Goal: Task Accomplishment & Management: Complete application form

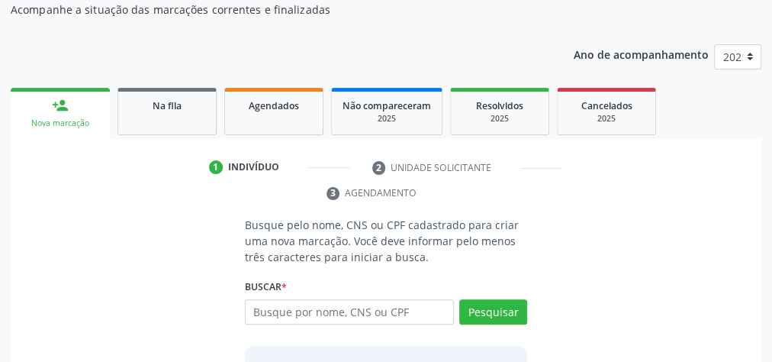
scroll to position [162, 0]
click at [297, 311] on input "text" at bounding box center [349, 312] width 209 height 26
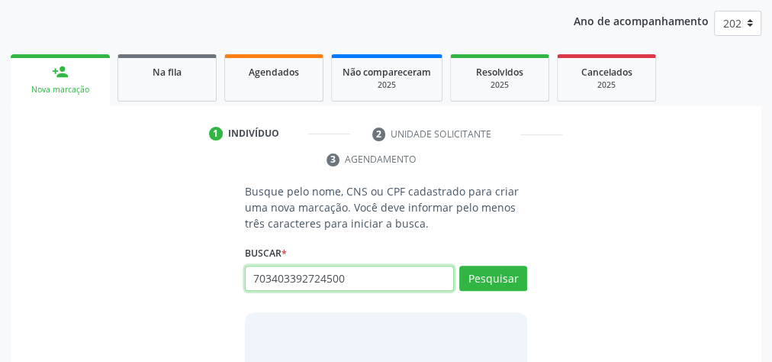
scroll to position [223, 0]
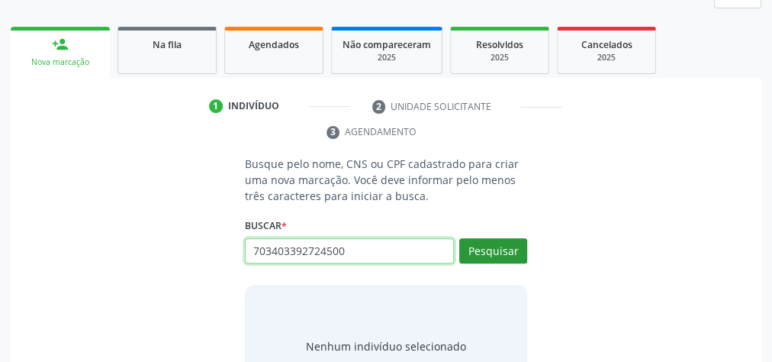
type input "703403392724500"
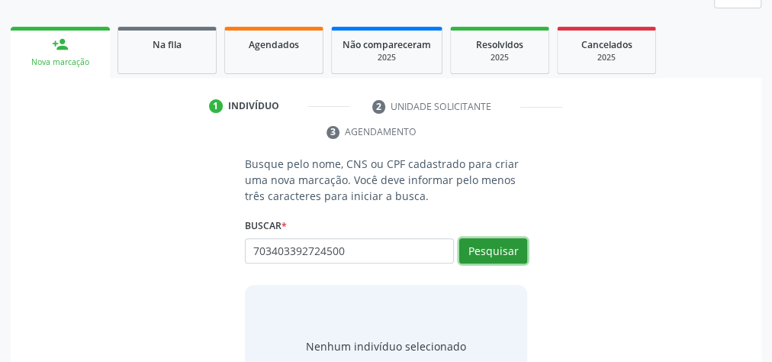
click at [476, 251] on button "Pesquisar" at bounding box center [493, 251] width 68 height 26
type input "703403392724500"
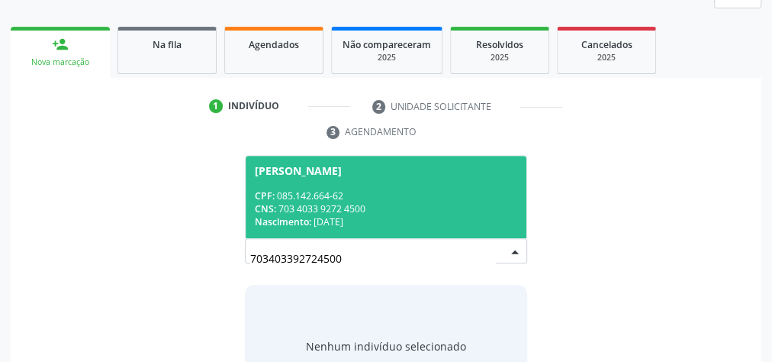
click at [416, 185] on span "Maria Luiza Mendes de Araujo CPF: 085.142.664-62 CNS: 703 4033 9272 4500 Nascim…" at bounding box center [386, 197] width 281 height 82
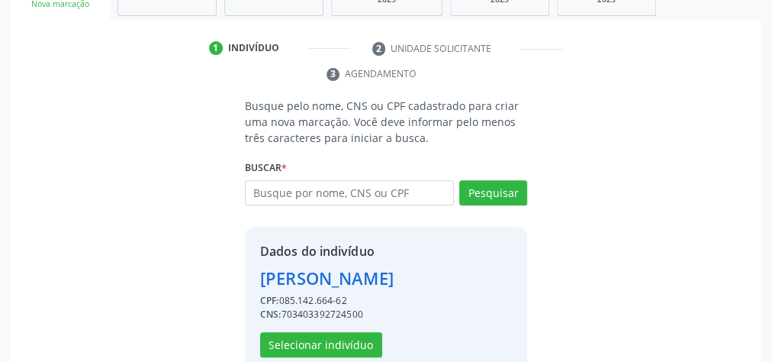
scroll to position [310, 0]
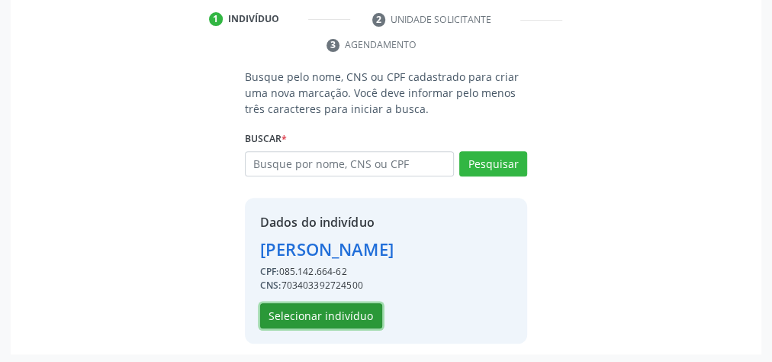
click at [357, 314] on button "Selecionar indivíduo" at bounding box center [321, 316] width 122 height 26
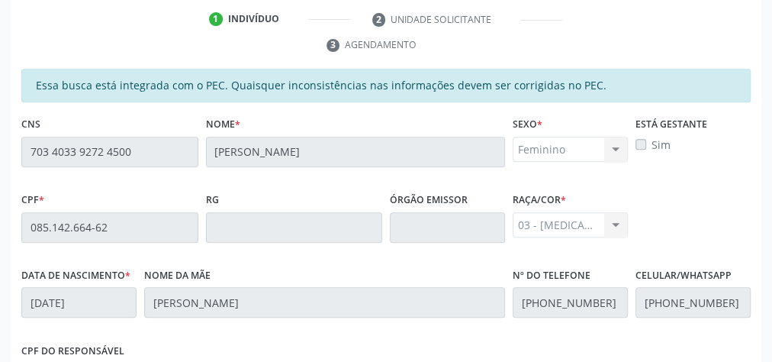
click at [369, 317] on div "Nome da mãe Jadileuza Mendes dos Santos" at bounding box center [324, 302] width 369 height 76
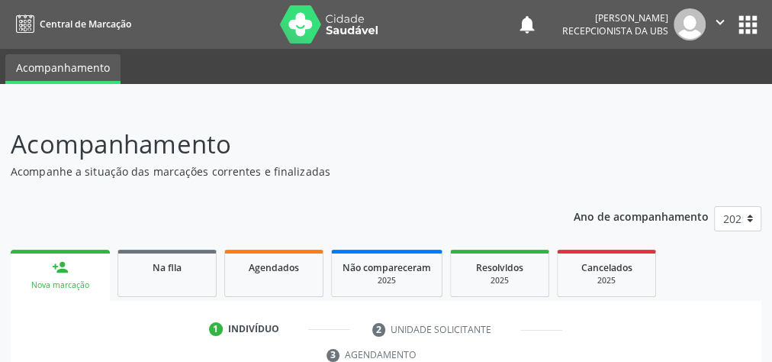
scroll to position [0, 0]
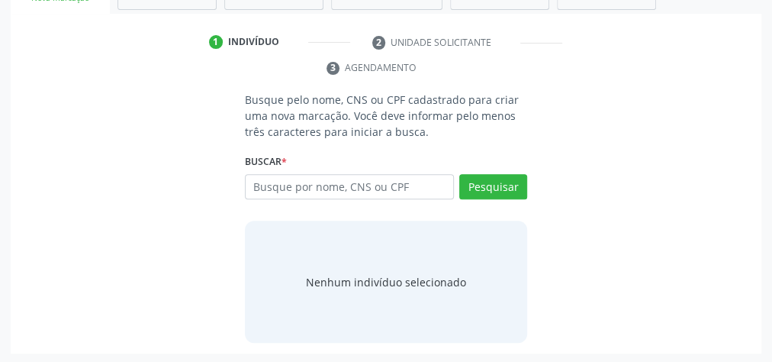
click at [117, 108] on div "Busque pelo nome, CNS ou CPF cadastrado para criar uma nova marcação. Você deve…" at bounding box center [386, 217] width 730 height 251
click at [366, 171] on div "Buscar * Busque por nome, CNS ou CPF Nenhum resultado encontrado para: " " Digi…" at bounding box center [386, 180] width 282 height 60
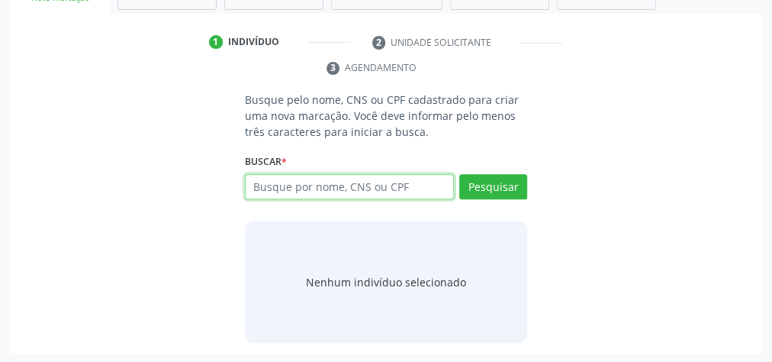
click at [366, 182] on input "text" at bounding box center [349, 187] width 209 height 26
type input "11249723400"
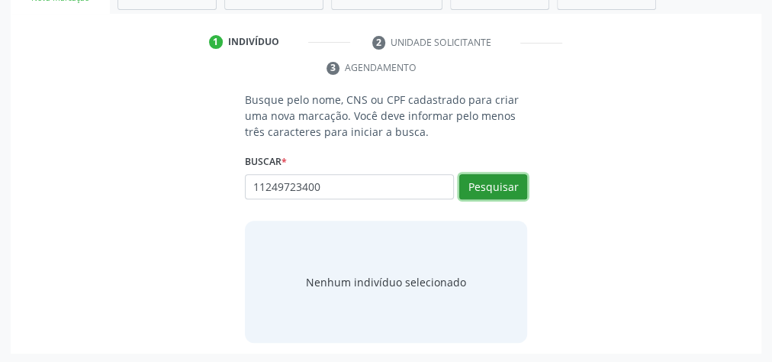
click at [478, 184] on button "Pesquisar" at bounding box center [493, 187] width 68 height 26
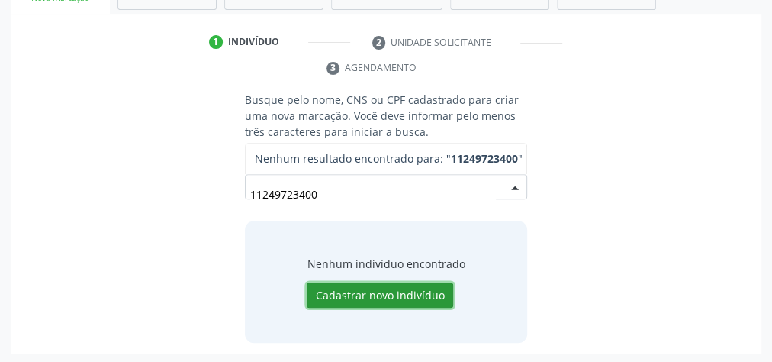
click at [412, 292] on button "Cadastrar novo indivíduo" at bounding box center [380, 295] width 147 height 26
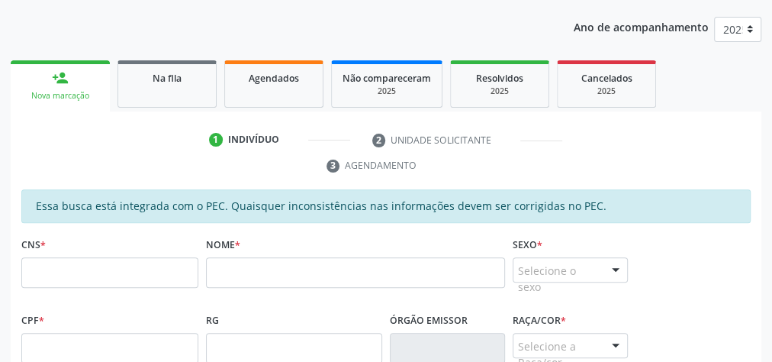
scroll to position [43, 0]
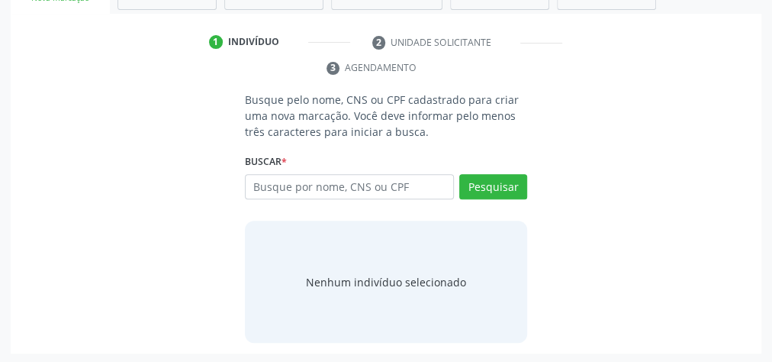
scroll to position [287, 0]
type input "11249723400"
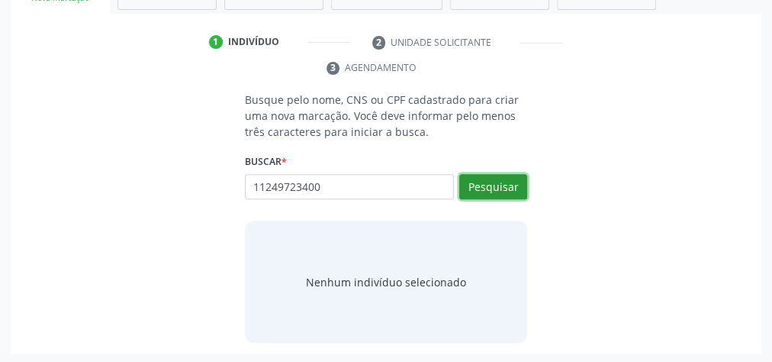
click at [486, 178] on button "Pesquisar" at bounding box center [493, 187] width 68 height 26
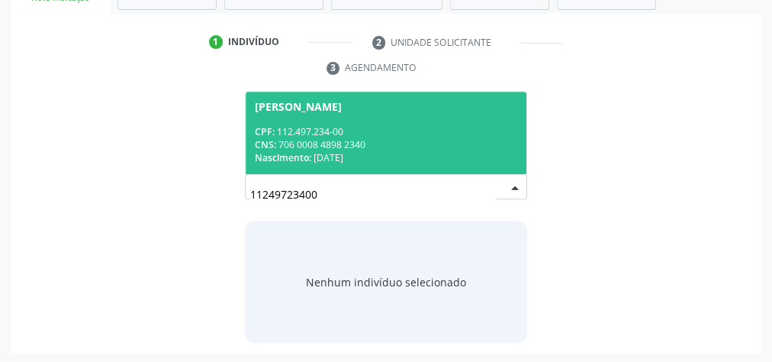
click at [462, 142] on div "CNS: 706 0008 4898 2340" at bounding box center [386, 144] width 262 height 13
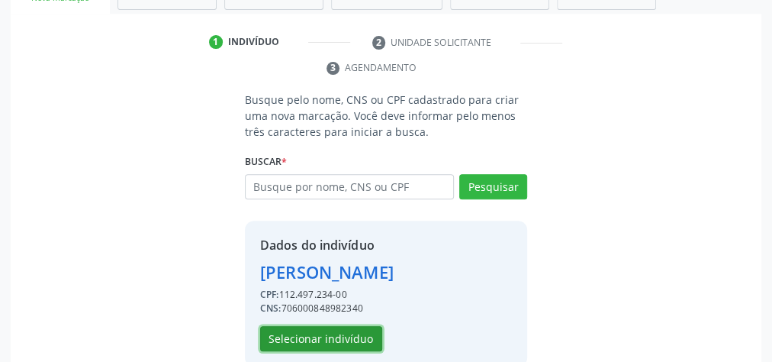
click at [326, 336] on button "Selecionar indivíduo" at bounding box center [321, 339] width 122 height 26
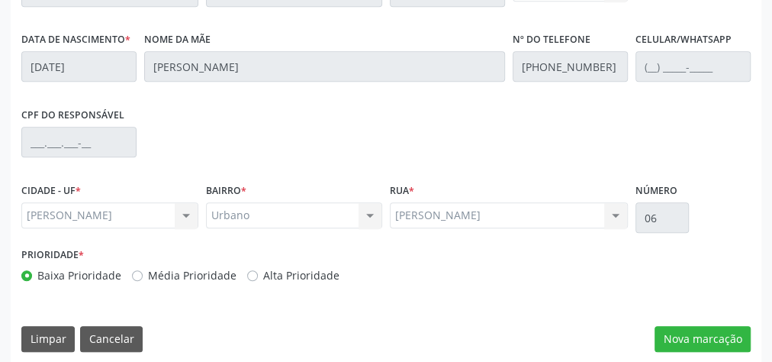
scroll to position [553, 0]
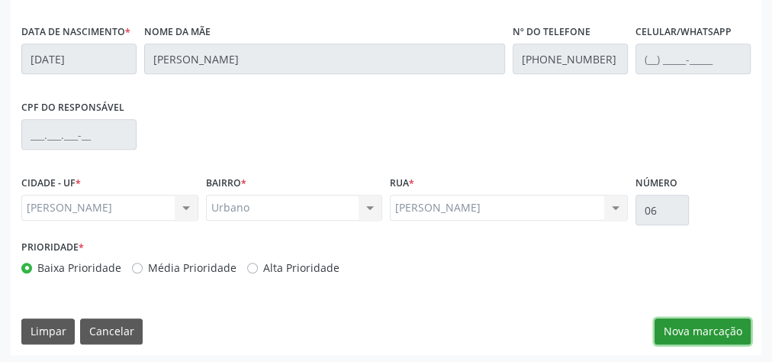
click at [695, 330] on button "Nova marcação" at bounding box center [703, 331] width 96 height 26
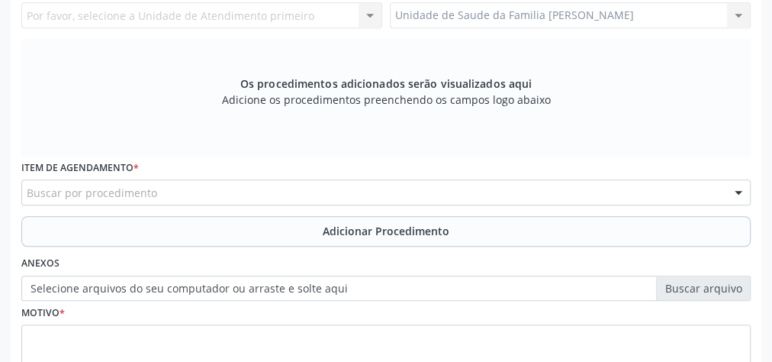
scroll to position [370, 0]
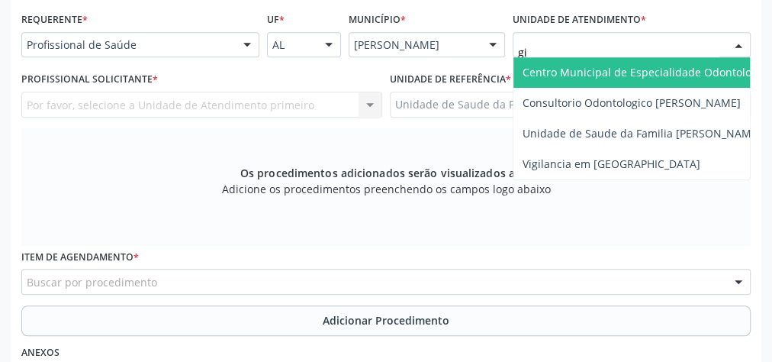
type input "gis"
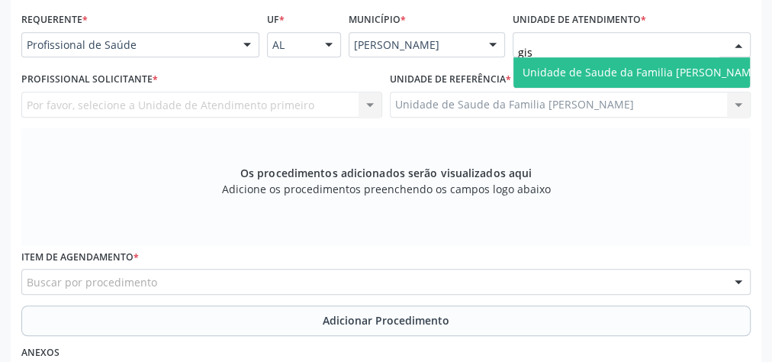
click at [606, 71] on span "Unidade de Saude da Familia [PERSON_NAME]" at bounding box center [642, 72] width 239 height 14
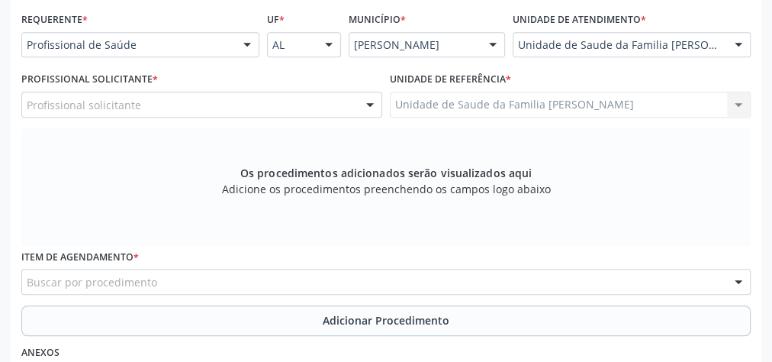
click at [368, 98] on div at bounding box center [370, 105] width 23 height 26
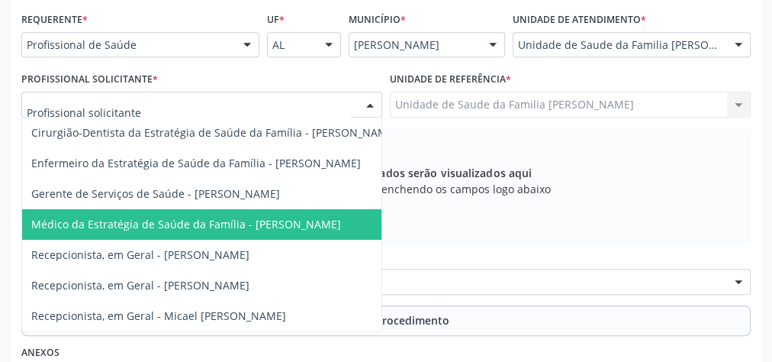
click at [279, 226] on span "Médico da Estratégia de Saúde da Família - [PERSON_NAME]" at bounding box center [186, 224] width 310 height 14
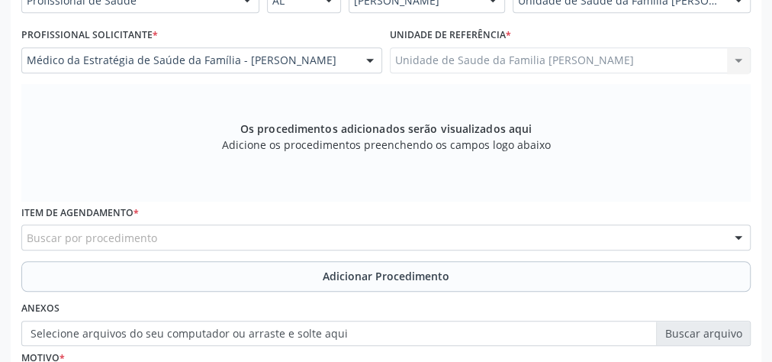
scroll to position [492, 0]
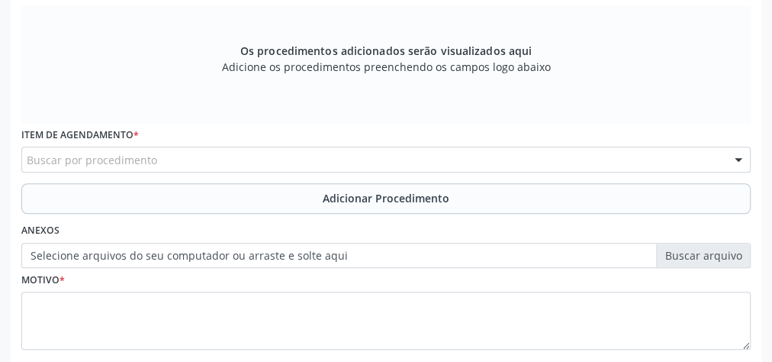
click at [301, 156] on div "Buscar por procedimento" at bounding box center [386, 160] width 730 height 26
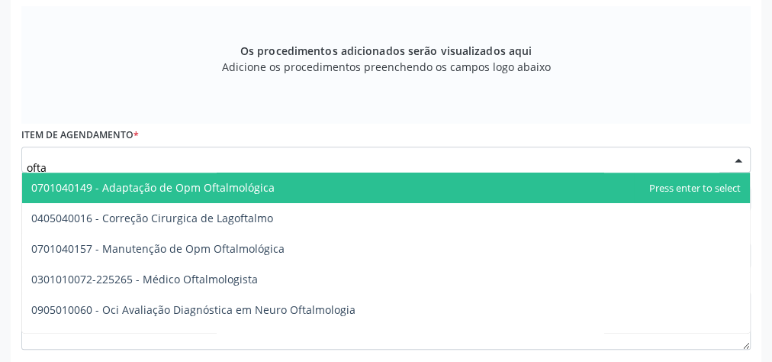
type input "oftal"
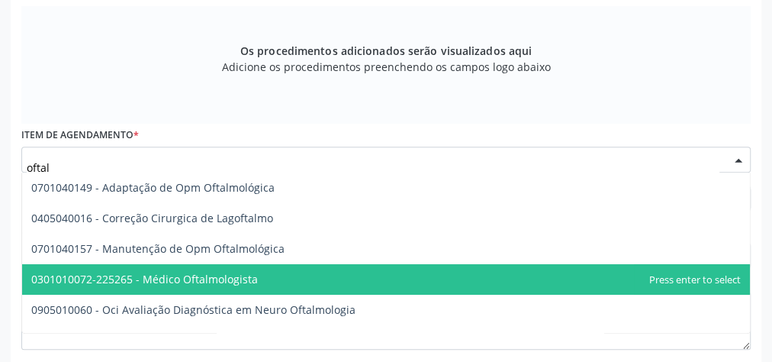
click at [236, 274] on span "0301010072-225265 - Médico Oftalmologista" at bounding box center [144, 279] width 227 height 14
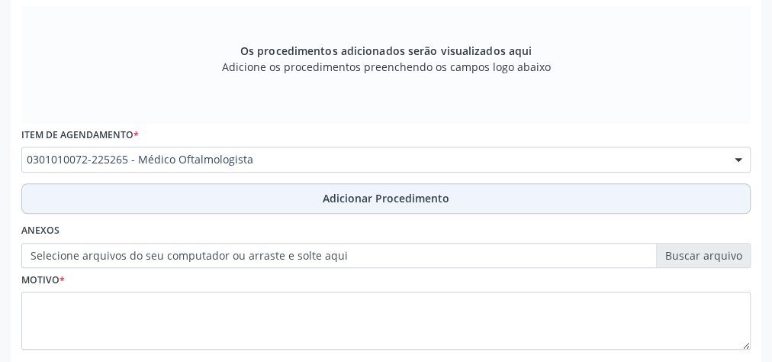
click at [336, 190] on span "Adicionar Procedimento" at bounding box center [386, 198] width 127 height 16
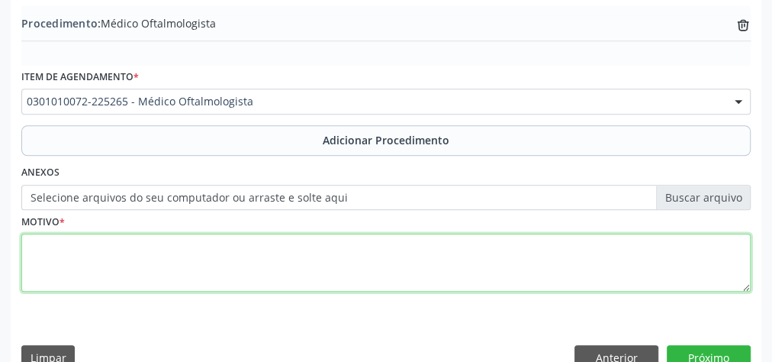
click at [310, 252] on textarea at bounding box center [386, 263] width 730 height 58
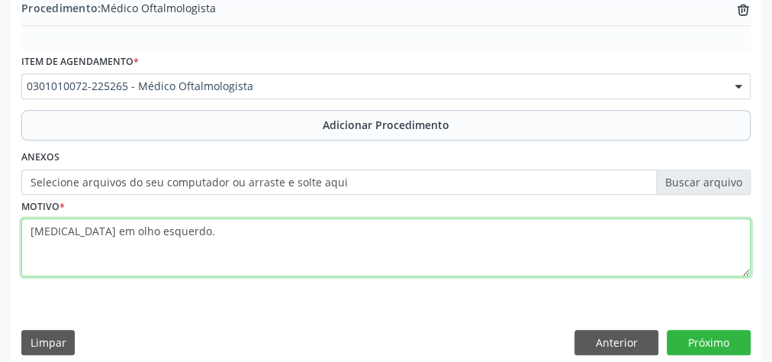
scroll to position [519, 0]
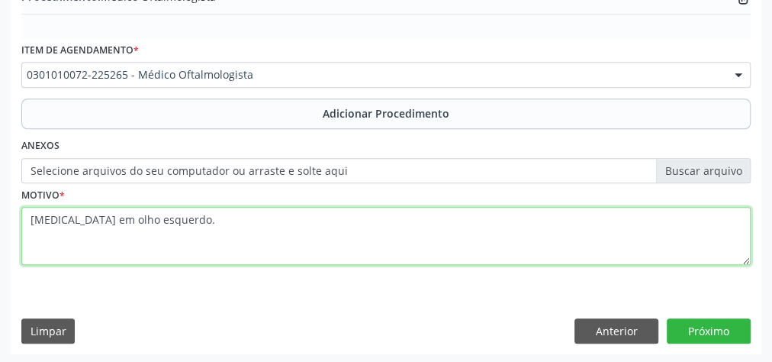
type textarea "glaucoma em olho esquerdo."
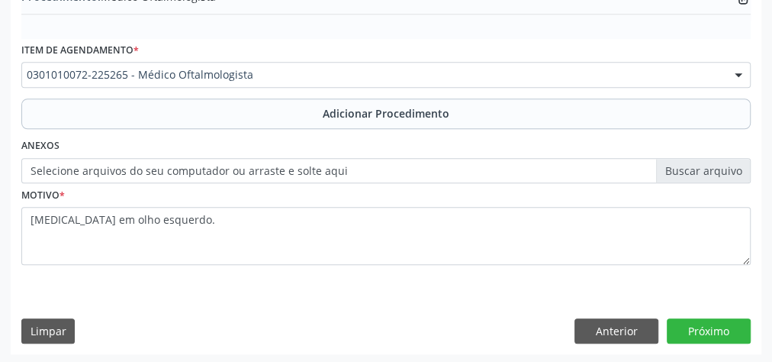
click at [680, 165] on label "Selecione arquivos do seu computador ou arraste e solte aqui" at bounding box center [386, 171] width 730 height 26
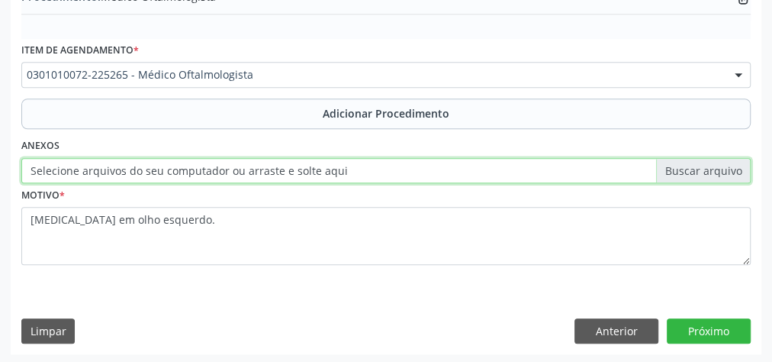
click at [680, 165] on input "Selecione arquivos do seu computador ou arraste e solte aqui" at bounding box center [386, 171] width 730 height 26
type input "C:\fakepath\oftal.jpeg"
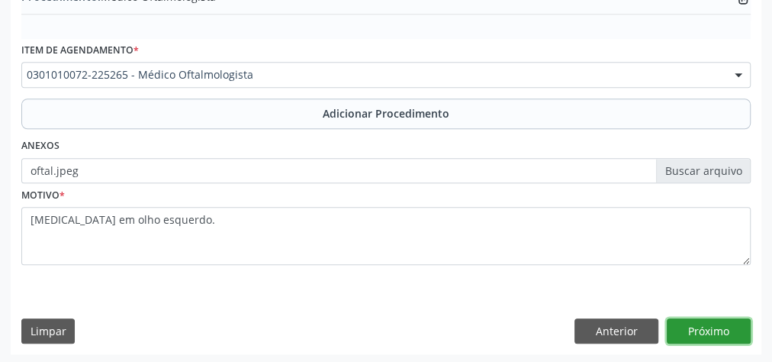
click at [705, 330] on button "Próximo" at bounding box center [709, 331] width 84 height 26
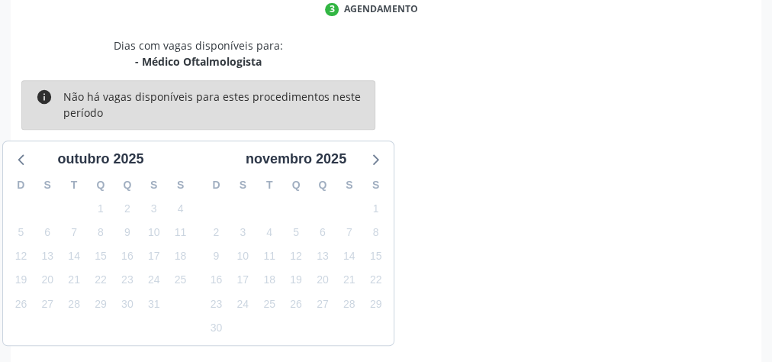
scroll to position [404, 0]
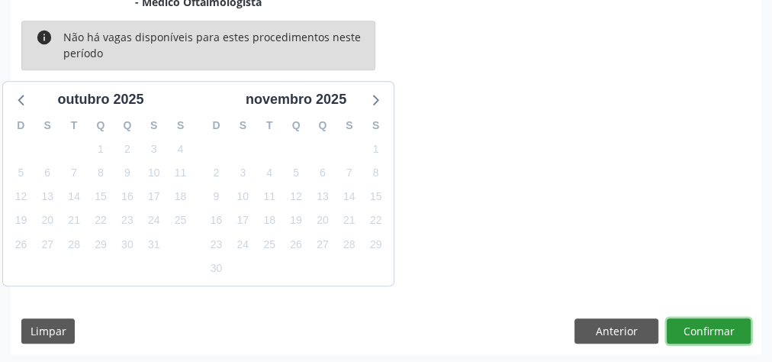
click at [705, 330] on button "Confirmar" at bounding box center [709, 331] width 84 height 26
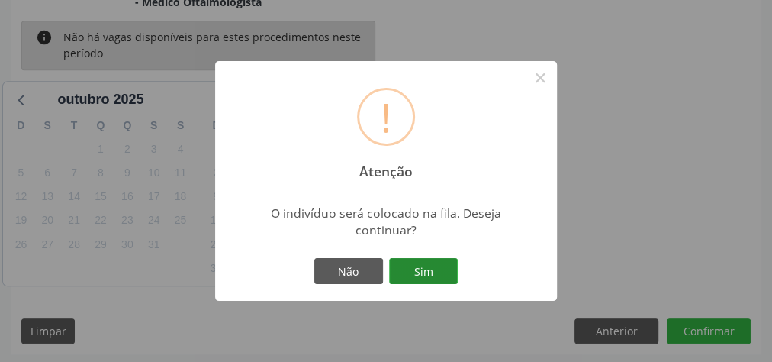
click at [443, 272] on button "Sim" at bounding box center [423, 271] width 69 height 26
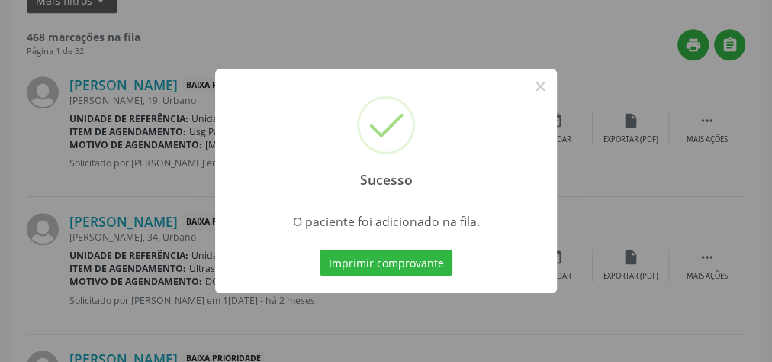
scroll to position [162, 0]
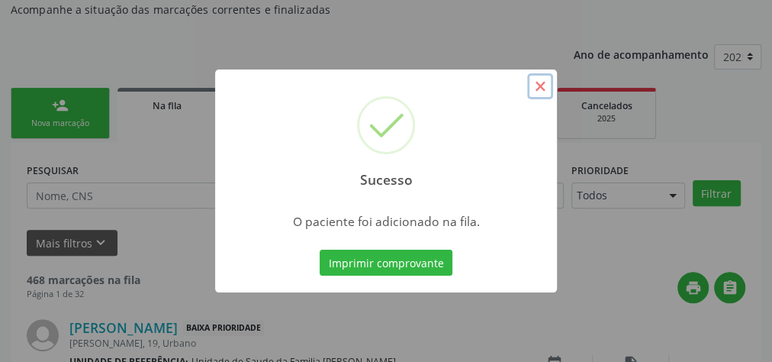
click at [541, 92] on button "×" at bounding box center [540, 86] width 26 height 26
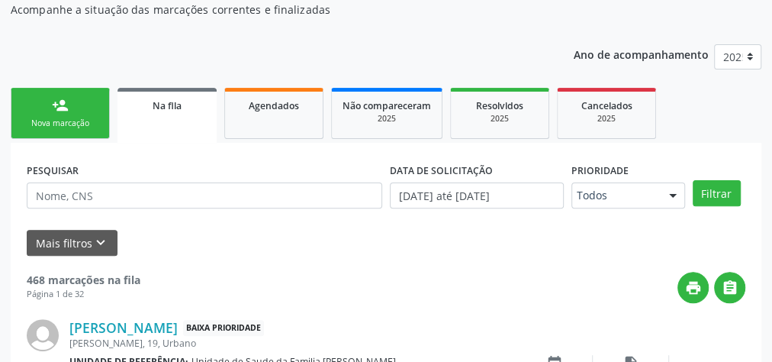
click at [77, 110] on link "person_add Nova marcação" at bounding box center [60, 113] width 99 height 51
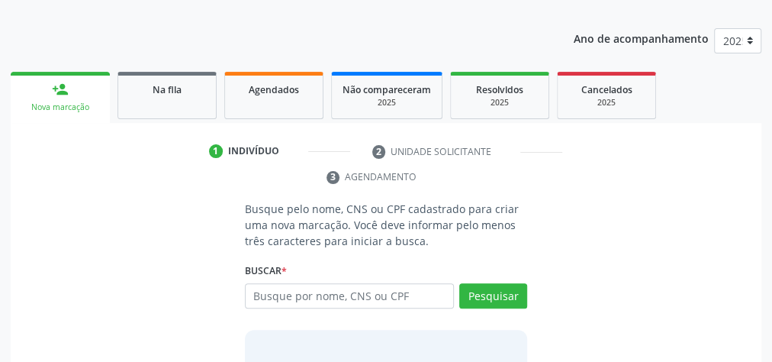
scroll to position [284, 0]
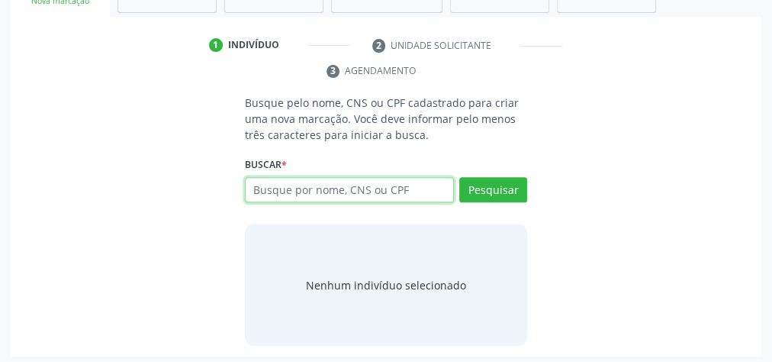
click at [349, 195] on input "text" at bounding box center [349, 190] width 209 height 26
type input "23940700487"
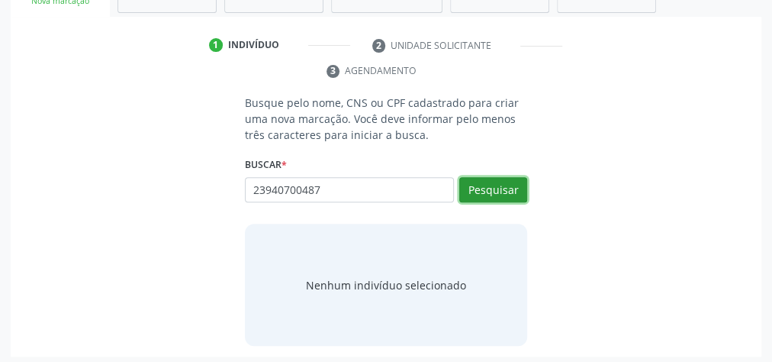
click at [480, 184] on button "Pesquisar" at bounding box center [493, 190] width 68 height 26
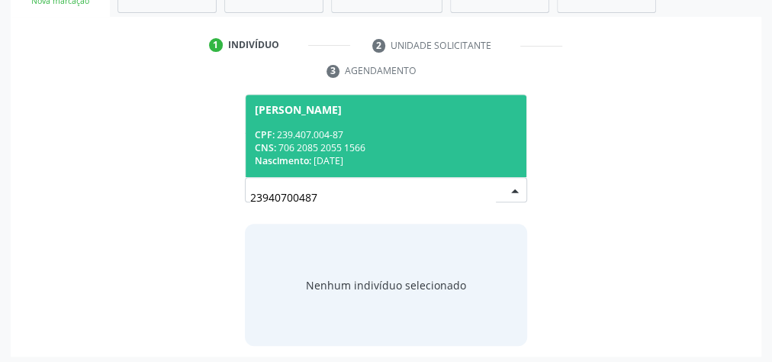
click at [456, 150] on div "CNS: 706 2085 2055 1566" at bounding box center [386, 147] width 262 height 13
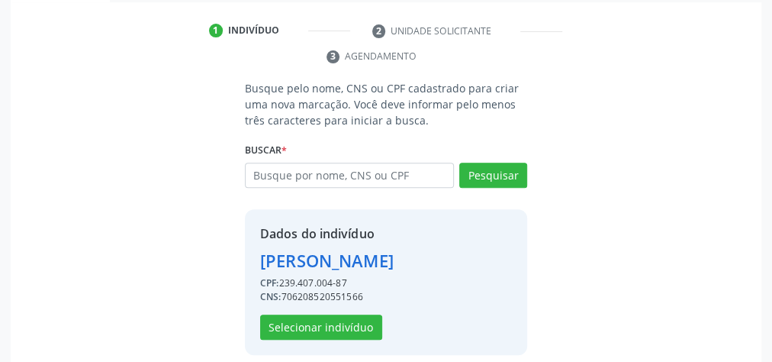
scroll to position [310, 0]
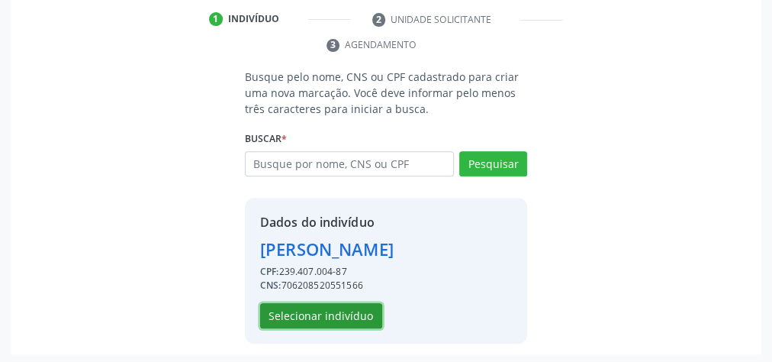
click at [343, 311] on button "Selecionar indivíduo" at bounding box center [321, 316] width 122 height 26
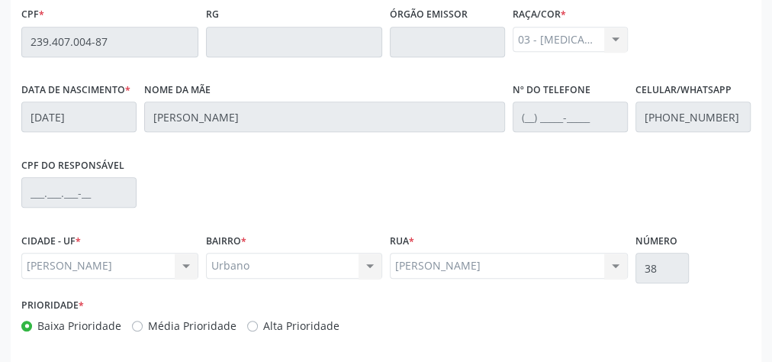
scroll to position [553, 0]
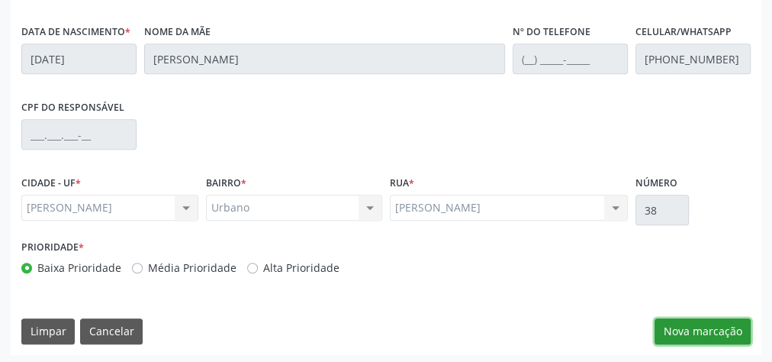
click at [711, 331] on button "Nova marcação" at bounding box center [703, 331] width 96 height 26
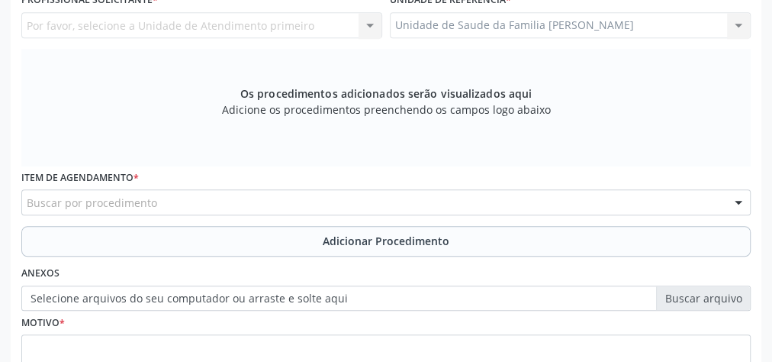
scroll to position [309, 0]
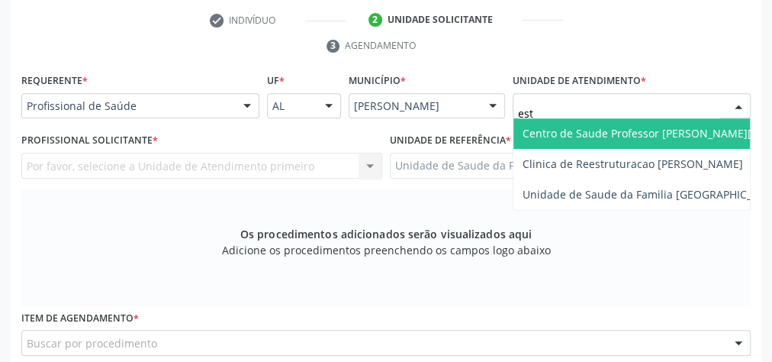
type input "esta"
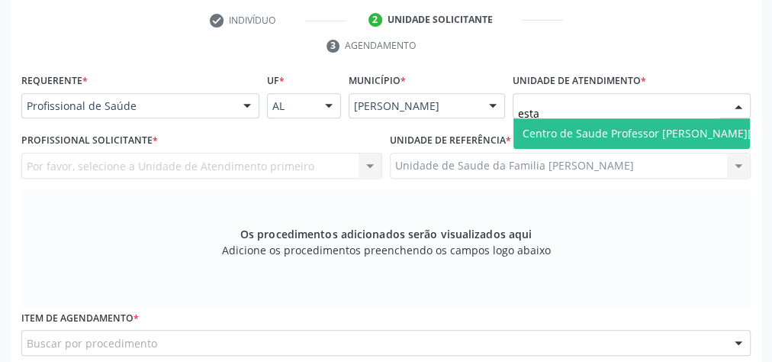
click at [594, 126] on span "Centro de Saude Professor [PERSON_NAME][GEOGRAPHIC_DATA]" at bounding box center [689, 133] width 332 height 14
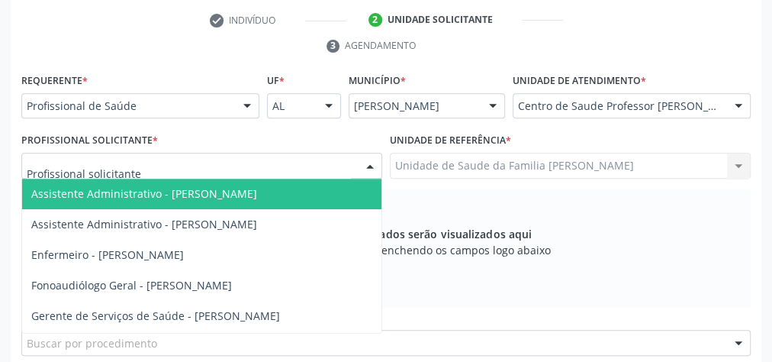
click at [371, 166] on div at bounding box center [370, 166] width 23 height 26
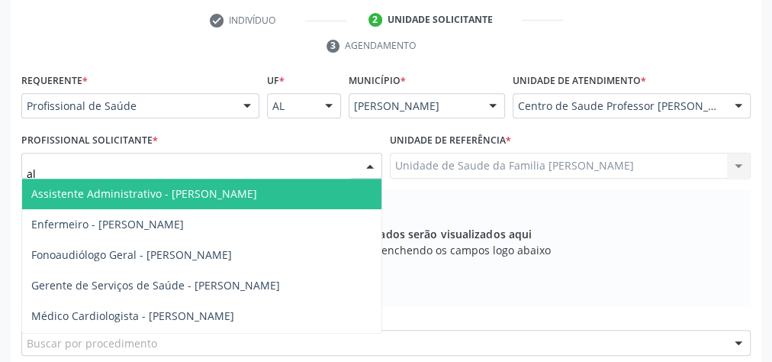
type input "ale"
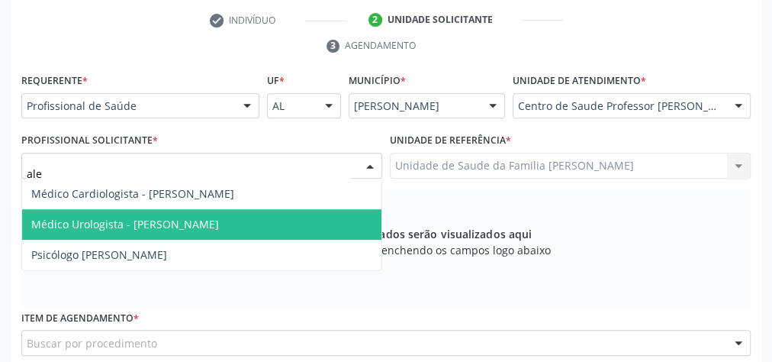
click at [219, 217] on span "Médico Urologista - Alexandre Lima Malta Gaia" at bounding box center [125, 224] width 188 height 14
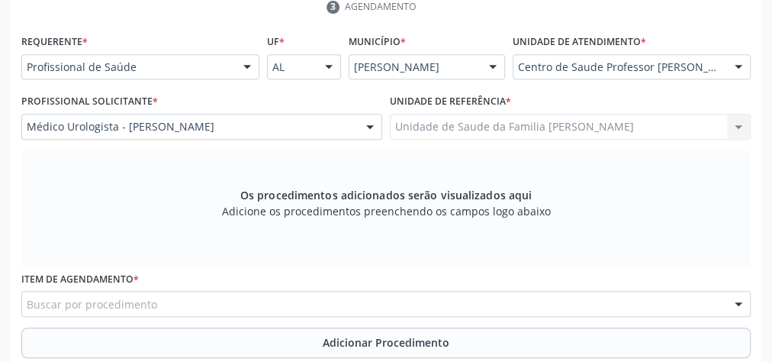
scroll to position [431, 0]
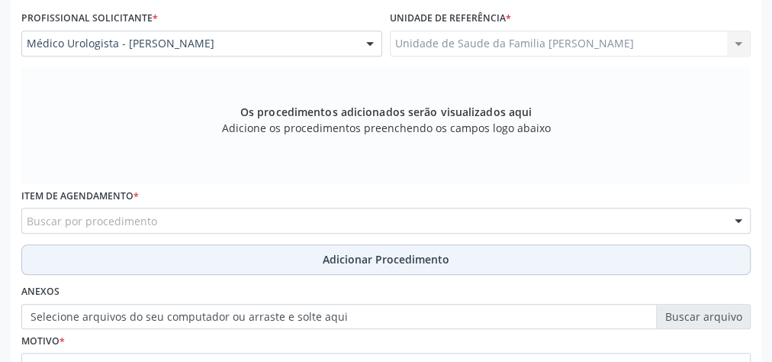
click at [410, 251] on span "Adicionar Procedimento" at bounding box center [386, 259] width 127 height 16
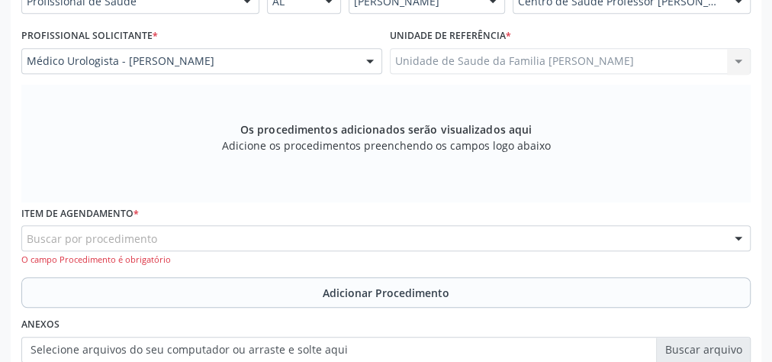
scroll to position [409, 0]
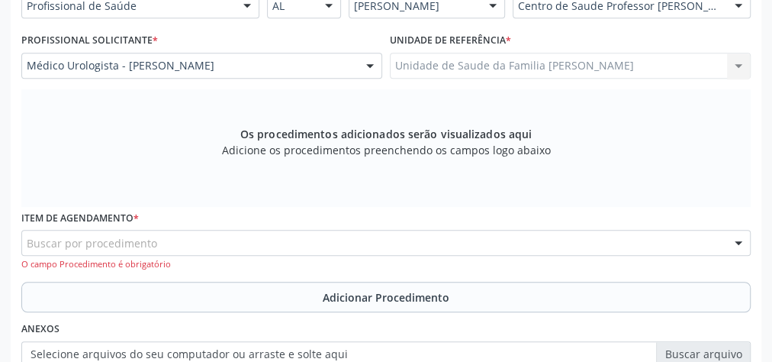
click at [358, 243] on div "Buscar por procedimento" at bounding box center [386, 243] width 730 height 26
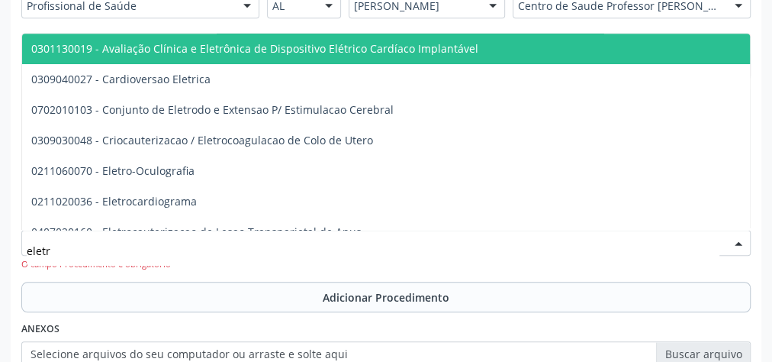
type input "eletro"
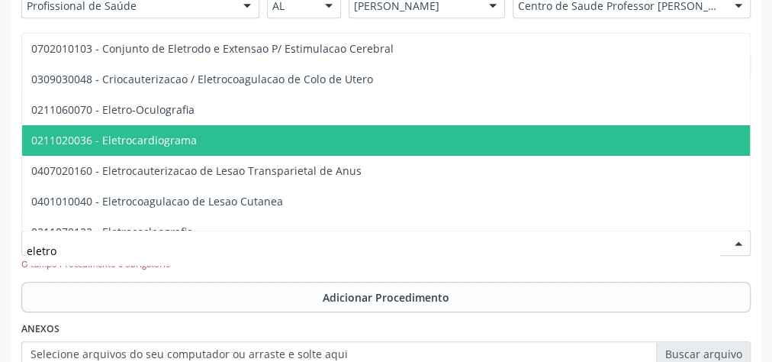
click at [188, 136] on span "0211020036 - Eletrocardiograma" at bounding box center [114, 140] width 166 height 14
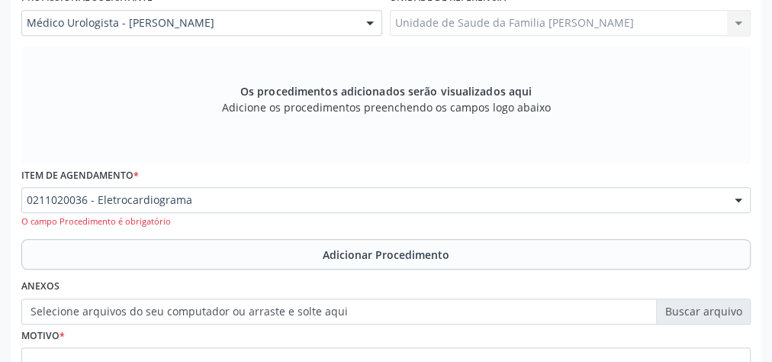
scroll to position [470, 0]
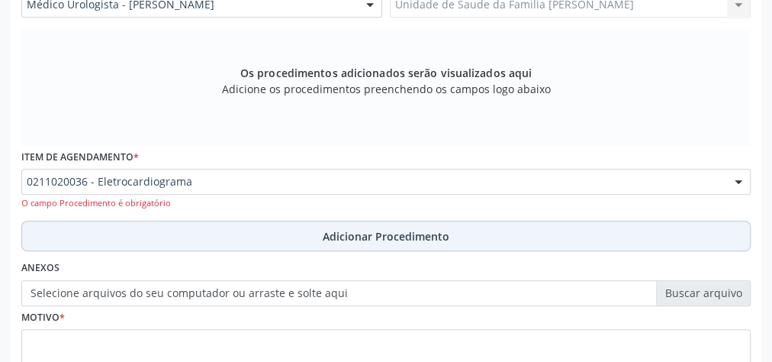
click at [398, 228] on span "Adicionar Procedimento" at bounding box center [386, 236] width 127 height 16
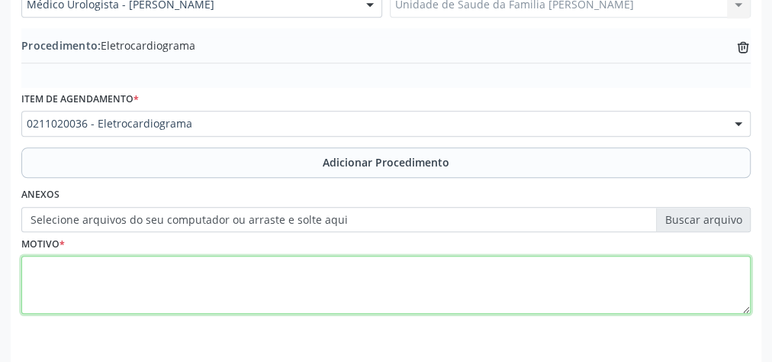
click at [259, 277] on textarea at bounding box center [386, 285] width 730 height 58
type textarea "pre operatorio"
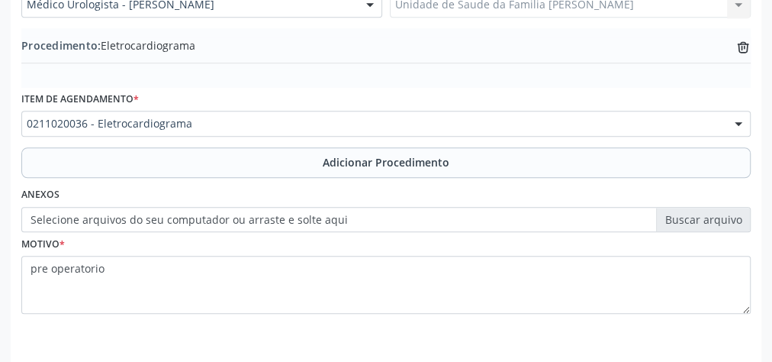
click at [710, 213] on label "Selecione arquivos do seu computador ou arraste e solte aqui" at bounding box center [386, 220] width 730 height 26
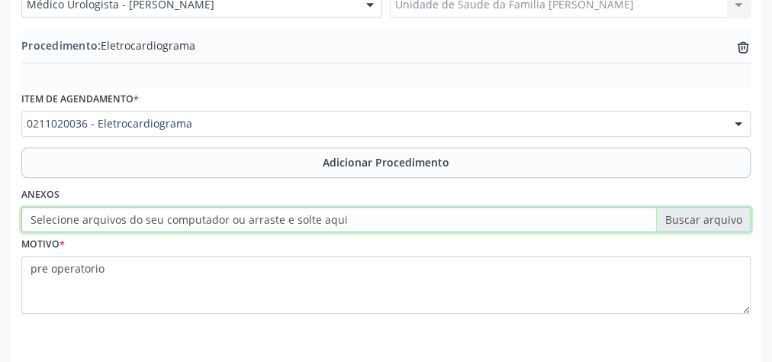
click at [710, 213] on input "Selecione arquivos do seu computador ou arraste e solte aqui" at bounding box center [386, 220] width 730 height 26
type input "C:\fakepath\eletro.jpeg"
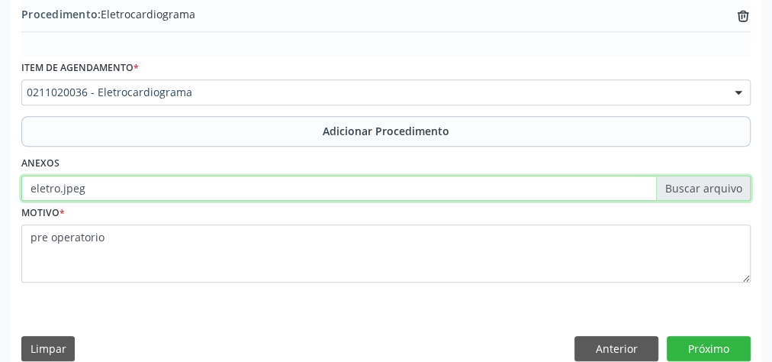
scroll to position [519, 0]
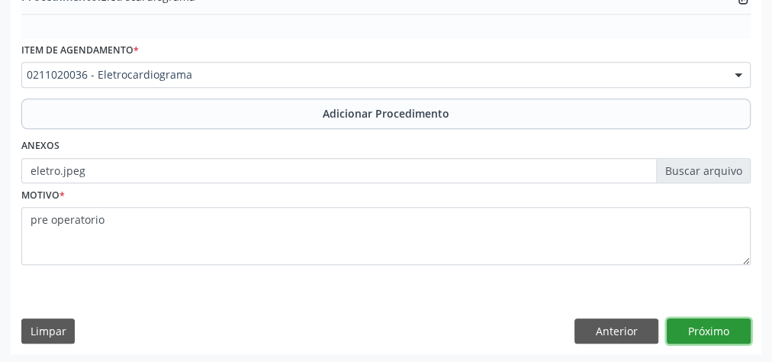
click at [730, 324] on button "Próximo" at bounding box center [709, 331] width 84 height 26
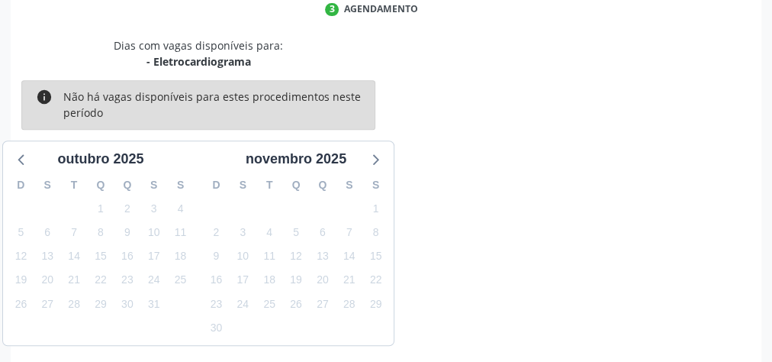
scroll to position [404, 0]
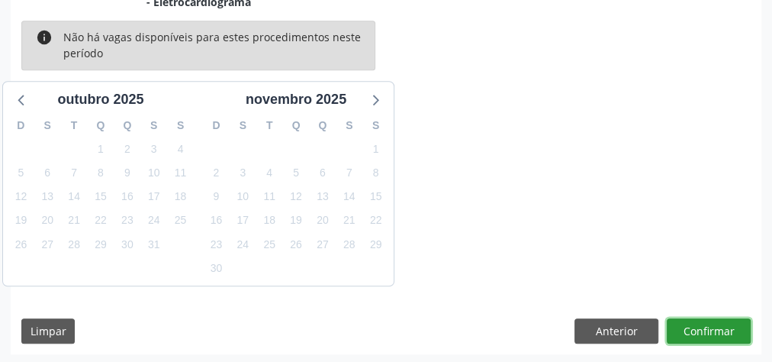
click at [717, 330] on button "Confirmar" at bounding box center [709, 331] width 84 height 26
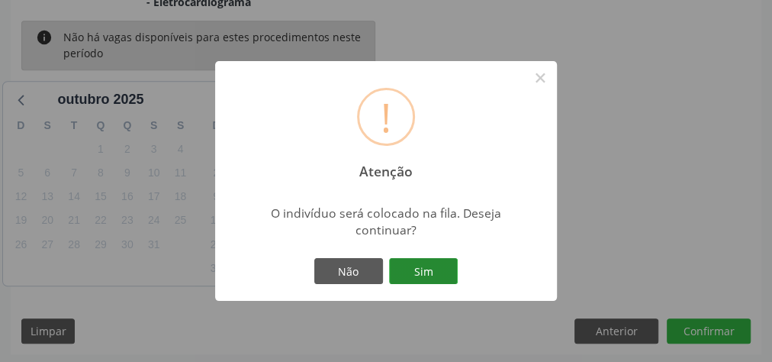
click at [434, 260] on button "Sim" at bounding box center [423, 271] width 69 height 26
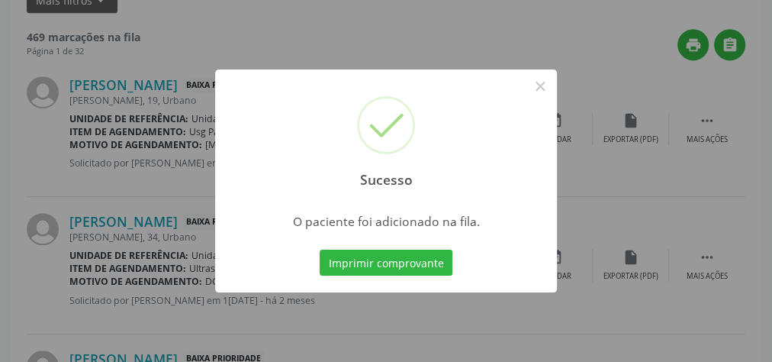
scroll to position [162, 0]
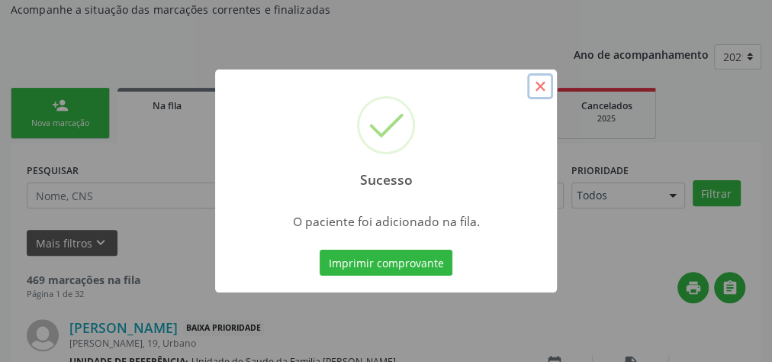
click at [543, 89] on button "×" at bounding box center [540, 86] width 26 height 26
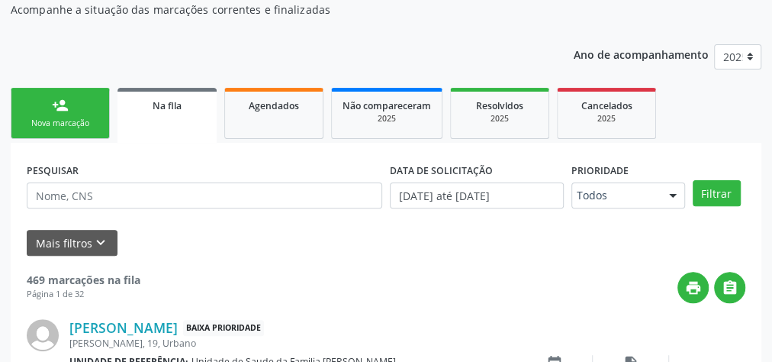
click at [85, 106] on link "person_add Nova marcação" at bounding box center [60, 113] width 99 height 51
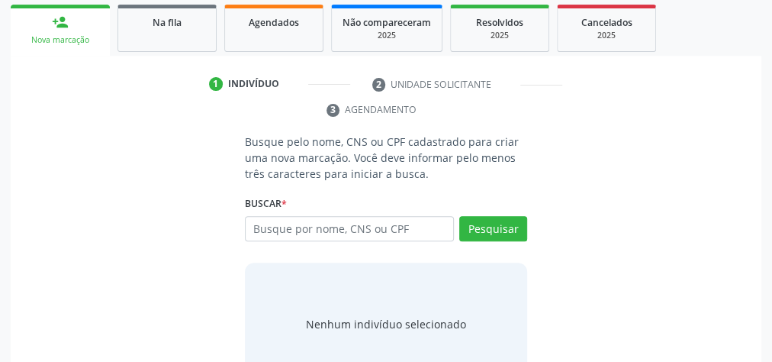
scroll to position [226, 0]
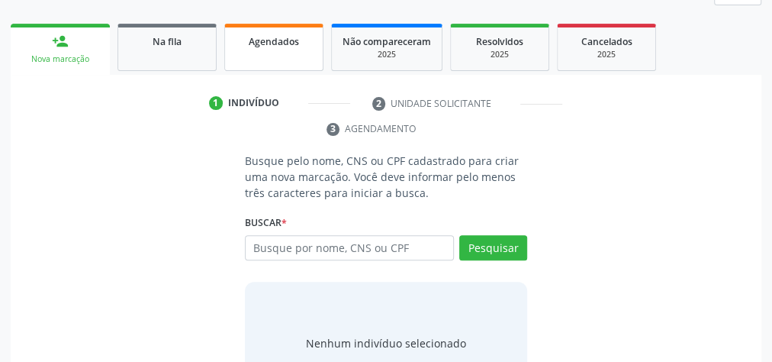
click at [273, 47] on div "Agendados" at bounding box center [274, 41] width 76 height 16
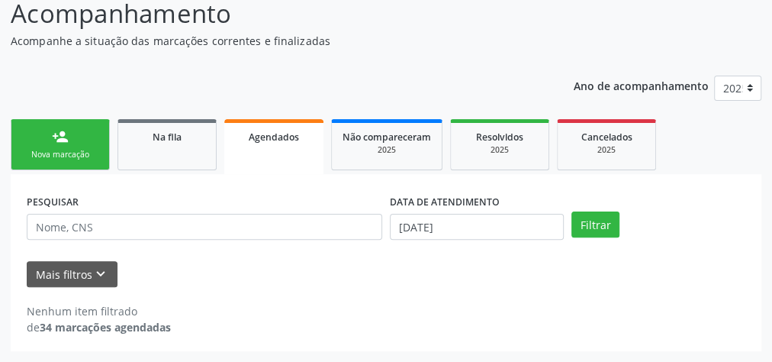
scroll to position [129, 0]
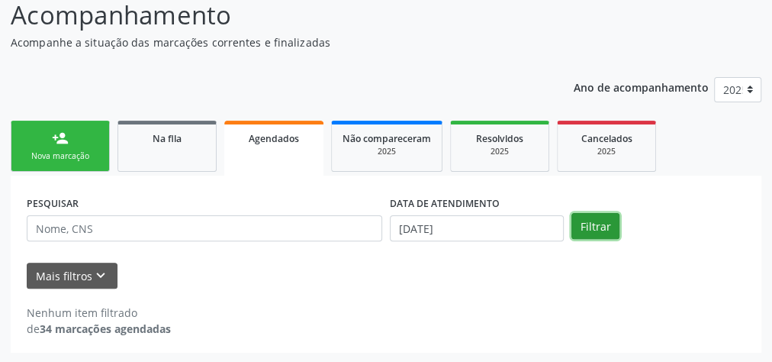
click at [603, 219] on button "Filtrar" at bounding box center [596, 226] width 48 height 26
click at [590, 226] on button "Filtrar" at bounding box center [596, 226] width 48 height 26
click at [288, 134] on span "Agendados" at bounding box center [274, 138] width 50 height 13
click at [575, 230] on button "Filtrar" at bounding box center [596, 226] width 48 height 26
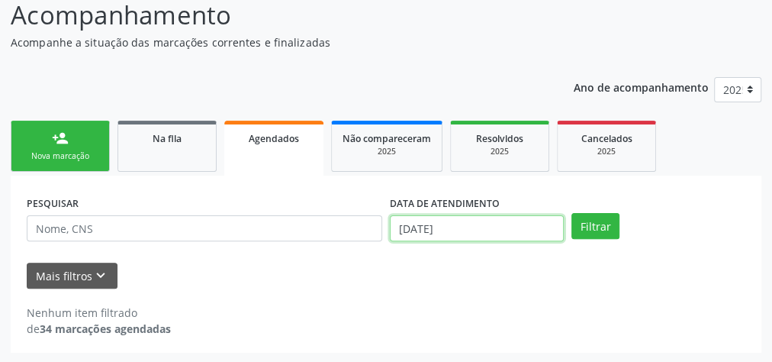
click at [407, 230] on input "01/10/2025" at bounding box center [477, 228] width 174 height 26
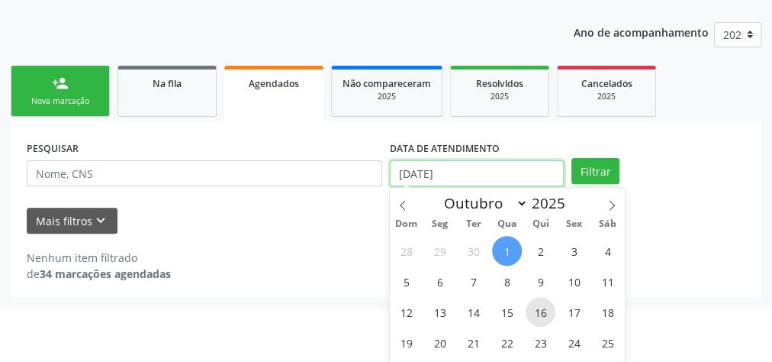
scroll to position [240, 0]
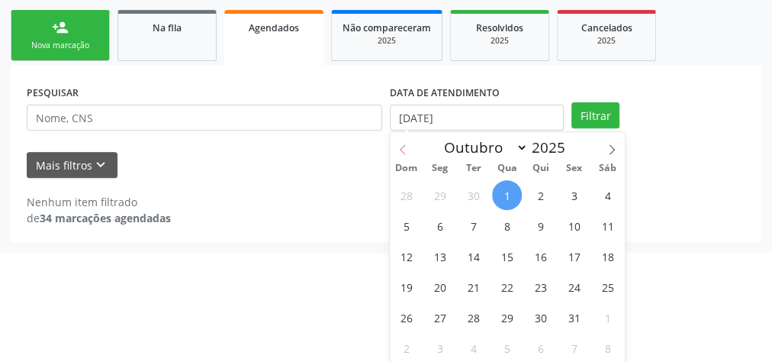
click at [411, 152] on span at bounding box center [403, 145] width 26 height 26
select select "8"
click at [471, 317] on span "30" at bounding box center [474, 317] width 30 height 30
type input "30/09/2025"
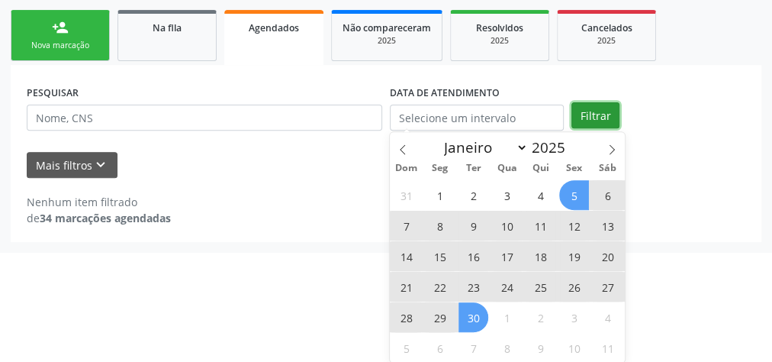
click at [598, 118] on div "person_add Nova marcação Na fila Agendados Não compareceram 2025 Resolvidos 202…" at bounding box center [386, 124] width 751 height 236
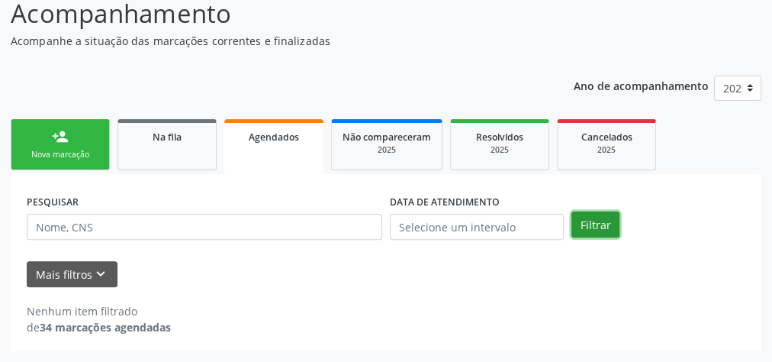
scroll to position [129, 0]
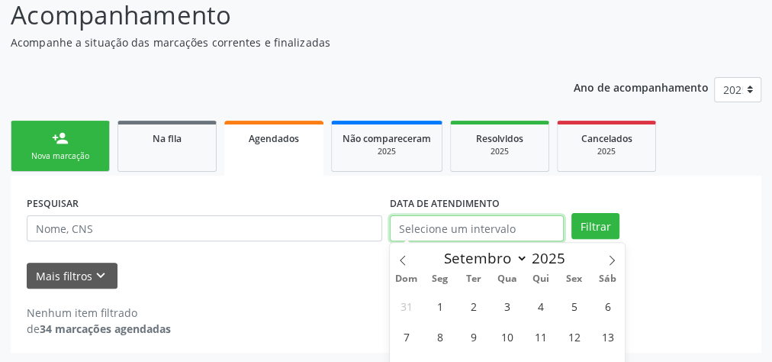
click at [490, 230] on input "text" at bounding box center [477, 228] width 174 height 26
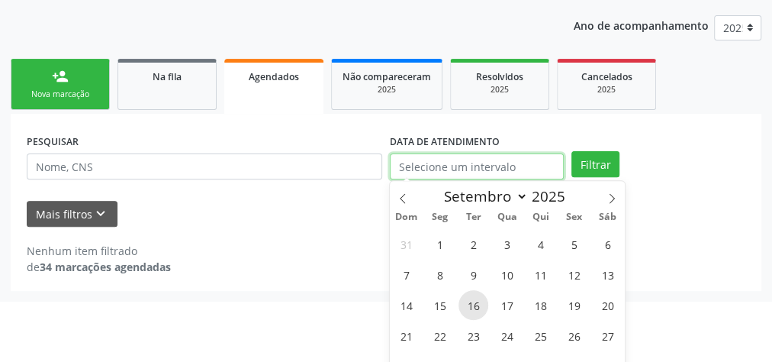
scroll to position [240, 0]
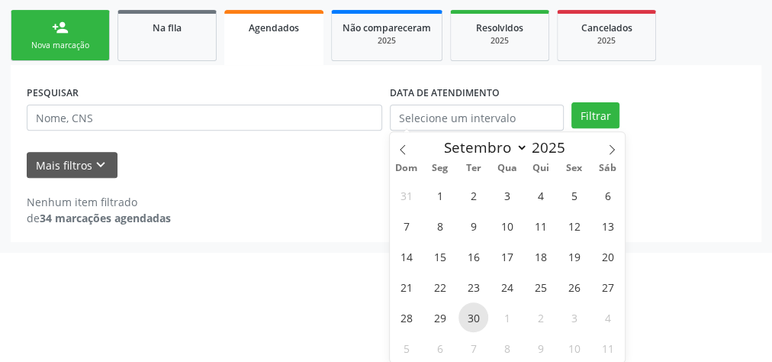
click at [470, 319] on span "30" at bounding box center [474, 317] width 30 height 30
type input "30/09/2025"
click at [470, 319] on span "30" at bounding box center [474, 317] width 30 height 30
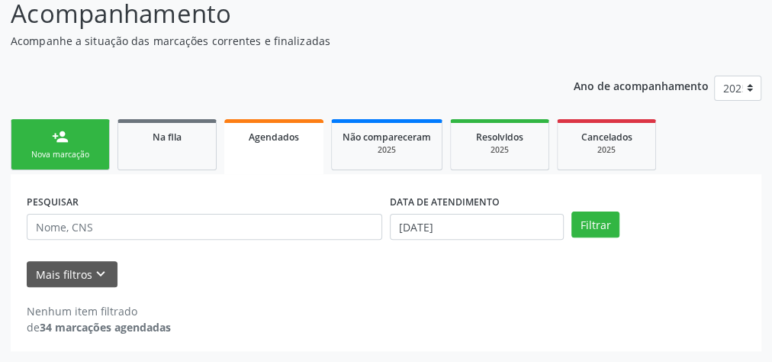
scroll to position [129, 0]
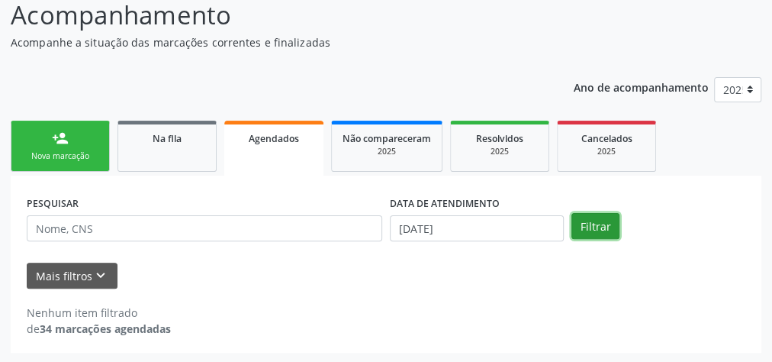
click at [605, 218] on button "Filtrar" at bounding box center [596, 226] width 48 height 26
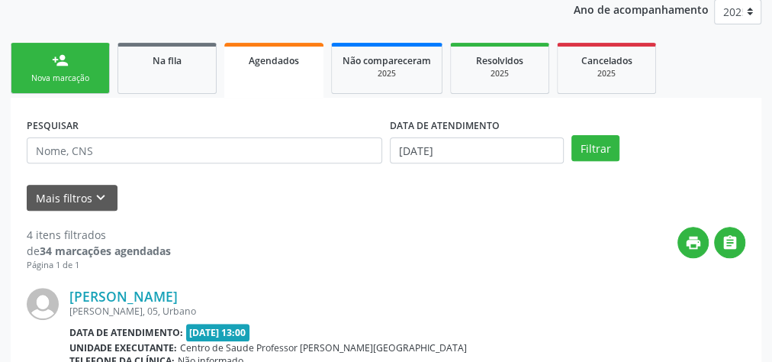
scroll to position [156, 0]
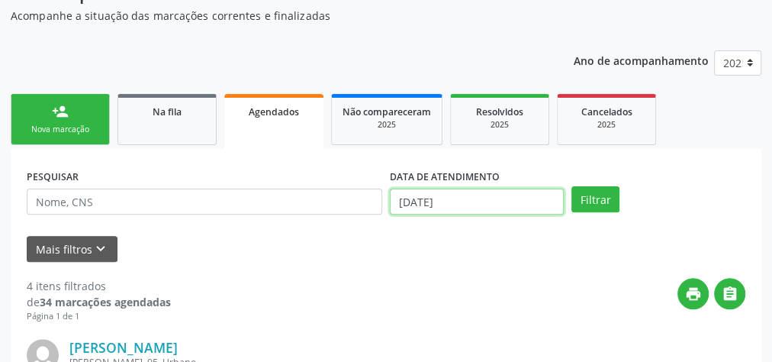
click at [412, 202] on input "30/09/2025" at bounding box center [477, 201] width 174 height 26
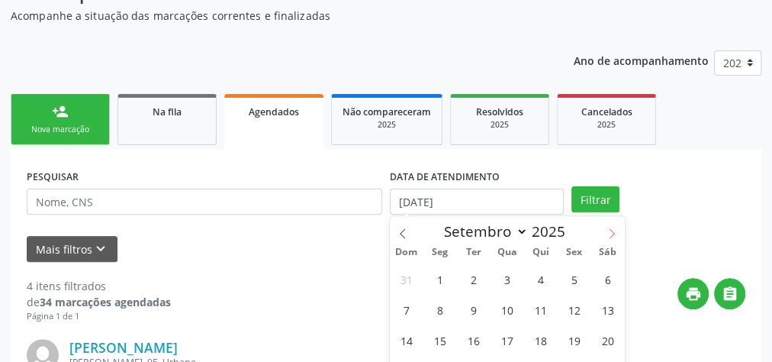
click at [619, 233] on span at bounding box center [612, 229] width 26 height 26
select select "9"
click at [499, 275] on span "1" at bounding box center [507, 279] width 30 height 30
type input "01/10/2025"
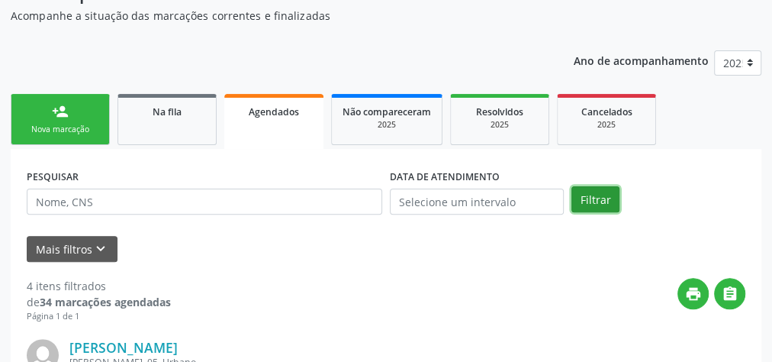
click at [598, 187] on button "Filtrar" at bounding box center [596, 199] width 48 height 26
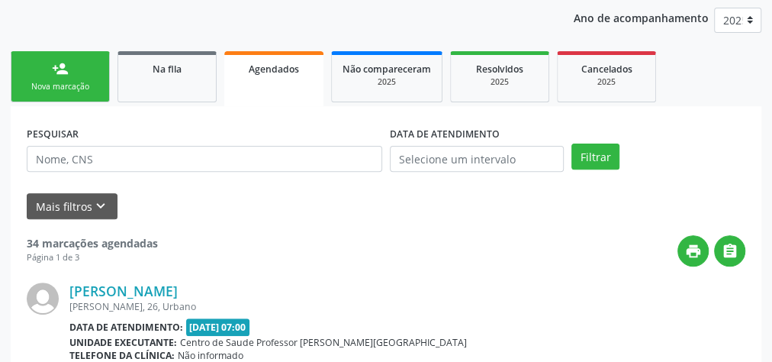
scroll to position [217, 0]
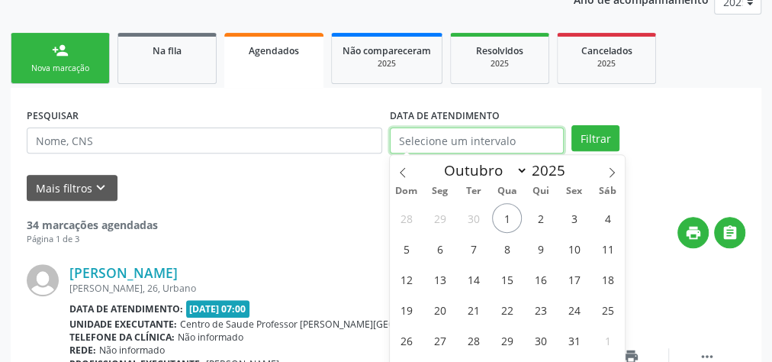
click at [485, 135] on input "text" at bounding box center [477, 140] width 174 height 26
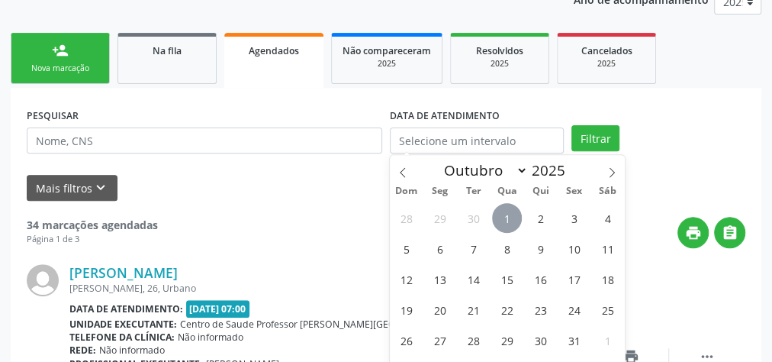
click at [502, 214] on span "1" at bounding box center [507, 218] width 30 height 30
type input "01/10/2025"
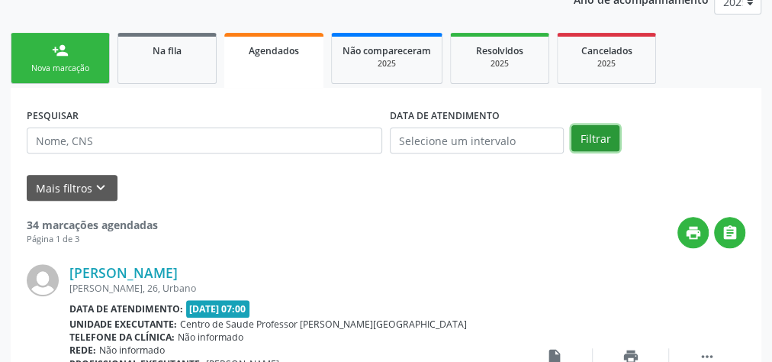
click at [604, 137] on button "Filtrar" at bounding box center [596, 138] width 48 height 26
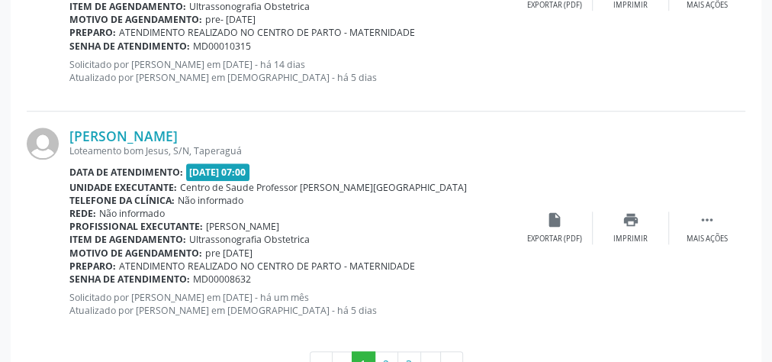
scroll to position [3635, 0]
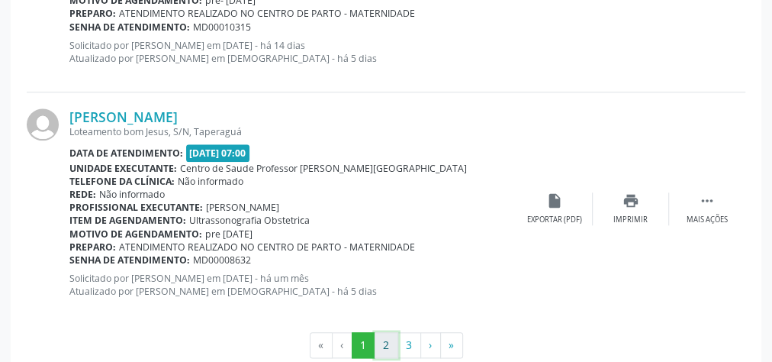
click at [385, 342] on button "2" at bounding box center [387, 345] width 24 height 26
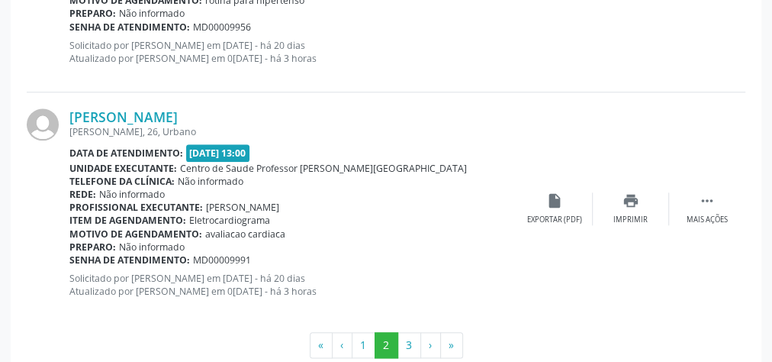
scroll to position [3660, 0]
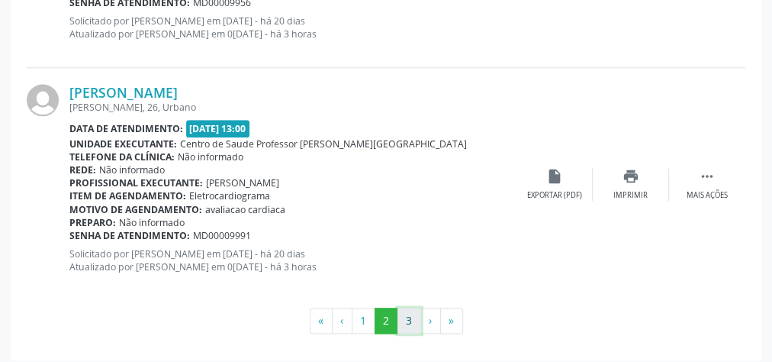
click at [403, 313] on button "3" at bounding box center [410, 321] width 24 height 26
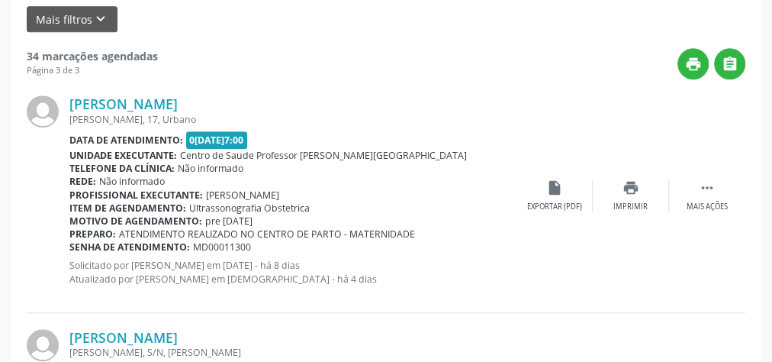
scroll to position [369, 0]
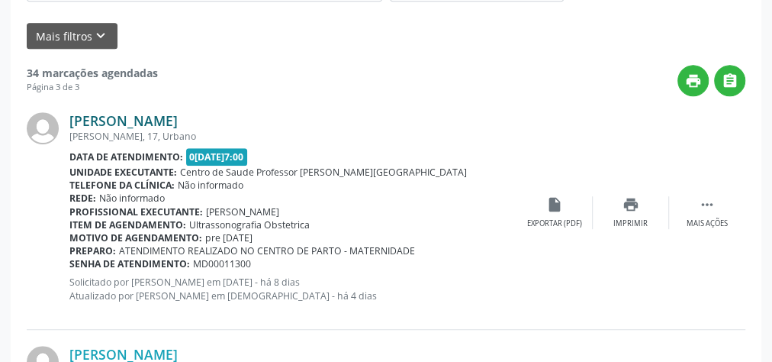
click at [178, 117] on link "Beatriz Soares Albuquerque Alves de Almeida" at bounding box center [123, 120] width 108 height 17
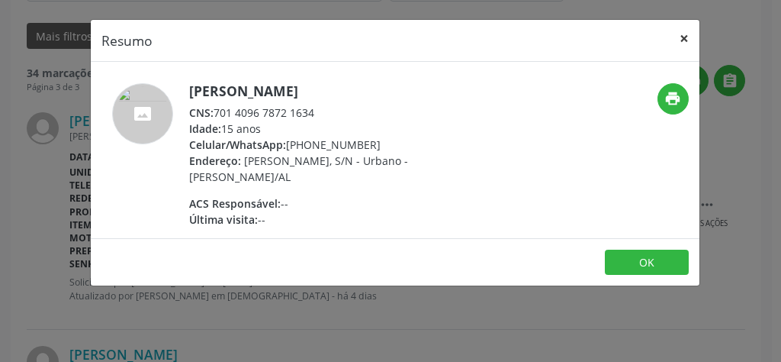
click at [690, 38] on button "×" at bounding box center [684, 38] width 31 height 37
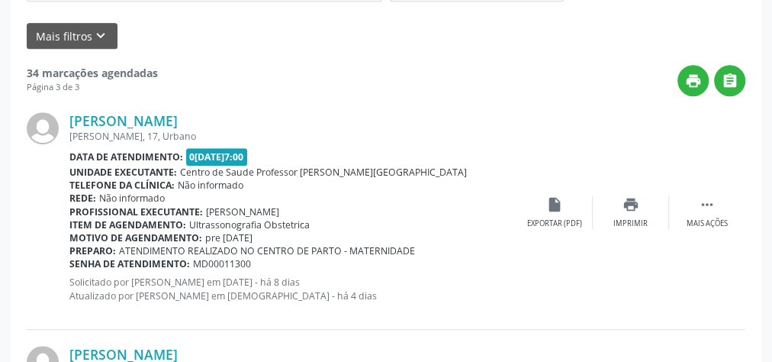
click at [705, 26] on div "Mais filtros keyboard_arrow_down" at bounding box center [386, 36] width 726 height 27
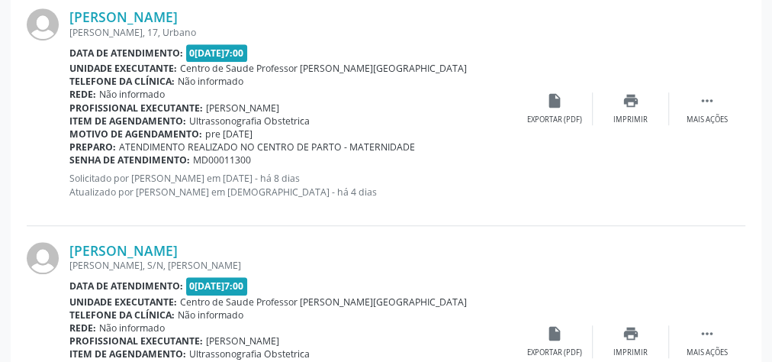
scroll to position [491, 0]
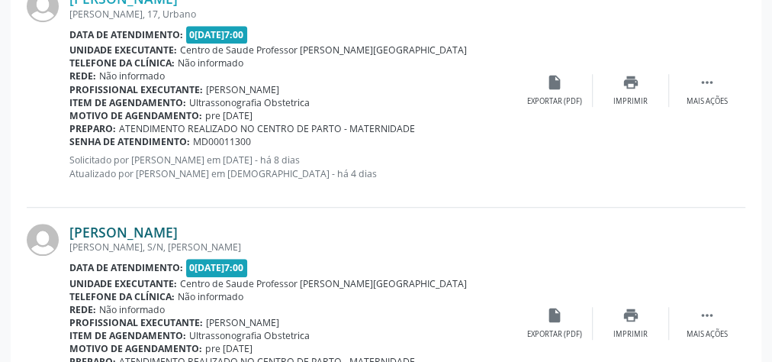
click at [178, 224] on link "Jaqueline Jesus Oliveira Borges" at bounding box center [123, 232] width 108 height 17
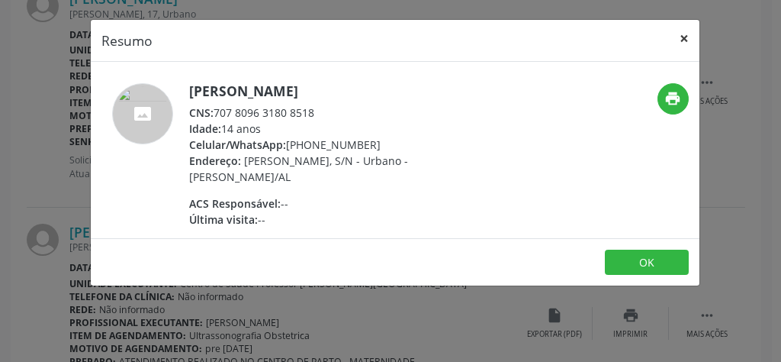
drag, startPoint x: 99, startPoint y: 237, endPoint x: 687, endPoint y: 36, distance: 621.1
click at [687, 36] on button "×" at bounding box center [684, 38] width 31 height 37
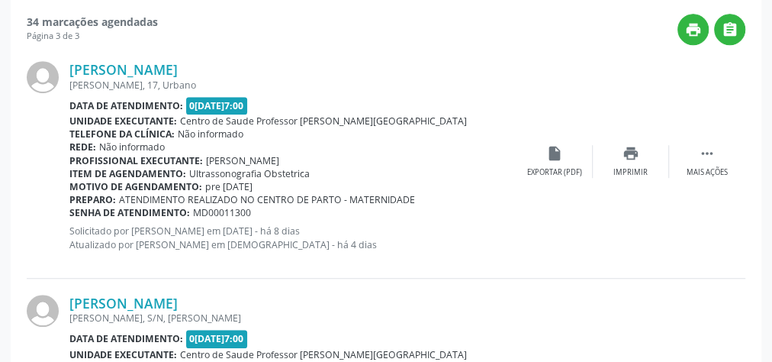
scroll to position [369, 0]
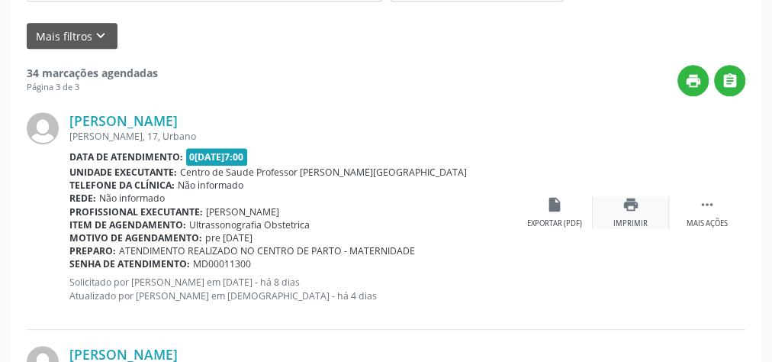
click at [632, 205] on icon "print" at bounding box center [631, 204] width 17 height 17
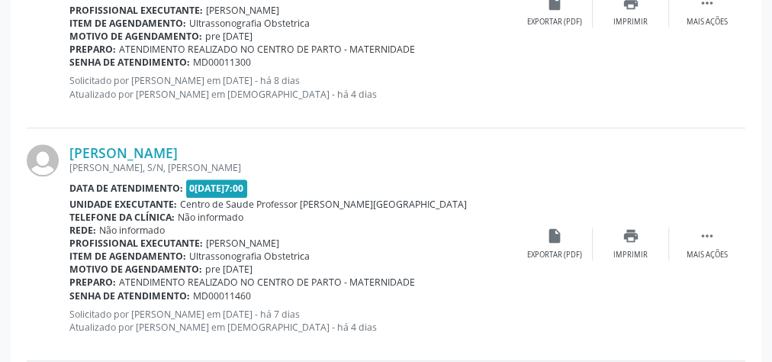
scroll to position [613, 0]
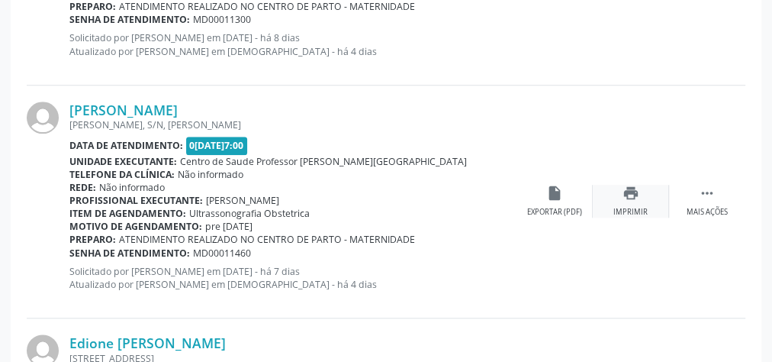
click at [618, 193] on div "print Imprimir" at bounding box center [631, 201] width 76 height 33
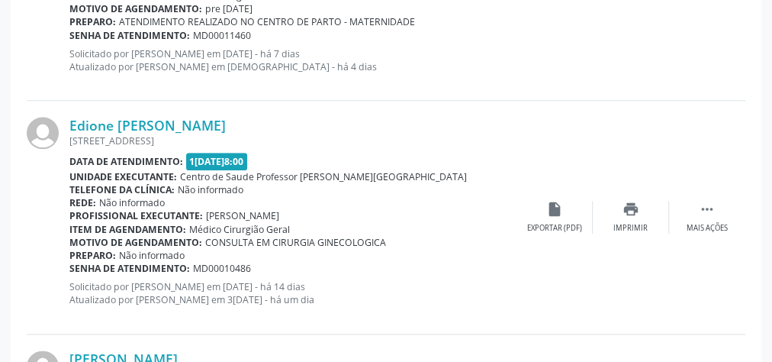
scroll to position [857, 0]
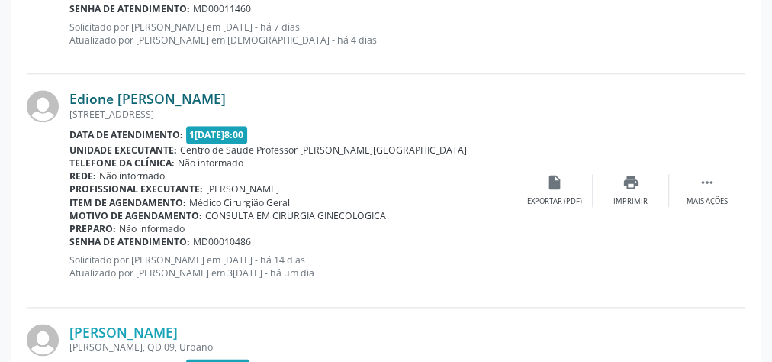
click at [189, 98] on link "Edione Claudia dos Santos" at bounding box center [147, 98] width 156 height 17
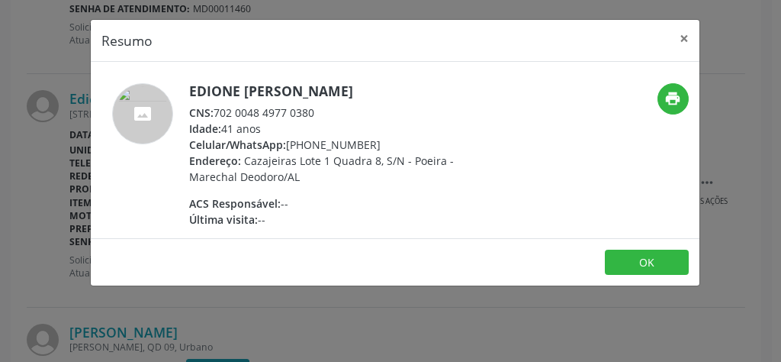
click at [209, 95] on h5 "Edione Claudia dos Santos" at bounding box center [337, 91] width 297 height 16
click at [688, 43] on button "×" at bounding box center [684, 38] width 31 height 37
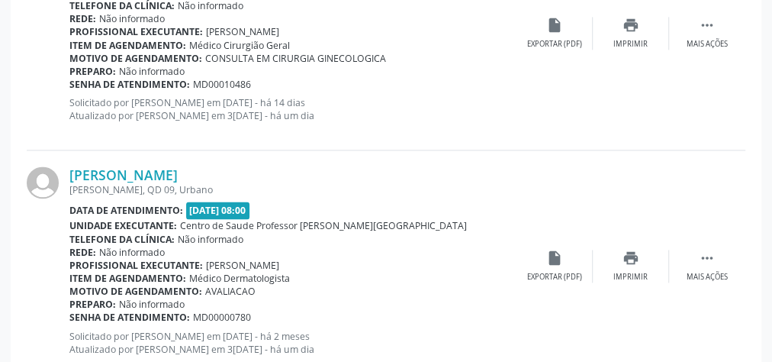
scroll to position [1040, 0]
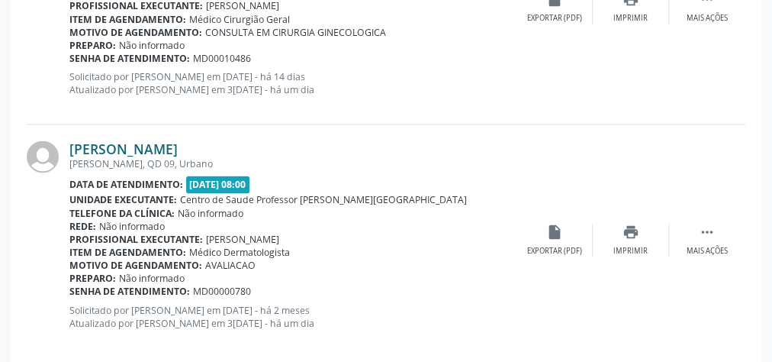
click at [169, 144] on link "Luna Vitória Alves dos Santos" at bounding box center [123, 148] width 108 height 17
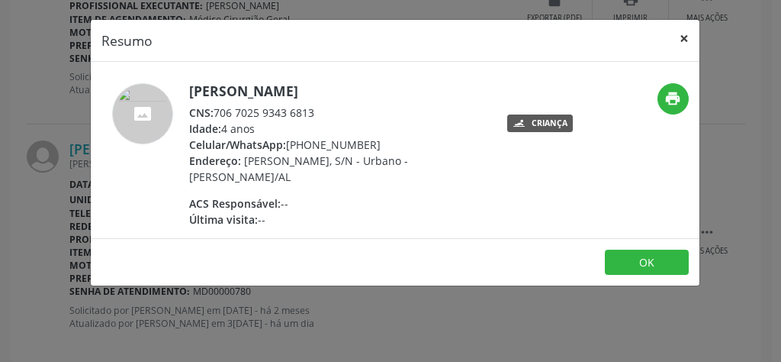
click at [691, 40] on button "×" at bounding box center [684, 38] width 31 height 37
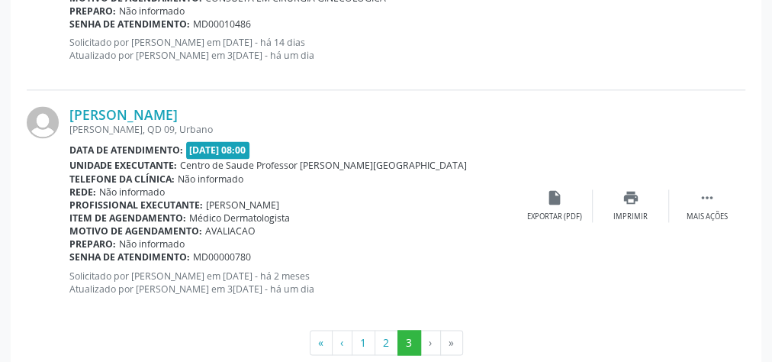
scroll to position [1101, 0]
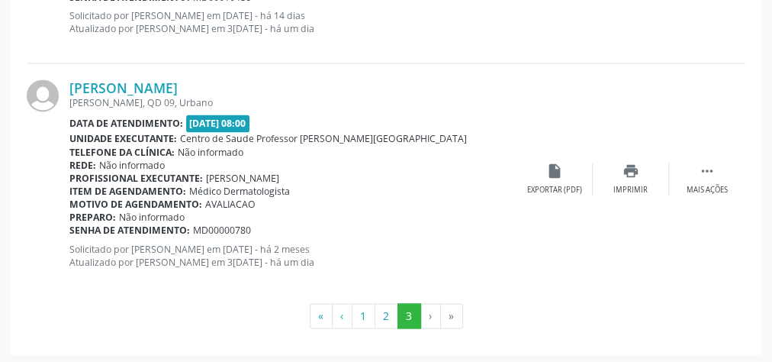
click at [430, 320] on li "›" at bounding box center [431, 316] width 20 height 26
click at [388, 310] on button "2" at bounding box center [387, 316] width 24 height 26
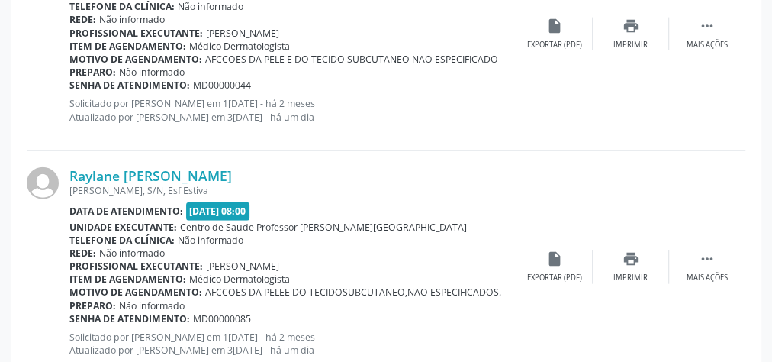
scroll to position [1712, 0]
click at [141, 173] on link "Raylane Sofia da Silva Rodrigues" at bounding box center [150, 176] width 163 height 17
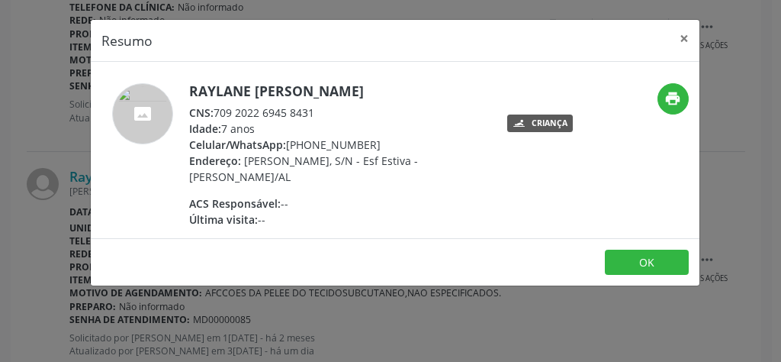
click at [141, 173] on div at bounding box center [142, 155] width 82 height 144
drag, startPoint x: 132, startPoint y: 182, endPoint x: 633, endPoint y: 230, distance: 502.8
click at [633, 230] on div "Raylane Sofia da Silva Rodrigues CNS: 709 2022 6945 8431 Idade: 7 anos Celular/…" at bounding box center [395, 150] width 609 height 176
click at [684, 32] on button "×" at bounding box center [684, 38] width 31 height 37
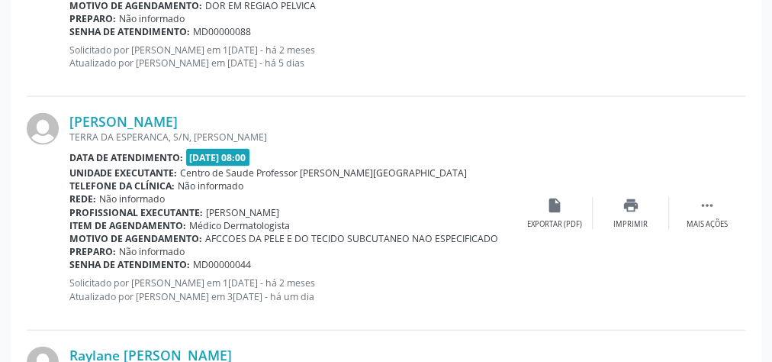
scroll to position [1528, 0]
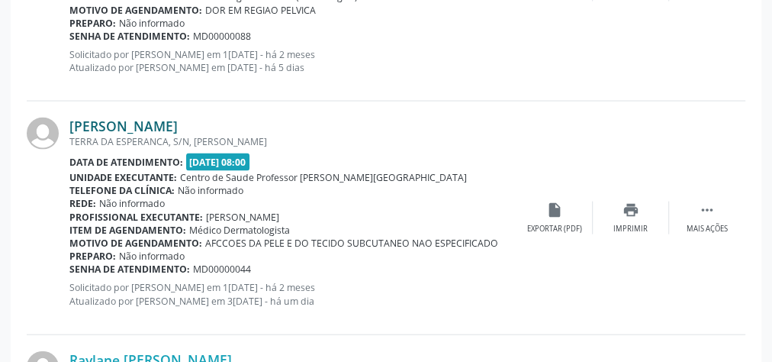
click at [178, 124] on link "Robson Olimpio da Silva" at bounding box center [123, 126] width 108 height 17
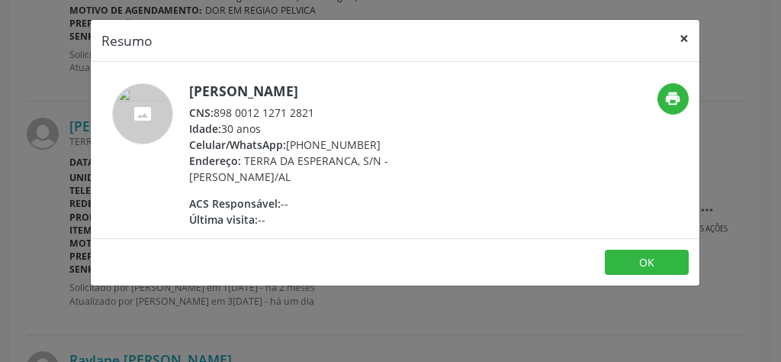
click at [684, 40] on button "×" at bounding box center [684, 38] width 31 height 37
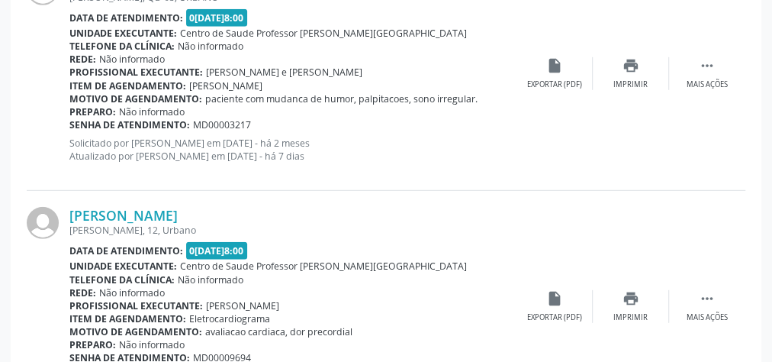
scroll to position [2200, 0]
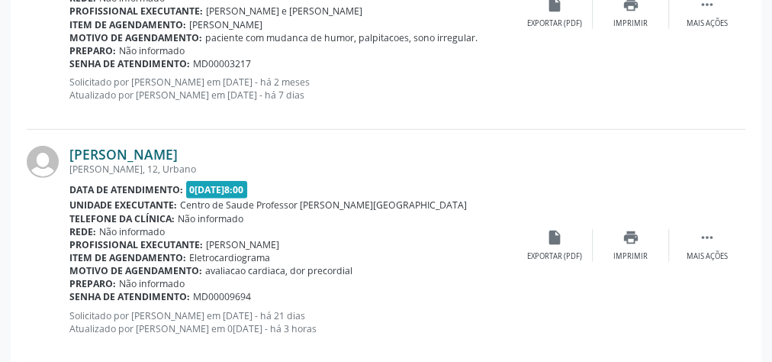
click at [178, 148] on link "João Mauro dos Santos Leal" at bounding box center [123, 154] width 108 height 17
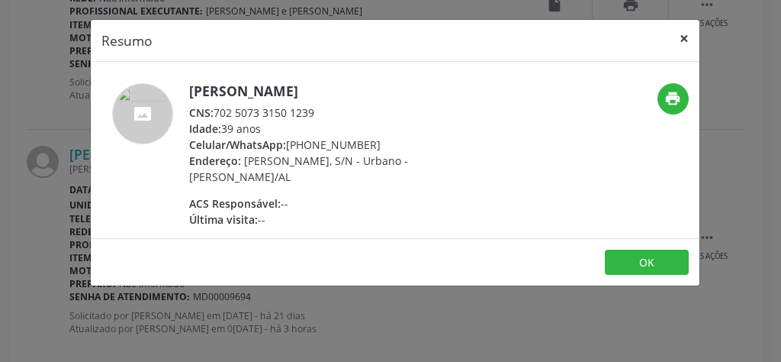
click at [686, 38] on button "×" at bounding box center [684, 38] width 31 height 37
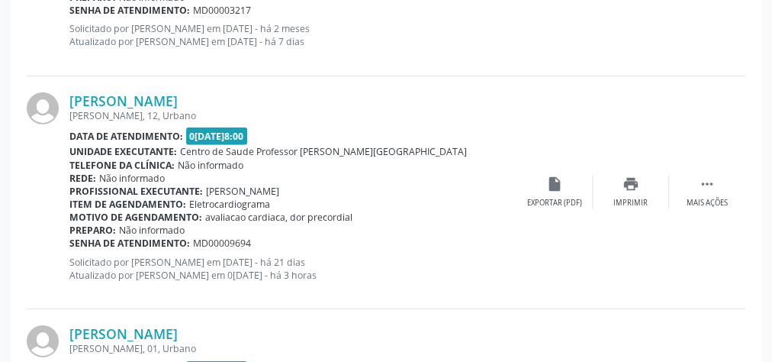
scroll to position [2444, 0]
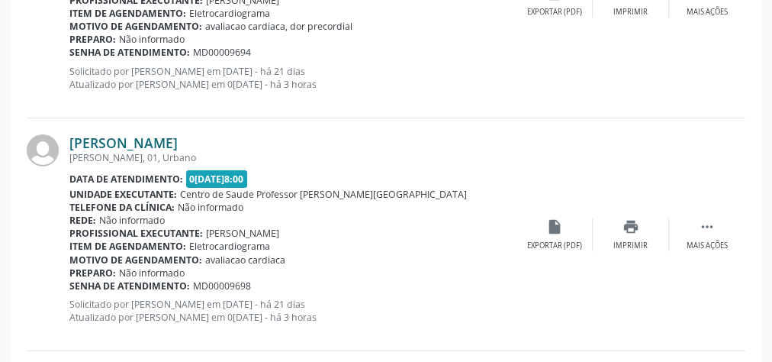
click at [178, 134] on link "Maria Fernanda da Silva" at bounding box center [123, 142] width 108 height 17
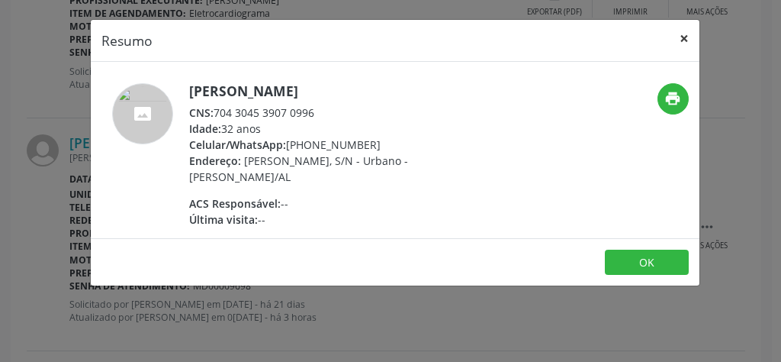
click at [686, 40] on button "×" at bounding box center [684, 38] width 31 height 37
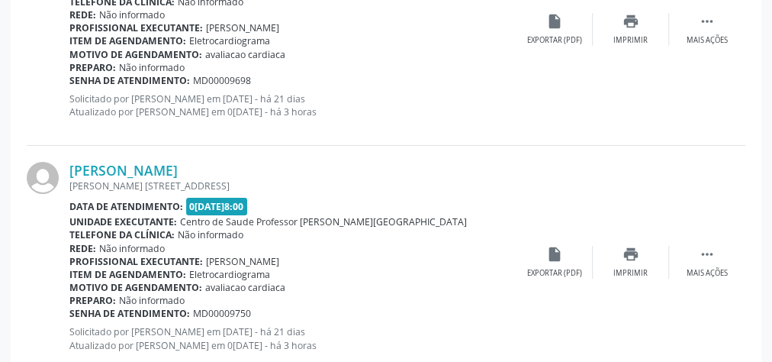
scroll to position [2688, 0]
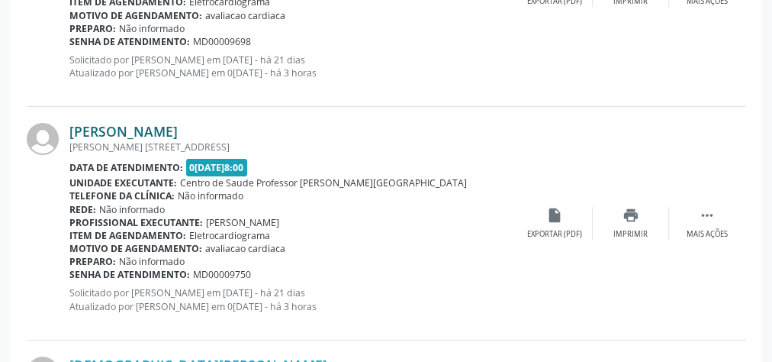
click at [178, 123] on link "Dulcineia Félix dos Santos" at bounding box center [123, 131] width 108 height 17
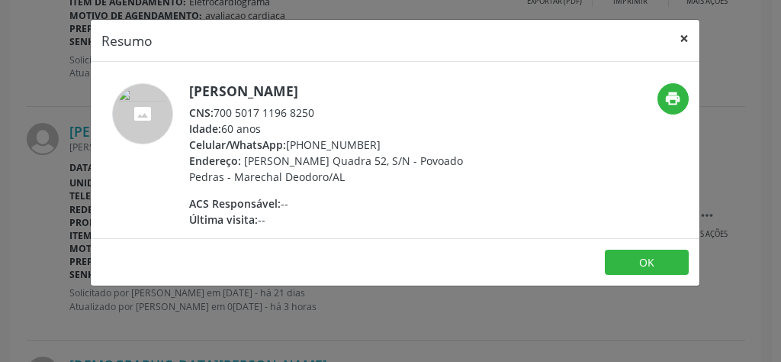
click at [687, 31] on button "×" at bounding box center [684, 38] width 31 height 37
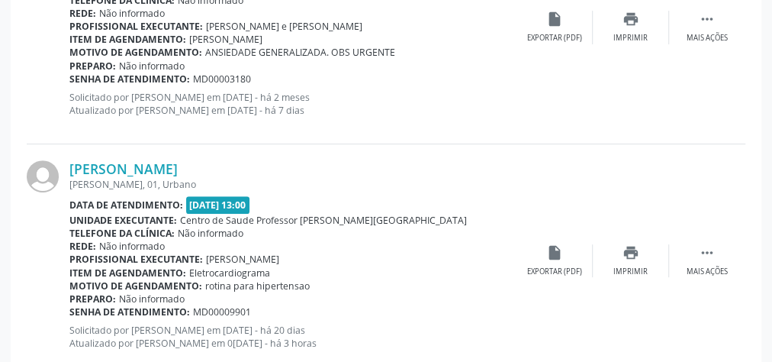
scroll to position [3177, 0]
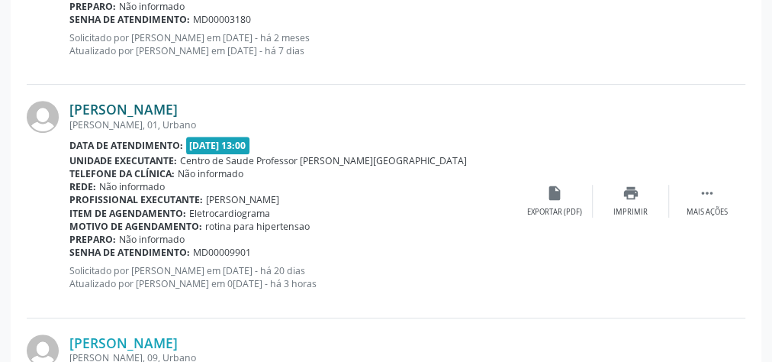
click at [143, 104] on link "Maria Silvania de Lima" at bounding box center [123, 109] width 108 height 17
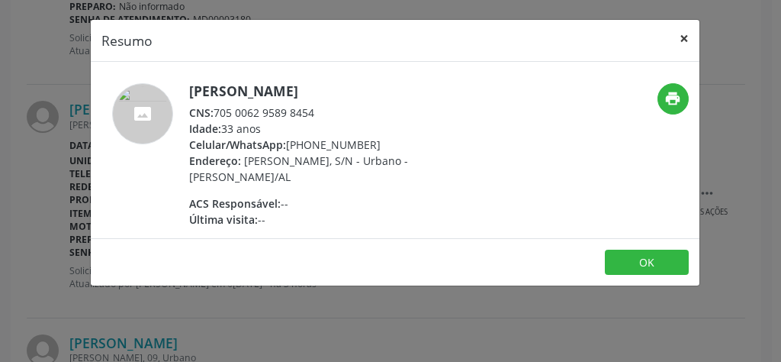
click at [679, 44] on button "×" at bounding box center [684, 38] width 31 height 37
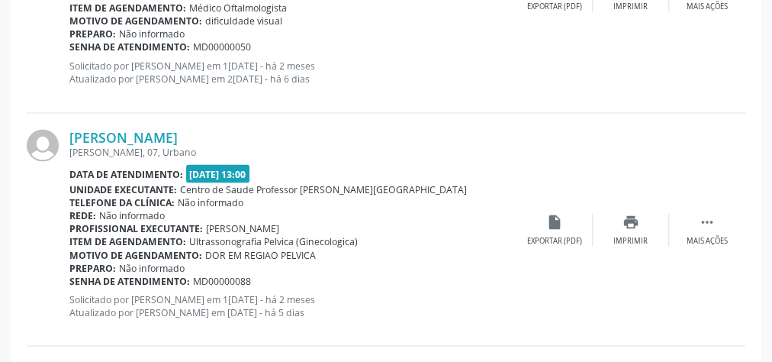
scroll to position [1467, 0]
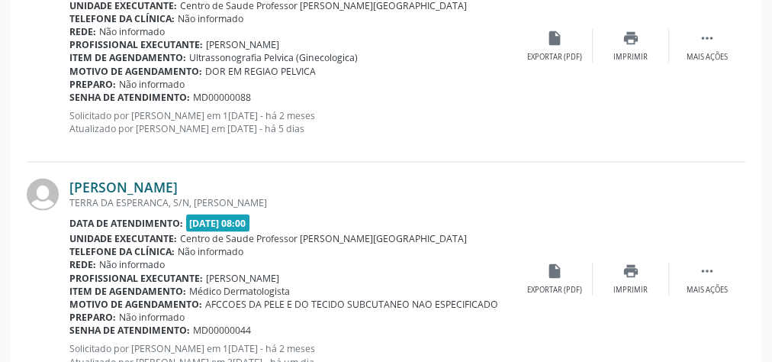
click at [176, 185] on link "Robson Olimpio da Silva" at bounding box center [123, 187] width 108 height 17
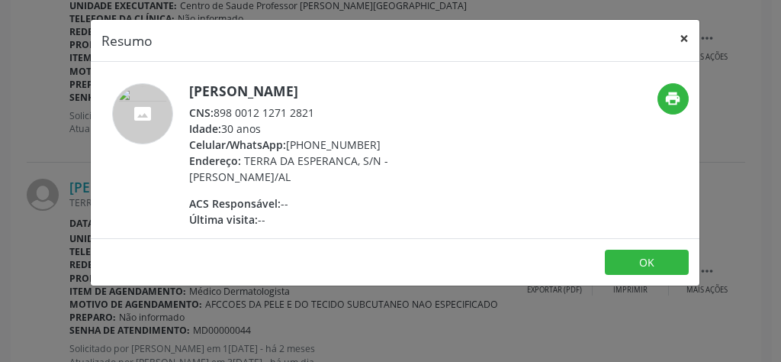
click at [688, 41] on button "×" at bounding box center [684, 38] width 31 height 37
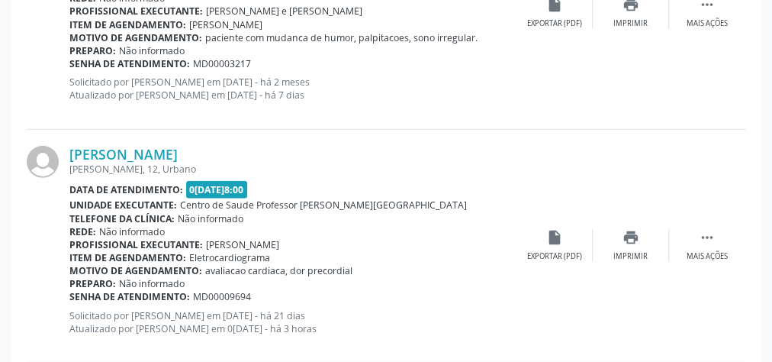
scroll to position [2261, 0]
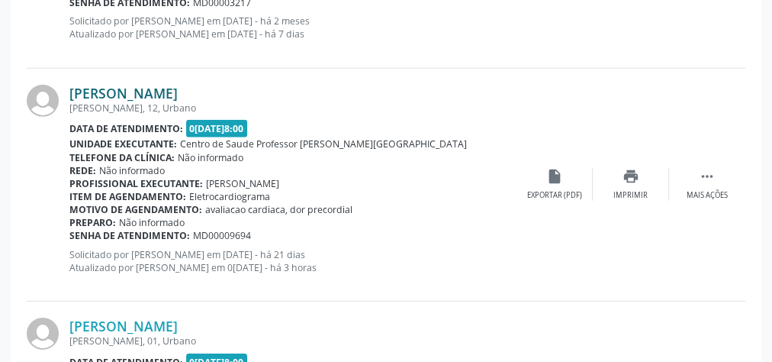
click at [178, 87] on link "João Mauro dos Santos Leal" at bounding box center [123, 93] width 108 height 17
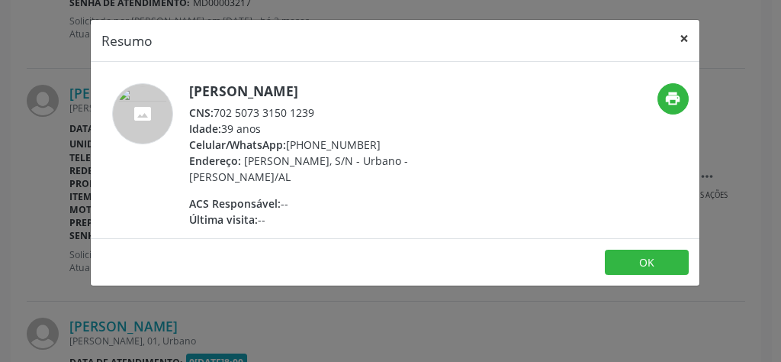
click at [681, 37] on button "×" at bounding box center [684, 38] width 31 height 37
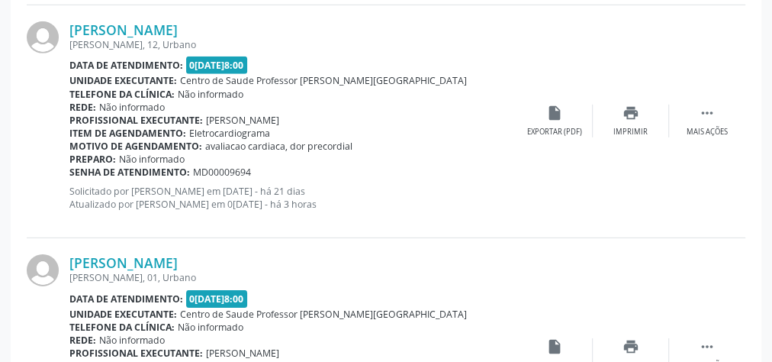
scroll to position [2444, 0]
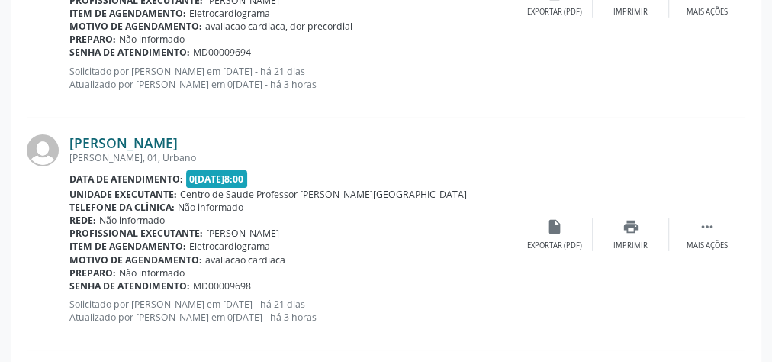
click at [172, 137] on link "Maria Fernanda da Silva" at bounding box center [123, 142] width 108 height 17
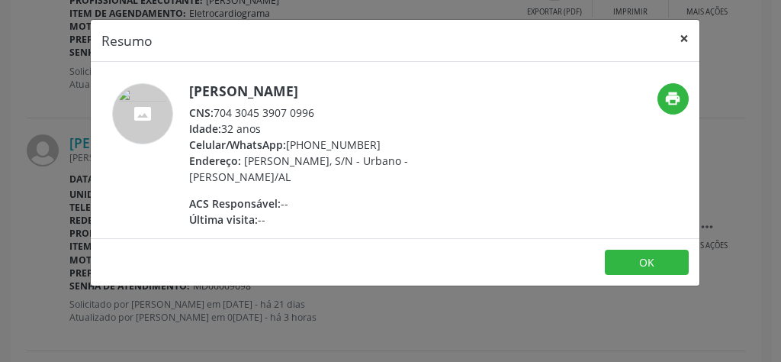
click at [690, 38] on button "×" at bounding box center [684, 38] width 31 height 37
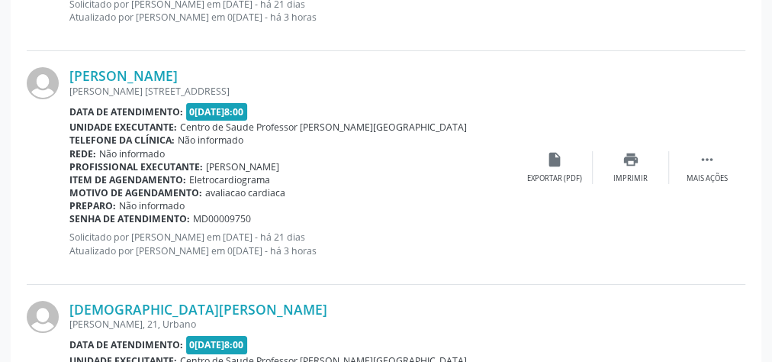
scroll to position [2749, 0]
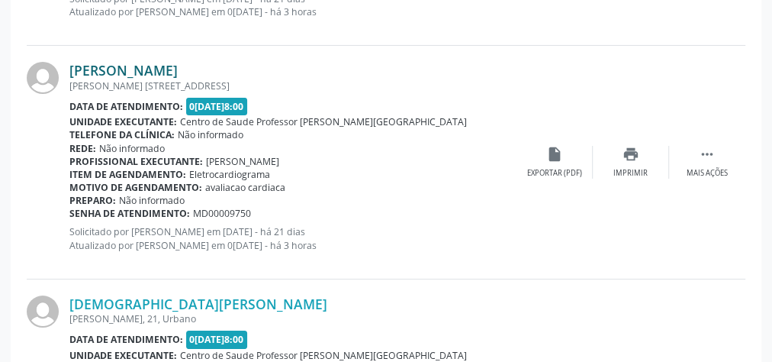
click at [178, 71] on link "Dulcineia Félix dos Santos" at bounding box center [123, 70] width 108 height 17
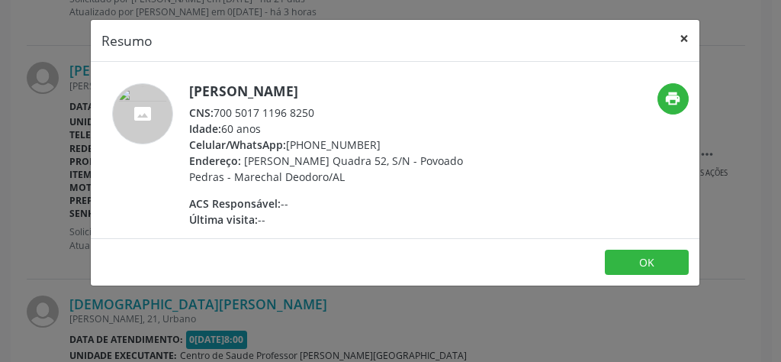
click at [688, 43] on button "×" at bounding box center [684, 38] width 31 height 37
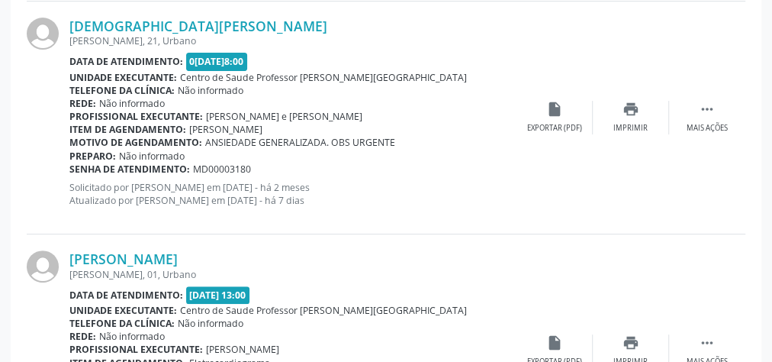
scroll to position [3055, 0]
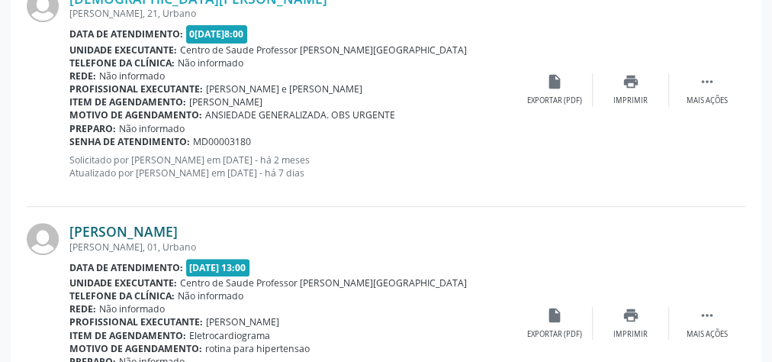
click at [143, 230] on link "Maria Silvania de Lima" at bounding box center [123, 231] width 108 height 17
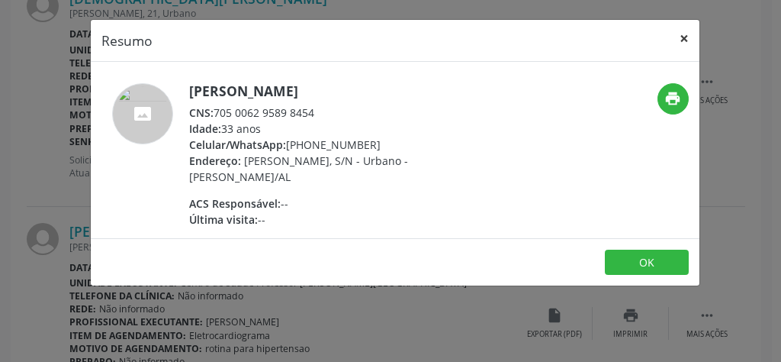
click at [688, 39] on button "×" at bounding box center [684, 38] width 31 height 37
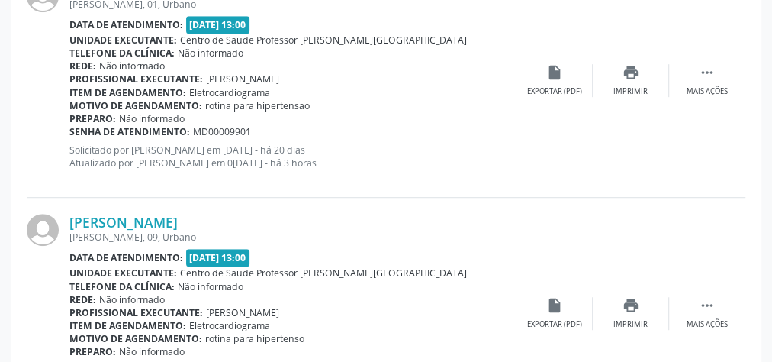
scroll to position [3299, 0]
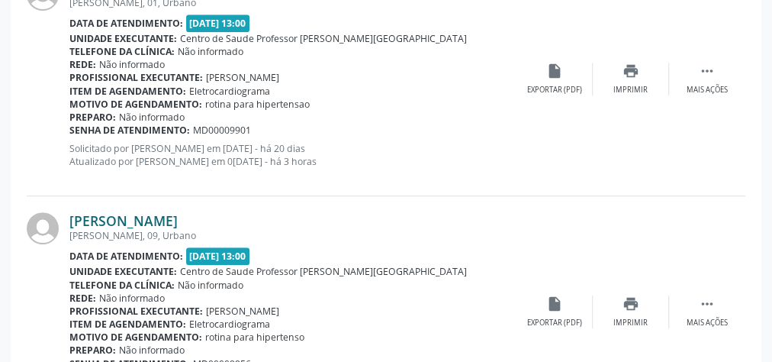
click at [136, 212] on link "Jose Gilson dos Santos" at bounding box center [123, 220] width 108 height 17
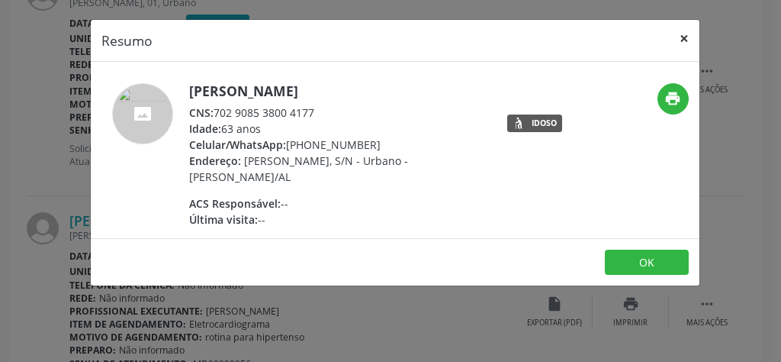
click at [688, 39] on button "×" at bounding box center [684, 38] width 31 height 37
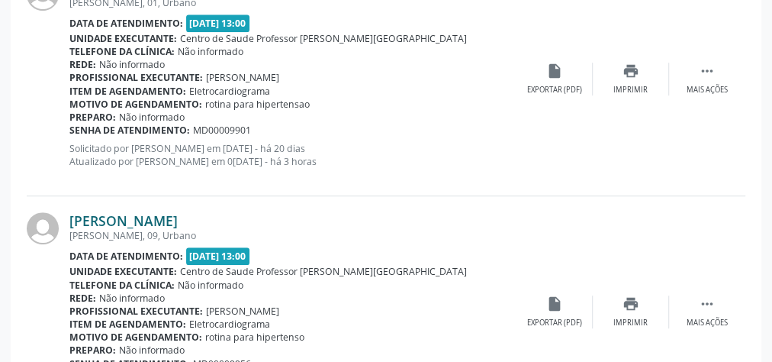
click at [174, 214] on link "Jose Gilson dos Santos" at bounding box center [123, 220] width 108 height 17
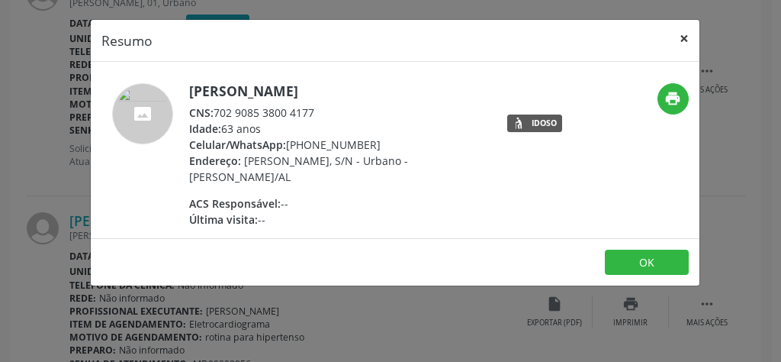
click at [688, 47] on button "×" at bounding box center [684, 38] width 31 height 37
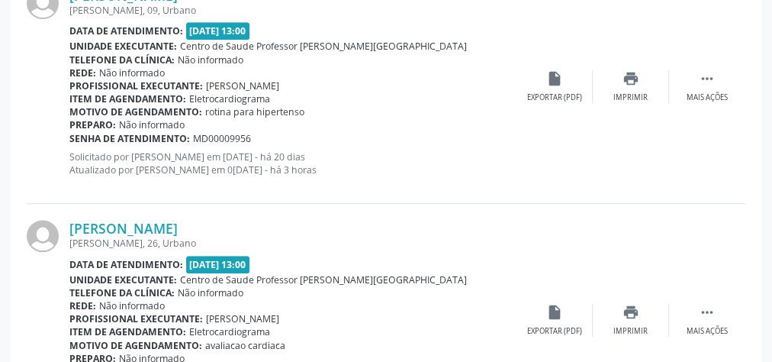
scroll to position [3543, 0]
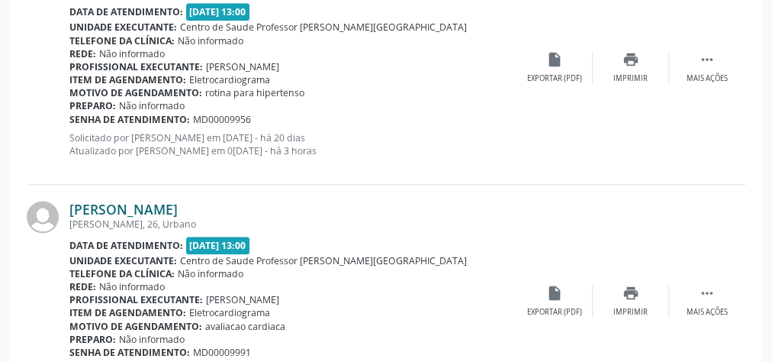
click at [176, 201] on link "Joao Vitor Silva de Lima" at bounding box center [123, 209] width 108 height 17
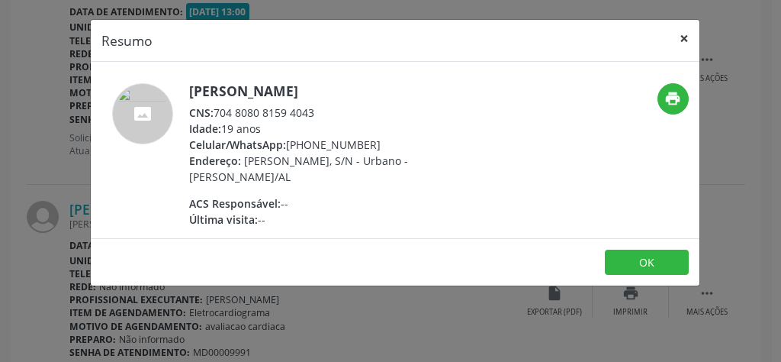
click at [690, 40] on button "×" at bounding box center [684, 38] width 31 height 37
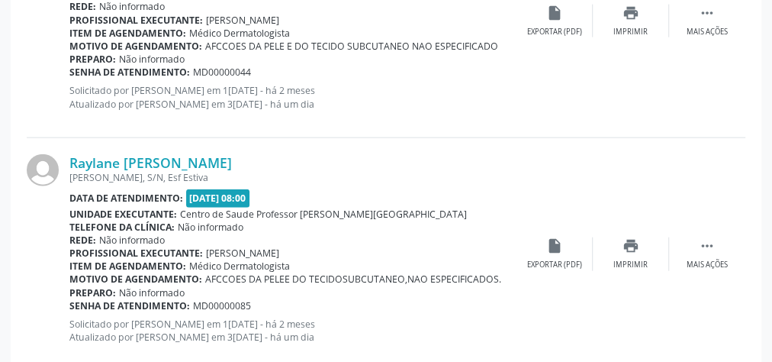
scroll to position [1706, 0]
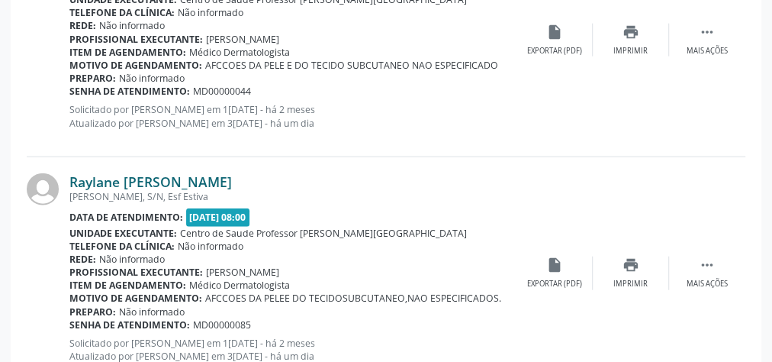
click at [232, 179] on link "Raylane Sofia da Silva Rodrigues" at bounding box center [150, 181] width 163 height 17
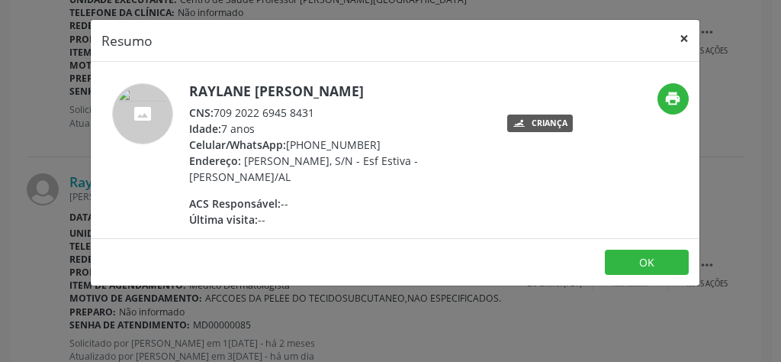
click at [686, 31] on button "×" at bounding box center [684, 38] width 31 height 37
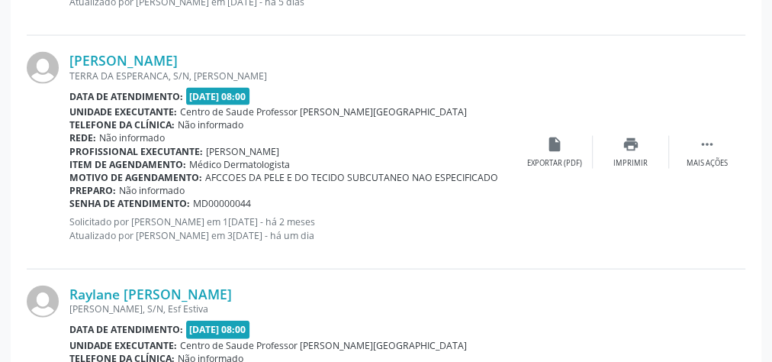
scroll to position [1523, 0]
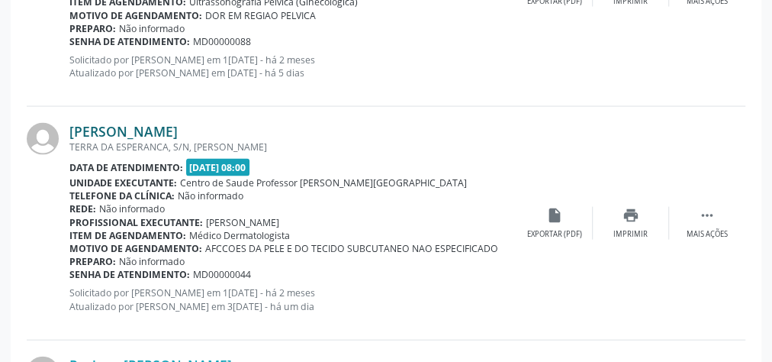
click at [178, 131] on link "Robson Olimpio da Silva" at bounding box center [123, 131] width 108 height 17
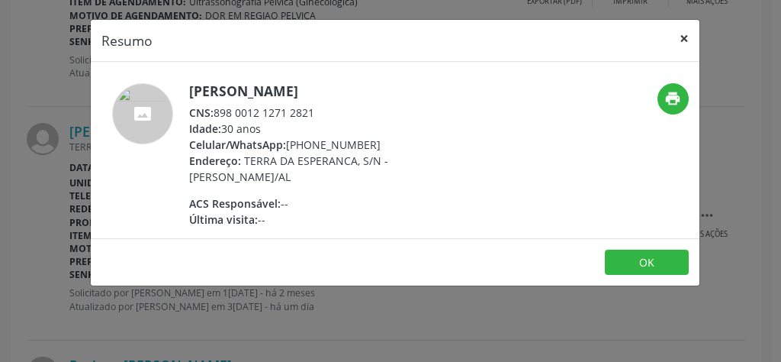
click at [688, 43] on button "×" at bounding box center [684, 38] width 31 height 37
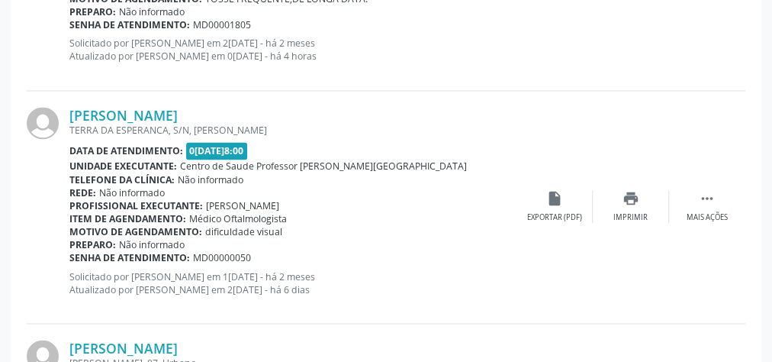
scroll to position [1035, 0]
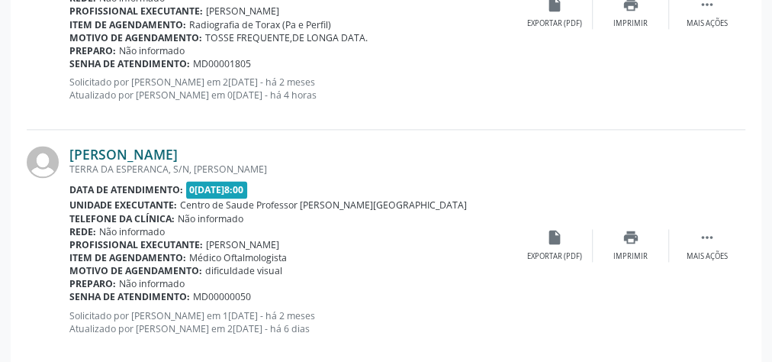
click at [123, 147] on link "Jose Claudio da Silva" at bounding box center [123, 154] width 108 height 17
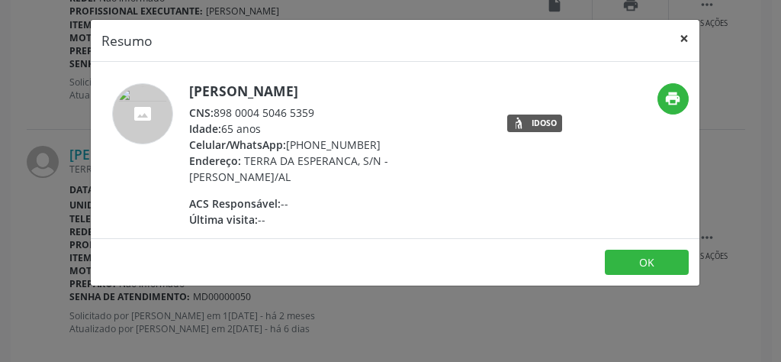
click at [691, 35] on button "×" at bounding box center [684, 38] width 31 height 37
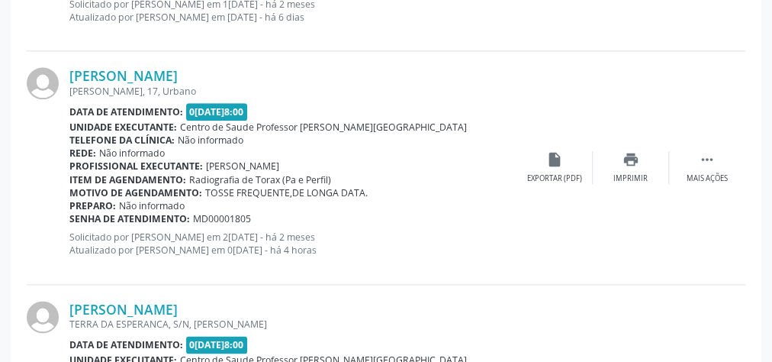
scroll to position [852, 0]
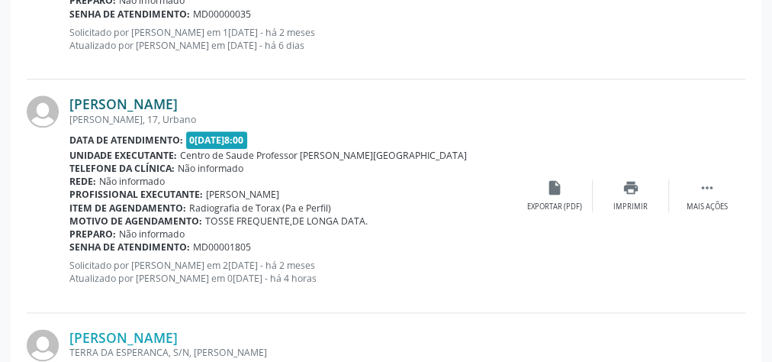
click at [151, 98] on link "Samuel Vinícius da Silva Santos" at bounding box center [123, 103] width 108 height 17
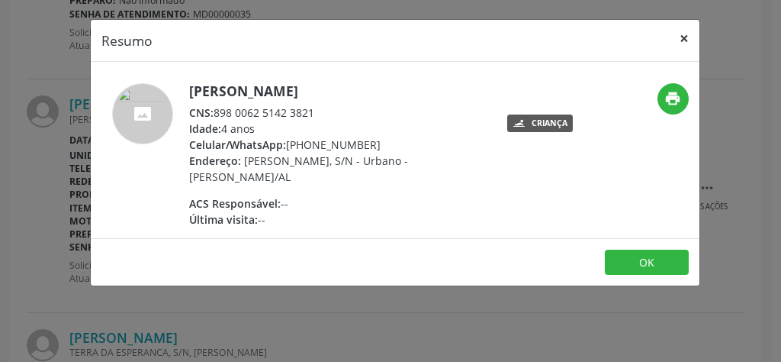
click at [690, 31] on button "×" at bounding box center [684, 38] width 31 height 37
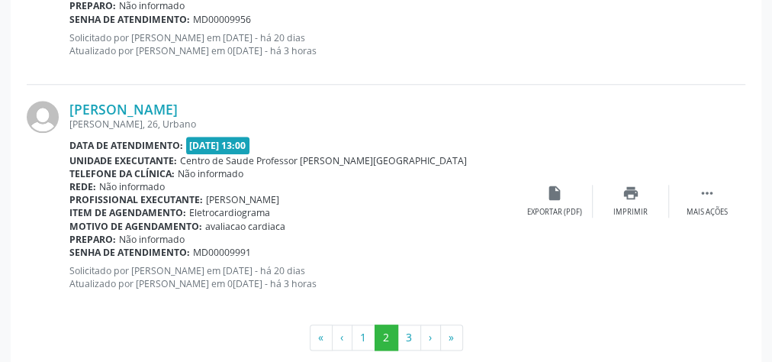
scroll to position [3660, 0]
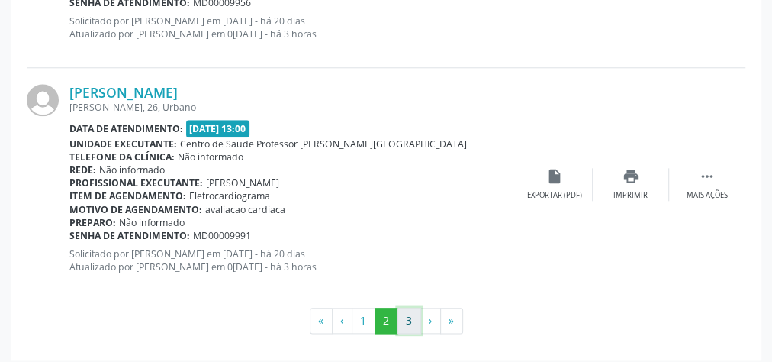
click at [418, 309] on button "3" at bounding box center [410, 321] width 24 height 26
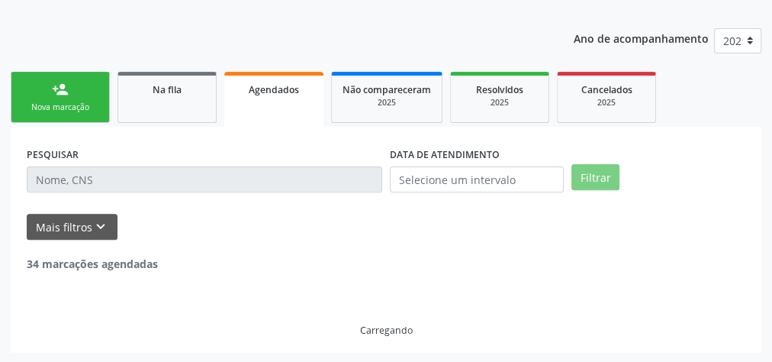
scroll to position [1101, 0]
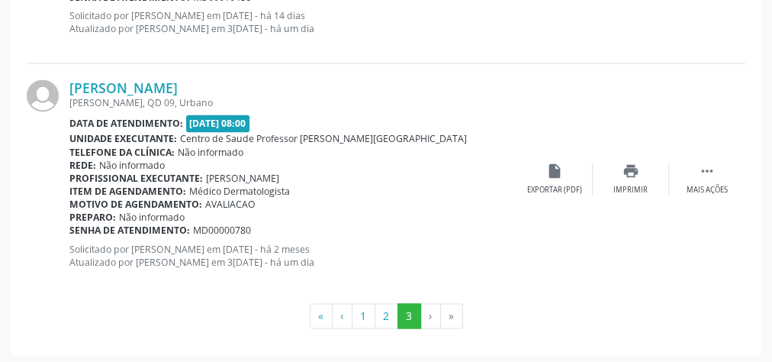
click at [395, 85] on div "Luna Vitória Alves dos Santos" at bounding box center [292, 87] width 447 height 17
drag, startPoint x: 396, startPoint y: 79, endPoint x: 425, endPoint y: 92, distance: 32.1
click at [425, 92] on div "Luna Vitória Alves dos Santos Gislene Matheus, QD 09, Urbano Data de atendiment…" at bounding box center [292, 179] width 447 height 200
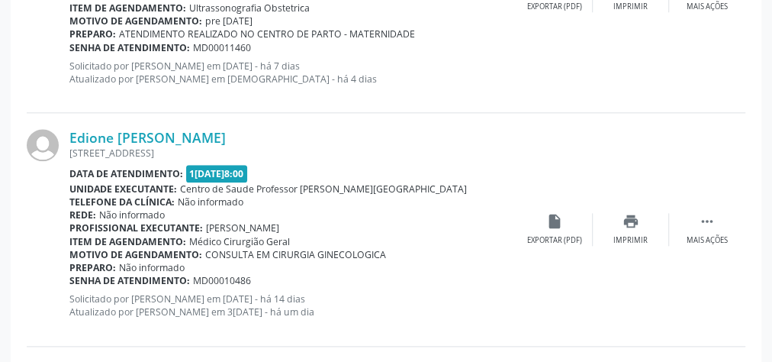
scroll to position [735, 0]
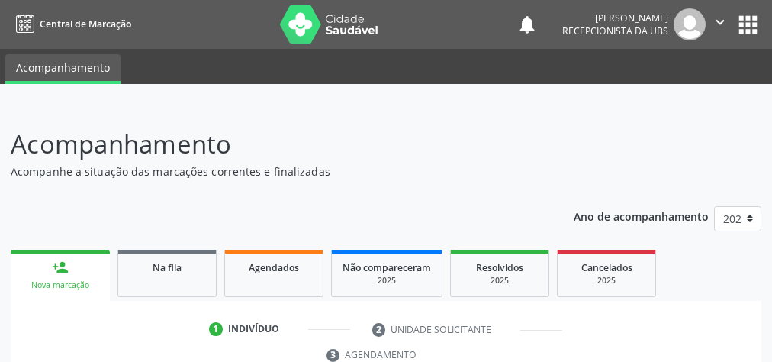
scroll to position [287, 0]
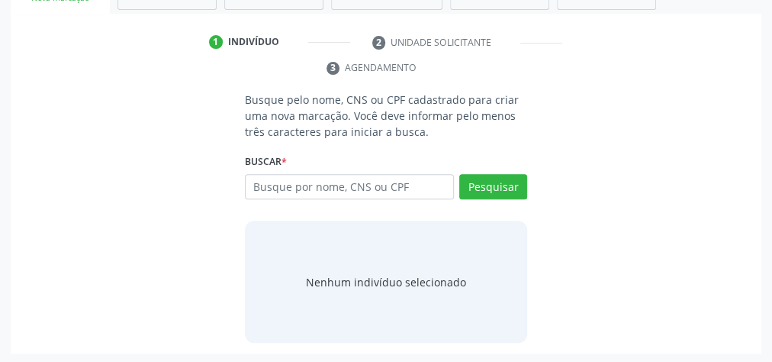
click at [342, 188] on input "text" at bounding box center [349, 187] width 209 height 26
type input "15049732409"
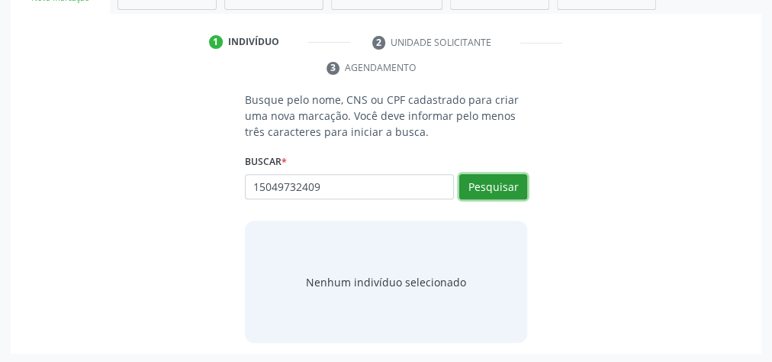
drag, startPoint x: 504, startPoint y: 176, endPoint x: 515, endPoint y: 177, distance: 11.5
click at [505, 176] on button "Pesquisar" at bounding box center [493, 187] width 68 height 26
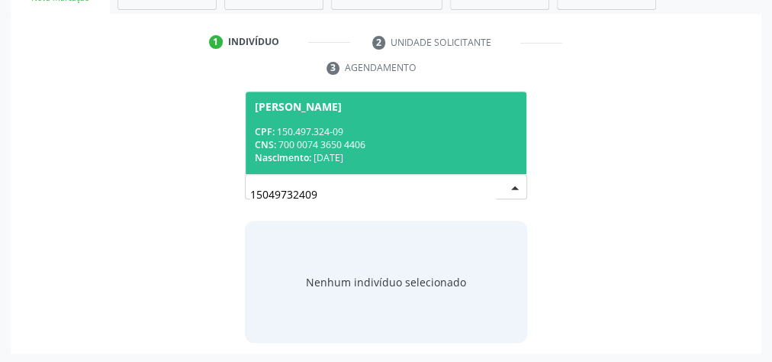
click at [434, 141] on div "CNS: 700 0074 3650 4406" at bounding box center [386, 144] width 262 height 13
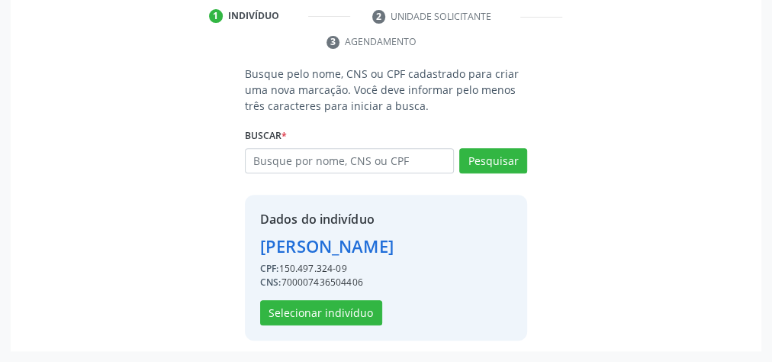
scroll to position [335, 0]
click at [354, 318] on button "Selecionar indivíduo" at bounding box center [321, 313] width 122 height 26
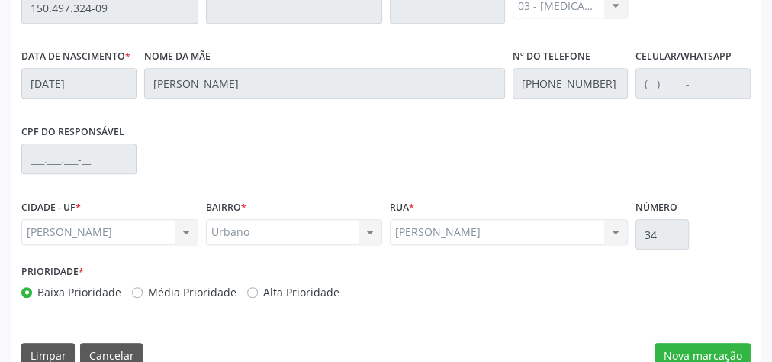
scroll to position [553, 0]
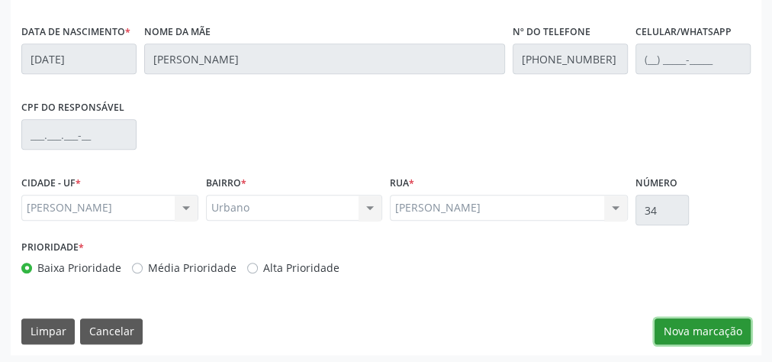
click at [731, 334] on button "Nova marcação" at bounding box center [703, 331] width 96 height 26
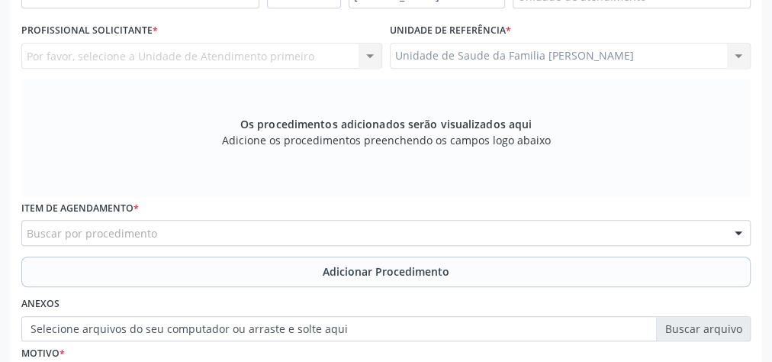
scroll to position [370, 0]
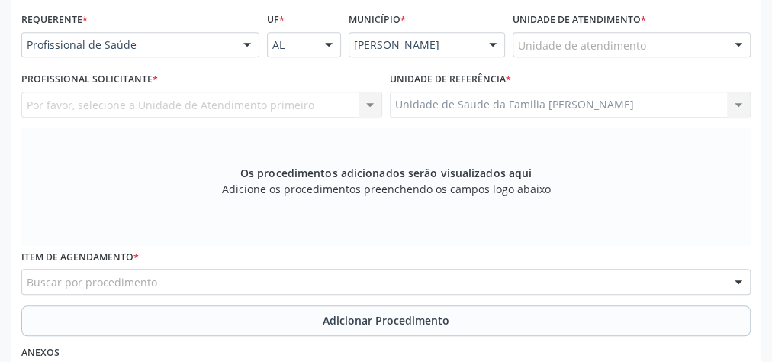
click at [647, 34] on div "Unidade de atendimento" at bounding box center [632, 45] width 238 height 26
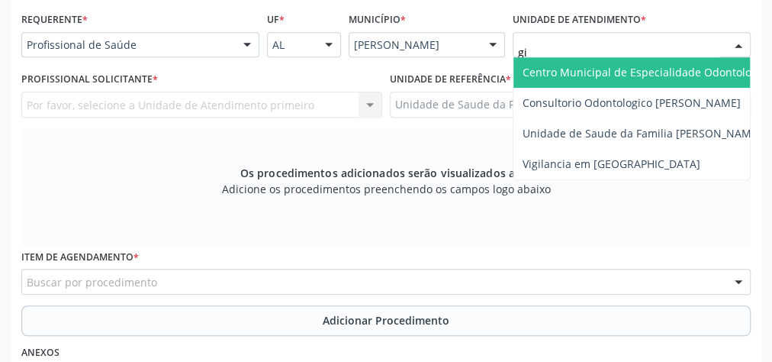
type input "gis"
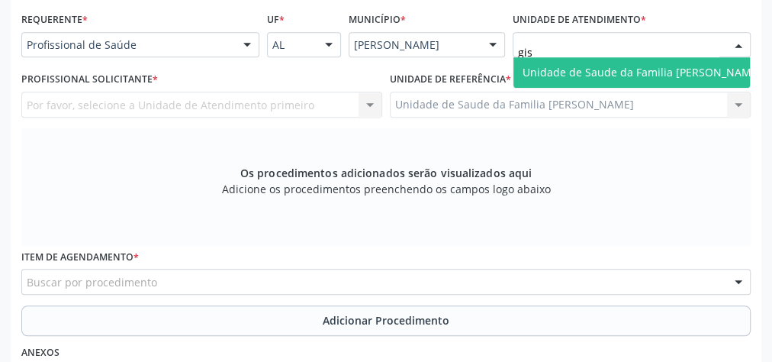
click at [623, 59] on span "Unidade de Saude da Familia [PERSON_NAME]" at bounding box center [642, 72] width 257 height 31
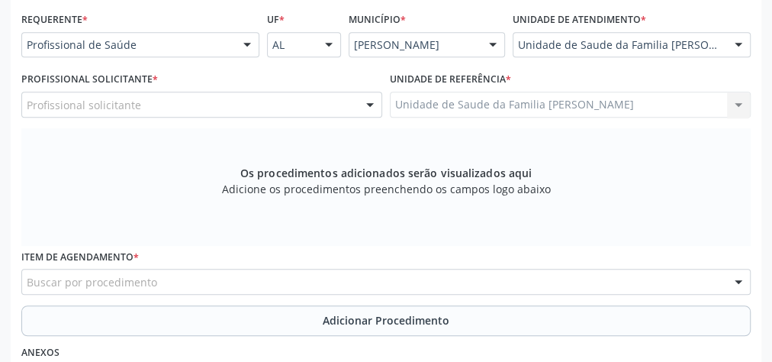
click at [365, 105] on div at bounding box center [370, 105] width 23 height 26
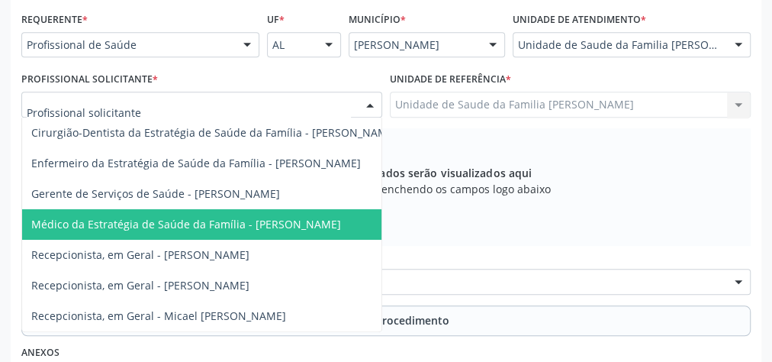
click at [289, 220] on span "Médico da Estratégia de Saúde da Família - [PERSON_NAME]" at bounding box center [186, 224] width 310 height 14
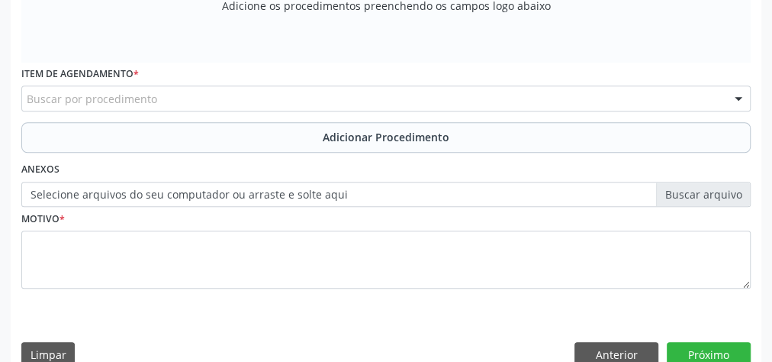
scroll to position [553, 0]
click at [327, 95] on div "Buscar por procedimento" at bounding box center [386, 98] width 730 height 26
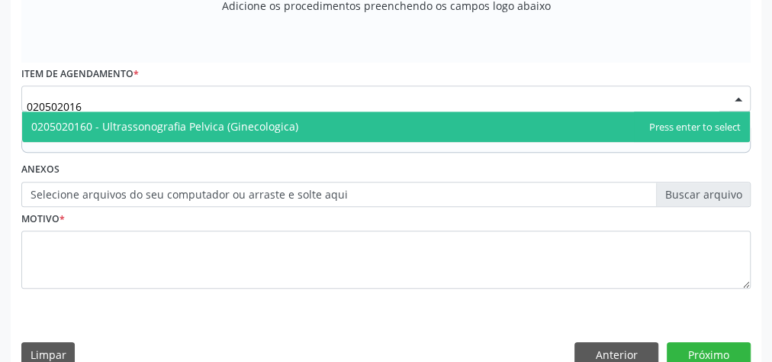
type input "0205020160"
click at [254, 128] on span "0205020160 - Ultrassonografia Pelvica (Ginecologica)" at bounding box center [164, 126] width 267 height 14
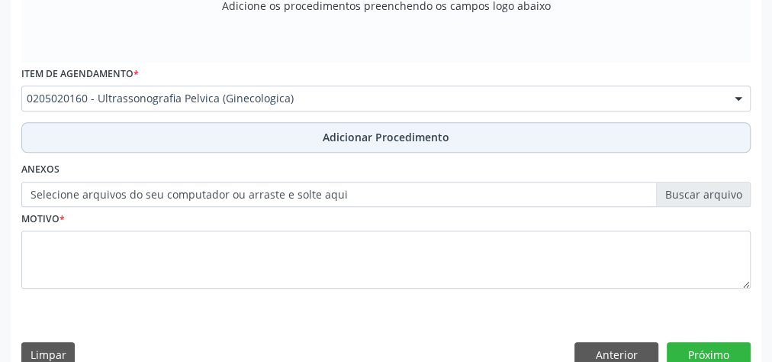
click at [367, 131] on span "Adicionar Procedimento" at bounding box center [386, 137] width 127 height 16
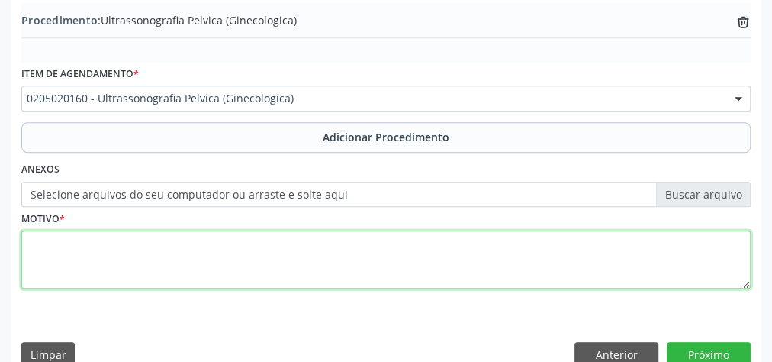
click at [287, 247] on textarea at bounding box center [386, 259] width 730 height 58
type textarea "dor pelvica de longa data."
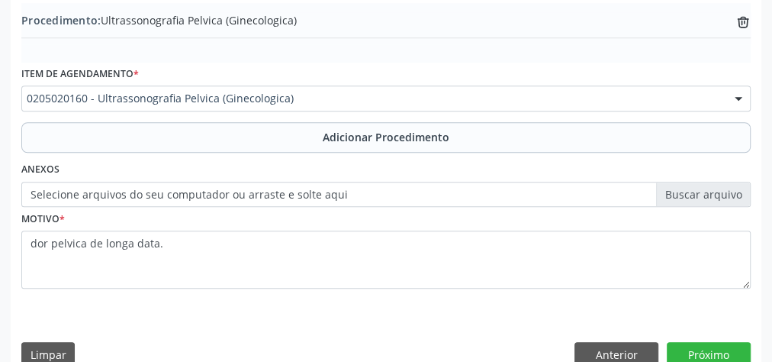
click at [713, 190] on label "Selecione arquivos do seu computador ou arraste e solte aqui" at bounding box center [386, 195] width 730 height 26
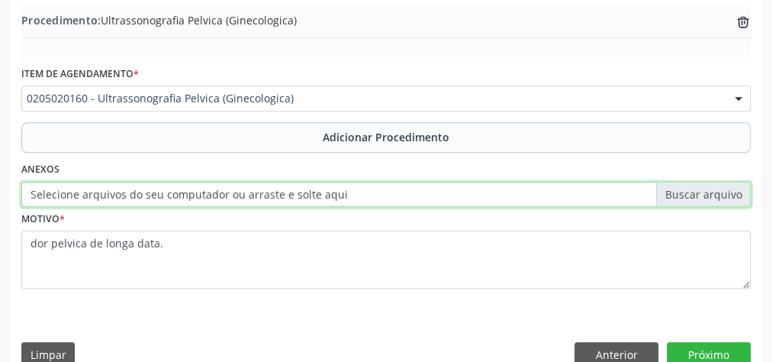
click at [713, 190] on input "Selecione arquivos do seu computador ou arraste e solte aqui" at bounding box center [386, 195] width 730 height 26
type input "C:\fakepath\pelvica.jpeg"
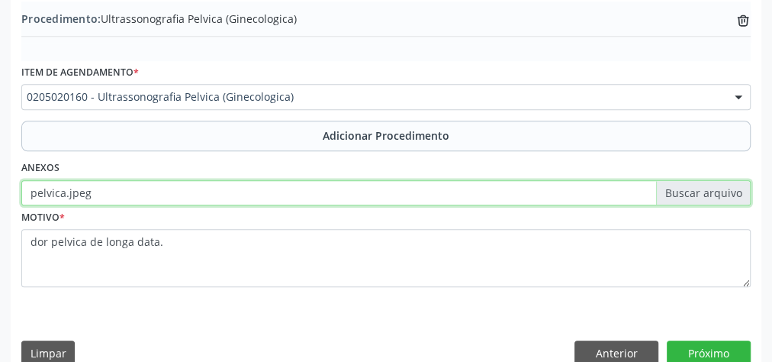
scroll to position [519, 0]
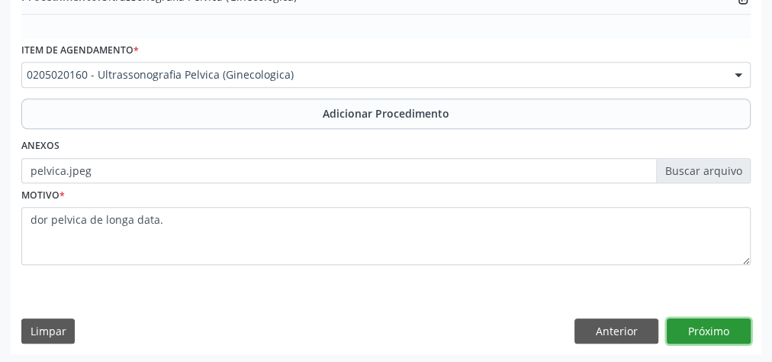
click at [692, 325] on button "Próximo" at bounding box center [709, 331] width 84 height 26
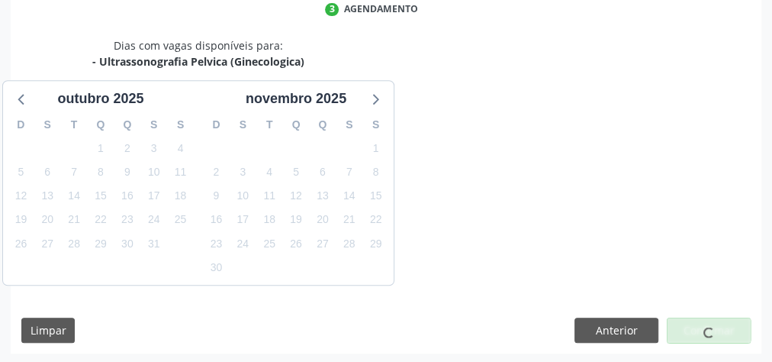
scroll to position [404, 0]
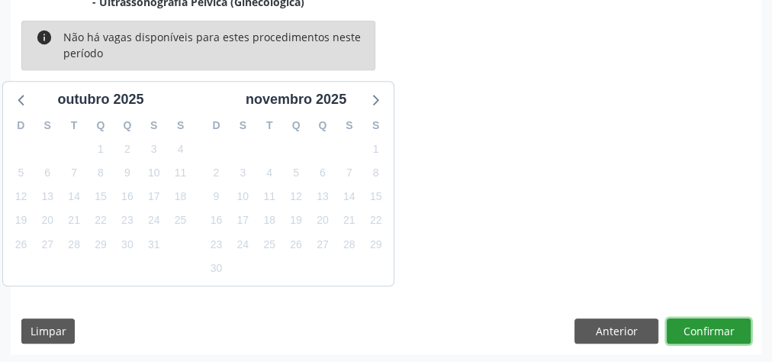
click at [692, 325] on button "Confirmar" at bounding box center [709, 331] width 84 height 26
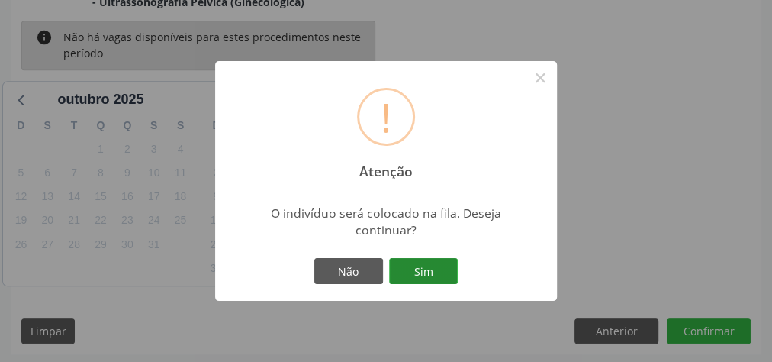
click at [437, 275] on button "Sim" at bounding box center [423, 271] width 69 height 26
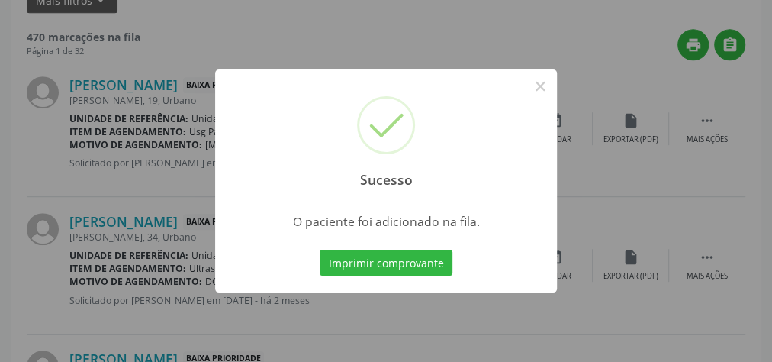
scroll to position [162, 0]
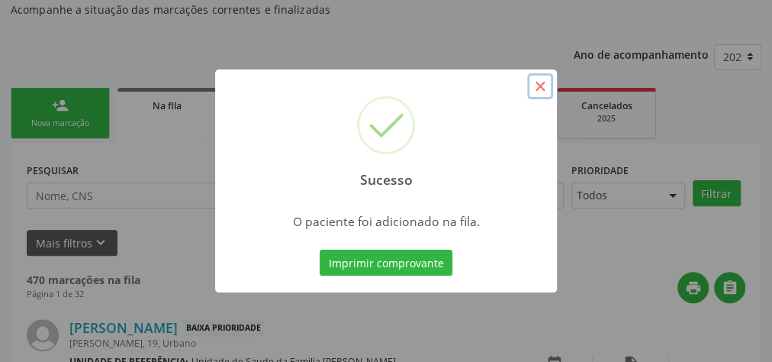
click at [538, 81] on button "×" at bounding box center [540, 86] width 26 height 26
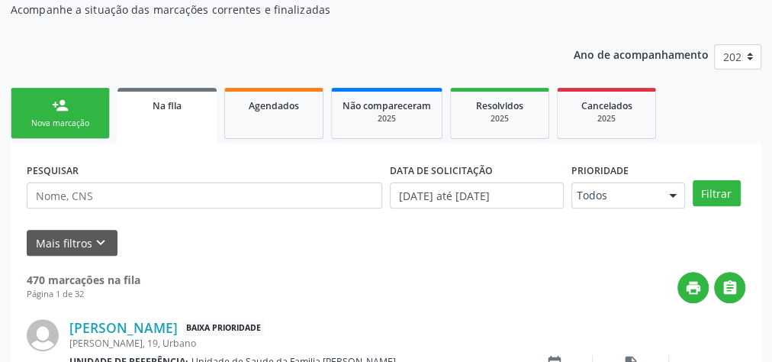
click at [53, 111] on div "person_add" at bounding box center [60, 105] width 17 height 17
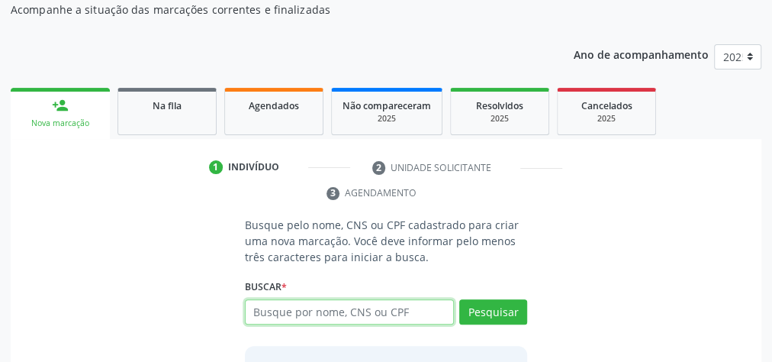
click at [266, 305] on input "text" at bounding box center [349, 312] width 209 height 26
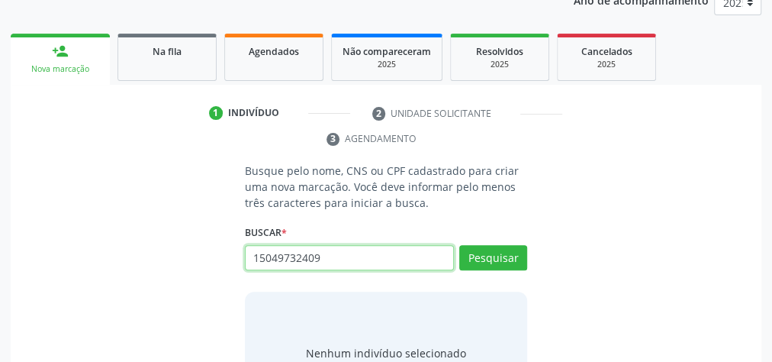
scroll to position [284, 0]
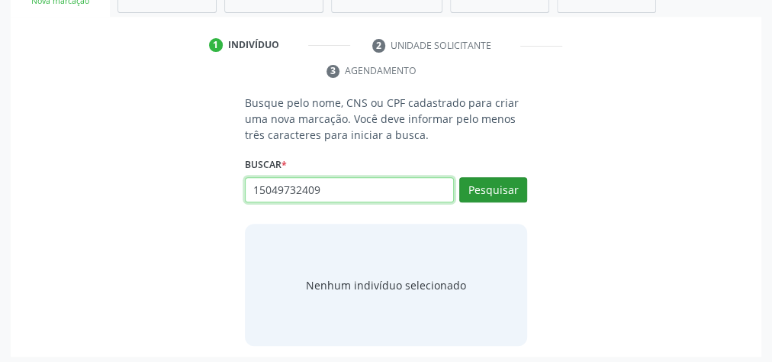
type input "15049732409"
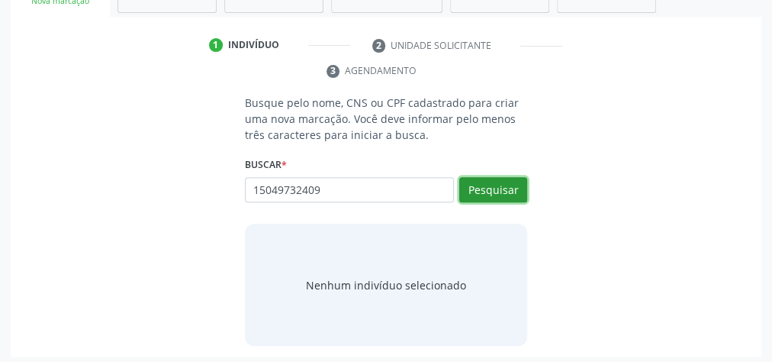
click at [507, 191] on button "Pesquisar" at bounding box center [493, 190] width 68 height 26
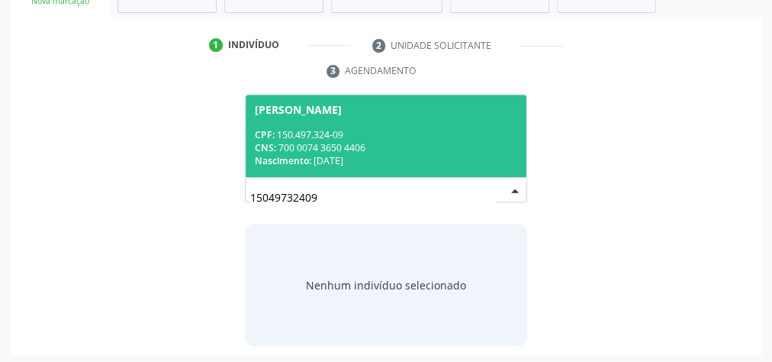
click at [376, 166] on span "Andressa Kerle da Silva Correia CPF: 150.497.324-09 CNS: 700 0074 3650 4406 Nas…" at bounding box center [386, 136] width 281 height 82
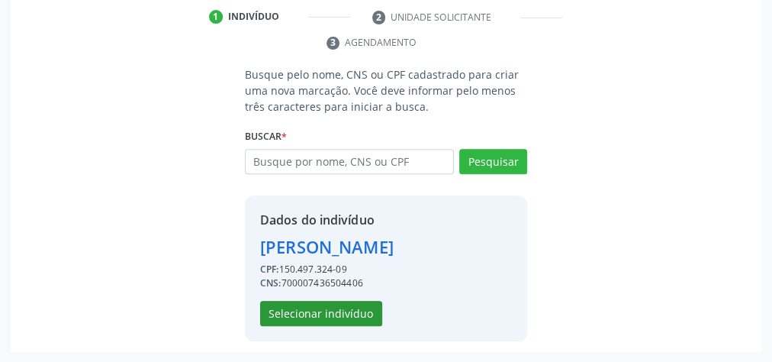
scroll to position [335, 0]
click at [356, 302] on button "Selecionar indivíduo" at bounding box center [321, 313] width 122 height 26
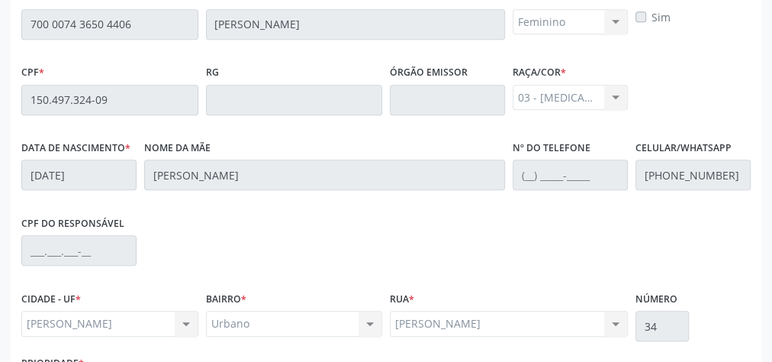
scroll to position [553, 0]
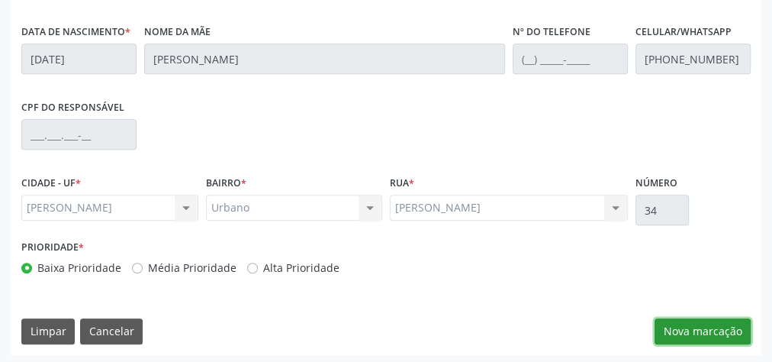
click at [710, 320] on button "Nova marcação" at bounding box center [703, 331] width 96 height 26
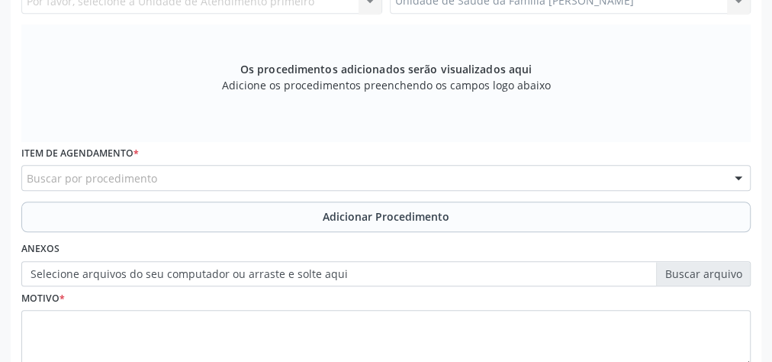
scroll to position [431, 0]
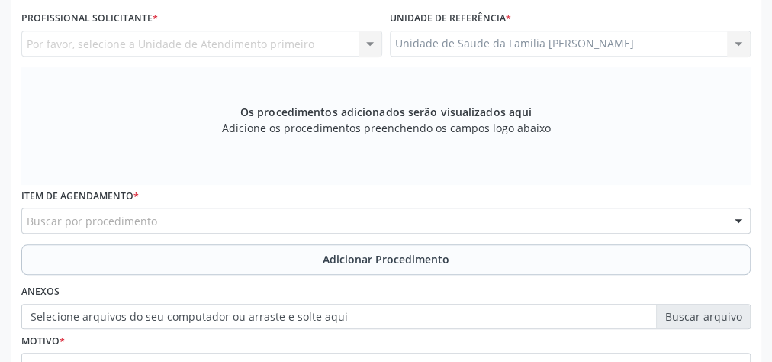
click at [655, 44] on div "Unidade de Saude da Familia Gislene Matheus Unidade de Saude da Familia Gislene…" at bounding box center [570, 44] width 361 height 26
click at [660, 42] on div "Unidade de Saude da Familia Gislene Matheus Unidade de Saude da Familia Gislene…" at bounding box center [570, 44] width 361 height 26
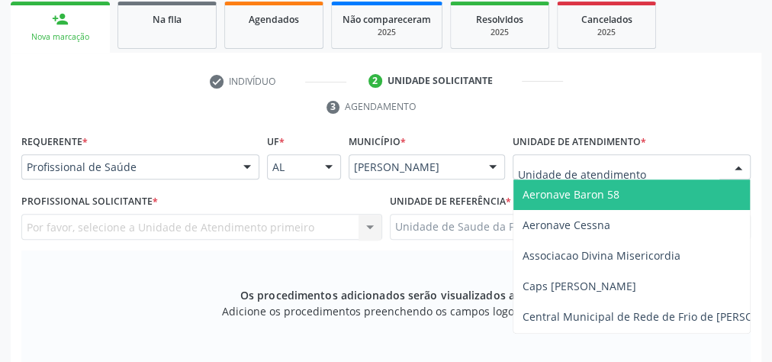
click at [727, 162] on div at bounding box center [738, 168] width 23 height 26
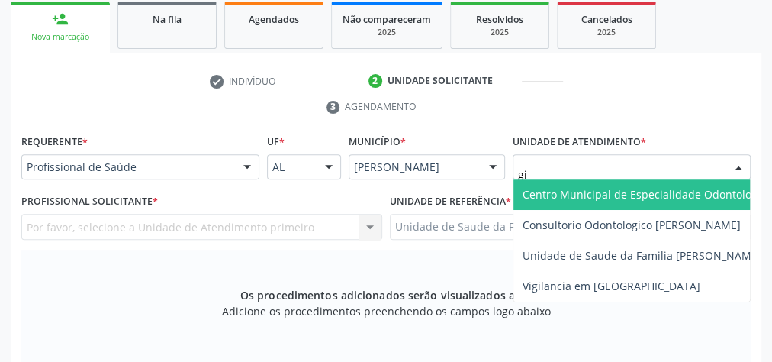
type input "gis"
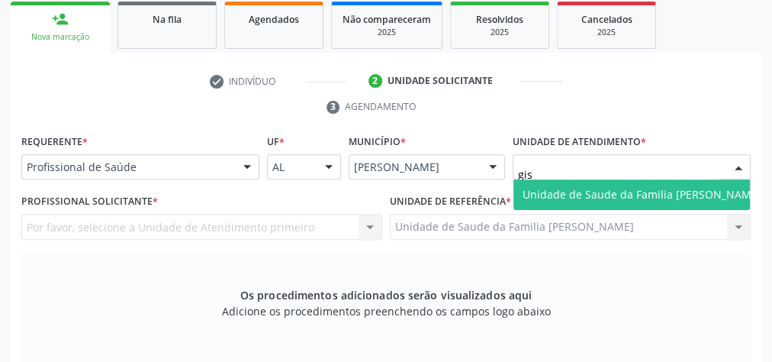
click at [700, 188] on span "Unidade de Saude da Familia [PERSON_NAME]" at bounding box center [642, 194] width 239 height 14
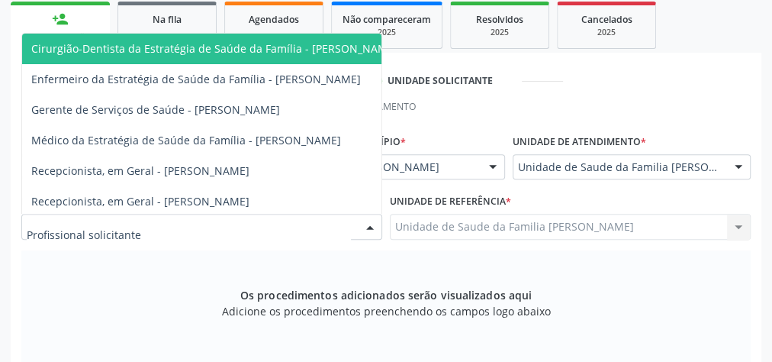
click at [365, 226] on div at bounding box center [370, 227] width 23 height 26
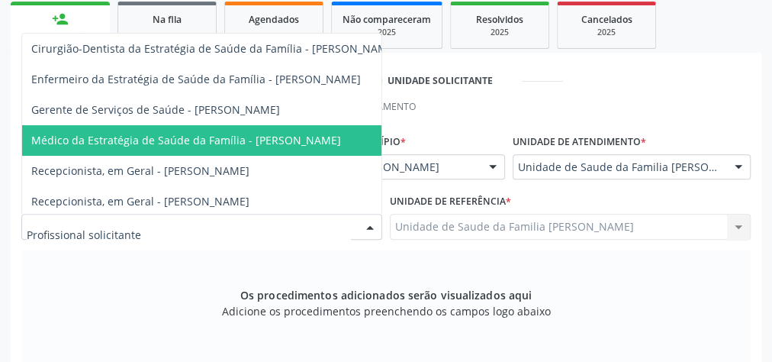
click at [258, 135] on span "Médico da Estratégia de Saúde da Família - [PERSON_NAME]" at bounding box center [186, 140] width 310 height 14
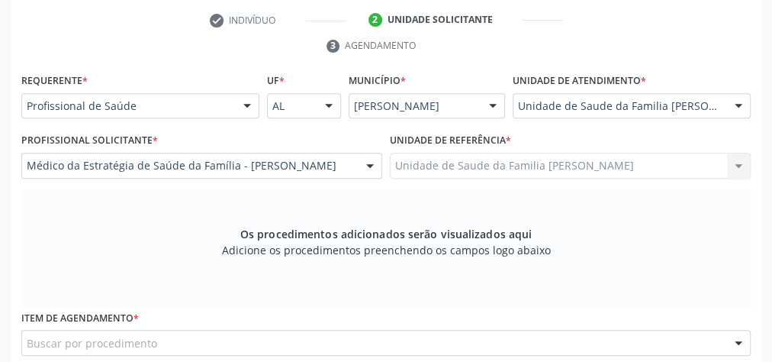
scroll to position [431, 0]
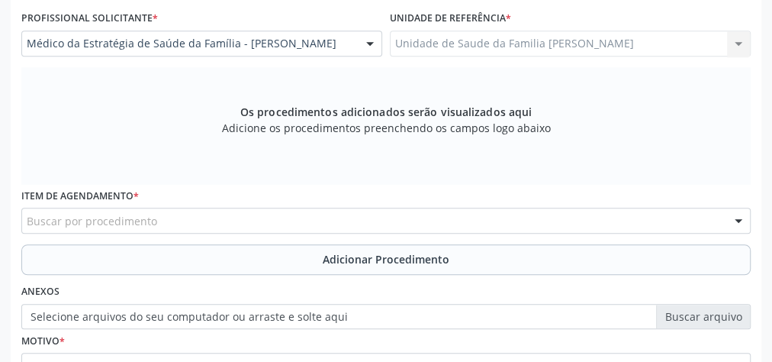
click at [228, 216] on div "Buscar por procedimento" at bounding box center [386, 221] width 730 height 26
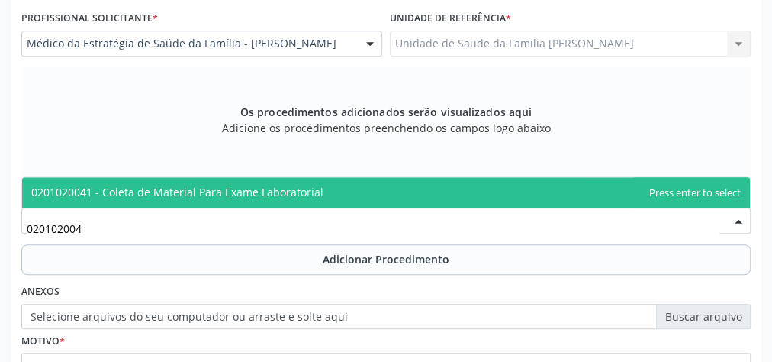
type input "0201020041"
click at [249, 194] on span "0201020041 - Coleta de Material Para Exame Laboratorial" at bounding box center [177, 192] width 292 height 14
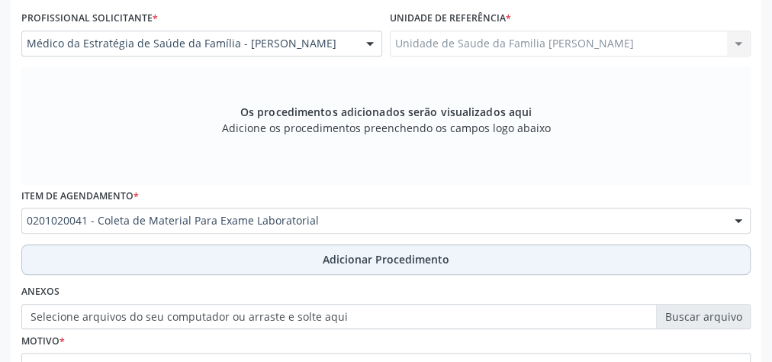
click at [345, 256] on span "Adicionar Procedimento" at bounding box center [386, 259] width 127 height 16
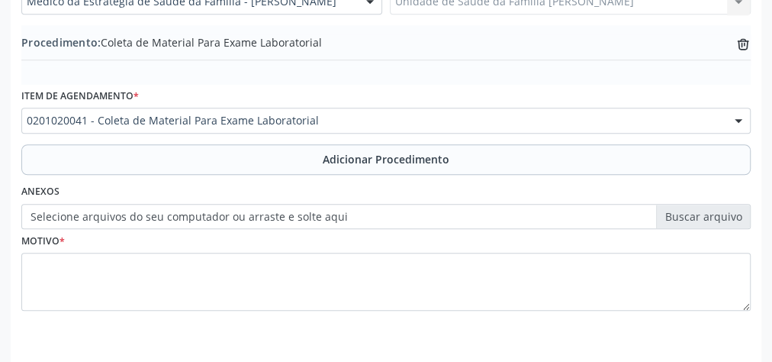
scroll to position [492, 0]
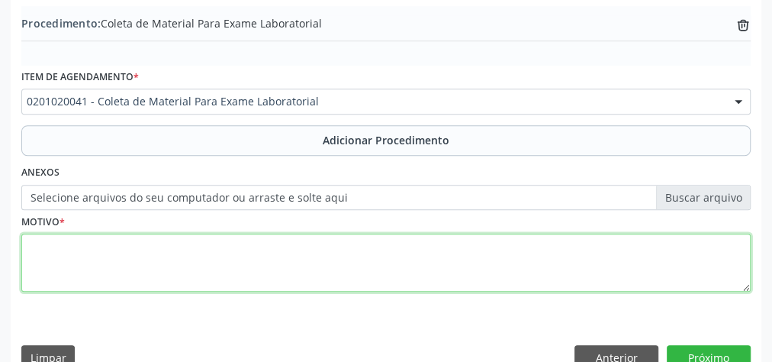
click at [338, 264] on textarea at bounding box center [386, 263] width 730 height 58
type textarea "dor pelvica."
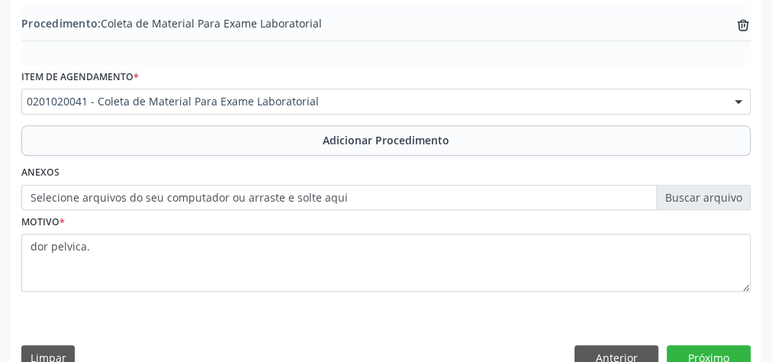
click at [701, 190] on label "Selecione arquivos do seu computador ou arraste e solte aqui" at bounding box center [386, 198] width 730 height 26
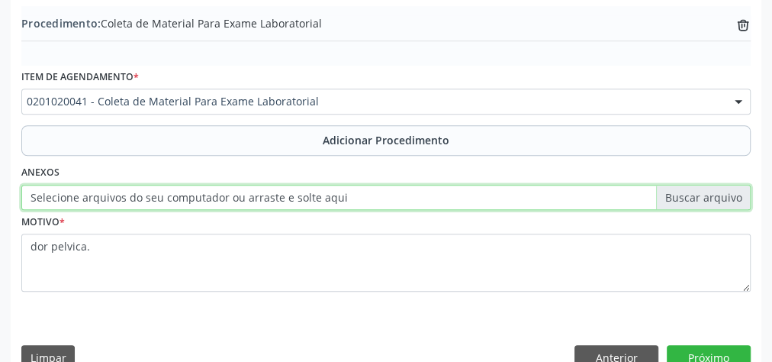
click at [701, 190] on input "Selecione arquivos do seu computador ou arraste e solte aqui" at bounding box center [386, 198] width 730 height 26
type input "C:\fakepath\lb.jpeg"
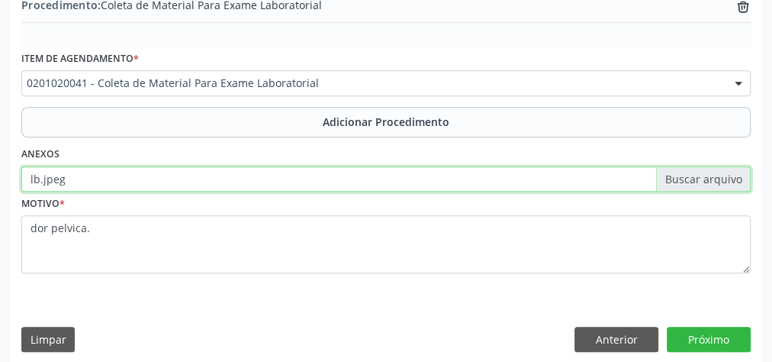
scroll to position [519, 0]
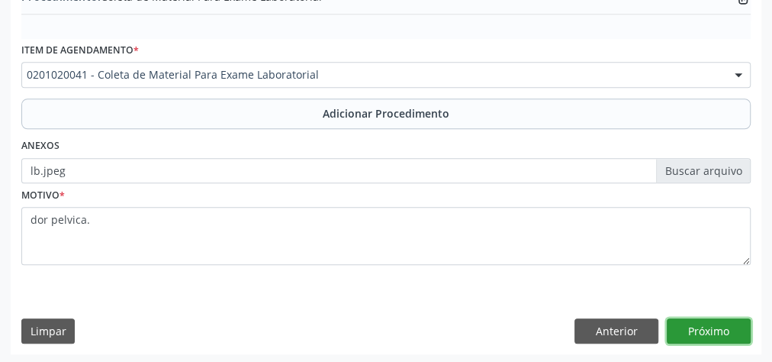
click at [707, 328] on button "Próximo" at bounding box center [709, 331] width 84 height 26
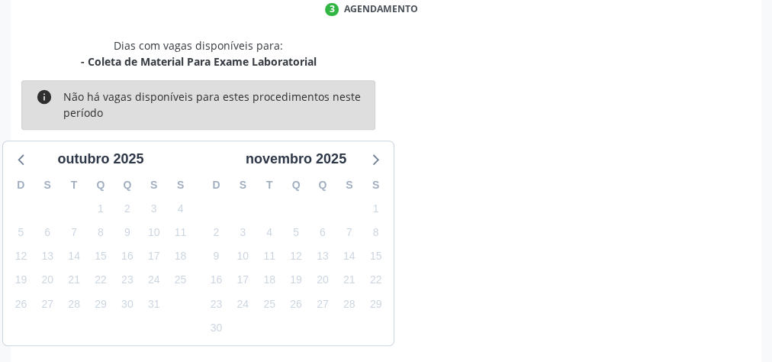
scroll to position [404, 0]
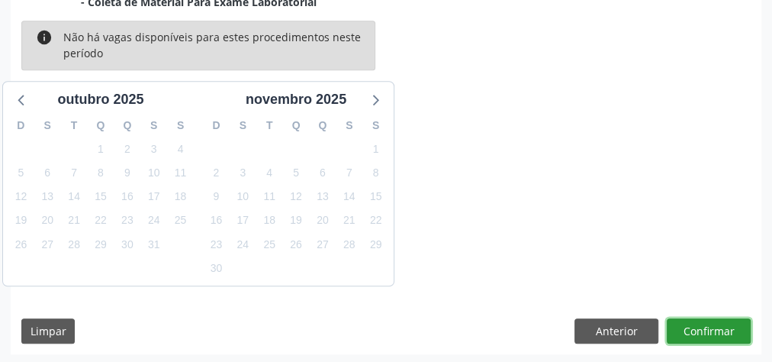
click at [707, 328] on button "Confirmar" at bounding box center [709, 331] width 84 height 26
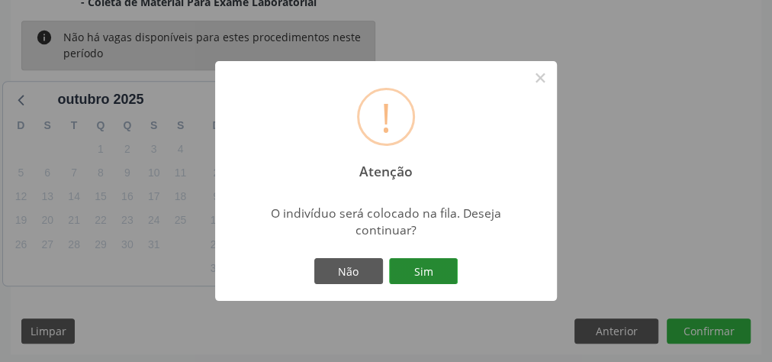
click at [433, 271] on button "Sim" at bounding box center [423, 271] width 69 height 26
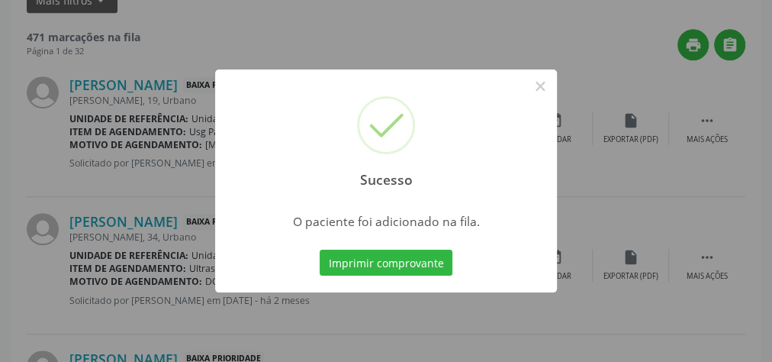
scroll to position [162, 0]
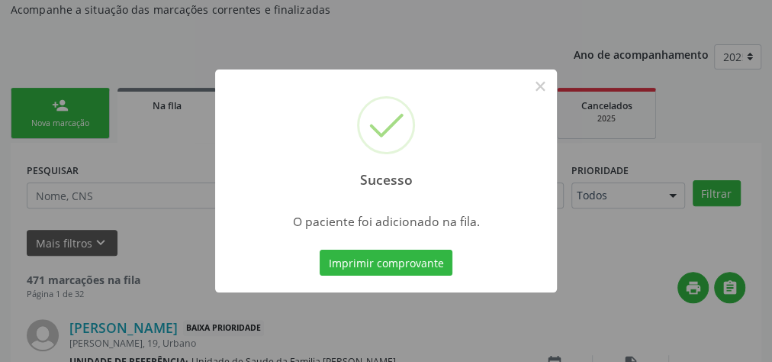
click at [433, 271] on button "Imprimir comprovante" at bounding box center [386, 263] width 133 height 26
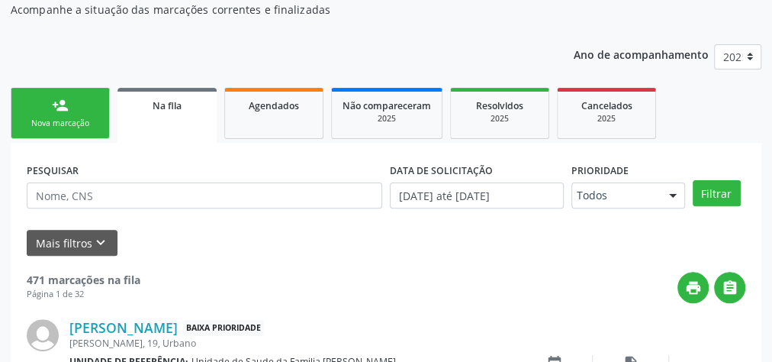
click at [63, 112] on div "person_add" at bounding box center [60, 105] width 17 height 17
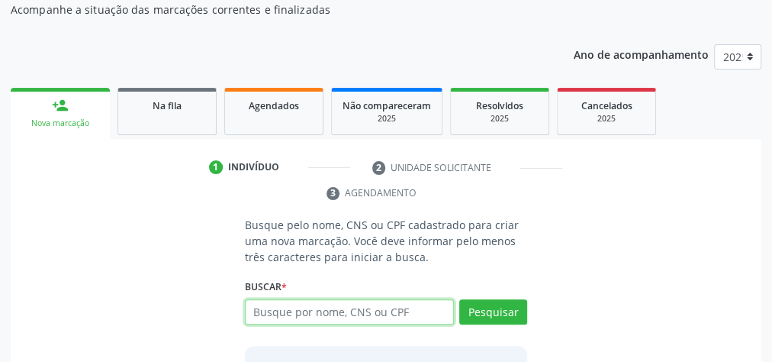
click at [388, 309] on input "text" at bounding box center [349, 312] width 209 height 26
type input "10032149409"
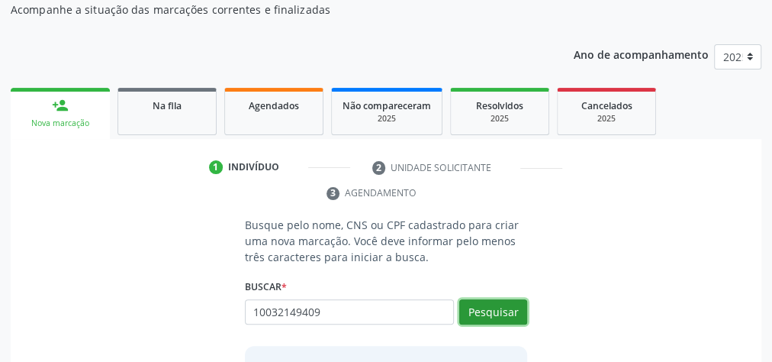
click at [487, 316] on button "Pesquisar" at bounding box center [493, 312] width 68 height 26
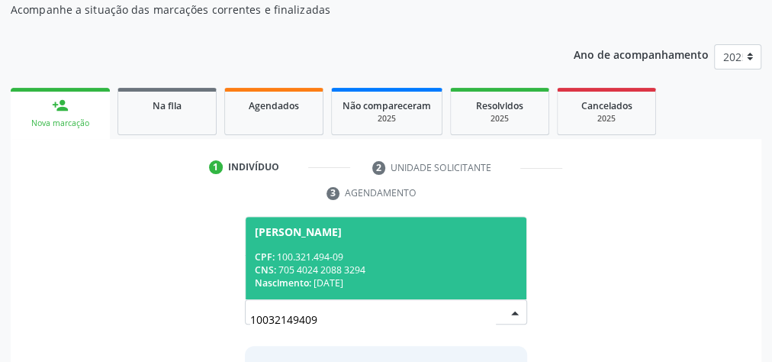
click at [416, 254] on div "CPF: 100.321.494-09" at bounding box center [386, 256] width 262 height 13
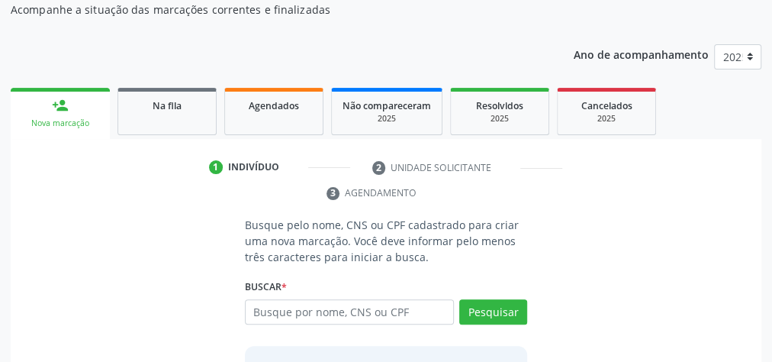
scroll to position [310, 0]
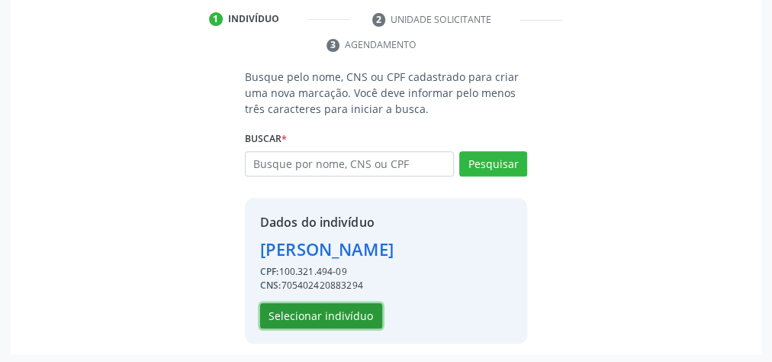
click at [351, 313] on button "Selecionar indivíduo" at bounding box center [321, 316] width 122 height 26
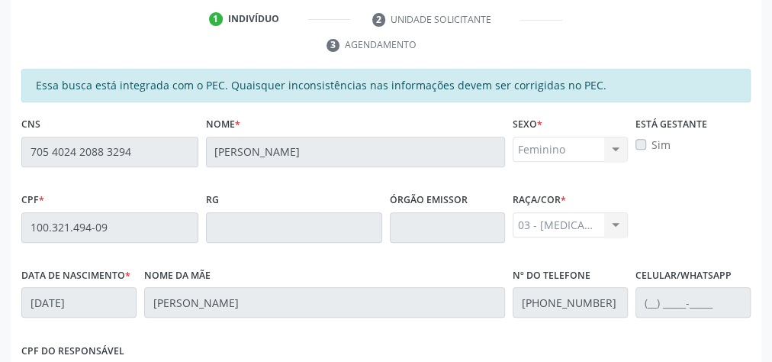
scroll to position [553, 0]
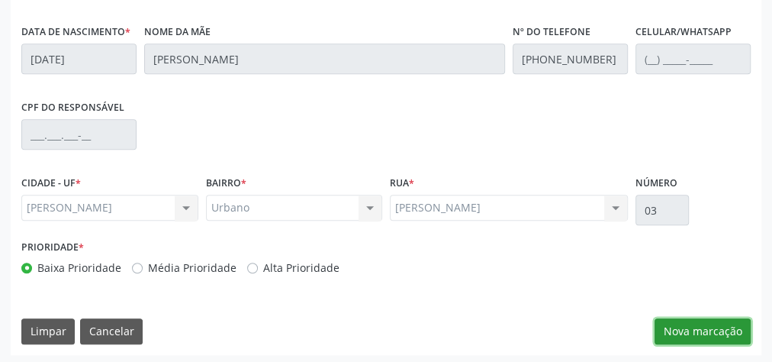
click at [742, 326] on button "Nova marcação" at bounding box center [703, 331] width 96 height 26
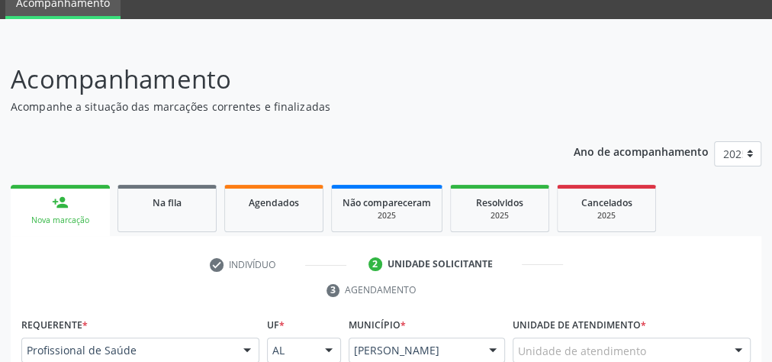
scroll to position [187, 0]
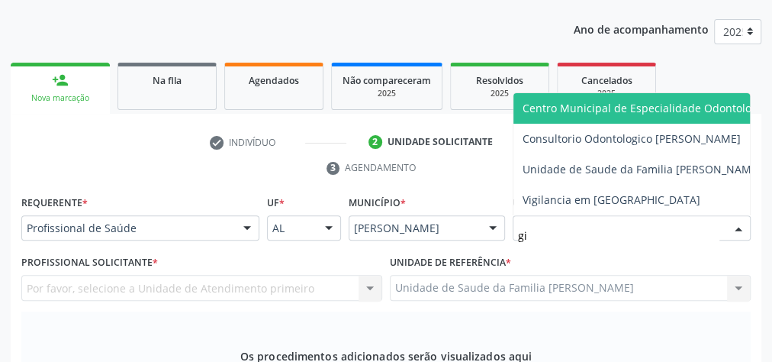
type input "gis"
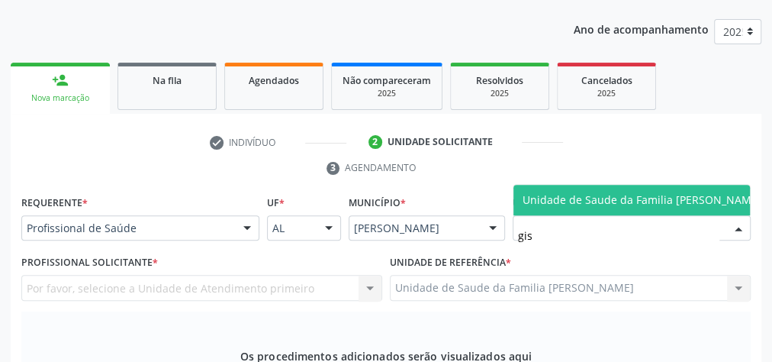
click at [646, 194] on span "Unidade de Saude da Familia [PERSON_NAME]" at bounding box center [642, 199] width 239 height 14
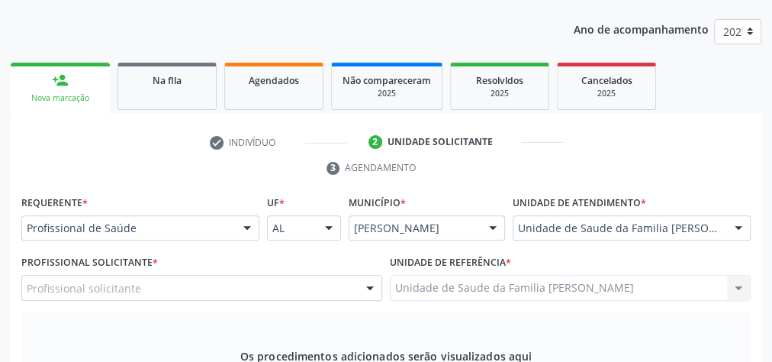
click at [372, 282] on div at bounding box center [370, 288] width 23 height 26
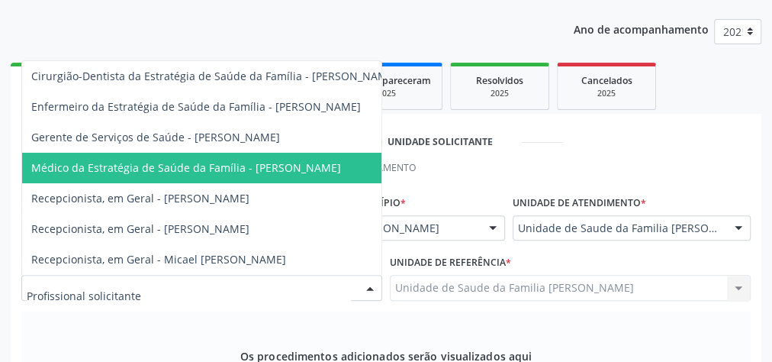
click at [329, 160] on span "Médico da Estratégia de Saúde da Família - Elenice Leite Alves Gomes" at bounding box center [186, 167] width 310 height 14
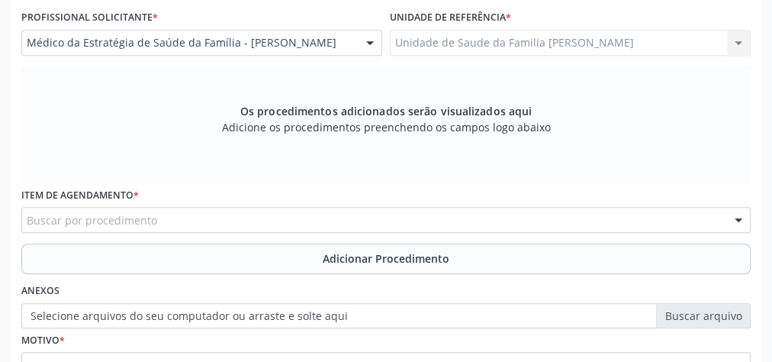
scroll to position [492, 0]
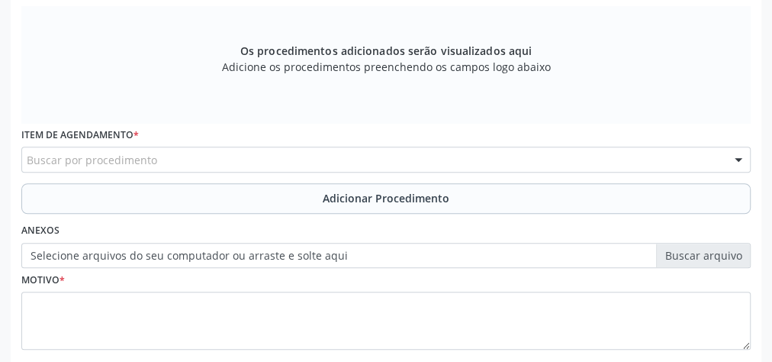
click at [362, 159] on div "Buscar por procedimento" at bounding box center [386, 160] width 730 height 26
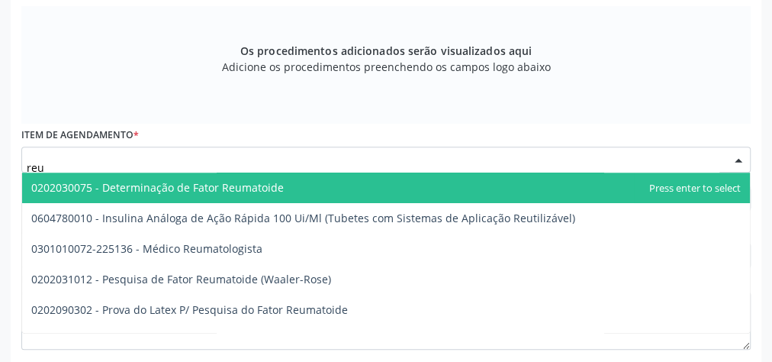
type input "reum"
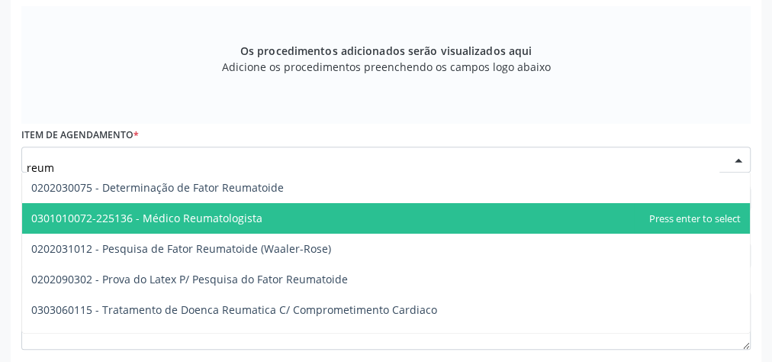
click at [233, 221] on span "0301010072-225136 - Médico Reumatologista" at bounding box center [146, 218] width 231 height 14
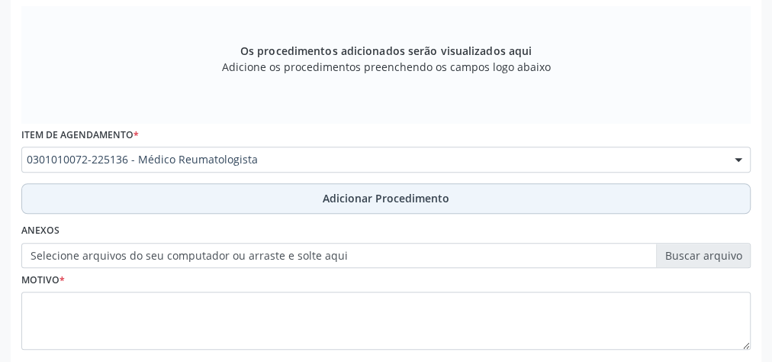
click at [373, 197] on span "Adicionar Procedimento" at bounding box center [386, 198] width 127 height 16
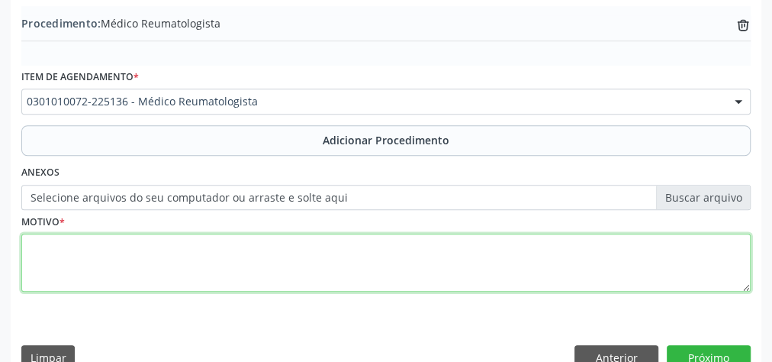
click at [264, 272] on textarea at bounding box center [386, 263] width 730 height 58
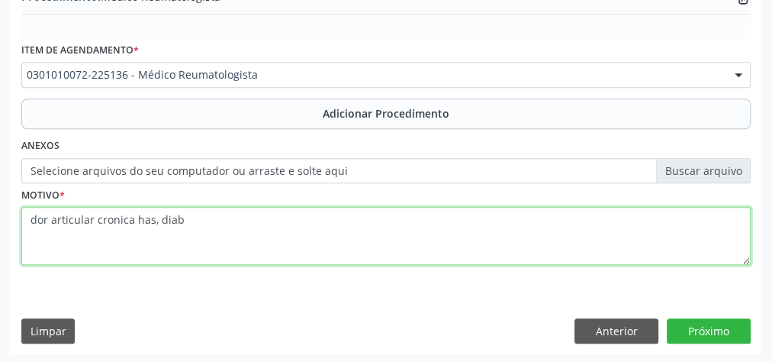
type textarea "dor articular cronica has, diab"
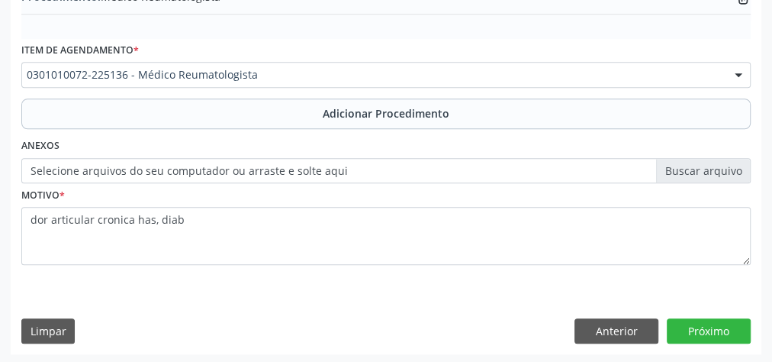
click at [694, 166] on label "Selecione arquivos do seu computador ou arraste e solte aqui" at bounding box center [386, 171] width 730 height 26
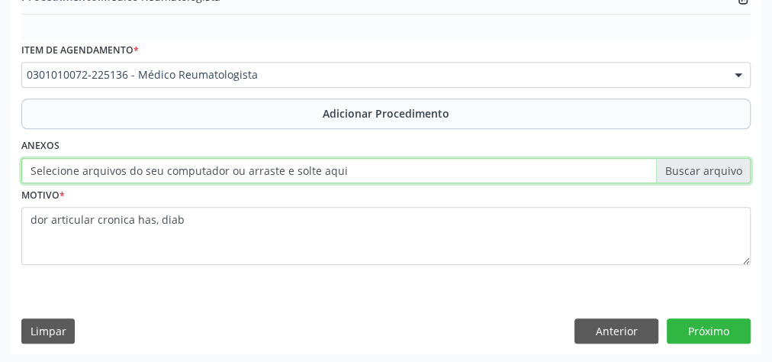
click at [694, 166] on input "Selecione arquivos do seu computador ou arraste e solte aqui" at bounding box center [386, 171] width 730 height 26
type input "C:\fakepath\reumat.jpeg"
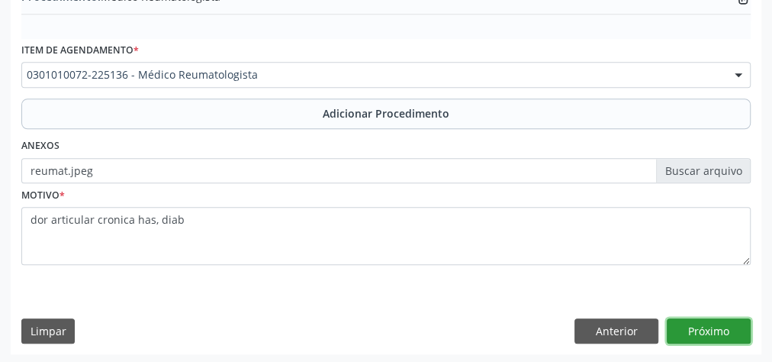
click at [698, 325] on button "Próximo" at bounding box center [709, 331] width 84 height 26
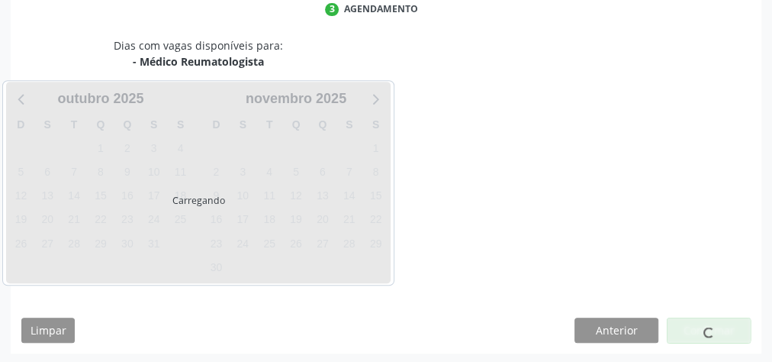
scroll to position [404, 0]
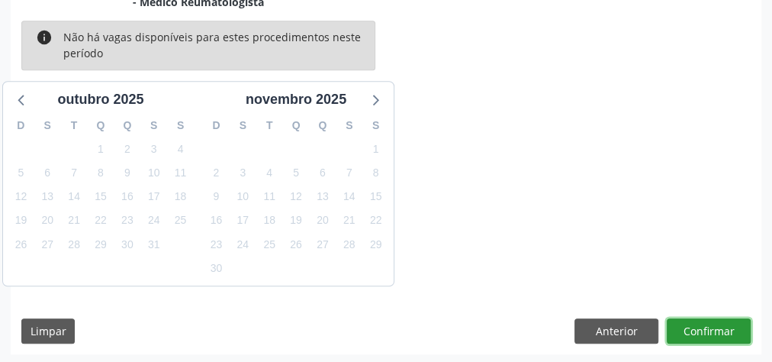
click at [698, 325] on button "Confirmar" at bounding box center [709, 331] width 84 height 26
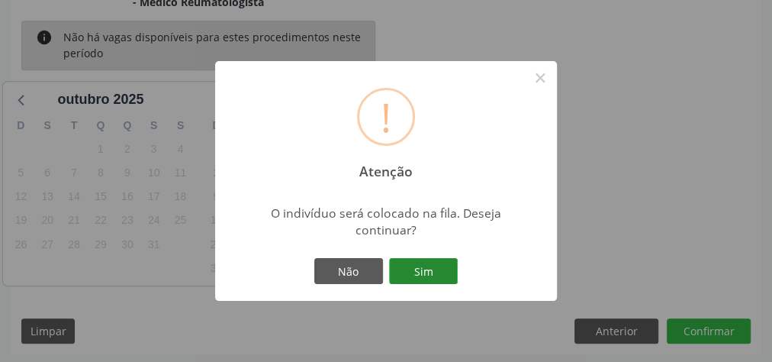
click at [432, 264] on button "Sim" at bounding box center [423, 271] width 69 height 26
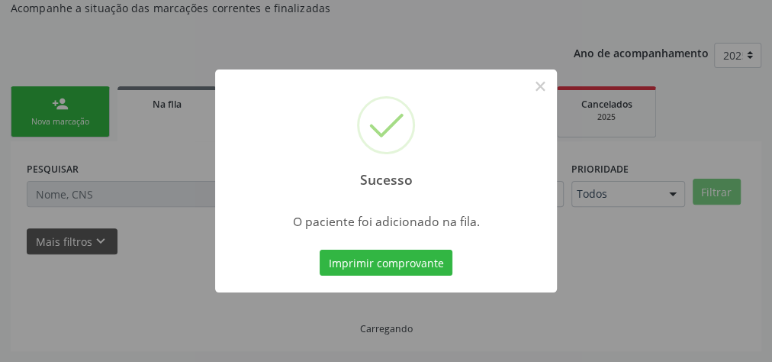
scroll to position [162, 0]
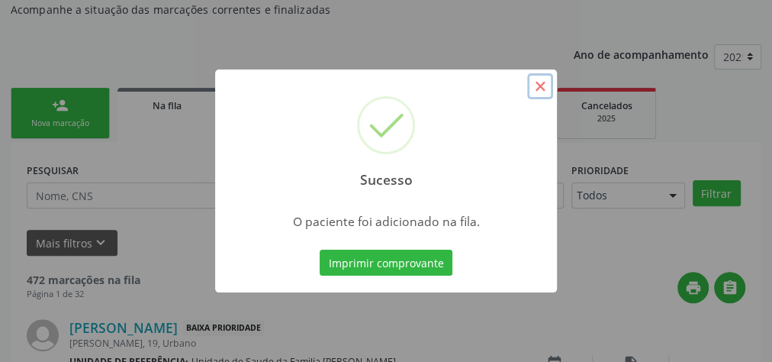
click at [546, 95] on button "×" at bounding box center [540, 86] width 26 height 26
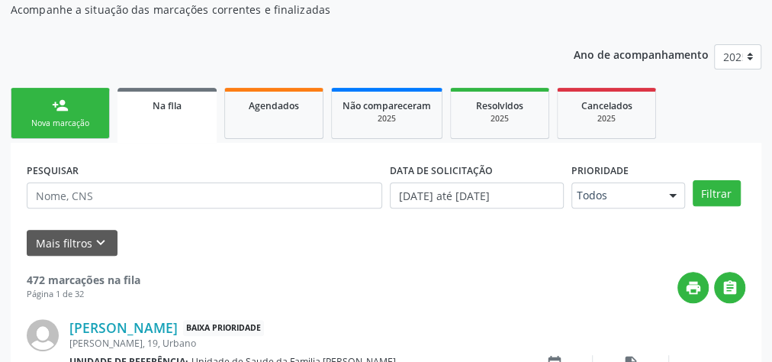
click at [99, 114] on link "person_add Nova marcação" at bounding box center [60, 113] width 99 height 51
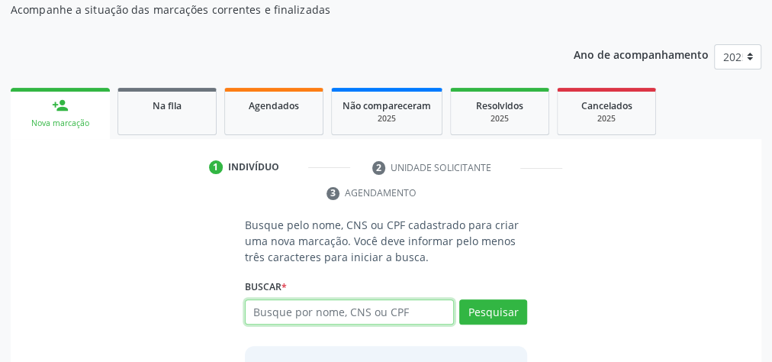
click at [412, 314] on input "text" at bounding box center [349, 312] width 209 height 26
type input "70540220883294"
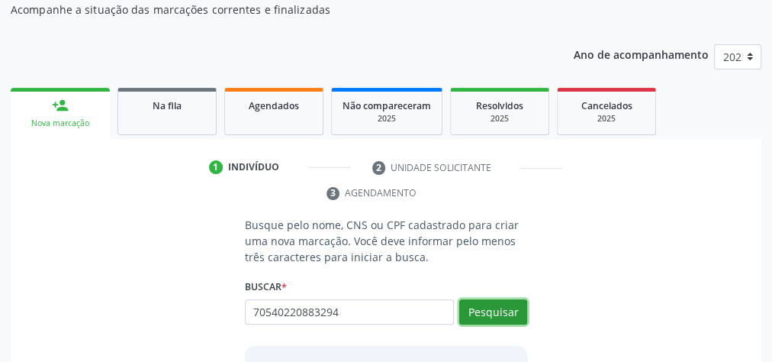
click at [513, 308] on button "Pesquisar" at bounding box center [493, 312] width 68 height 26
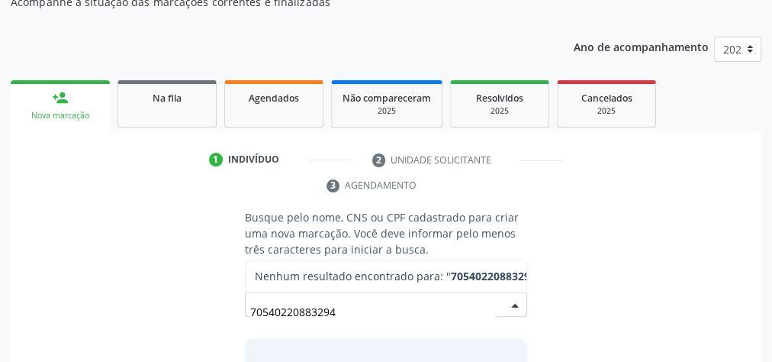
scroll to position [165, 0]
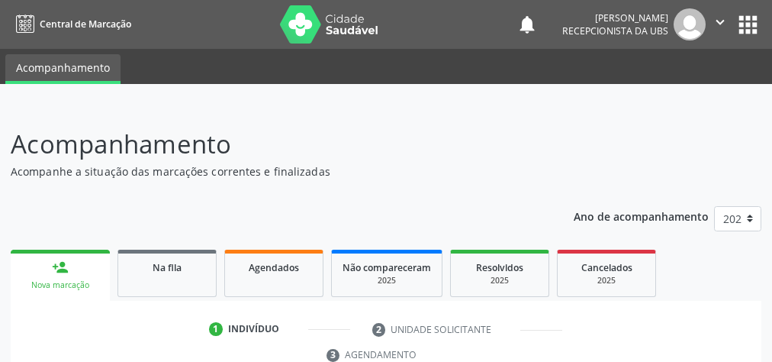
scroll to position [164, 0]
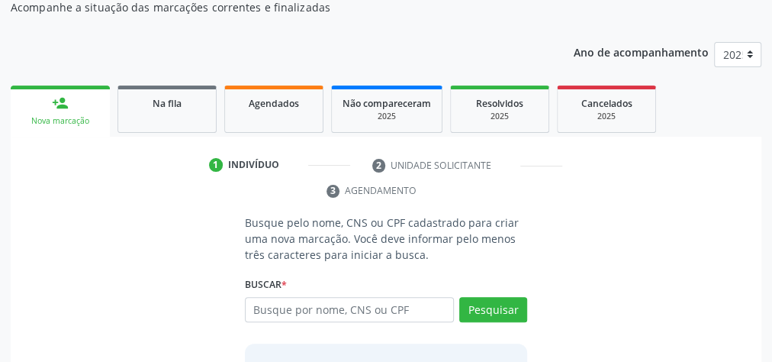
click at [353, 312] on input "text" at bounding box center [349, 310] width 209 height 26
type input "1003214909"
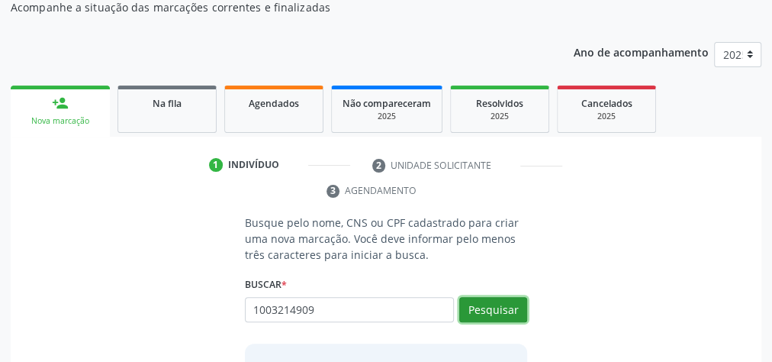
click at [488, 310] on button "Pesquisar" at bounding box center [493, 310] width 68 height 26
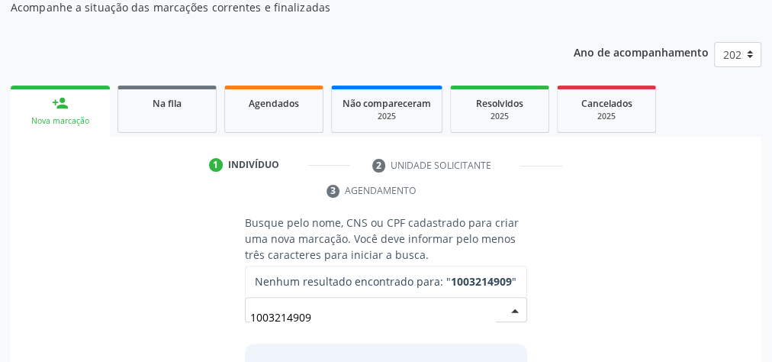
click at [424, 315] on input "1003214909" at bounding box center [373, 317] width 246 height 31
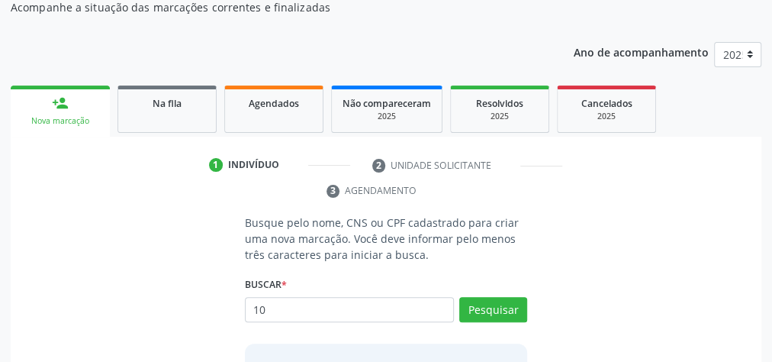
type input "1"
type input "10032149409"
click at [501, 304] on button "Pesquisar" at bounding box center [493, 310] width 68 height 26
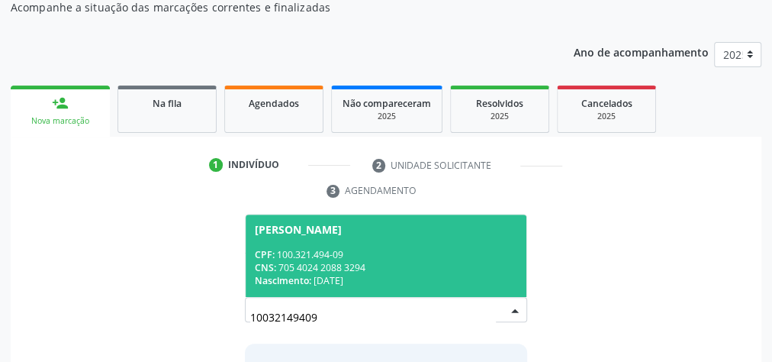
click at [400, 251] on div "CPF: 100.321.494-09" at bounding box center [386, 254] width 262 height 13
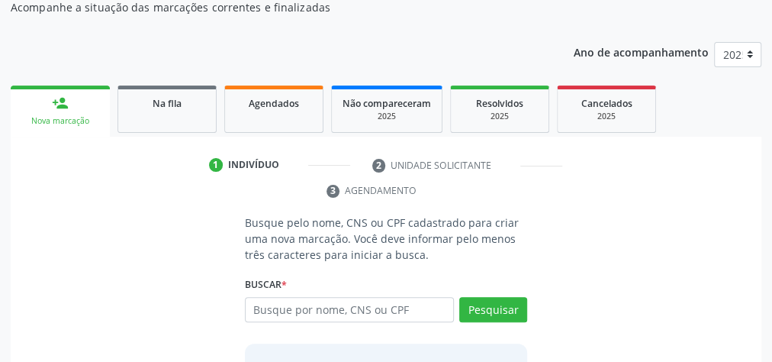
scroll to position [310, 0]
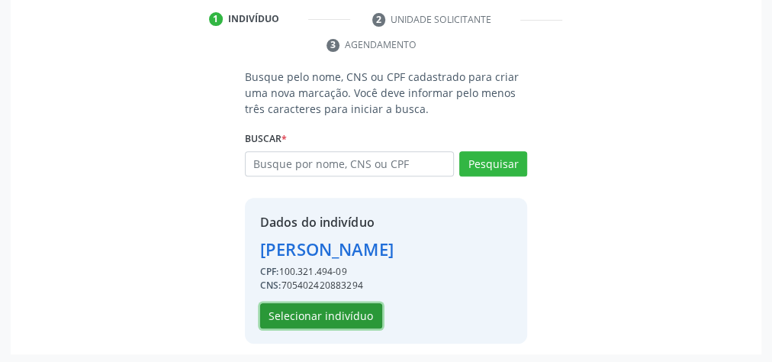
click at [366, 307] on button "Selecionar indivíduo" at bounding box center [321, 316] width 122 height 26
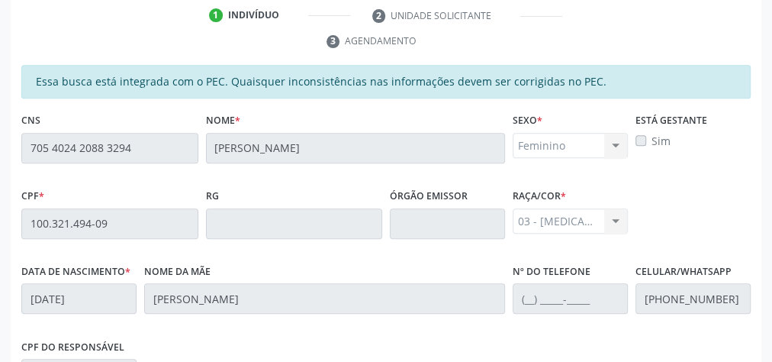
scroll to position [553, 0]
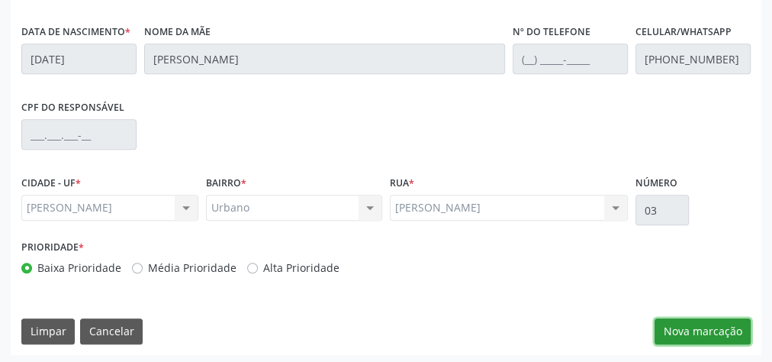
click at [695, 328] on button "Nova marcação" at bounding box center [703, 331] width 96 height 26
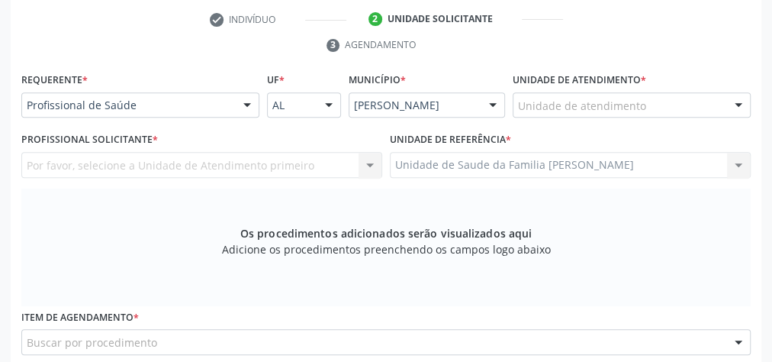
scroll to position [309, 0]
click at [696, 101] on div "Unidade de atendimento" at bounding box center [632, 106] width 238 height 26
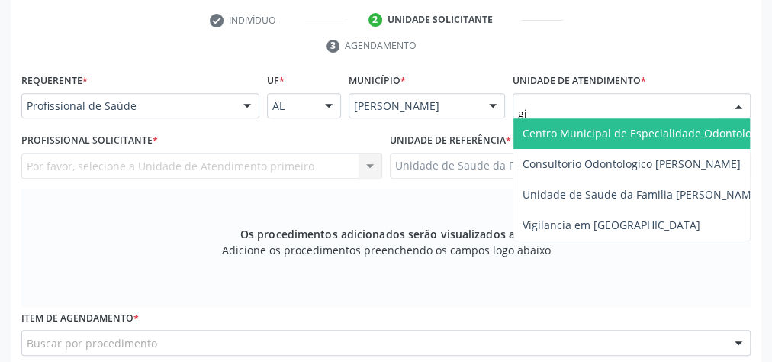
type input "gis"
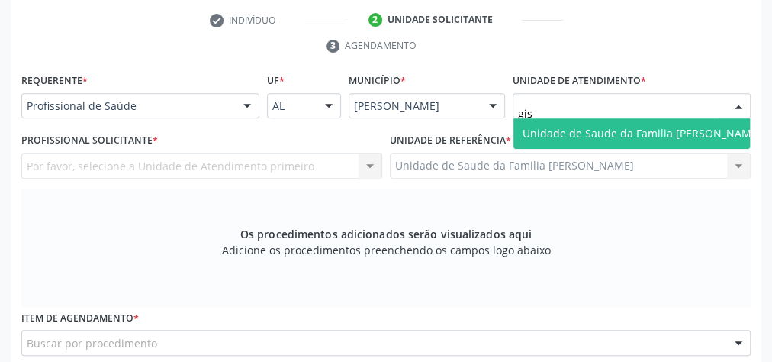
click at [580, 122] on span "Unidade de Saude da Familia [PERSON_NAME]" at bounding box center [642, 133] width 257 height 31
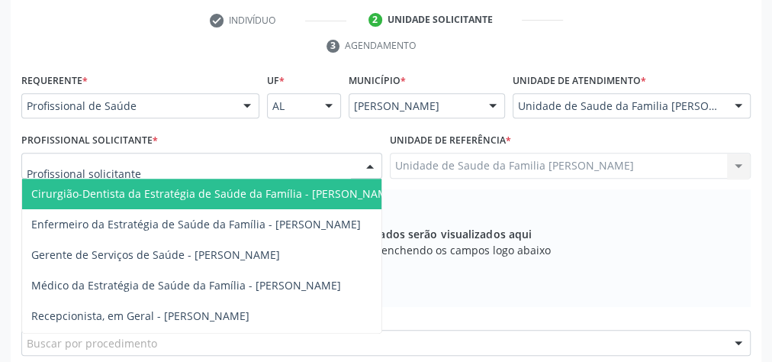
click at [369, 165] on div at bounding box center [370, 166] width 23 height 26
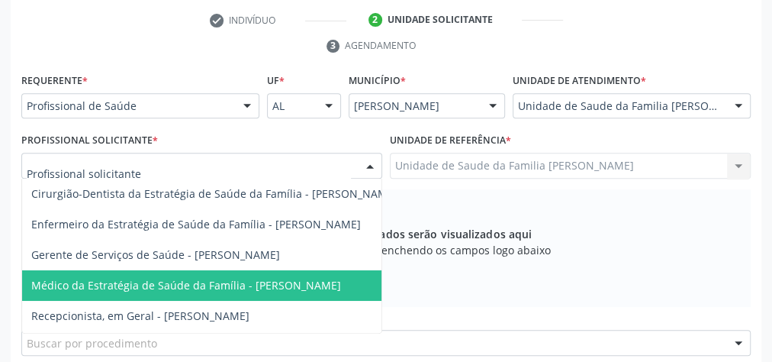
click at [322, 288] on span "Médico da Estratégia de Saúde da Família - [PERSON_NAME]" at bounding box center [186, 285] width 310 height 14
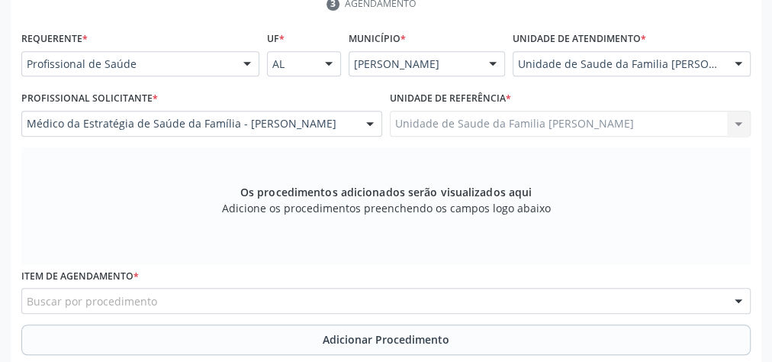
scroll to position [370, 0]
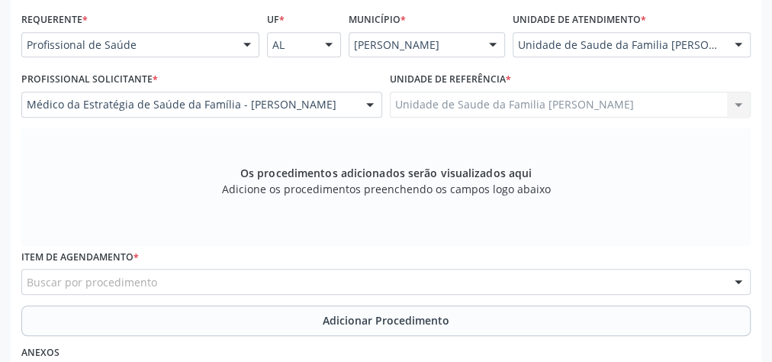
click at [327, 281] on div "Buscar por procedimento" at bounding box center [386, 282] width 730 height 26
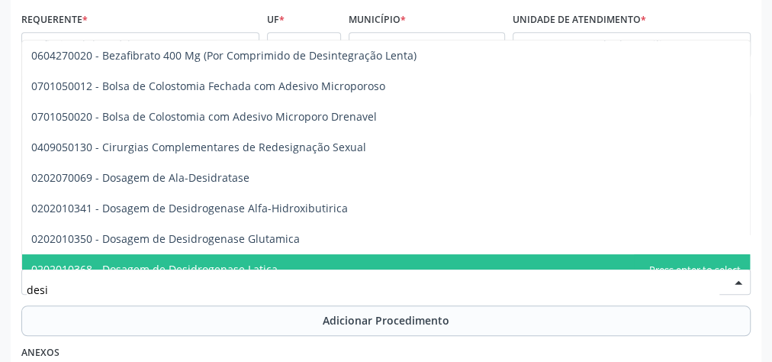
drag, startPoint x: 106, startPoint y: 298, endPoint x: 116, endPoint y: 280, distance: 20.8
click at [106, 299] on input "desi" at bounding box center [373, 289] width 693 height 31
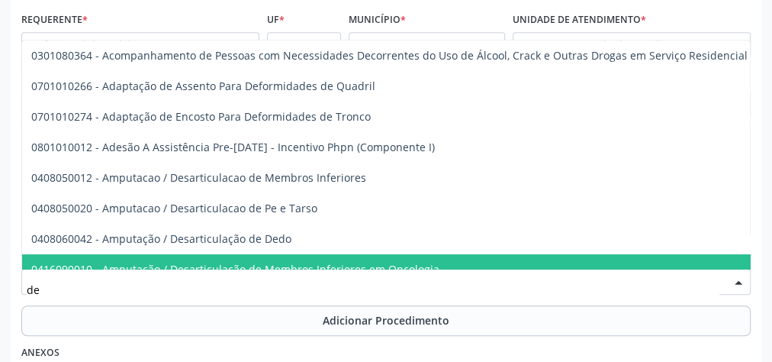
type input "d"
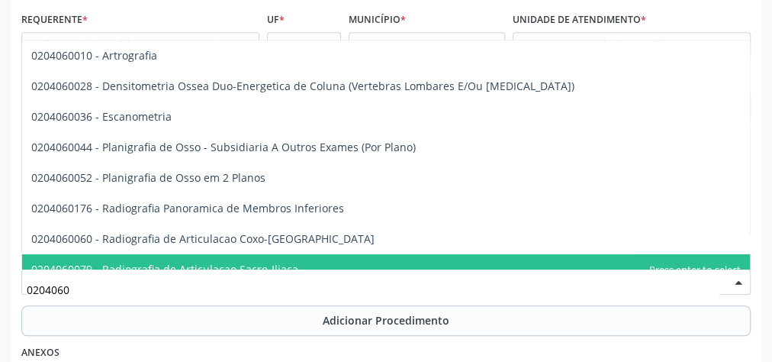
type input "02040600"
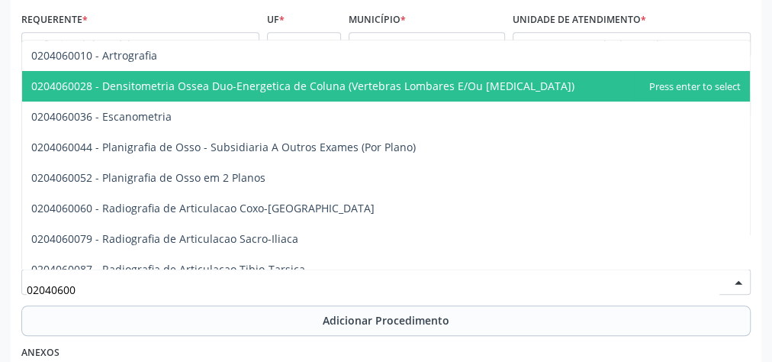
click at [331, 79] on span "0204060028 - Densitometria Ossea Duo-Energetica de Coluna (Vertebras Lombares E…" at bounding box center [302, 86] width 543 height 14
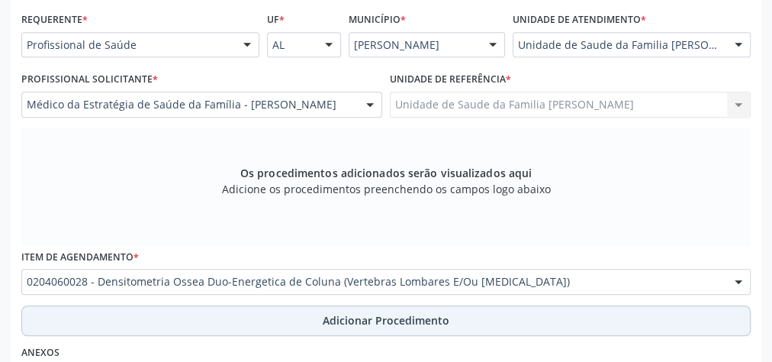
click at [385, 321] on span "Adicionar Procedimento" at bounding box center [386, 320] width 127 height 16
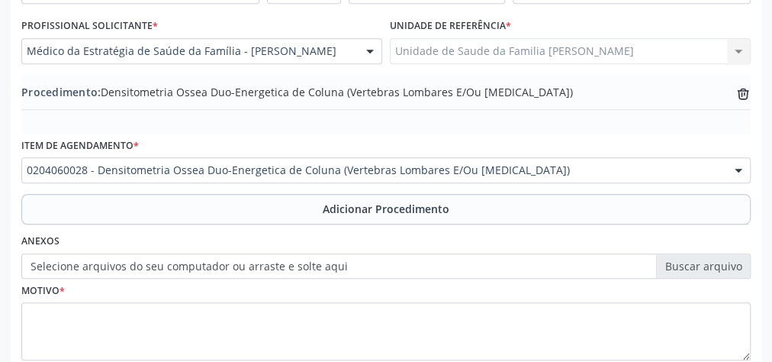
scroll to position [492, 0]
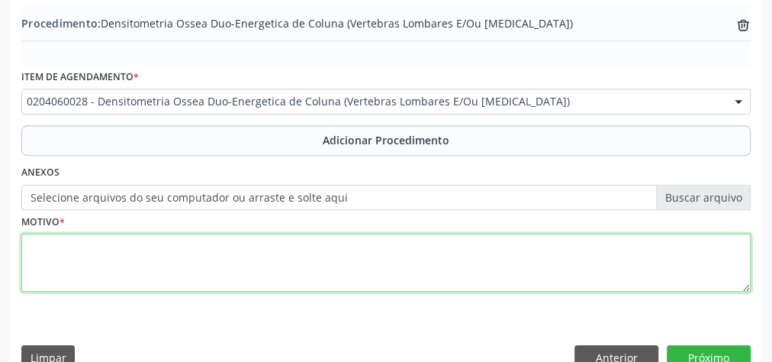
click at [330, 256] on textarea at bounding box center [386, 263] width 730 height 58
type textarea "dores generalizadas, controle de densidade ossea."
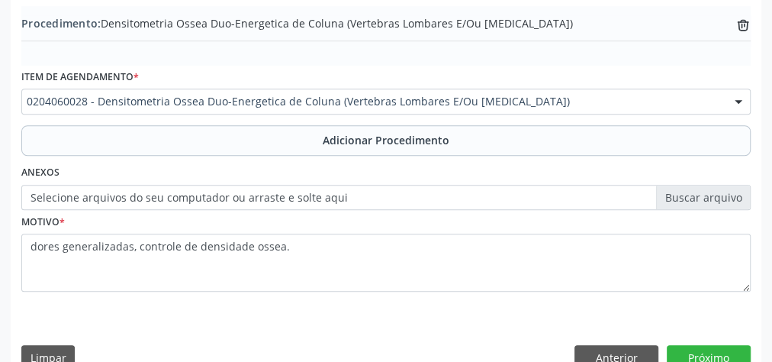
click at [694, 192] on label "Selecione arquivos do seu computador ou arraste e solte aqui" at bounding box center [386, 198] width 730 height 26
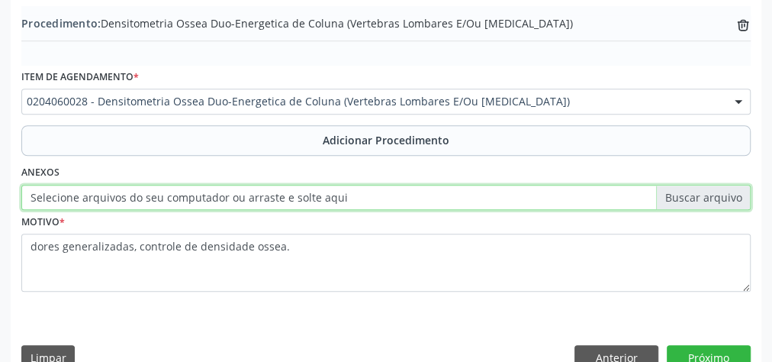
click at [694, 192] on input "Selecione arquivos do seu computador ou arraste e solte aqui" at bounding box center [386, 198] width 730 height 26
type input "C:\fakepath\densit ossea.jpeg"
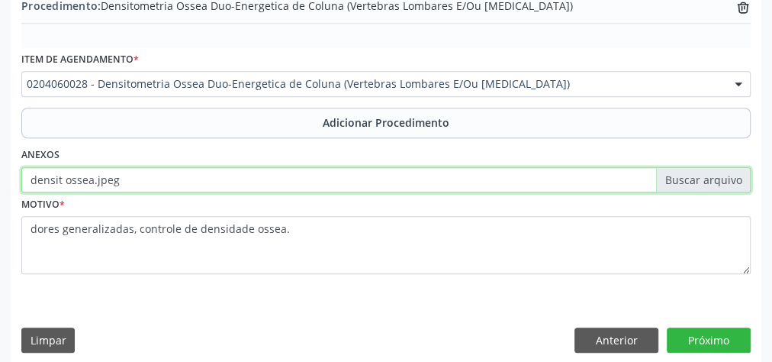
scroll to position [519, 0]
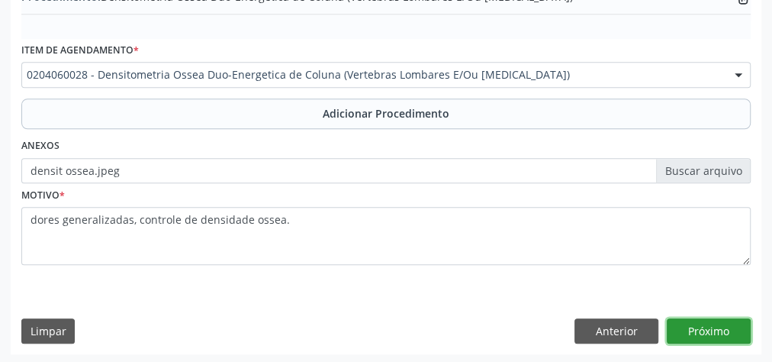
click at [701, 322] on button "Próximo" at bounding box center [709, 331] width 84 height 26
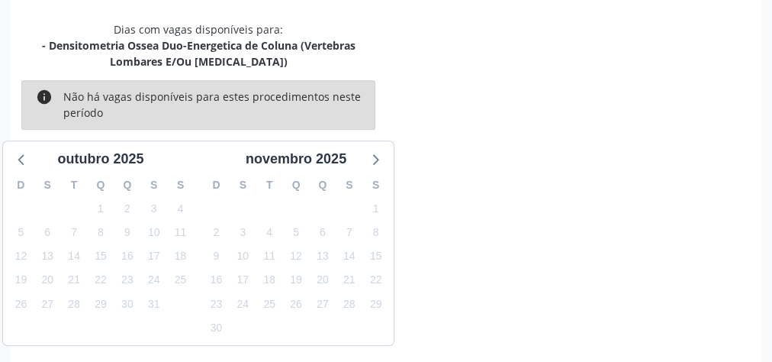
scroll to position [420, 0]
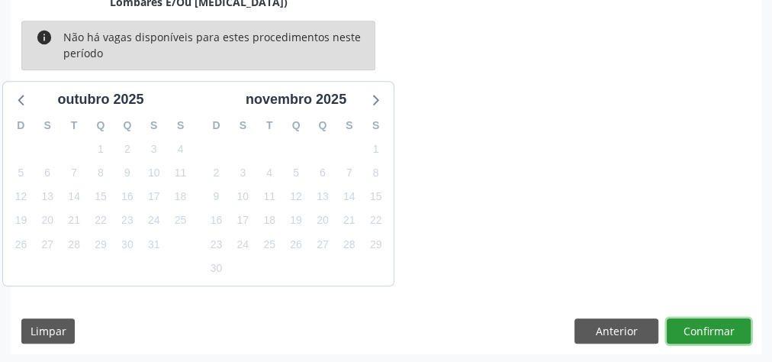
click at [701, 322] on button "Confirmar" at bounding box center [709, 331] width 84 height 26
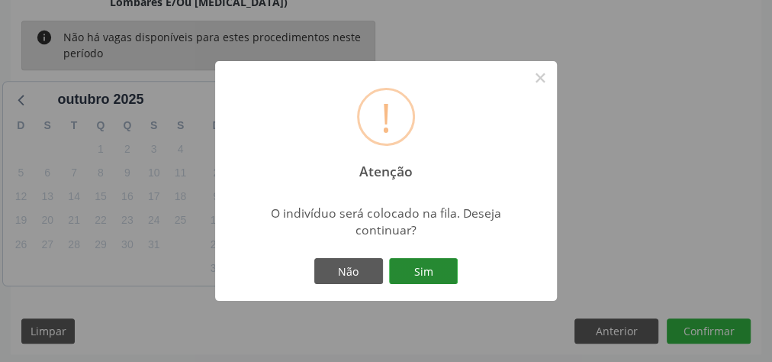
click at [424, 271] on button "Sim" at bounding box center [423, 271] width 69 height 26
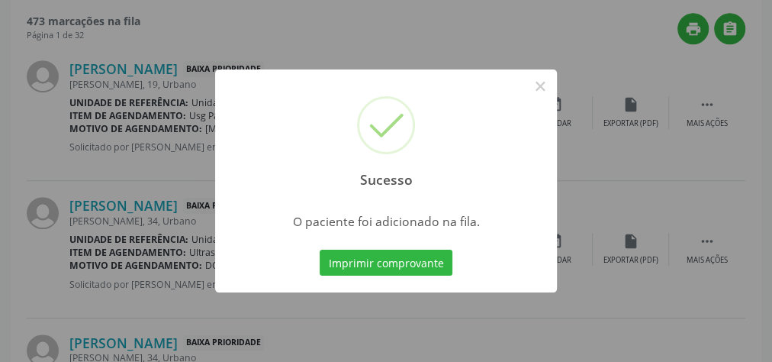
scroll to position [162, 0]
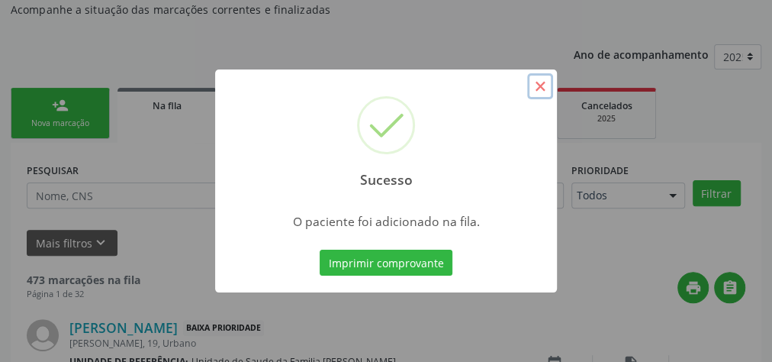
click at [541, 85] on button "×" at bounding box center [540, 86] width 26 height 26
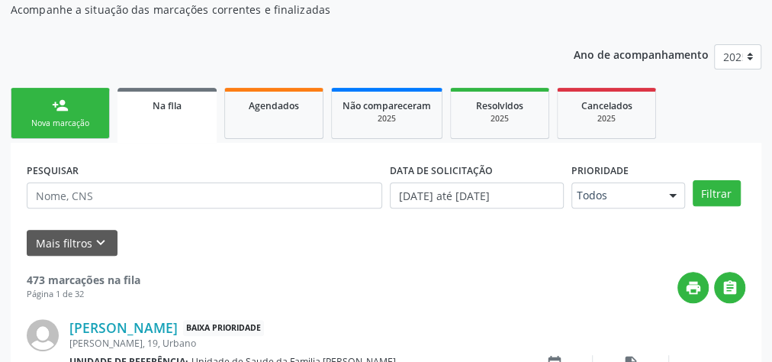
click at [78, 111] on link "person_add Nova marcação" at bounding box center [60, 113] width 99 height 51
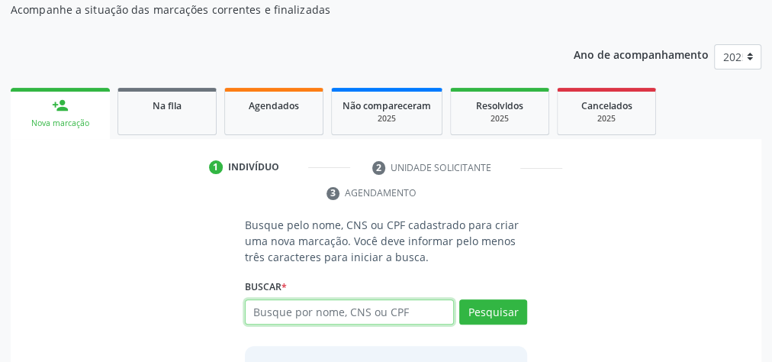
click at [369, 305] on input "text" at bounding box center [349, 312] width 209 height 26
type input "11840515422"
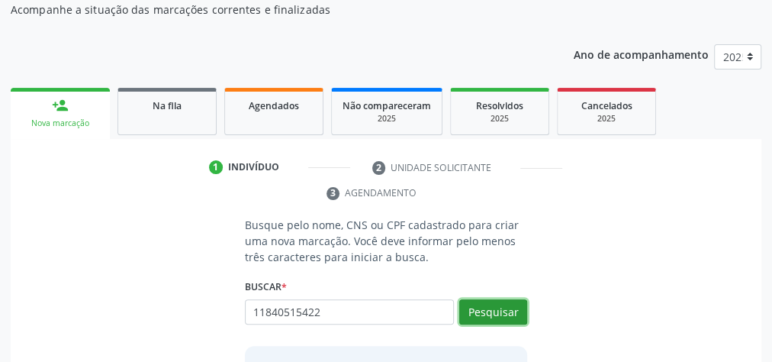
click at [495, 314] on button "Pesquisar" at bounding box center [493, 312] width 68 height 26
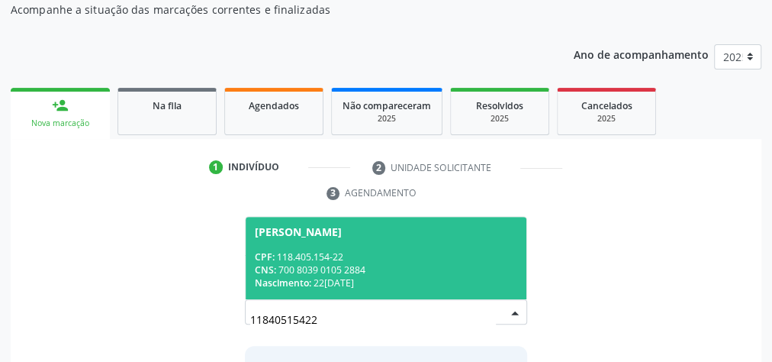
click at [311, 268] on div "CNS: 700 8039 0105 2884" at bounding box center [386, 269] width 262 height 13
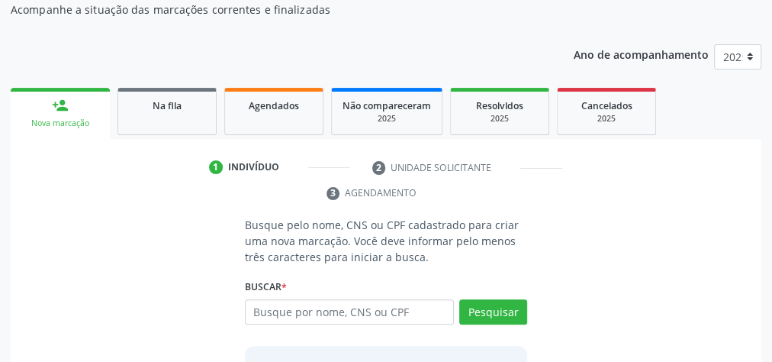
scroll to position [310, 0]
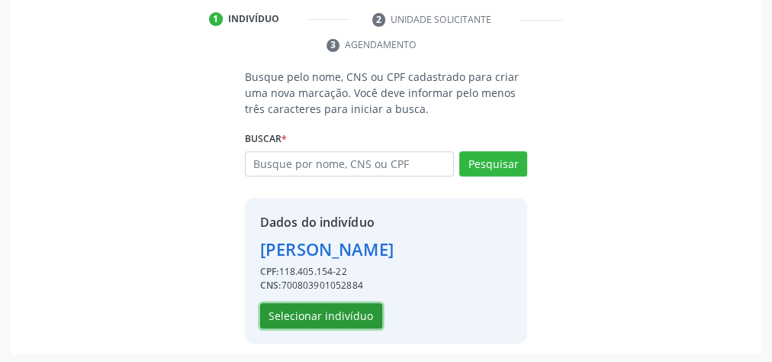
click at [334, 323] on button "Selecionar indivíduo" at bounding box center [321, 316] width 122 height 26
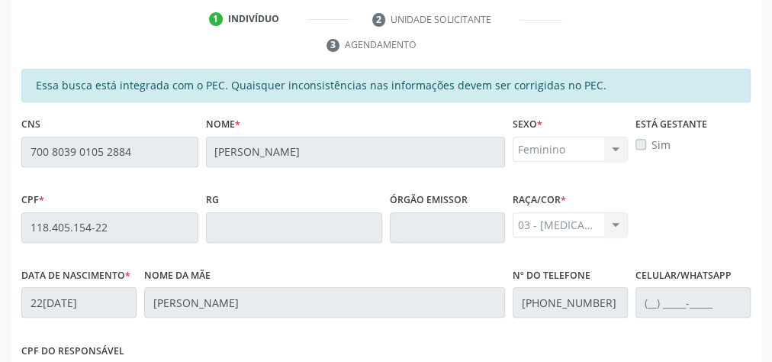
click at [334, 317] on div "Nome da mãe Risicleide Vieira da Silva" at bounding box center [324, 302] width 369 height 76
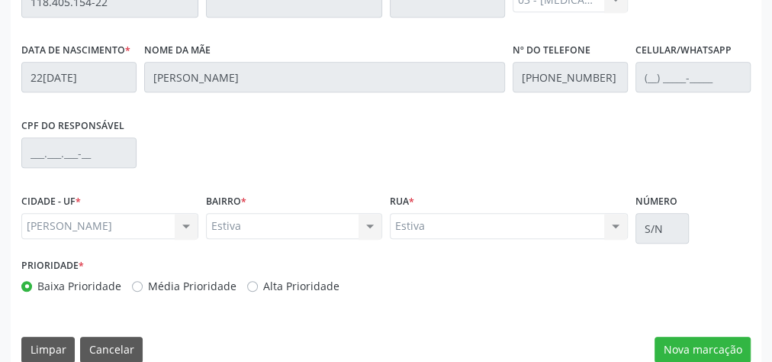
scroll to position [553, 0]
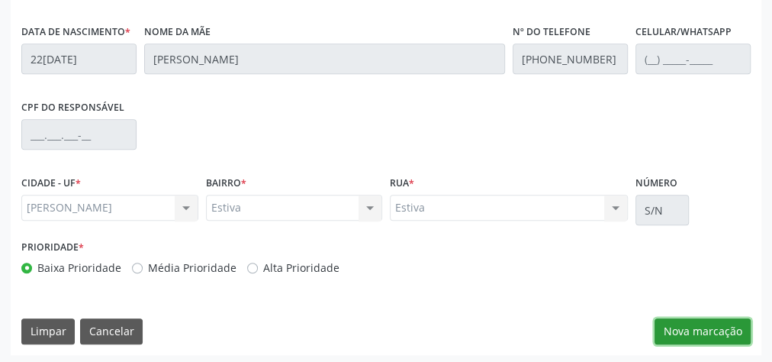
click at [692, 327] on button "Nova marcação" at bounding box center [703, 331] width 96 height 26
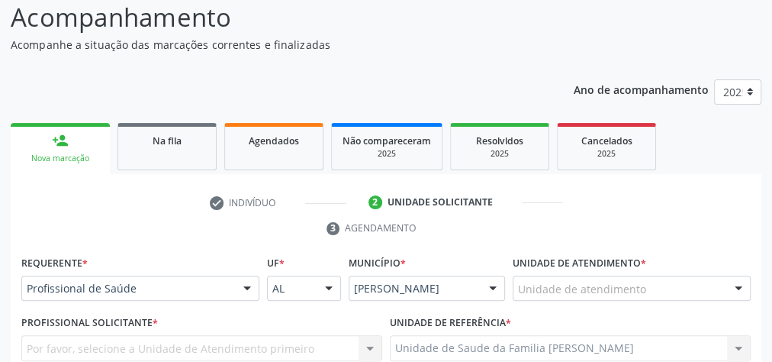
scroll to position [126, 0]
click at [737, 286] on div at bounding box center [738, 290] width 23 height 26
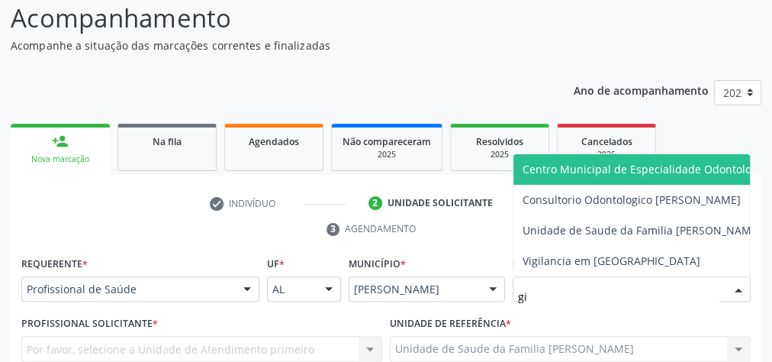
type input "gis"
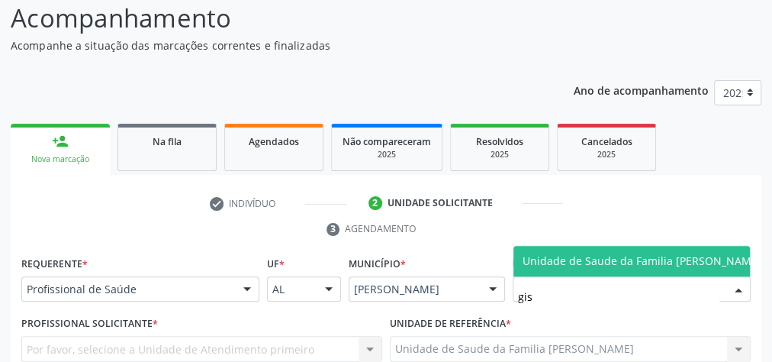
click at [675, 253] on span "Unidade de Saude da Familia [PERSON_NAME]" at bounding box center [642, 260] width 239 height 14
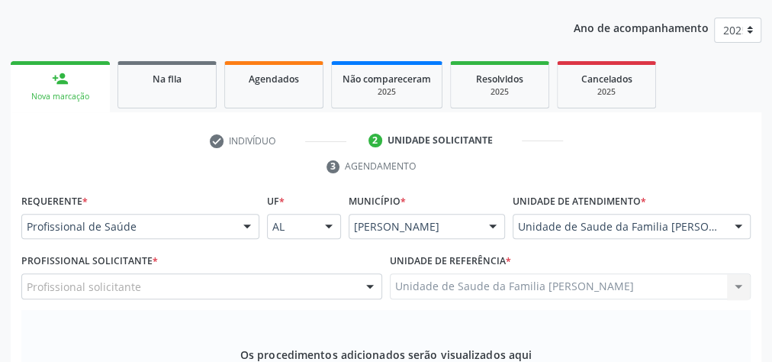
scroll to position [248, 0]
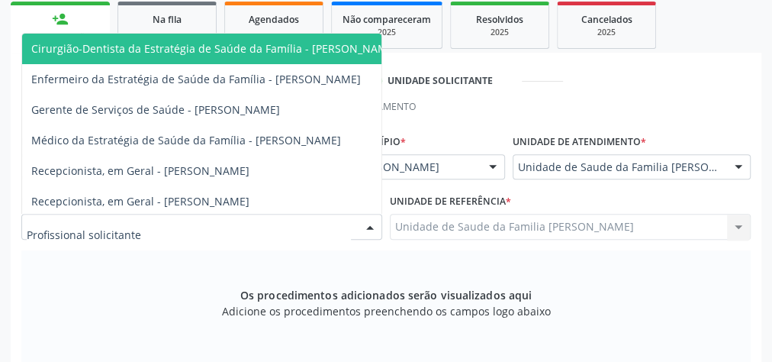
click at [366, 219] on div at bounding box center [370, 227] width 23 height 26
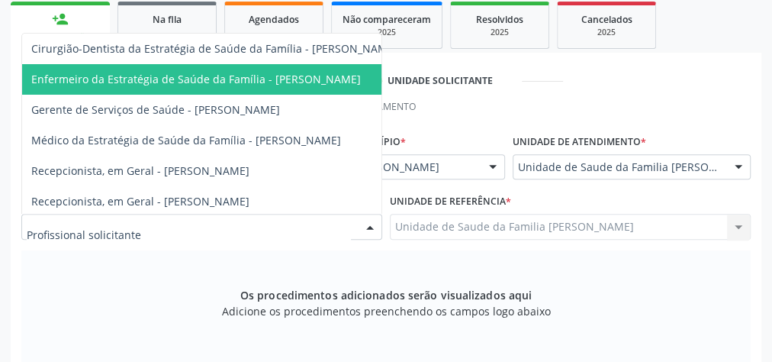
click at [301, 82] on span "Enfermeiro da Estratégia de Saúde da Família - [PERSON_NAME]" at bounding box center [196, 79] width 330 height 14
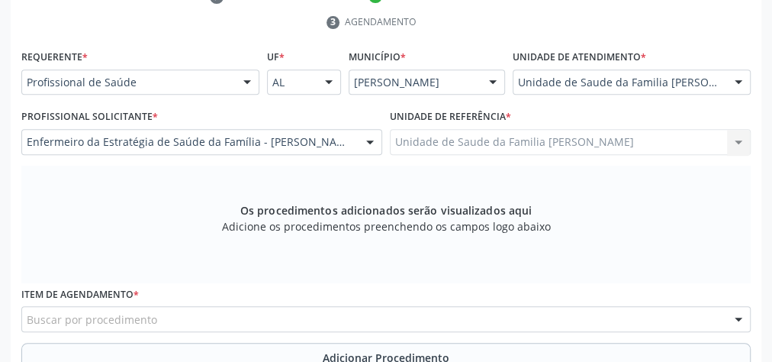
scroll to position [431, 0]
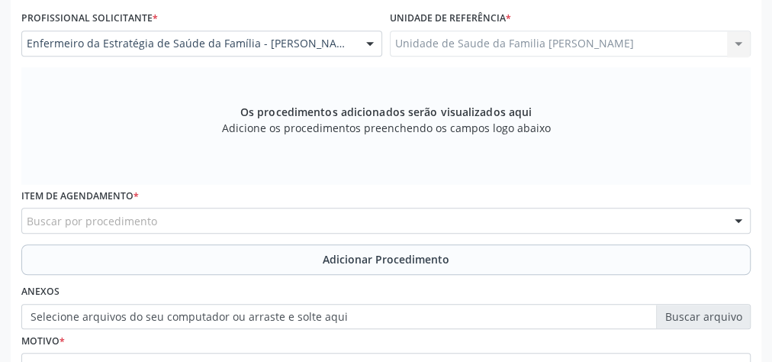
click at [366, 223] on div "Buscar por procedimento" at bounding box center [386, 221] width 730 height 26
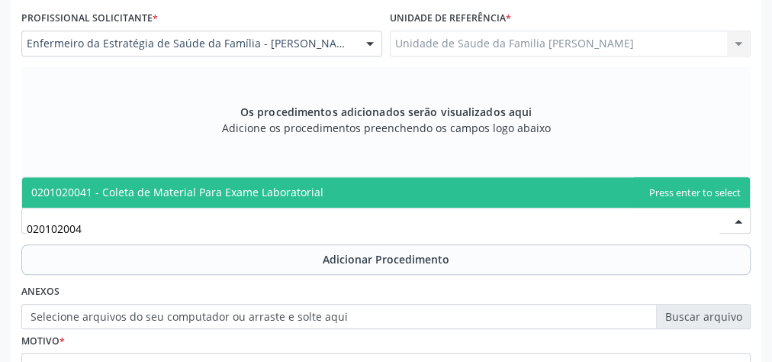
type input "0201020041"
click at [317, 195] on span "0201020041 - Coleta de Material Para Exame Laboratorial" at bounding box center [386, 192] width 728 height 31
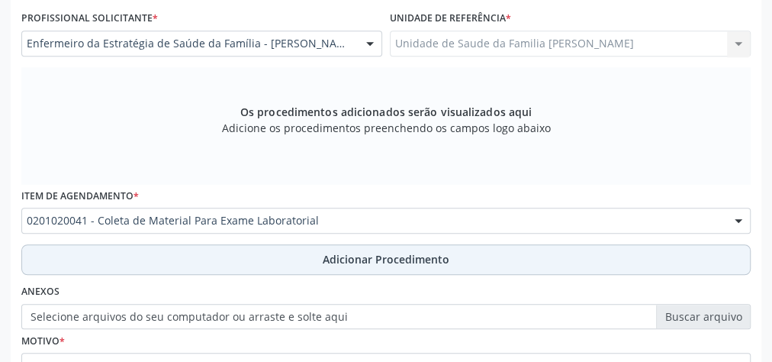
click at [358, 259] on span "Adicionar Procedimento" at bounding box center [386, 259] width 127 height 16
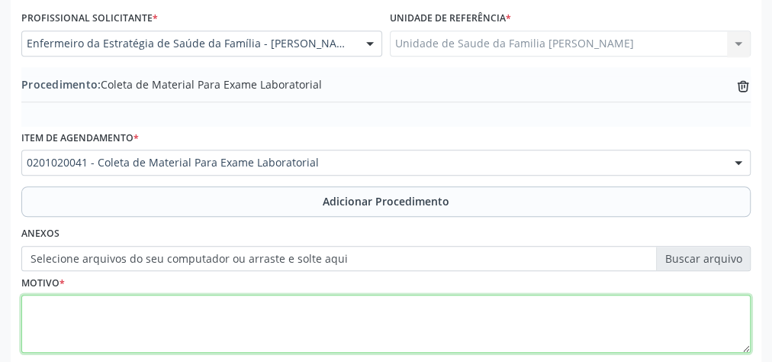
click at [361, 312] on textarea at bounding box center [386, 324] width 730 height 58
type textarea "pre natal"
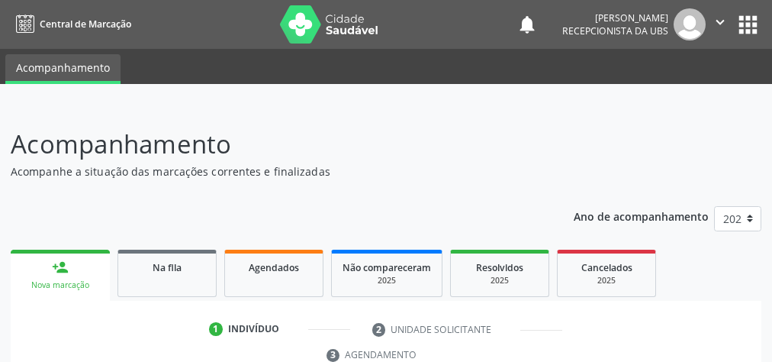
scroll to position [287, 0]
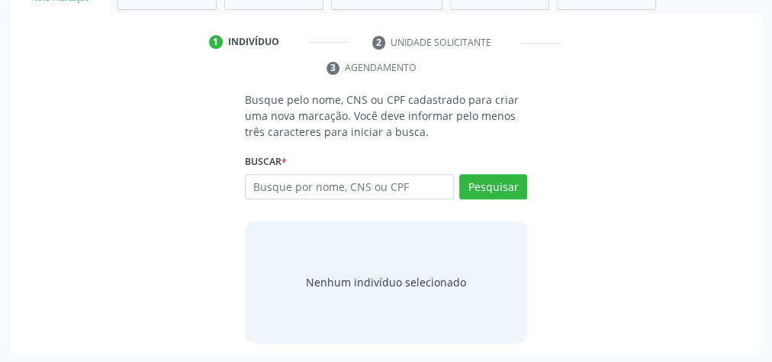
click at [334, 192] on input "text" at bounding box center [349, 187] width 209 height 26
type input "72543140468"
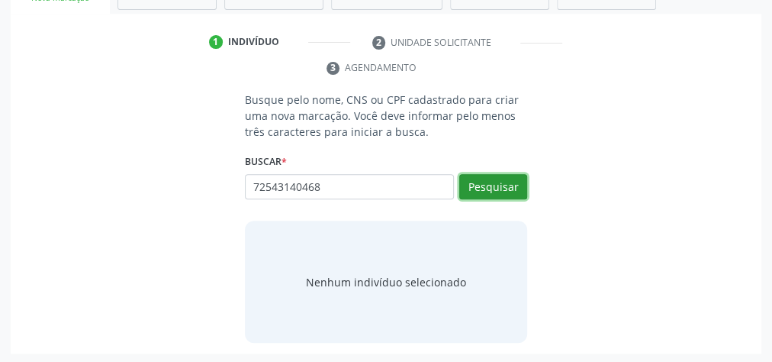
click at [495, 182] on button "Pesquisar" at bounding box center [493, 187] width 68 height 26
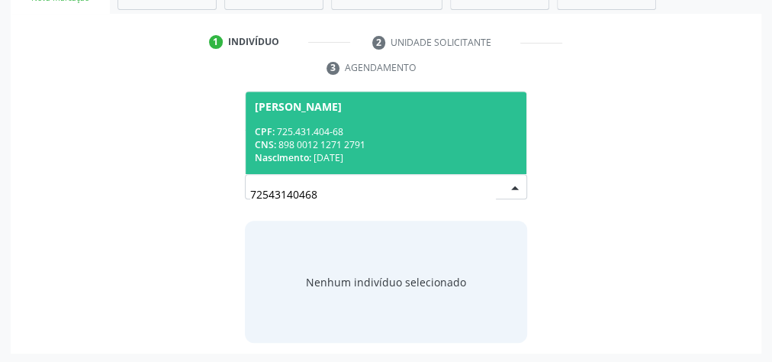
click at [447, 138] on div "CNS: 898 0012 1271 2791" at bounding box center [386, 144] width 262 height 13
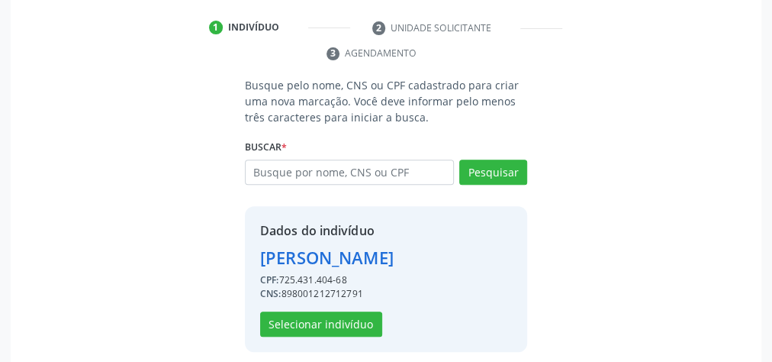
scroll to position [310, 0]
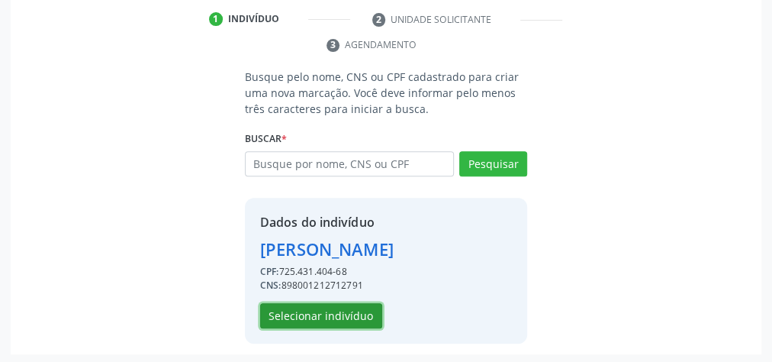
click at [345, 309] on button "Selecionar indivíduo" at bounding box center [321, 316] width 122 height 26
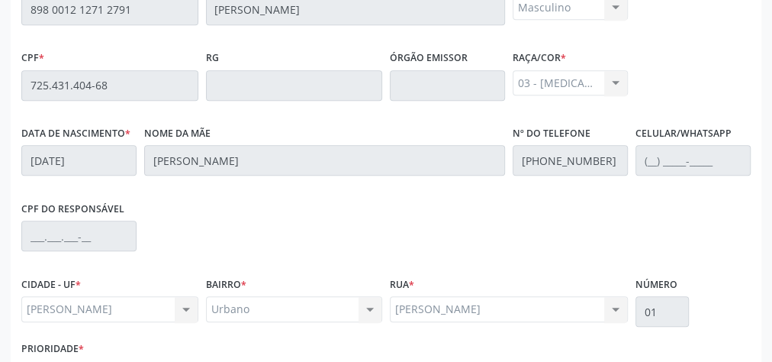
scroll to position [553, 0]
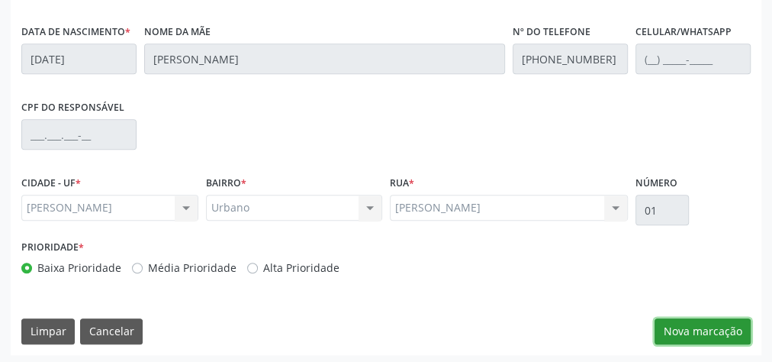
click at [712, 318] on button "Nova marcação" at bounding box center [703, 331] width 96 height 26
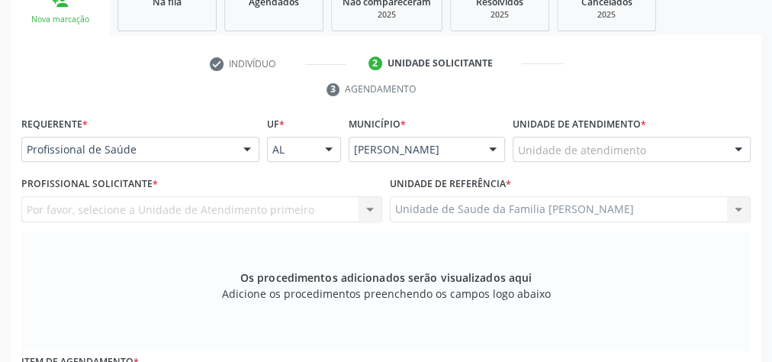
scroll to position [248, 0]
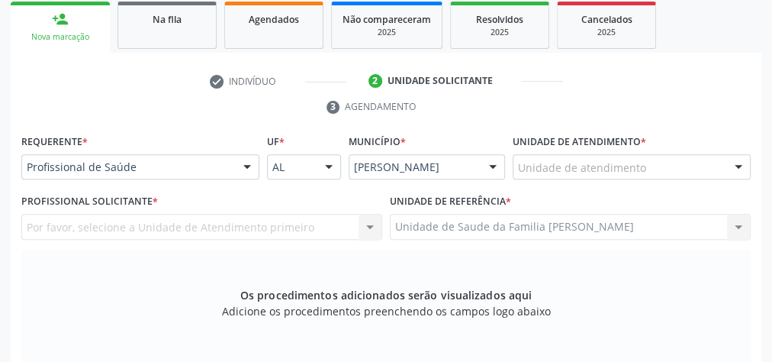
click at [734, 165] on div at bounding box center [738, 168] width 23 height 26
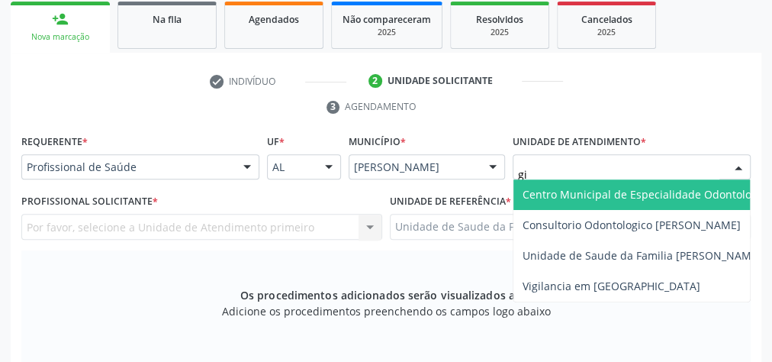
type input "gis"
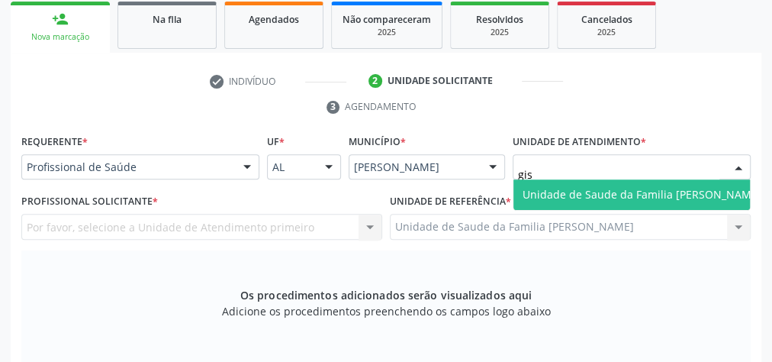
click at [705, 193] on span "Unidade de Saude da Familia [PERSON_NAME]" at bounding box center [642, 194] width 239 height 14
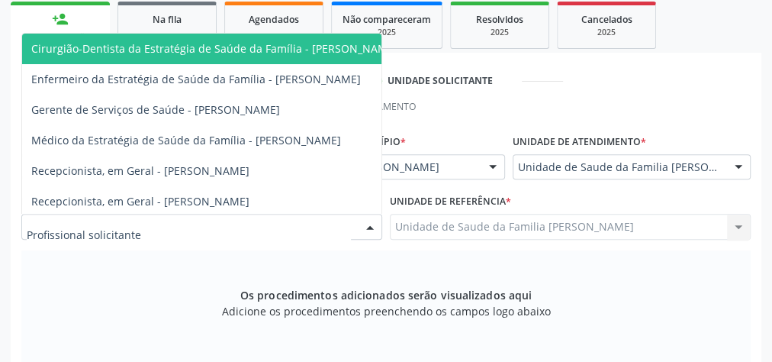
click at [372, 230] on div at bounding box center [370, 227] width 23 height 26
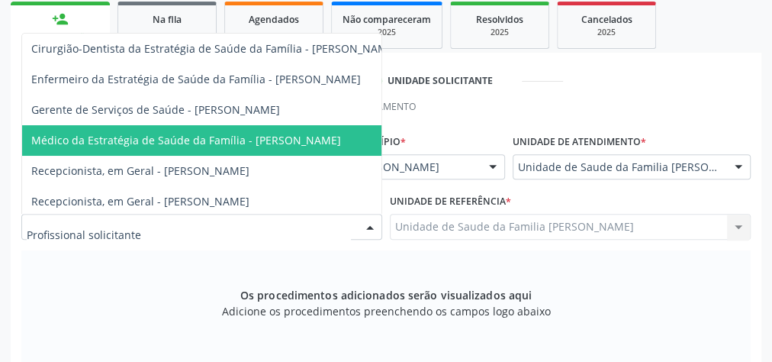
click at [295, 140] on span "Médico da Estratégia de Saúde da Família - [PERSON_NAME]" at bounding box center [186, 140] width 310 height 14
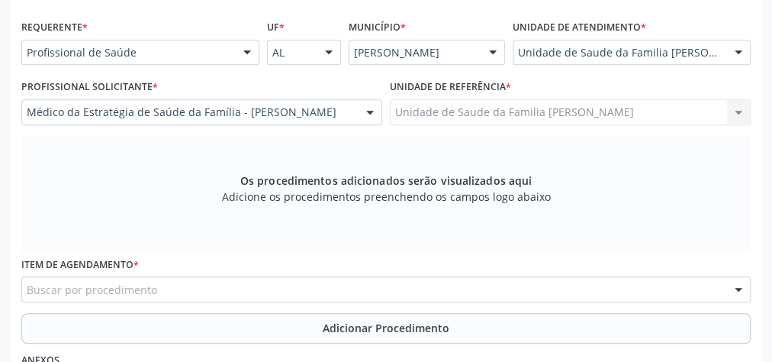
scroll to position [370, 0]
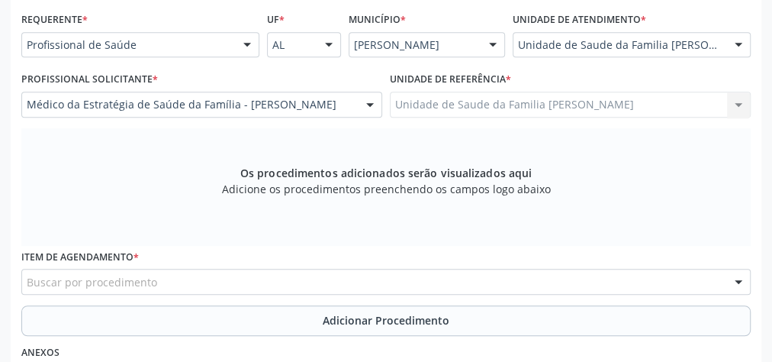
click at [398, 272] on div "Buscar por procedimento" at bounding box center [386, 282] width 730 height 26
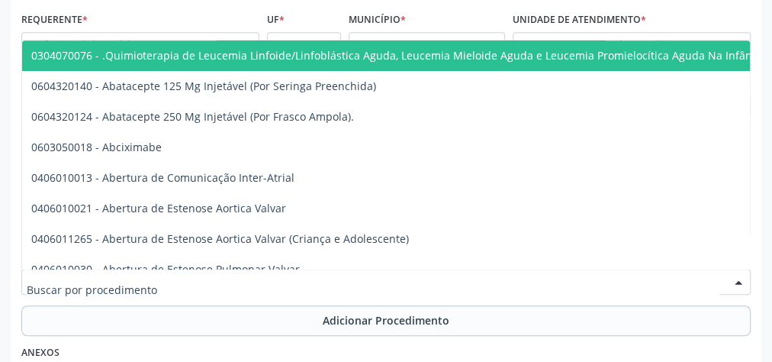
click at [398, 277] on input "text" at bounding box center [373, 289] width 693 height 31
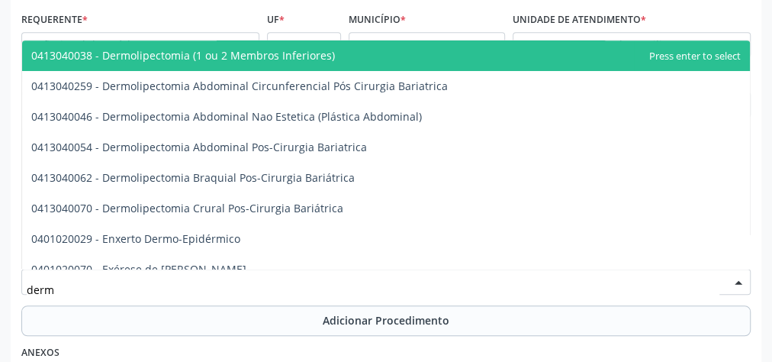
type input "derma"
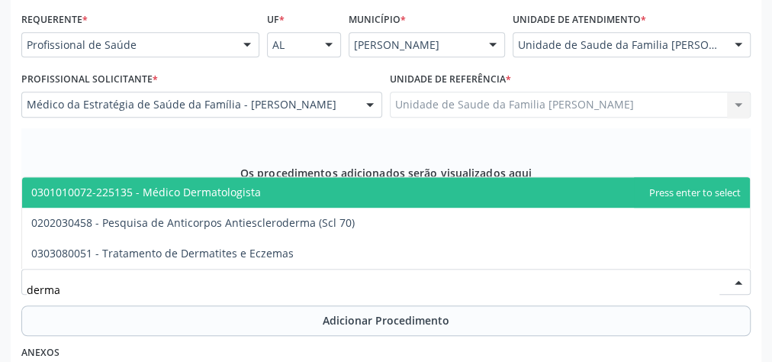
click at [179, 190] on span "0301010072-225135 - Médico Dermatologista" at bounding box center [146, 192] width 230 height 14
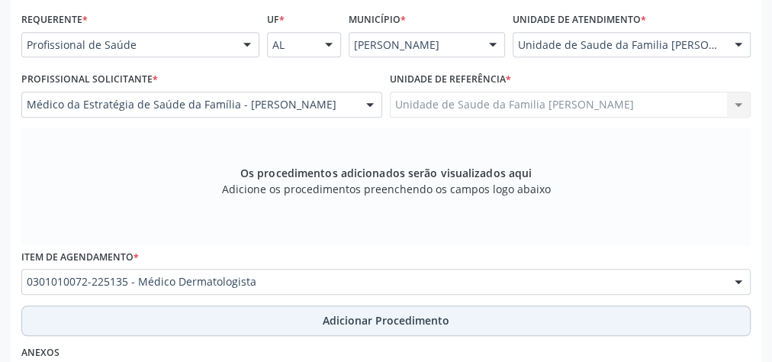
click at [378, 318] on span "Adicionar Procedimento" at bounding box center [386, 320] width 127 height 16
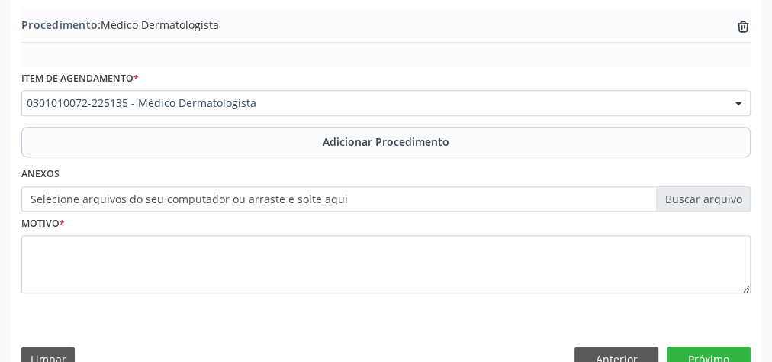
scroll to position [492, 0]
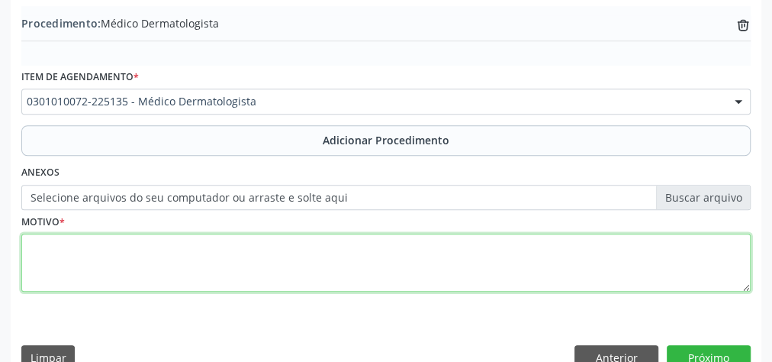
click at [363, 272] on textarea at bounding box center [386, 263] width 730 height 58
type textarea "sinais escuros em face, apresentando crescimento."
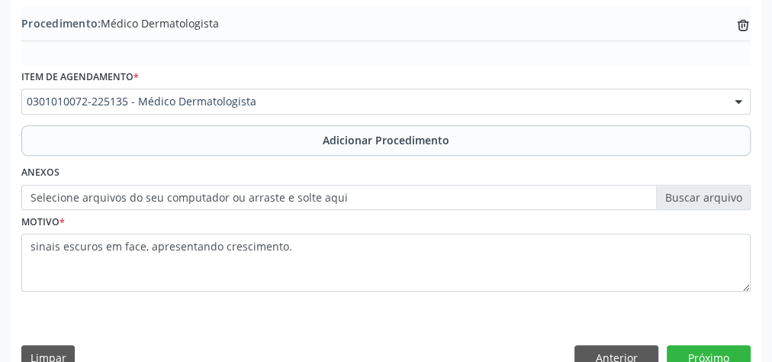
click at [706, 198] on label "Selecione arquivos do seu computador ou arraste e solte aqui" at bounding box center [386, 198] width 730 height 26
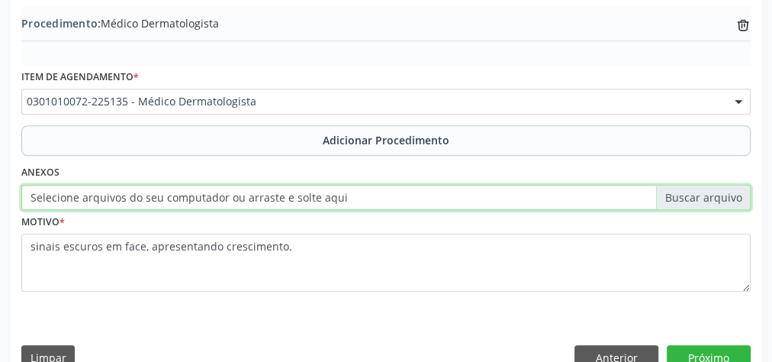
click at [706, 198] on input "Selecione arquivos do seu computador ou arraste e solte aqui" at bounding box center [386, 198] width 730 height 26
type input "C:\fakepath\dermatl.jpeg"
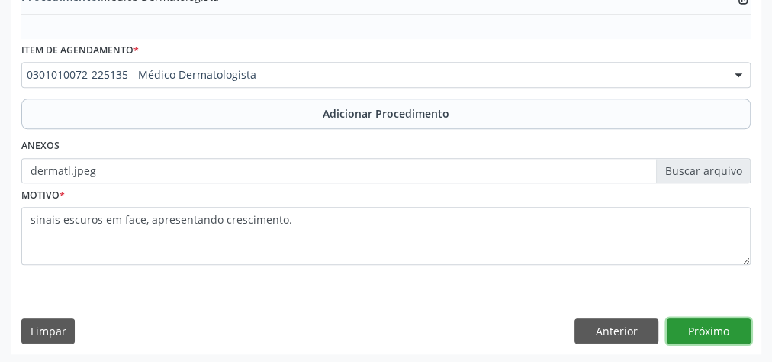
click at [708, 321] on button "Próximo" at bounding box center [709, 331] width 84 height 26
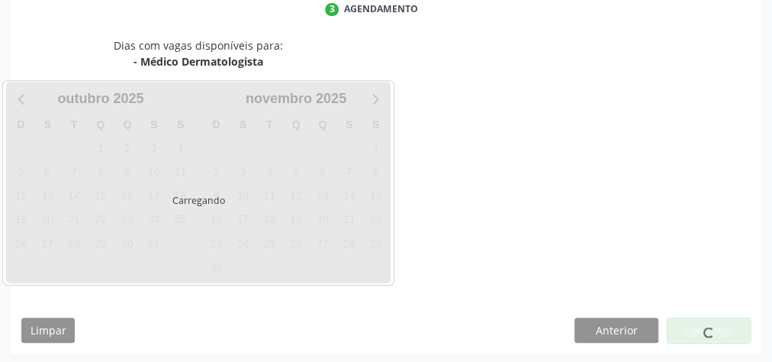
scroll to position [404, 0]
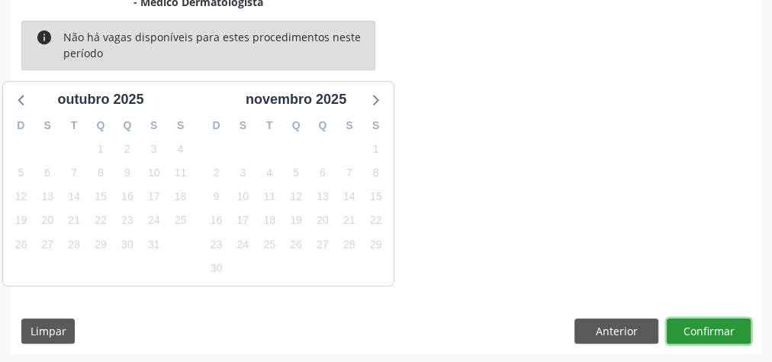
click at [699, 325] on button "Confirmar" at bounding box center [709, 331] width 84 height 26
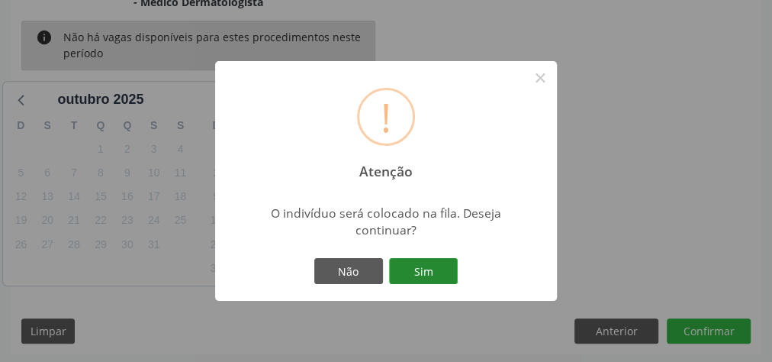
click at [443, 272] on button "Sim" at bounding box center [423, 271] width 69 height 26
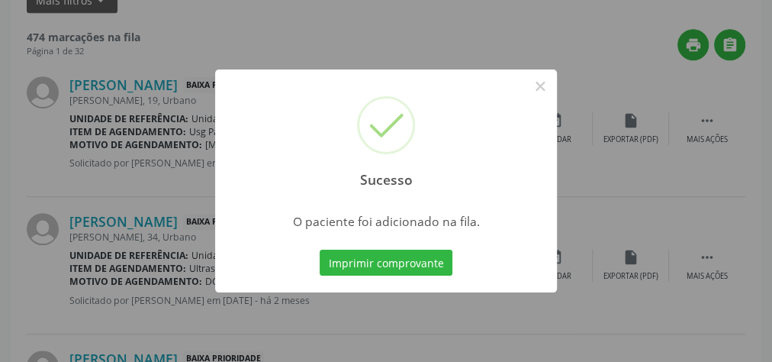
scroll to position [162, 0]
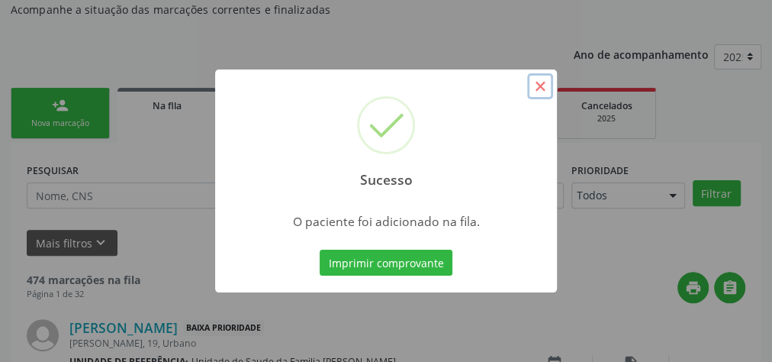
click at [536, 88] on button "×" at bounding box center [540, 86] width 26 height 26
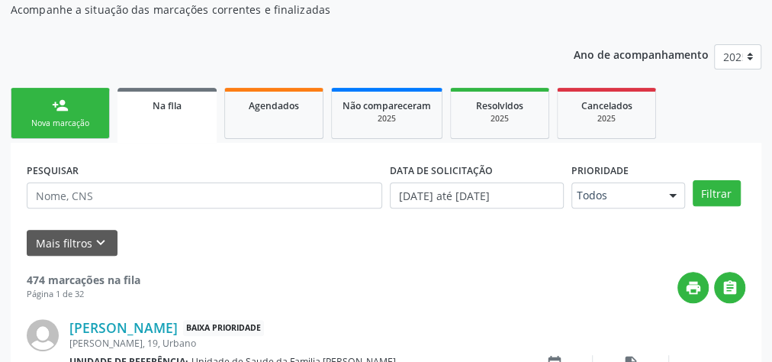
click at [59, 118] on div "Nova marcação" at bounding box center [60, 123] width 76 height 11
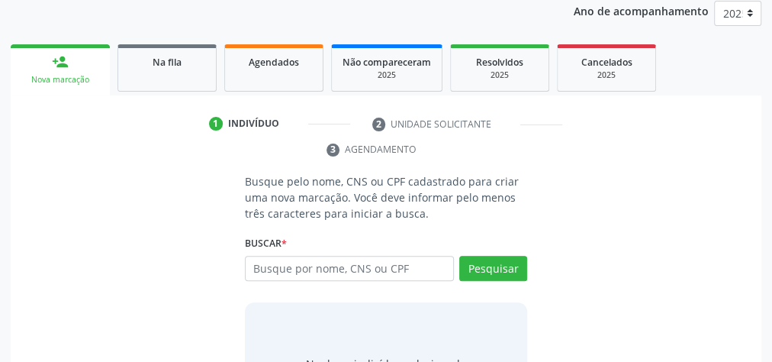
scroll to position [284, 0]
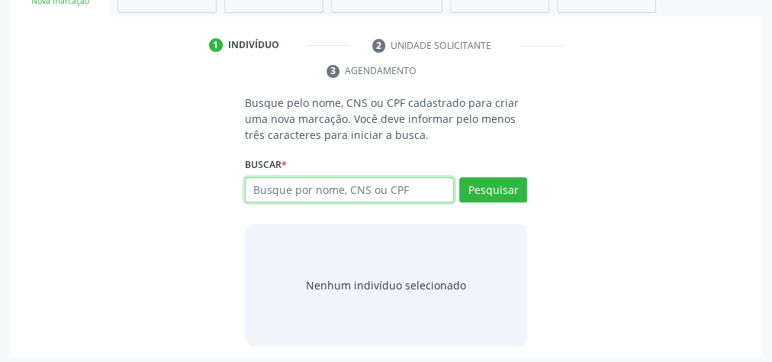
click at [437, 189] on input "text" at bounding box center [349, 190] width 209 height 26
type input "0"
type input "08105196409"
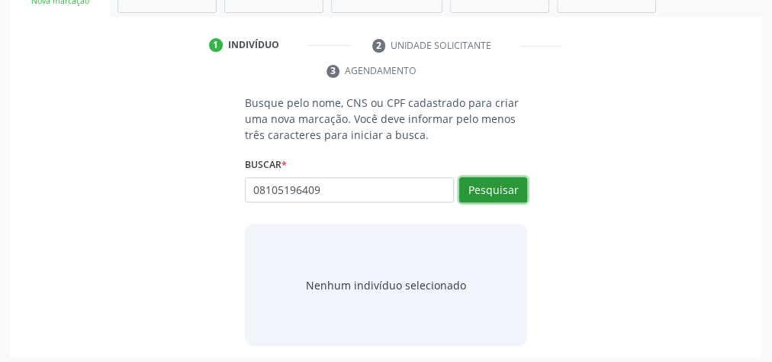
click at [483, 190] on button "Pesquisar" at bounding box center [493, 190] width 68 height 26
type input "08105196409"
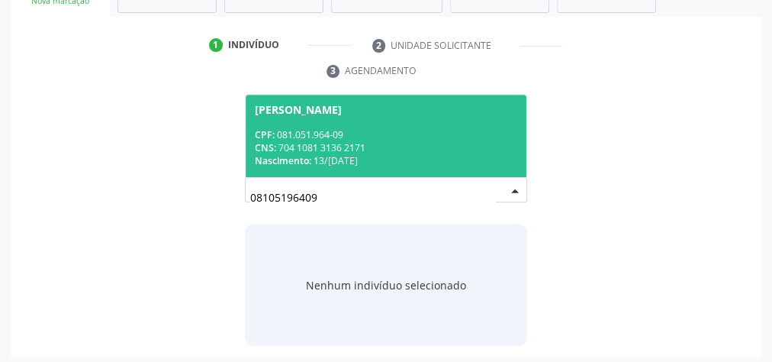
click at [430, 148] on div "CNS: 704 1081 3136 2171" at bounding box center [386, 147] width 262 height 13
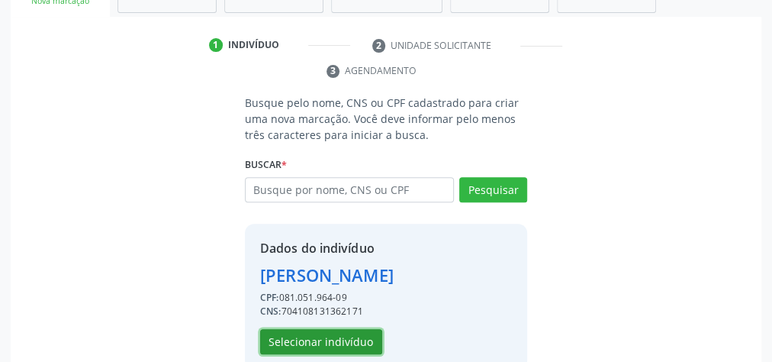
click at [319, 336] on button "Selecionar indivíduo" at bounding box center [321, 342] width 122 height 26
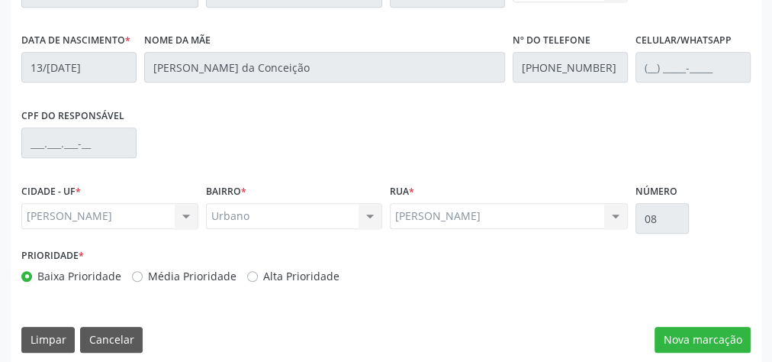
scroll to position [553, 0]
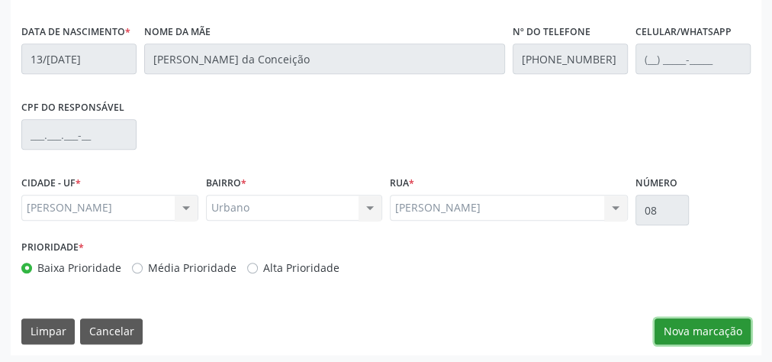
click at [713, 330] on button "Nova marcação" at bounding box center [703, 331] width 96 height 26
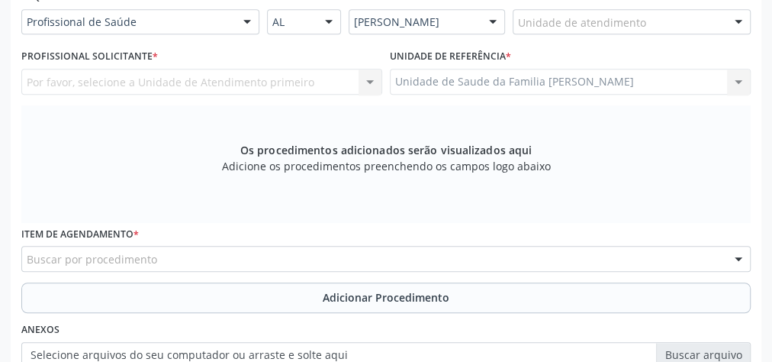
scroll to position [309, 0]
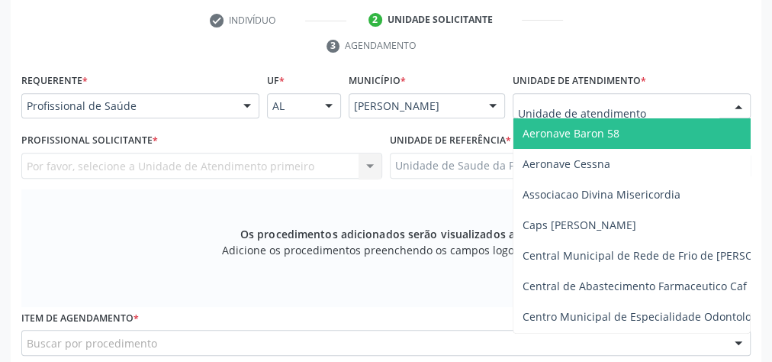
click at [660, 105] on div at bounding box center [632, 106] width 238 height 26
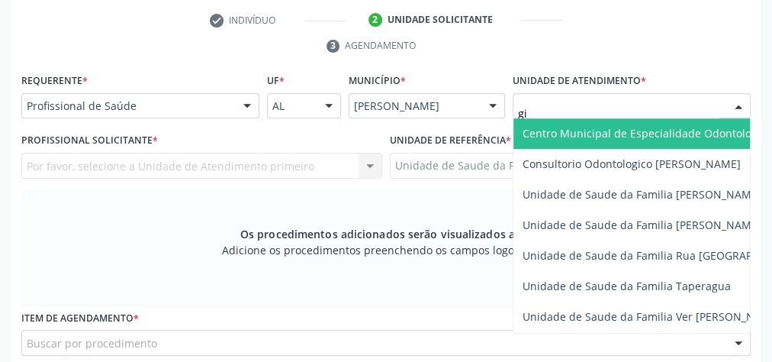
type input "gis"
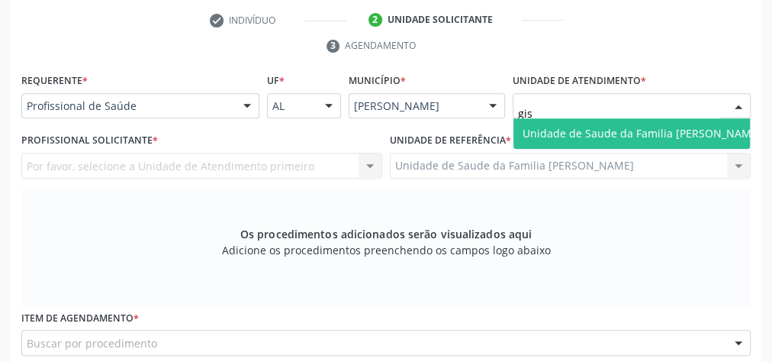
click at [623, 123] on span "Unidade de Saude da Familia [PERSON_NAME]" at bounding box center [642, 133] width 257 height 31
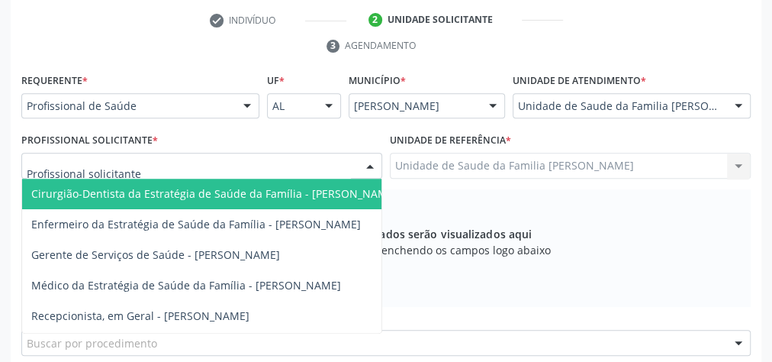
click at [372, 164] on div at bounding box center [370, 166] width 23 height 26
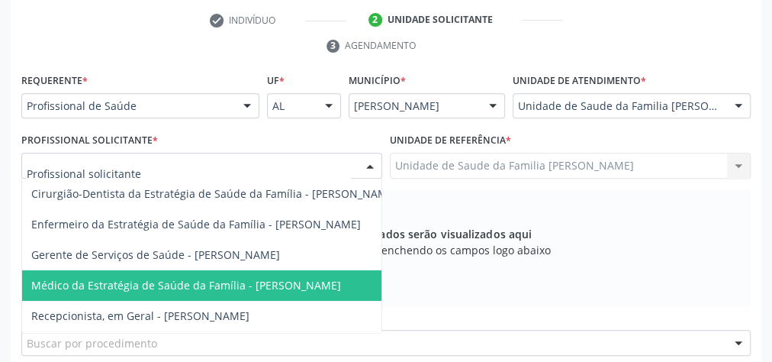
click at [345, 273] on span "Médico da Estratégia de Saúde da Família - Elenice Leite Alves Gomes" at bounding box center [214, 285] width 385 height 31
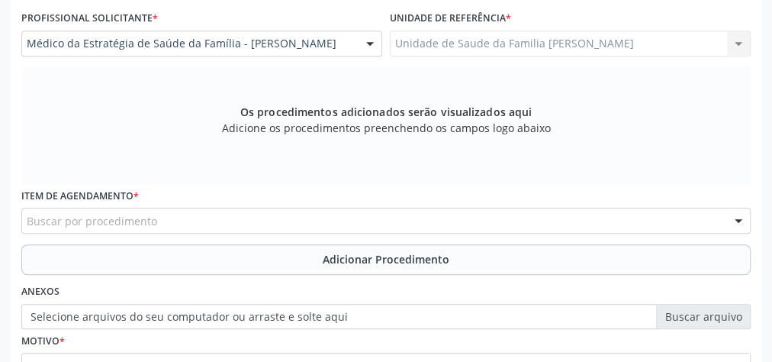
scroll to position [492, 0]
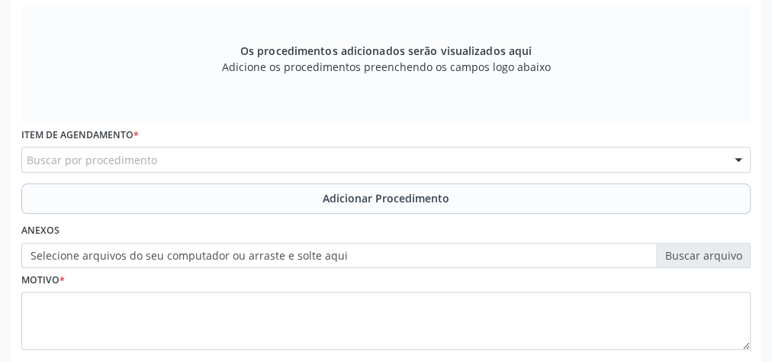
click at [472, 153] on div "Buscar por procedimento" at bounding box center [386, 160] width 730 height 26
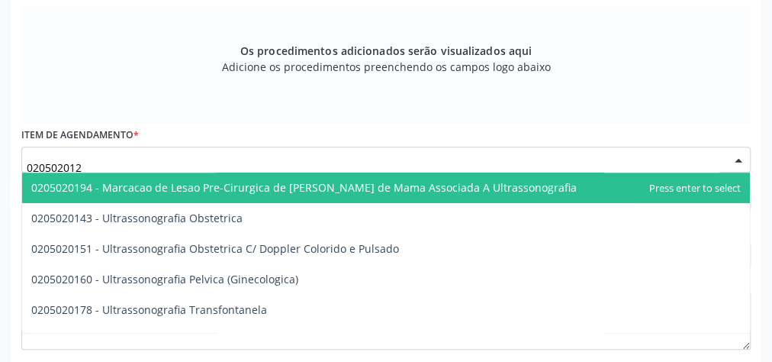
type input "0205020127"
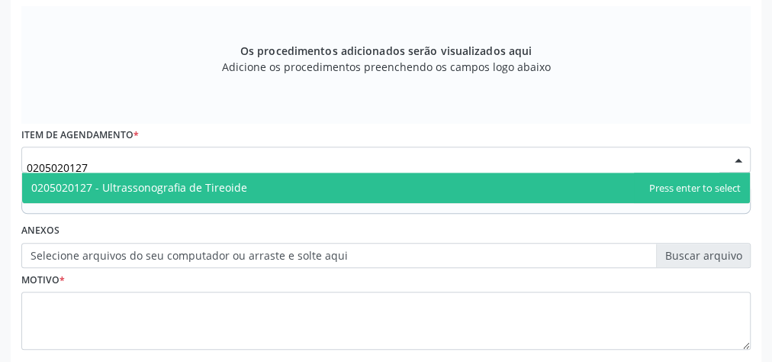
click at [255, 175] on span "0205020127 - Ultrassonografia de Tireoide" at bounding box center [386, 187] width 728 height 31
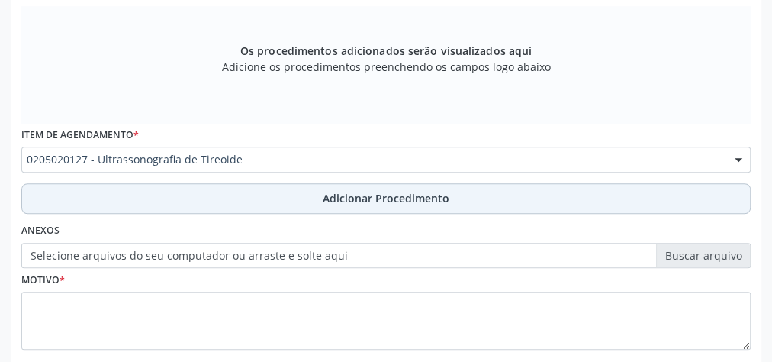
click at [342, 190] on span "Adicionar Procedimento" at bounding box center [386, 198] width 127 height 16
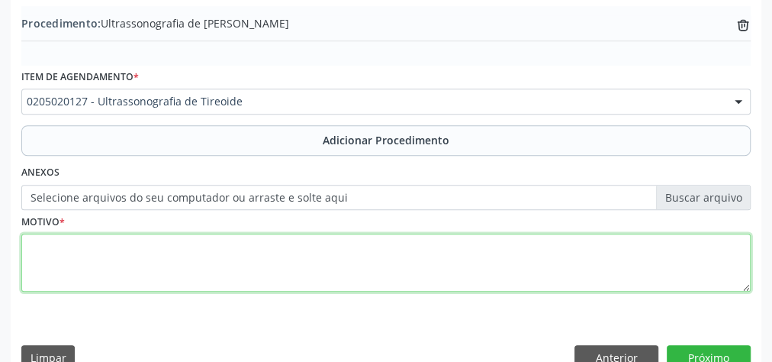
click at [324, 266] on textarea at bounding box center [386, 263] width 730 height 58
type textarea "controle de cisto e nodulo em tireoide."
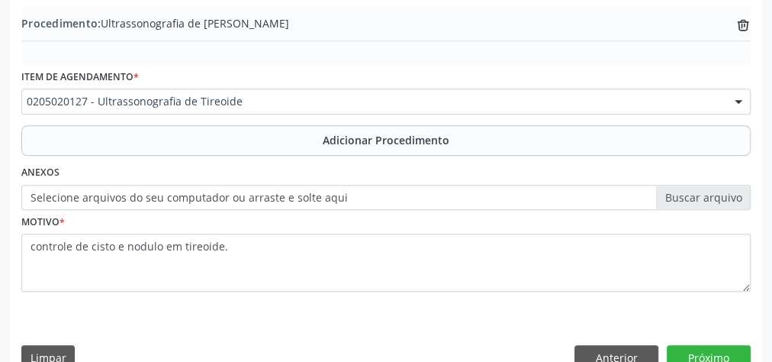
click at [698, 189] on label "Selecione arquivos do seu computador ou arraste e solte aqui" at bounding box center [386, 198] width 730 height 26
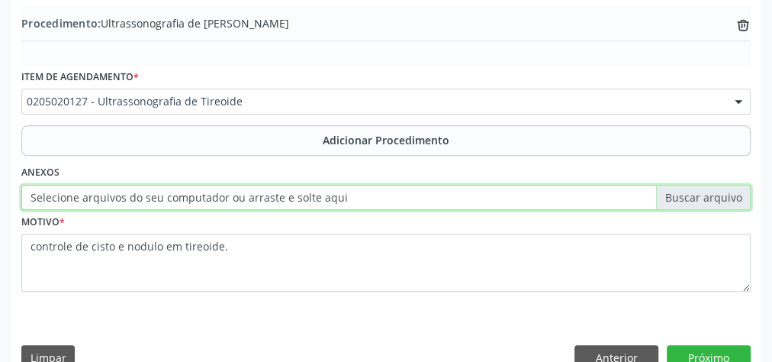
click at [698, 189] on input "Selecione arquivos do seu computador ou arraste e solte aqui" at bounding box center [386, 198] width 730 height 26
type input "C:\fakepath\tireoide.jpeg"
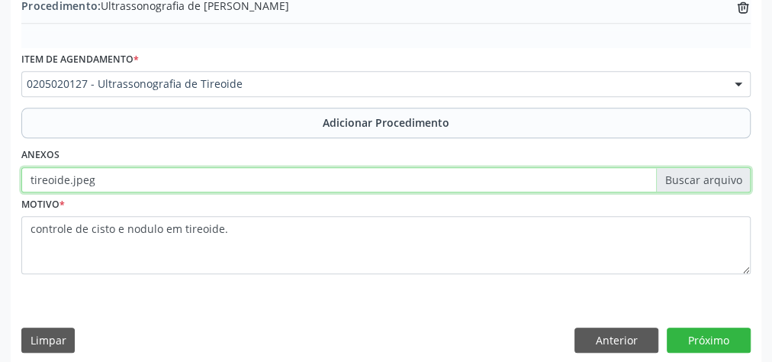
scroll to position [519, 0]
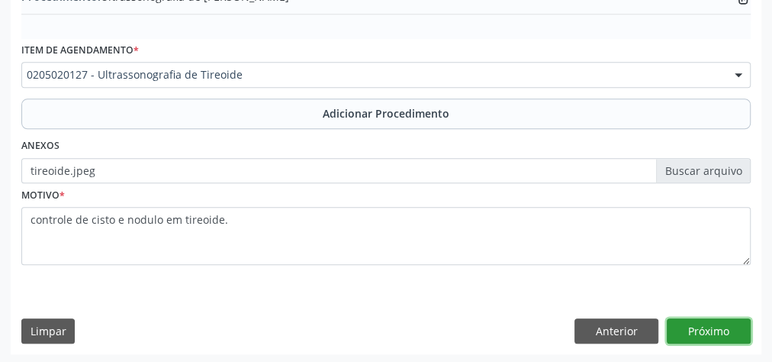
click at [706, 330] on button "Próximo" at bounding box center [709, 331] width 84 height 26
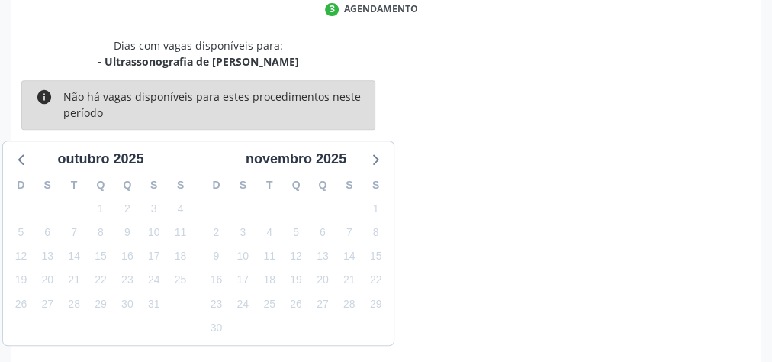
scroll to position [404, 0]
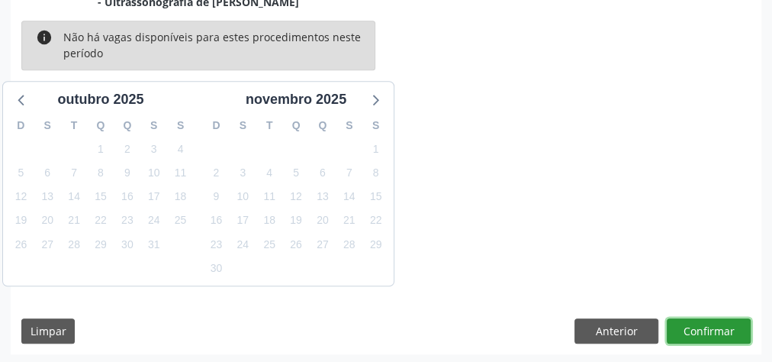
click at [706, 330] on button "Confirmar" at bounding box center [709, 331] width 84 height 26
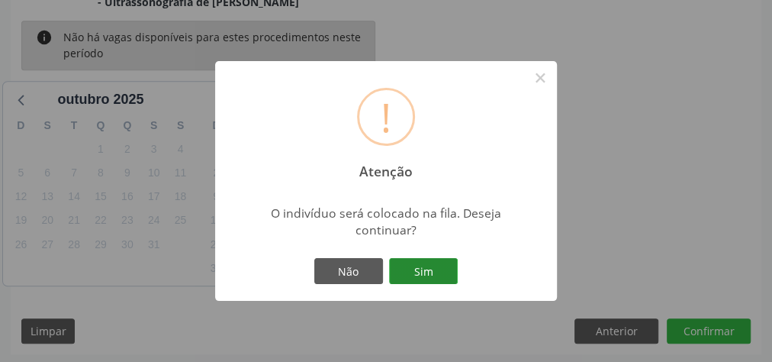
click at [412, 275] on button "Sim" at bounding box center [423, 271] width 69 height 26
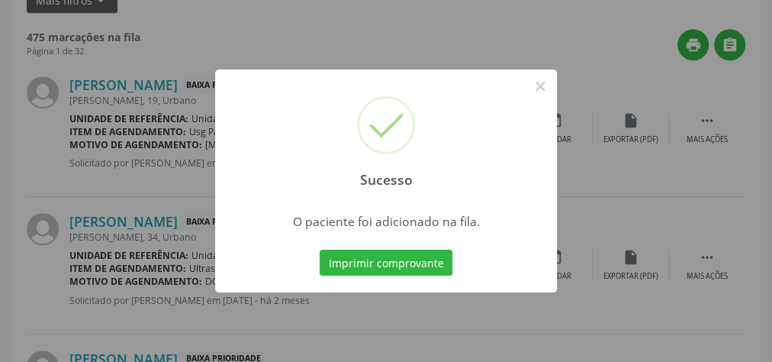
scroll to position [162, 0]
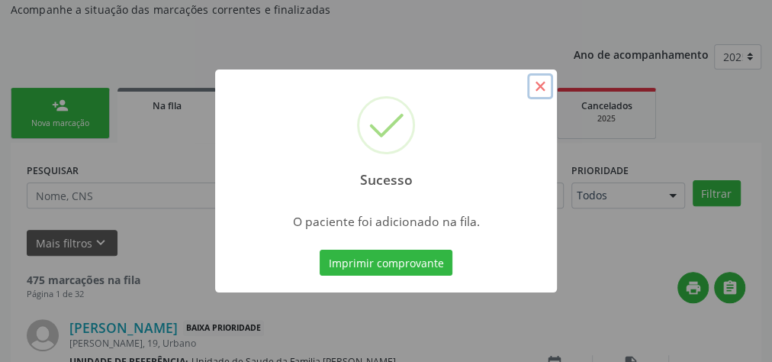
click at [548, 83] on button "×" at bounding box center [540, 86] width 26 height 26
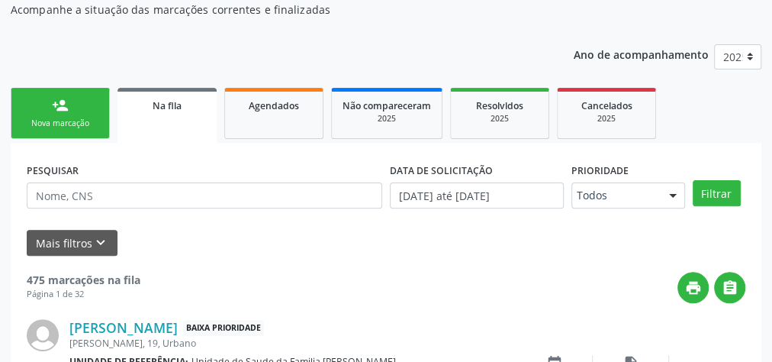
click at [74, 112] on link "person_add Nova marcação" at bounding box center [60, 113] width 99 height 51
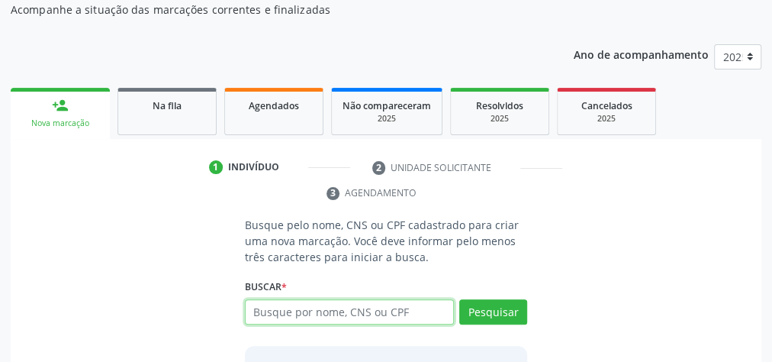
click at [382, 313] on input "text" at bounding box center [349, 312] width 209 height 26
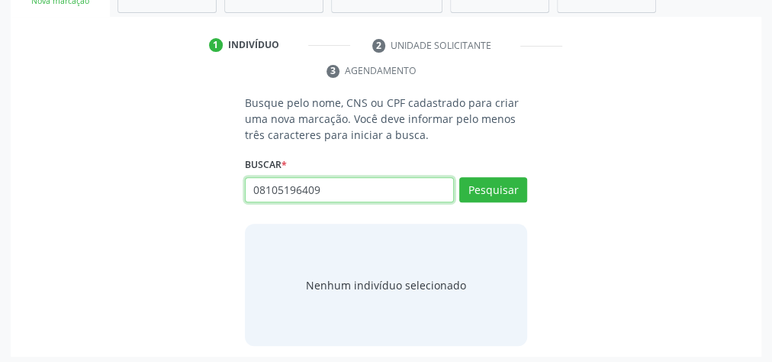
scroll to position [287, 0]
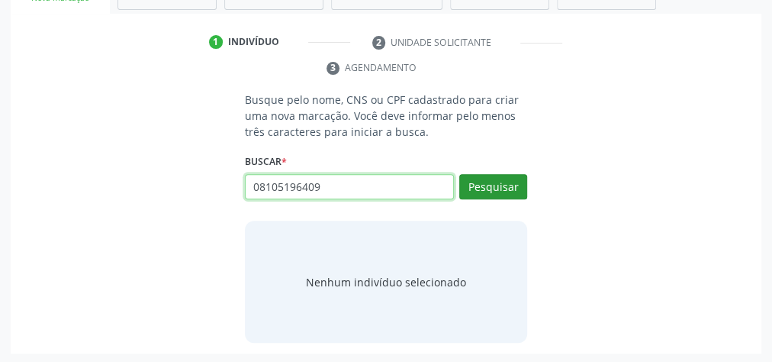
type input "08105196409"
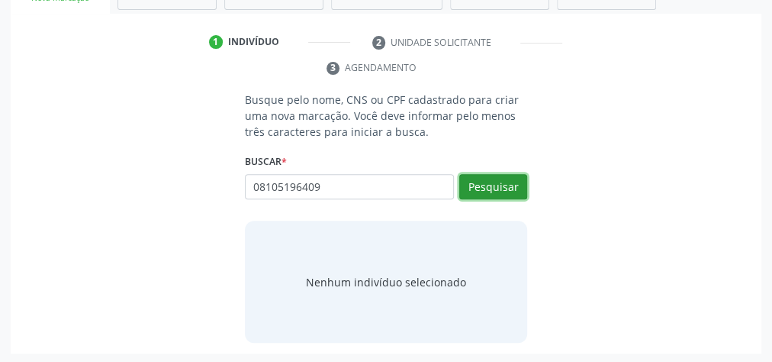
click at [488, 185] on button "Pesquisar" at bounding box center [493, 187] width 68 height 26
type input "08105196409"
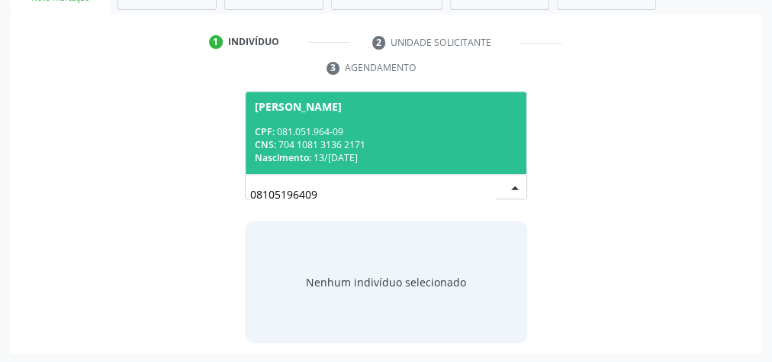
click at [418, 143] on div "CNS: 704 1081 3136 2171" at bounding box center [386, 144] width 262 height 13
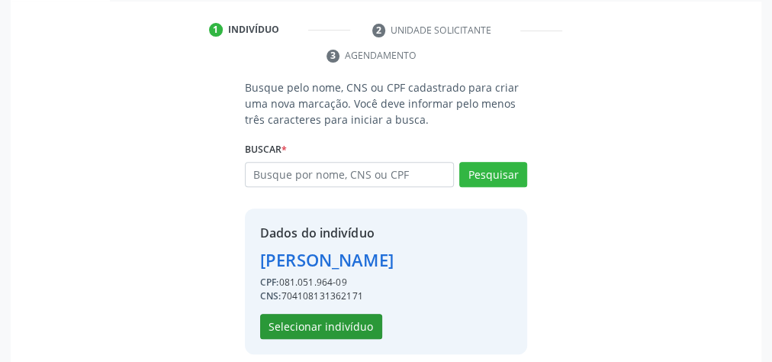
scroll to position [310, 0]
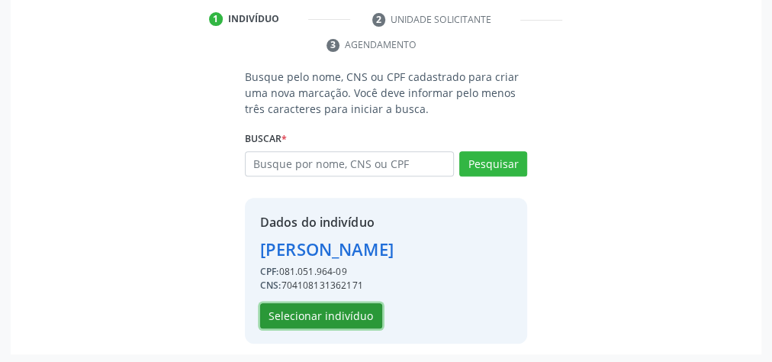
click at [329, 308] on button "Selecionar indivíduo" at bounding box center [321, 316] width 122 height 26
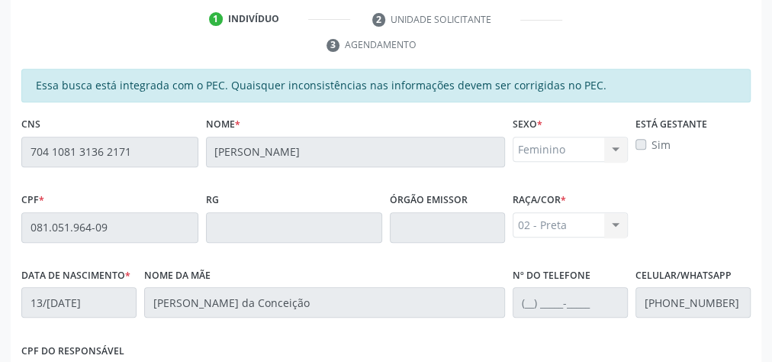
scroll to position [553, 0]
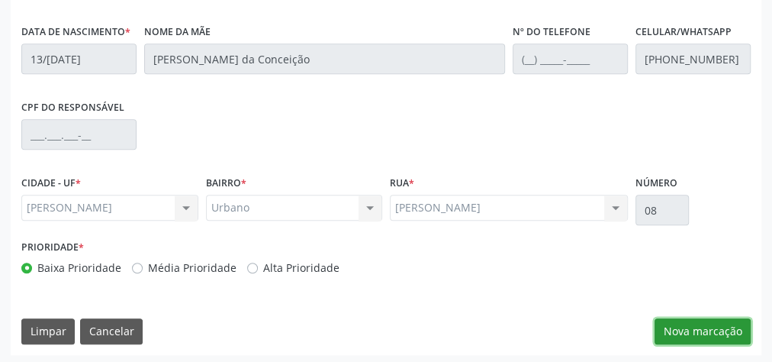
click at [696, 327] on button "Nova marcação" at bounding box center [703, 331] width 96 height 26
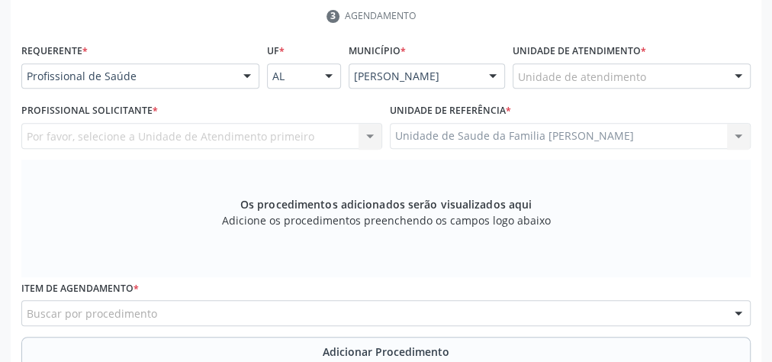
scroll to position [309, 0]
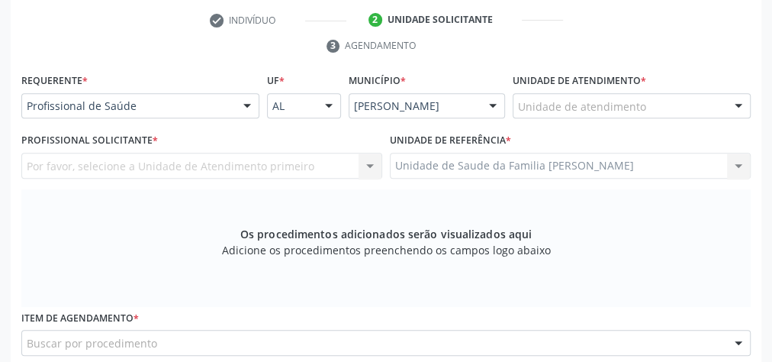
click at [739, 108] on div at bounding box center [738, 107] width 23 height 26
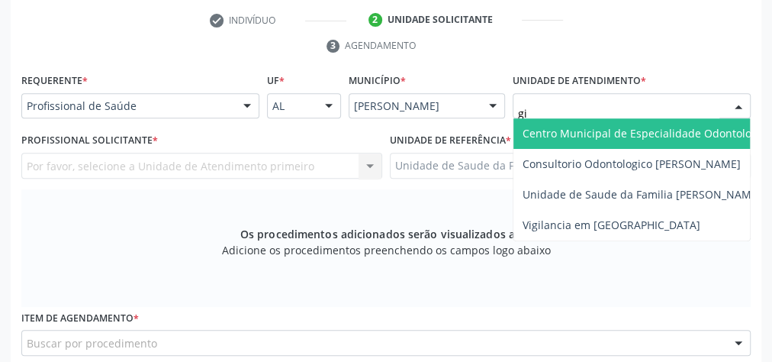
type input "gis"
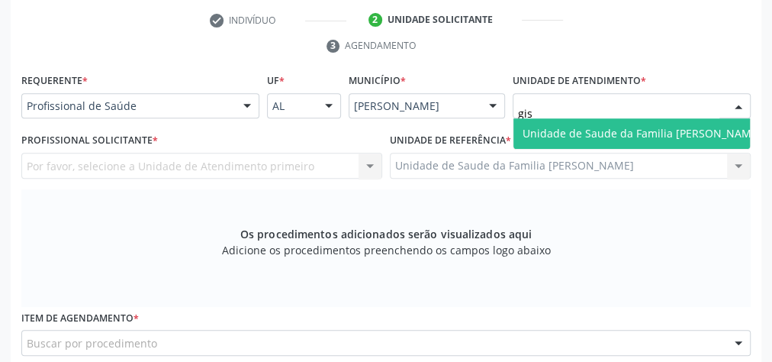
click at [643, 126] on span "Unidade de Saude da Familia [PERSON_NAME]" at bounding box center [642, 133] width 239 height 14
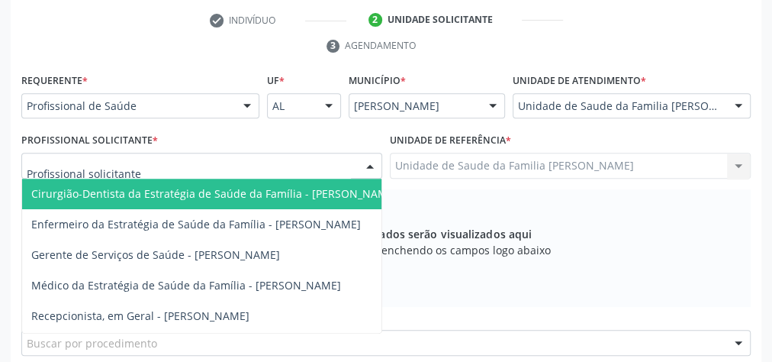
click at [364, 167] on div at bounding box center [370, 166] width 23 height 26
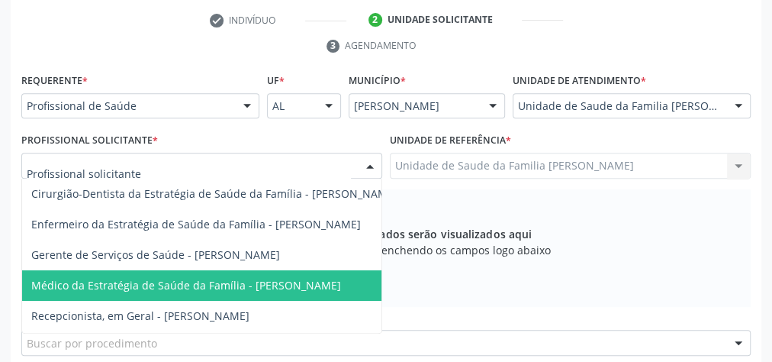
click at [315, 284] on span "Médico da Estratégia de Saúde da Família - [PERSON_NAME]" at bounding box center [186, 285] width 310 height 14
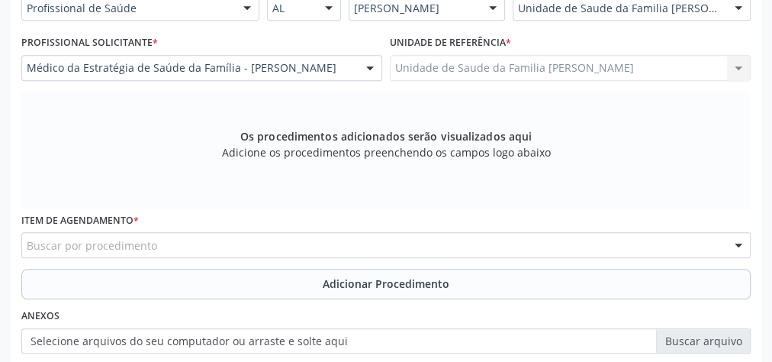
scroll to position [492, 0]
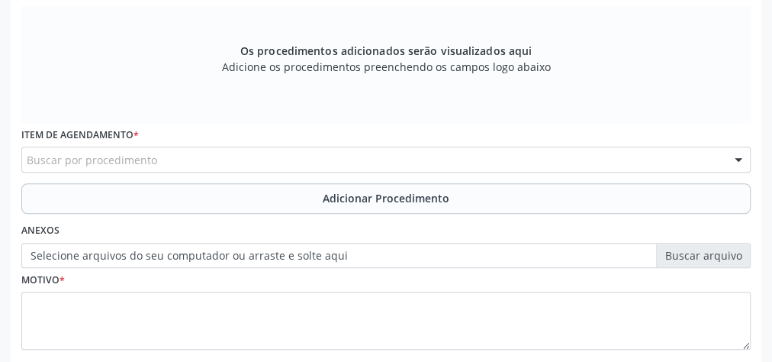
click at [291, 152] on div "Buscar por procedimento" at bounding box center [386, 160] width 730 height 26
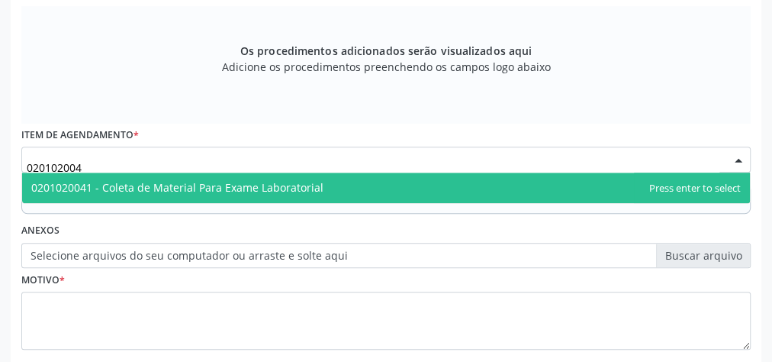
type input "0201020041"
click at [290, 188] on span "0201020041 - Coleta de Material Para Exame Laboratorial" at bounding box center [177, 187] width 292 height 14
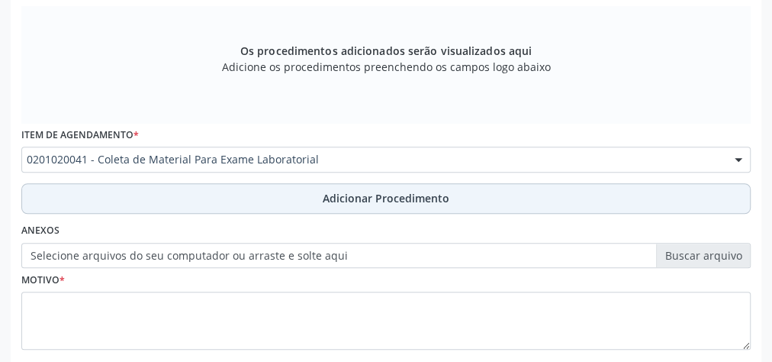
click at [378, 203] on span "Adicionar Procedimento" at bounding box center [386, 198] width 127 height 16
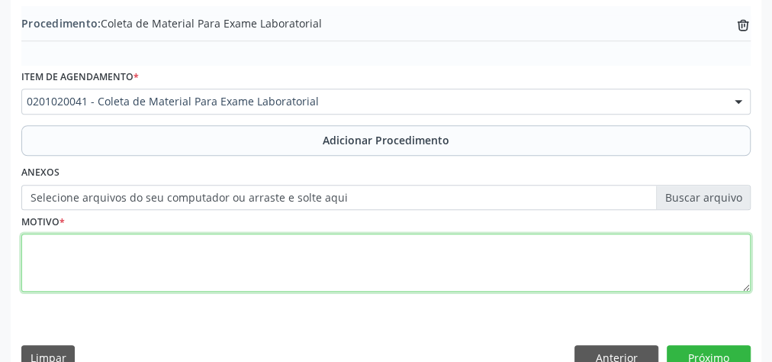
click at [362, 256] on textarea at bounding box center [386, 263] width 730 height 58
type textarea "avaliacao clinica."
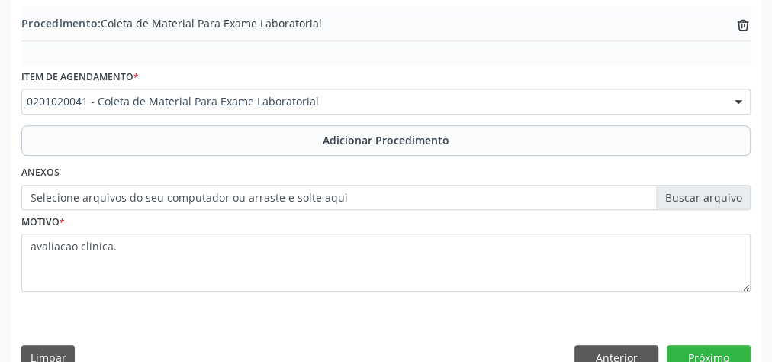
click at [696, 198] on label "Selecione arquivos do seu computador ou arraste e solte aqui" at bounding box center [386, 198] width 730 height 26
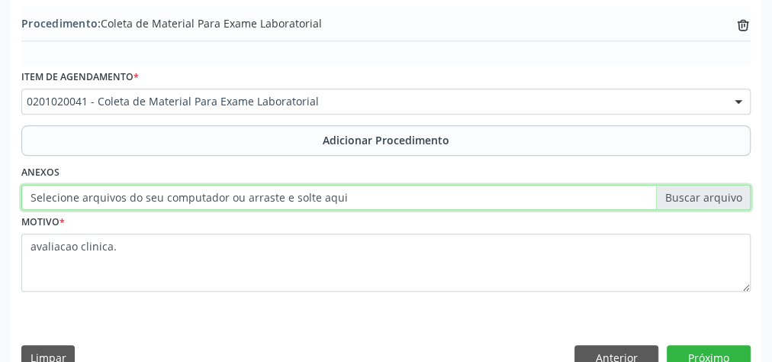
click at [696, 198] on input "Selecione arquivos do seu computador ou arraste e solte aqui" at bounding box center [386, 198] width 730 height 26
type input "C:\fakepath\hemog.jpeg"
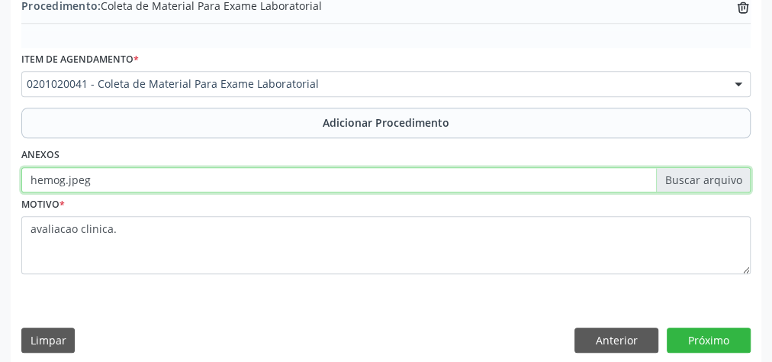
scroll to position [519, 0]
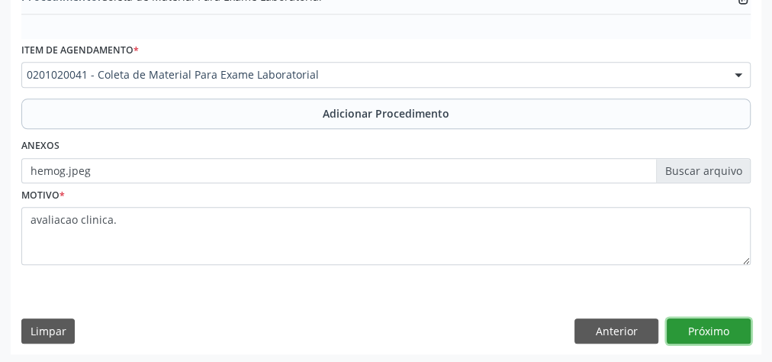
click at [713, 328] on button "Próximo" at bounding box center [709, 331] width 84 height 26
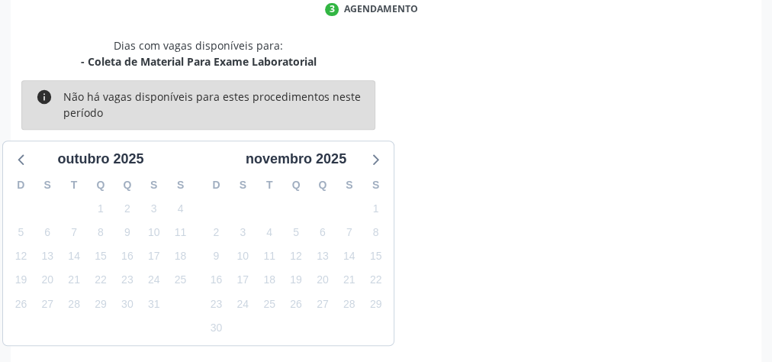
scroll to position [404, 0]
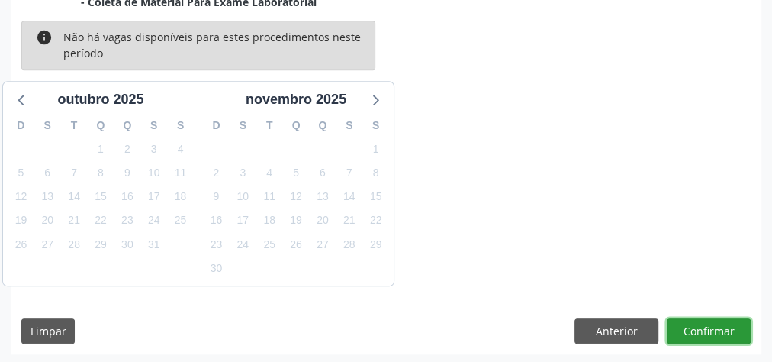
click at [713, 328] on button "Confirmar" at bounding box center [709, 331] width 84 height 26
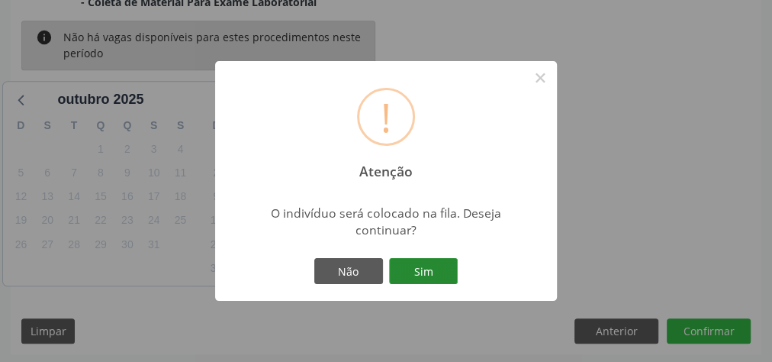
click at [433, 268] on button "Sim" at bounding box center [423, 271] width 69 height 26
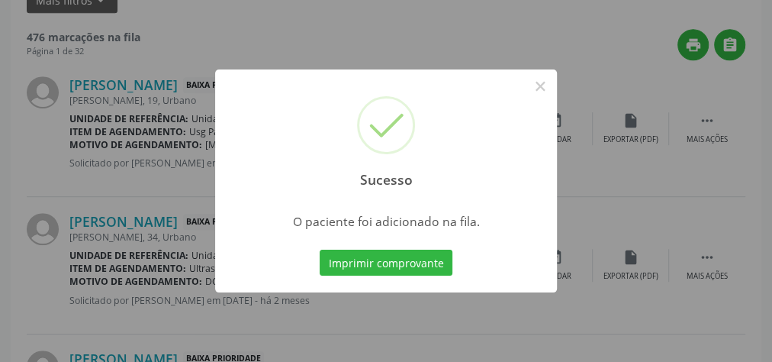
scroll to position [162, 0]
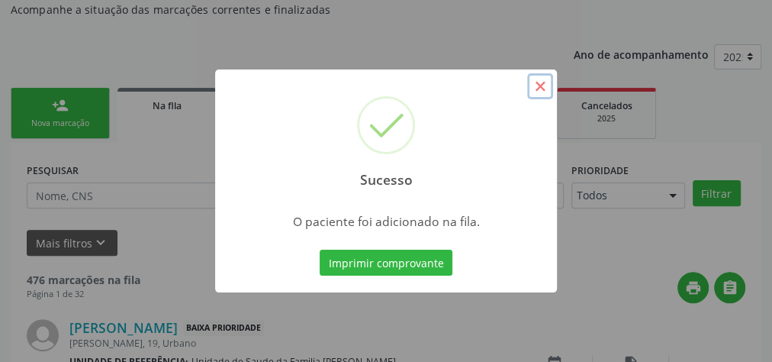
click at [545, 92] on button "×" at bounding box center [540, 86] width 26 height 26
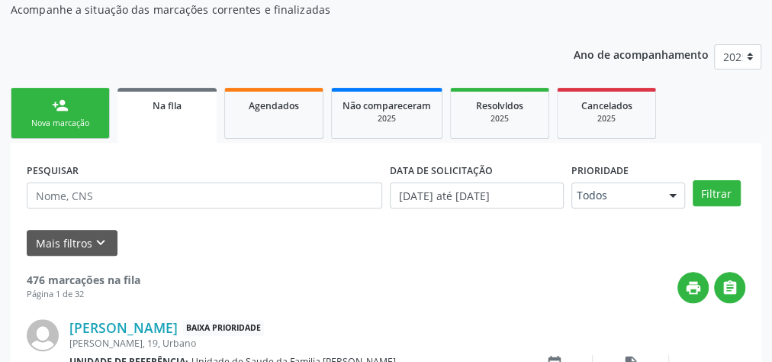
drag, startPoint x: 89, startPoint y: 114, endPoint x: 139, endPoint y: 27, distance: 100.1
click at [89, 114] on link "person_add Nova marcação" at bounding box center [60, 113] width 99 height 51
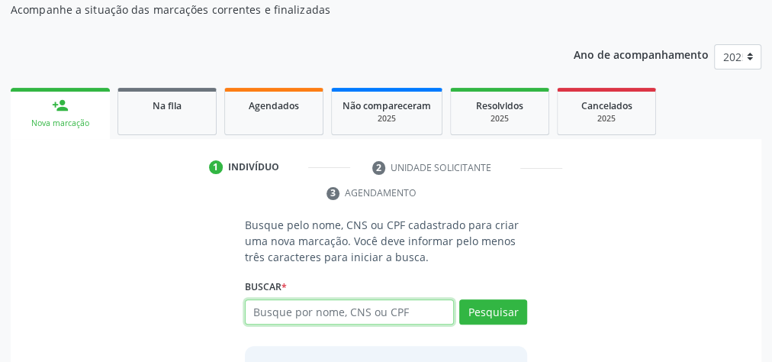
click at [339, 317] on input "text" at bounding box center [349, 312] width 209 height 26
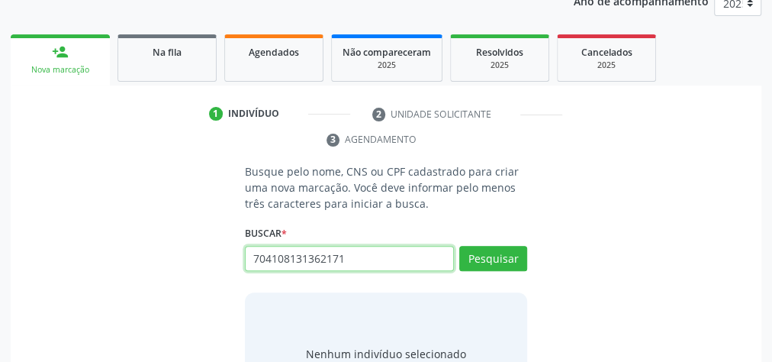
scroll to position [284, 0]
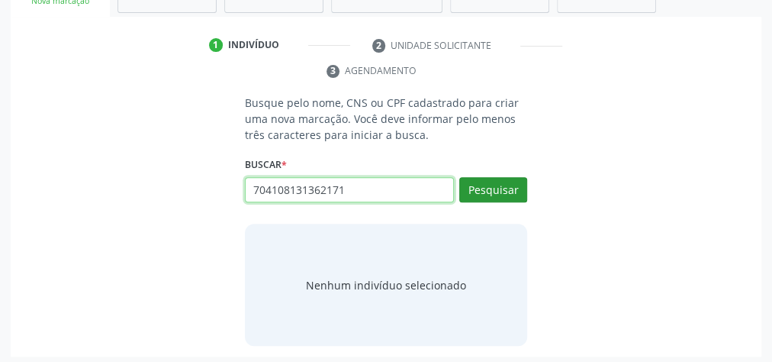
type input "704108131362171"
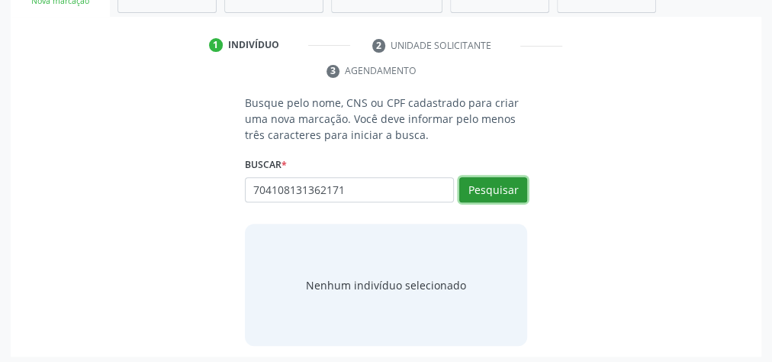
click at [488, 183] on button "Pesquisar" at bounding box center [493, 190] width 68 height 26
type input "704108131362171"
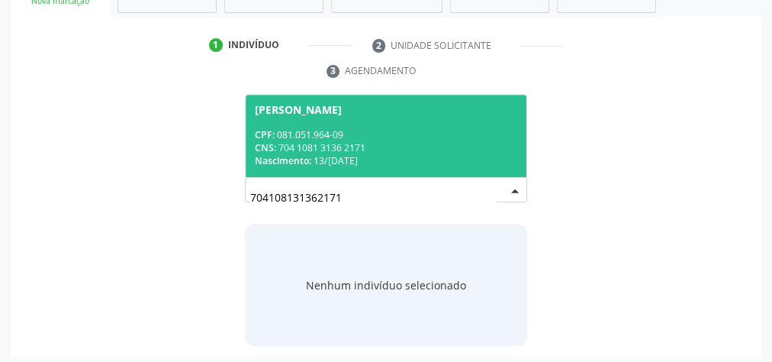
click at [417, 130] on div "CPF: 081.051.964-09" at bounding box center [386, 134] width 262 height 13
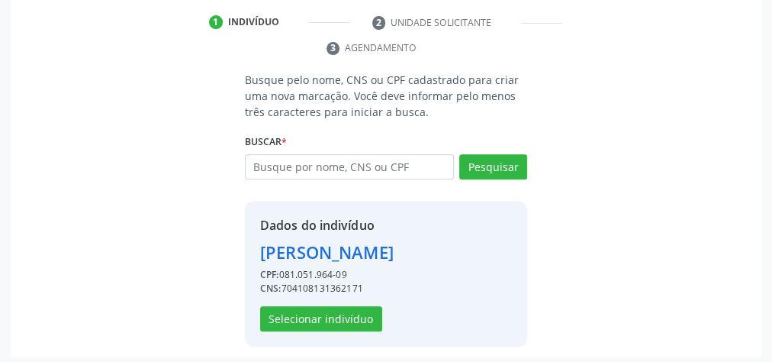
scroll to position [310, 0]
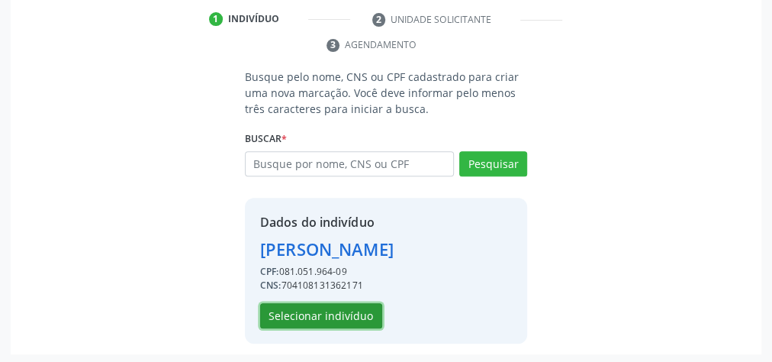
click at [300, 311] on button "Selecionar indivíduo" at bounding box center [321, 316] width 122 height 26
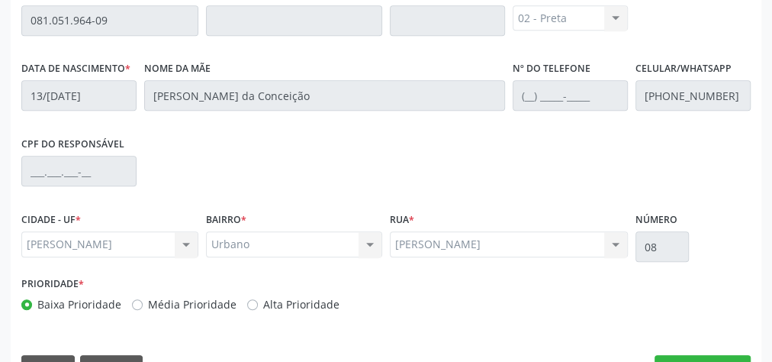
scroll to position [553, 0]
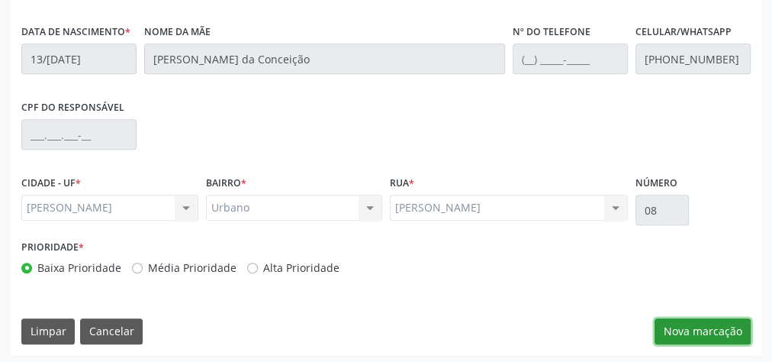
click at [722, 335] on button "Nova marcação" at bounding box center [703, 331] width 96 height 26
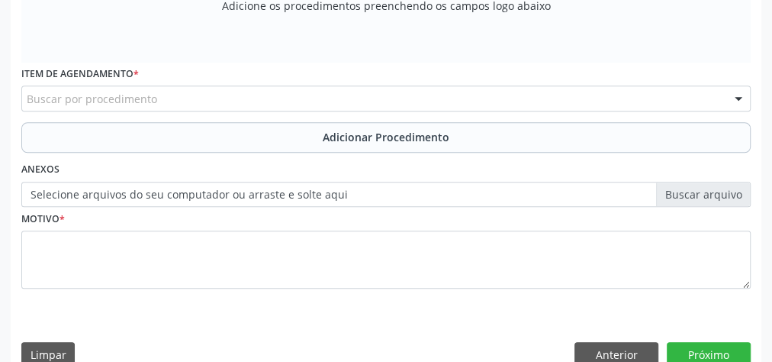
scroll to position [370, 0]
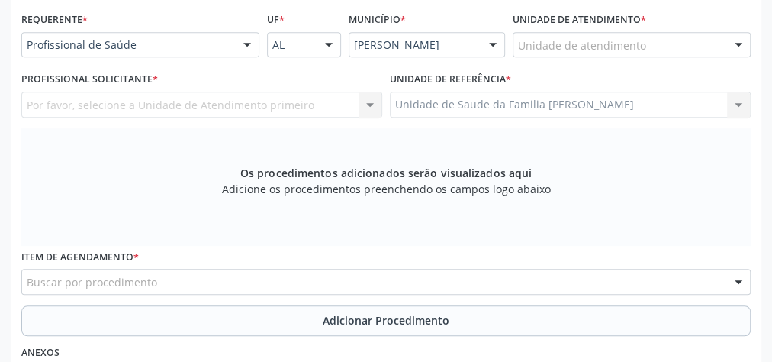
click at [736, 41] on div at bounding box center [738, 46] width 23 height 26
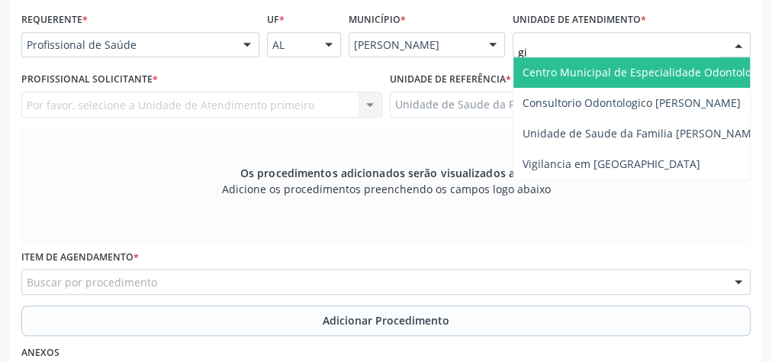
type input "gis"
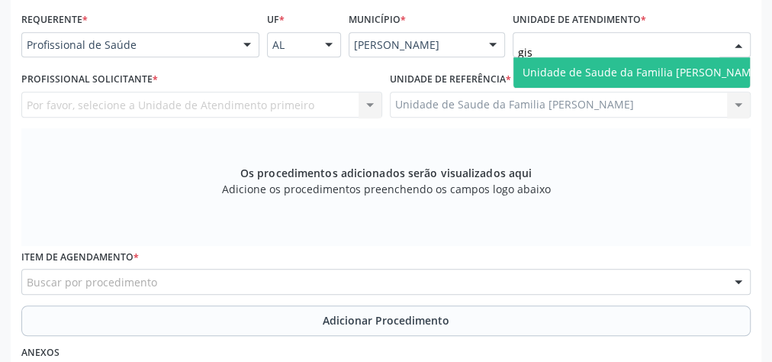
click at [621, 76] on span "Unidade de Saude da Familia [PERSON_NAME]" at bounding box center [642, 72] width 239 height 14
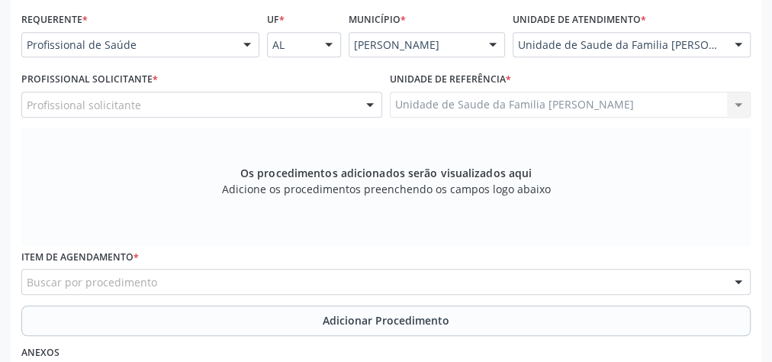
click at [372, 103] on div at bounding box center [370, 105] width 23 height 26
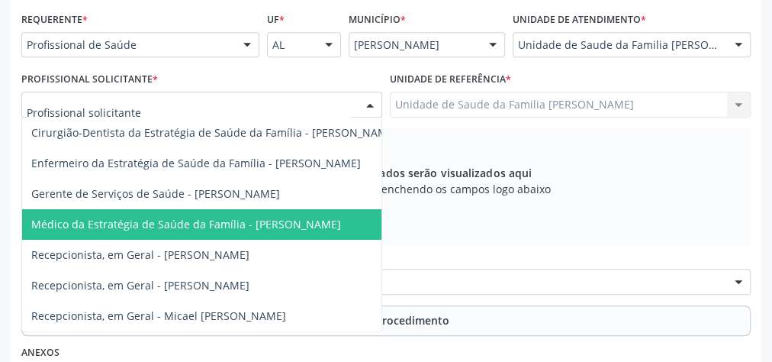
click at [333, 224] on span "Médico da Estratégia de Saúde da Família - [PERSON_NAME]" at bounding box center [186, 224] width 310 height 14
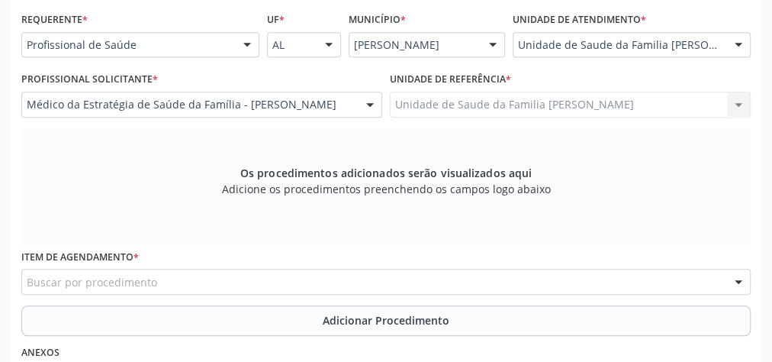
scroll to position [492, 0]
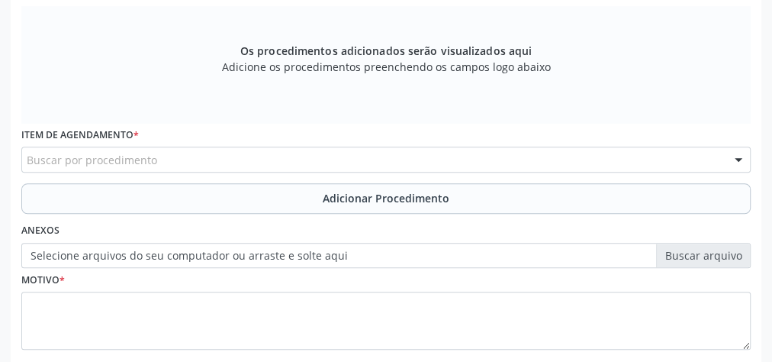
click at [370, 156] on div "Buscar por procedimento" at bounding box center [386, 160] width 730 height 26
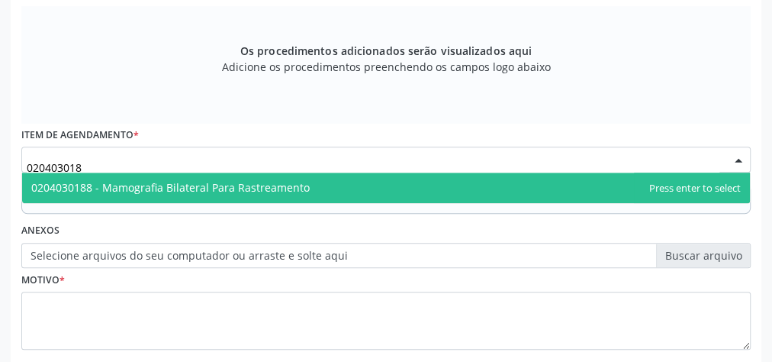
type input "0204030188"
click at [289, 195] on span "0204030188 - Mamografia Bilateral Para Rastreamento" at bounding box center [386, 187] width 728 height 31
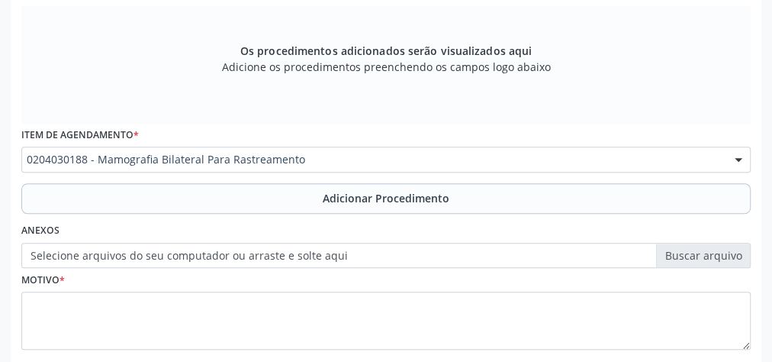
click at [424, 203] on span "0604320140 - Abatacepte 125 Mg Injetável (Por Seringa Preenchida)" at bounding box center [548, 218] width 1052 height 31
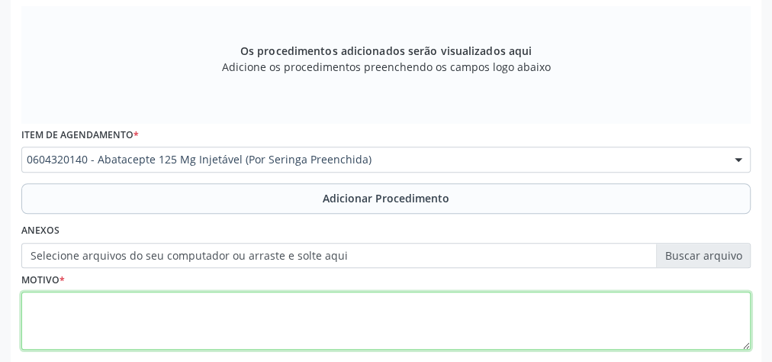
click at [330, 324] on textarea at bounding box center [386, 320] width 730 height 58
type textarea "rastreamento."
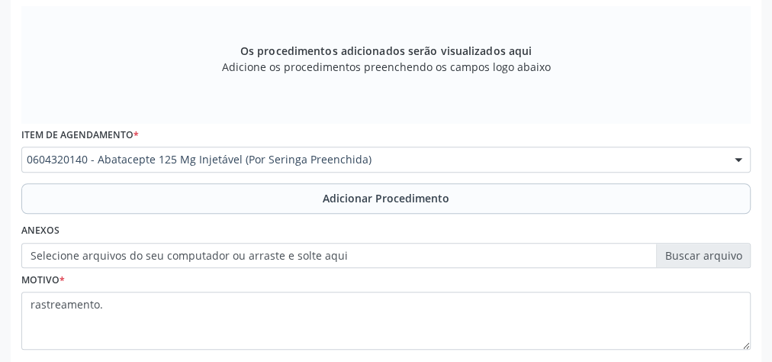
click at [718, 245] on label "Selecione arquivos do seu computador ou arraste e solte aqui" at bounding box center [386, 256] width 730 height 26
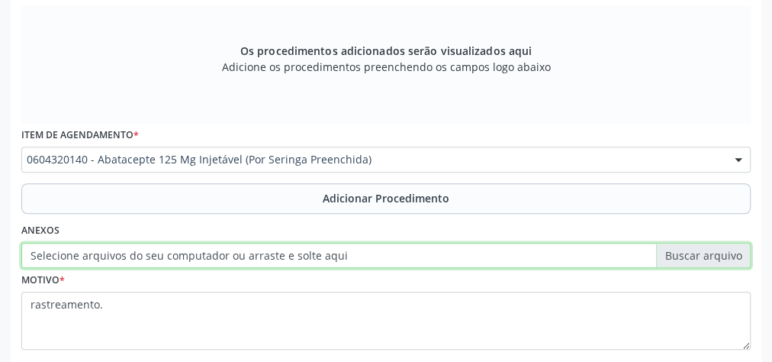
click at [718, 245] on input "Selecione arquivos do seu computador ou arraste e solte aqui" at bounding box center [386, 256] width 730 height 26
type input "C:\fakepath\mamografia.jpeg"
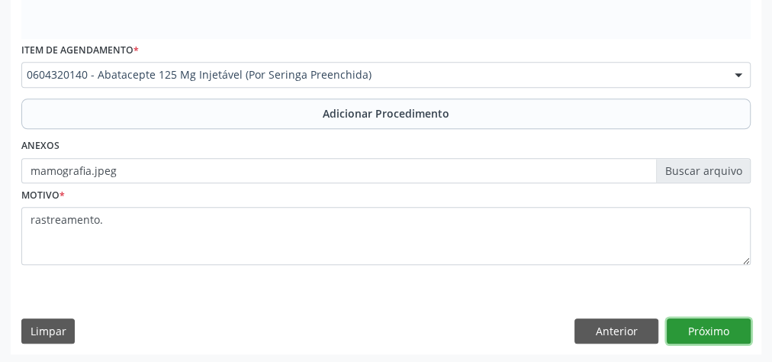
click at [717, 330] on button "Próximo" at bounding box center [709, 331] width 84 height 26
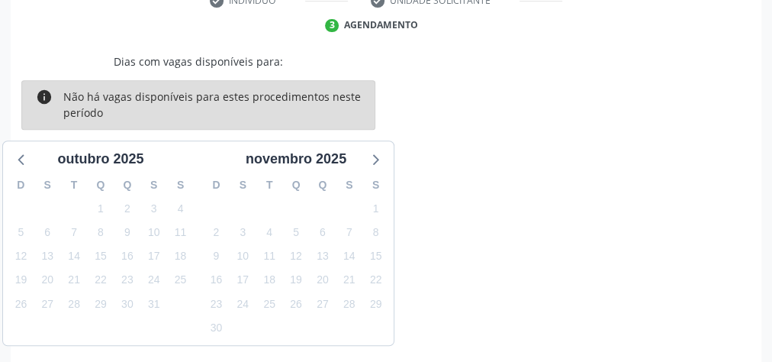
scroll to position [388, 0]
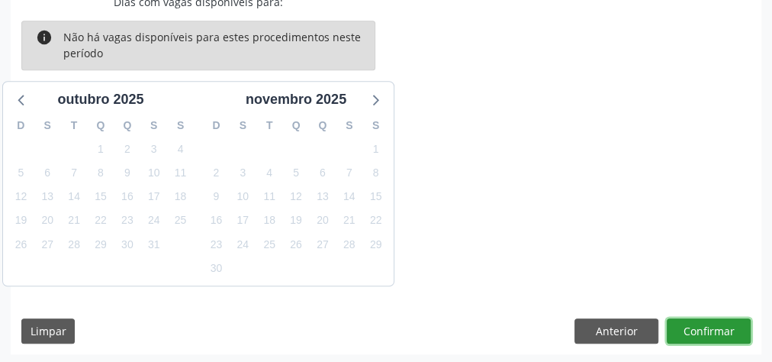
click at [717, 330] on button "Confirmar" at bounding box center [709, 331] width 84 height 26
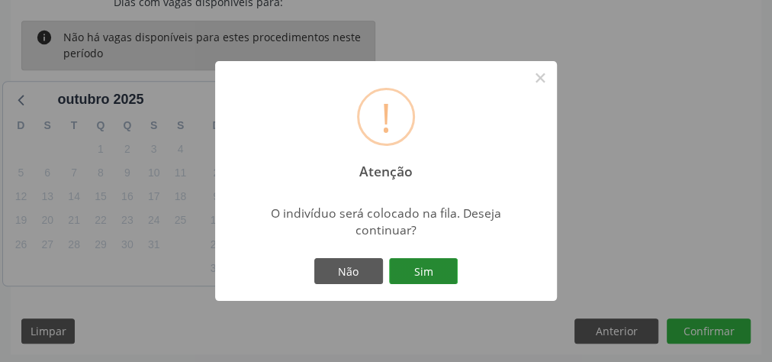
click at [428, 266] on button "Sim" at bounding box center [423, 271] width 69 height 26
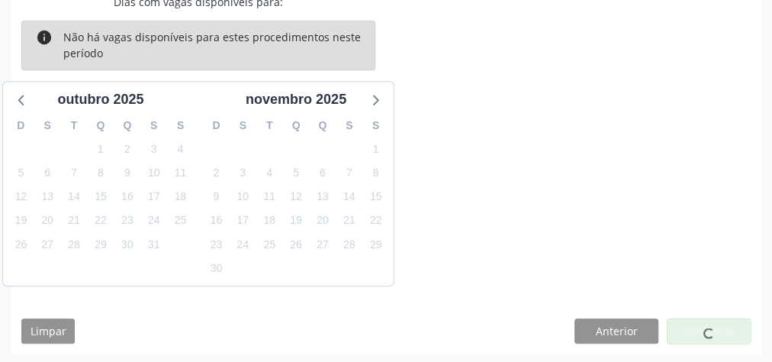
scroll to position [162, 0]
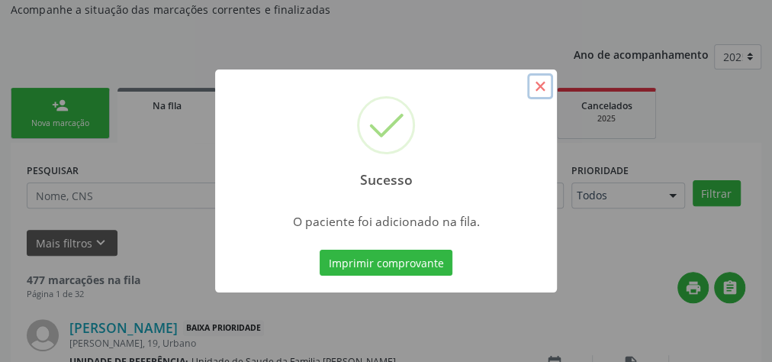
click at [546, 94] on button "×" at bounding box center [540, 86] width 26 height 26
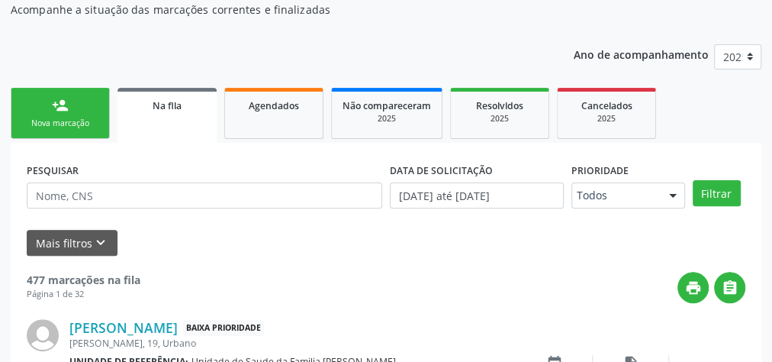
click at [76, 118] on div "Nova marcação" at bounding box center [60, 123] width 76 height 11
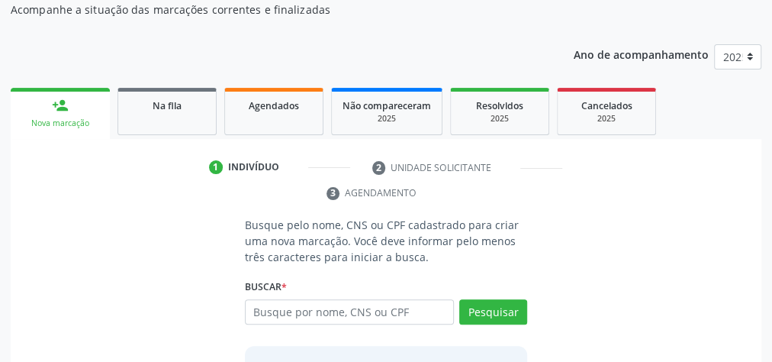
click at [78, 116] on link "person_add Nova marcação" at bounding box center [60, 113] width 99 height 51
click at [276, 122] on link "Agendados" at bounding box center [273, 111] width 99 height 47
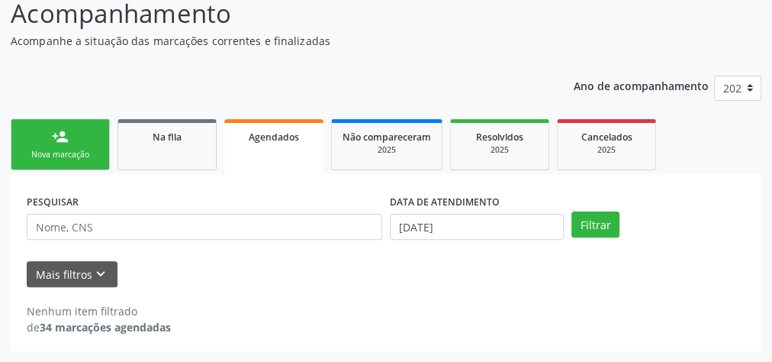
scroll to position [129, 0]
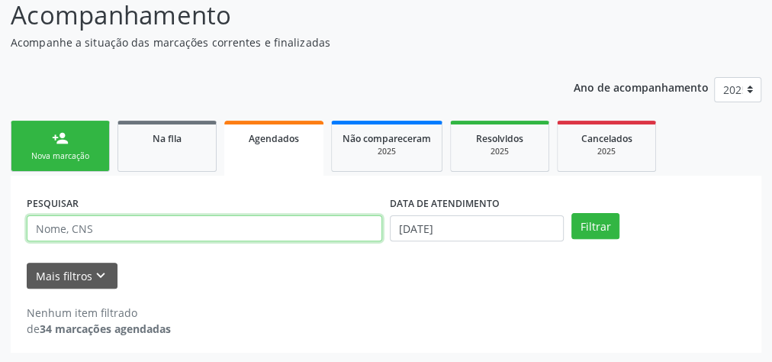
drag, startPoint x: 233, startPoint y: 218, endPoint x: 242, endPoint y: 203, distance: 17.8
click at [233, 218] on input "text" at bounding box center [205, 228] width 356 height 26
type input "alcione"
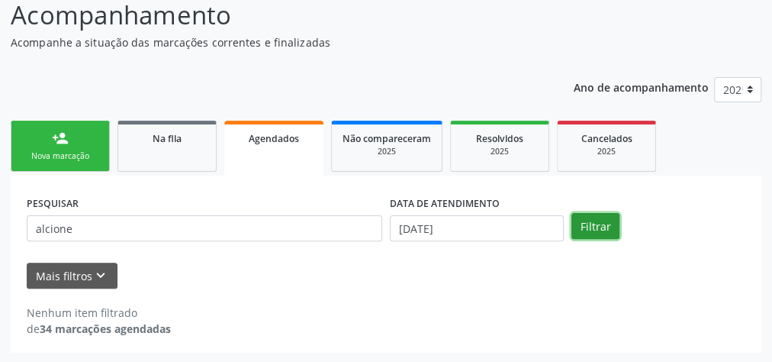
click at [605, 234] on button "Filtrar" at bounding box center [596, 226] width 48 height 26
click at [296, 139] on span "Agendados" at bounding box center [274, 138] width 50 height 13
click at [600, 233] on button "Filtrar" at bounding box center [596, 226] width 48 height 26
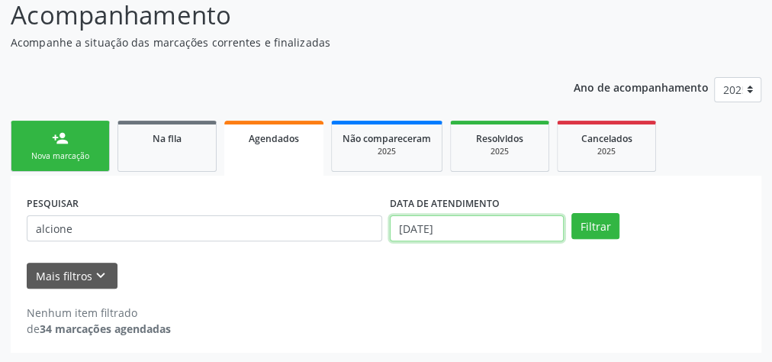
click at [407, 227] on input "01/10/2025" at bounding box center [477, 228] width 174 height 26
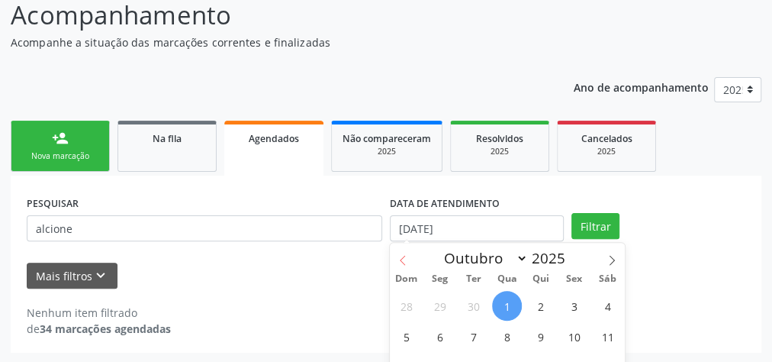
click at [400, 261] on icon at bounding box center [403, 260] width 11 height 11
select select "8"
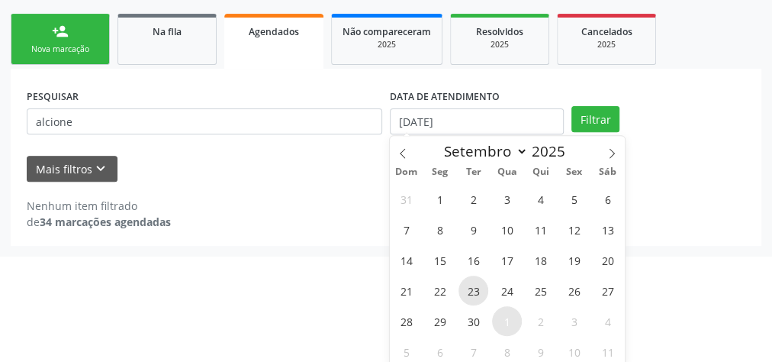
scroll to position [240, 0]
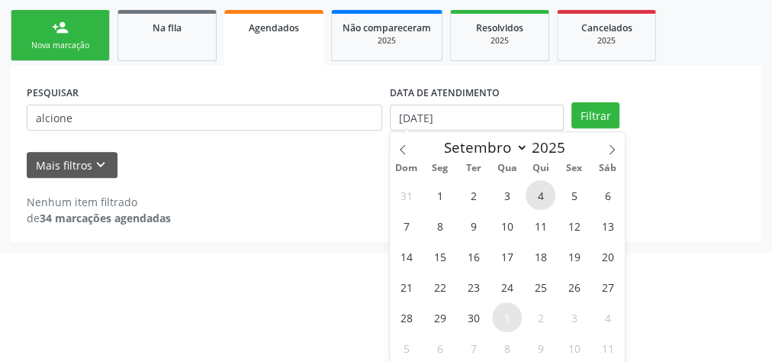
click at [543, 198] on span "4" at bounding box center [541, 195] width 30 height 30
type input "04/09/2025"
click at [542, 198] on span "4" at bounding box center [541, 195] width 30 height 30
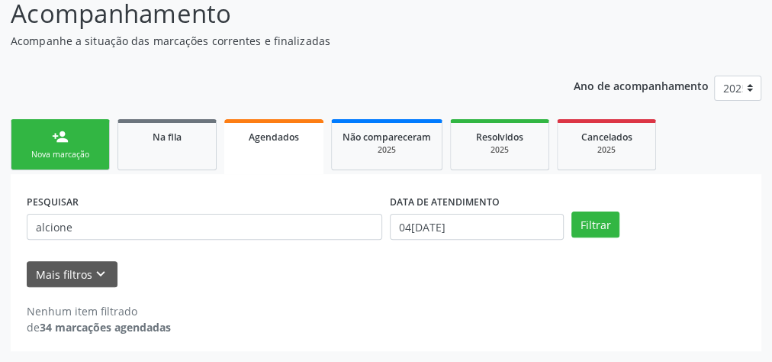
scroll to position [129, 0]
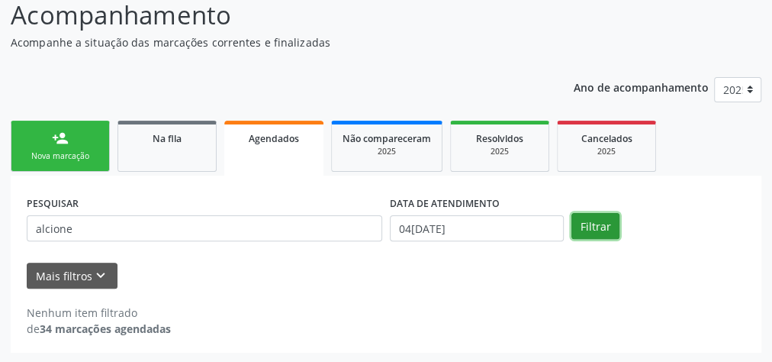
click at [604, 232] on button "Filtrar" at bounding box center [596, 226] width 48 height 26
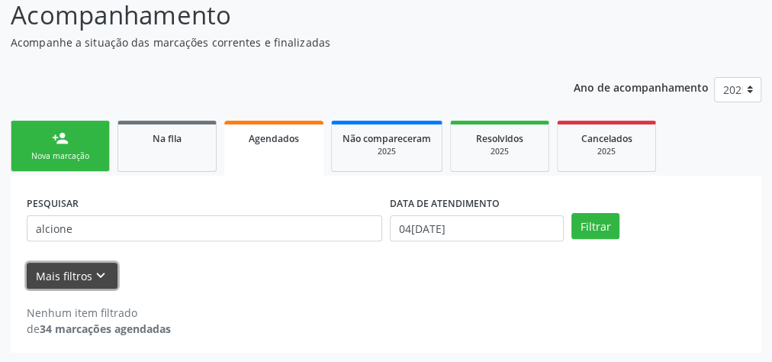
click at [79, 276] on button "Mais filtros keyboard_arrow_down" at bounding box center [72, 275] width 91 height 27
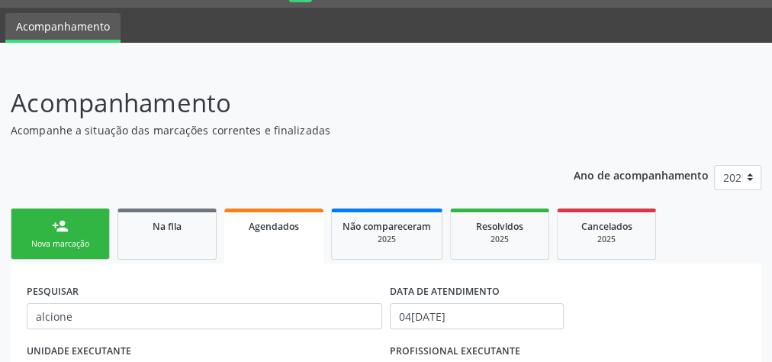
scroll to position [0, 0]
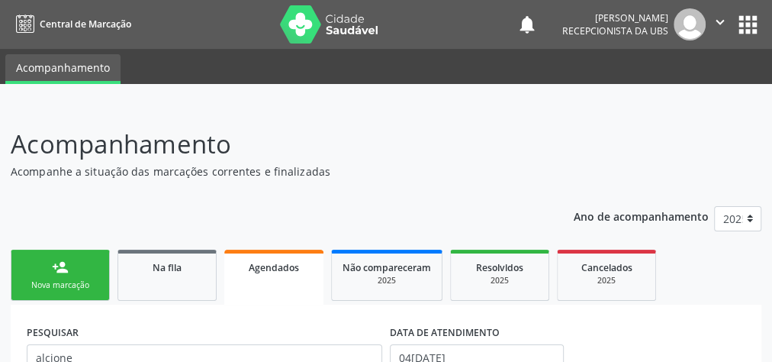
click at [263, 264] on span "Agendados" at bounding box center [274, 267] width 50 height 13
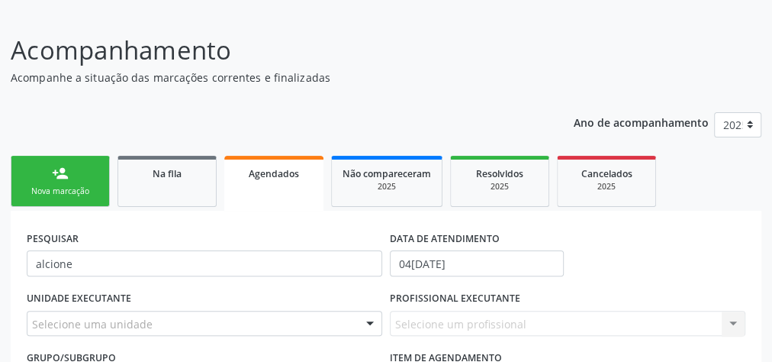
scroll to position [183, 0]
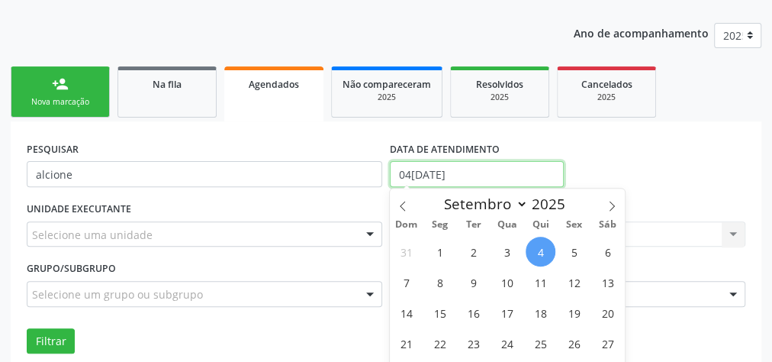
click at [411, 178] on input "04/09/2025" at bounding box center [477, 174] width 174 height 26
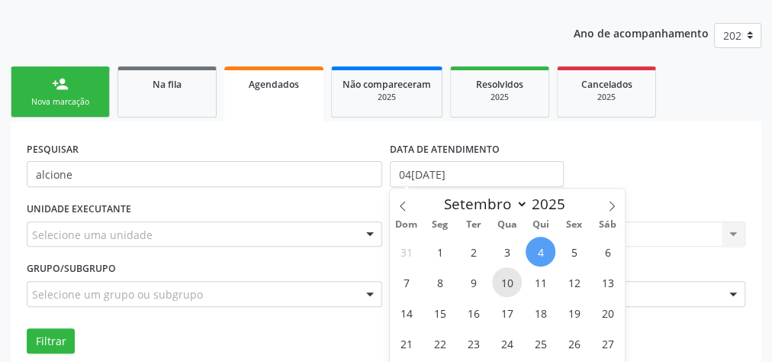
click at [498, 275] on span "10" at bounding box center [507, 282] width 30 height 30
type input "10/09/2025"
click at [504, 279] on span "10" at bounding box center [507, 282] width 30 height 30
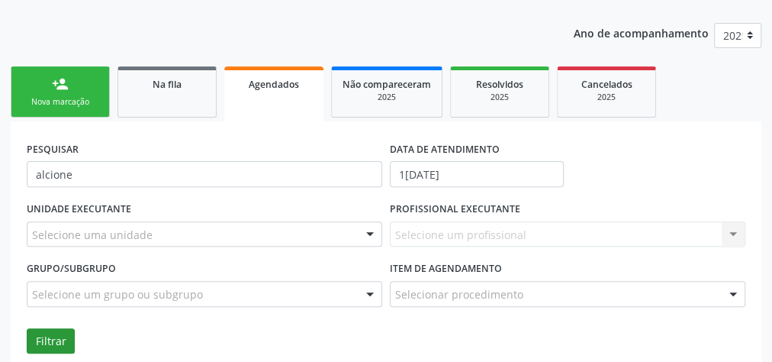
click at [54, 331] on div "UNIDADE EXECUTANTE Selecione uma unidade Todos as unidades Aeronave Baron 58 Ae…" at bounding box center [386, 276] width 726 height 156
click at [62, 335] on button "Filtrar" at bounding box center [51, 341] width 48 height 26
click at [63, 335] on button "Filtrar" at bounding box center [51, 341] width 48 height 26
click at [73, 108] on link "person_add Nova marcação" at bounding box center [60, 91] width 99 height 51
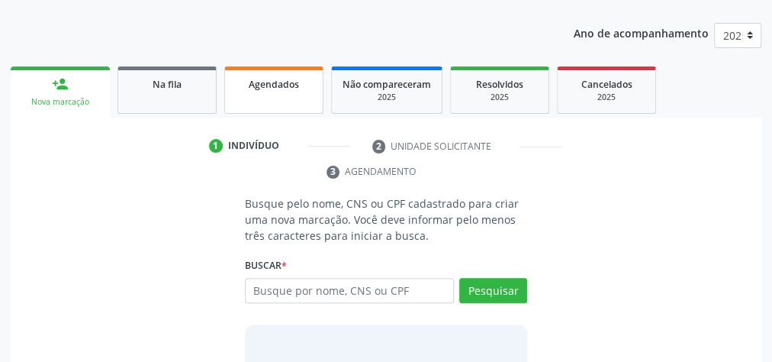
click at [289, 101] on link "Agendados" at bounding box center [273, 89] width 99 height 47
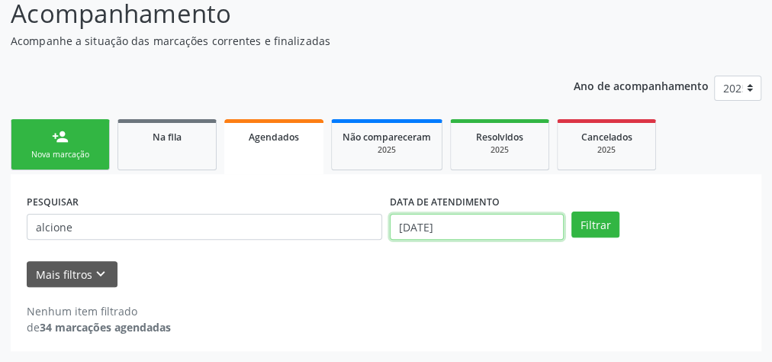
click at [407, 227] on body "Central de Marcação notifications Karla Mikaele dos Santos Dias Recepcionista d…" at bounding box center [386, 51] width 772 height 362
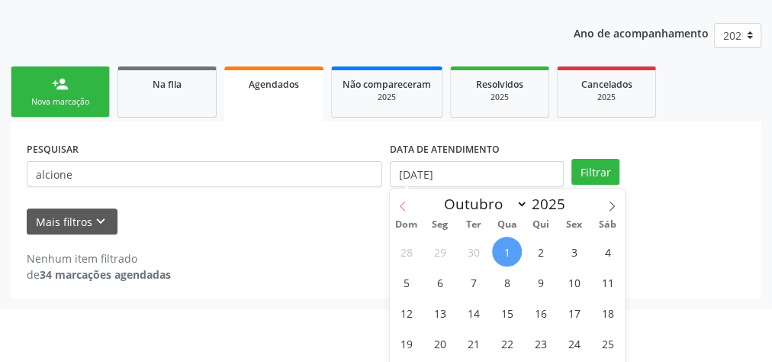
click at [398, 205] on span at bounding box center [403, 201] width 26 height 26
select select "8"
click at [509, 286] on span "10" at bounding box center [507, 282] width 30 height 30
type input "10/09/2025"
click at [508, 288] on span "10" at bounding box center [507, 282] width 30 height 30
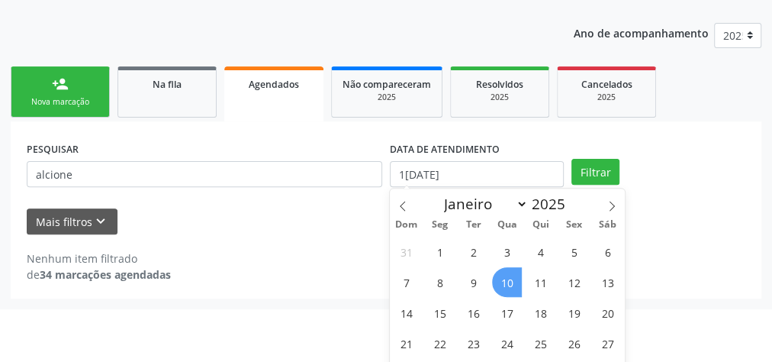
scroll to position [129, 0]
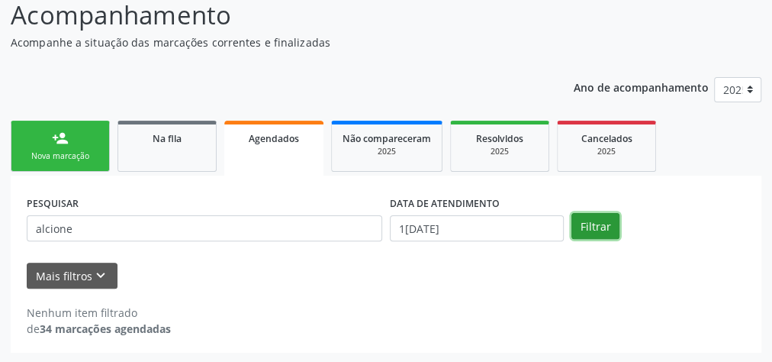
click at [590, 229] on button "Filtrar" at bounding box center [596, 226] width 48 height 26
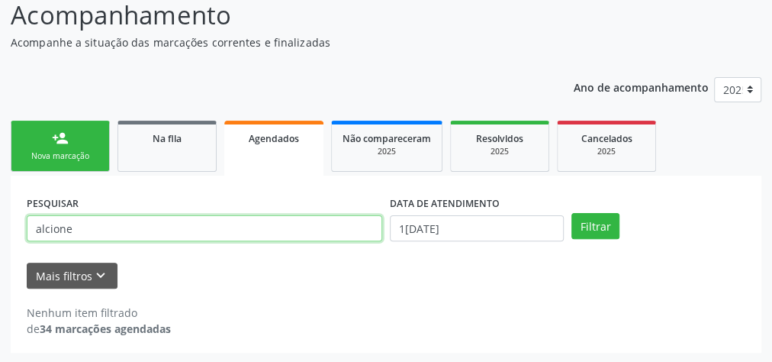
click at [134, 224] on input "alcione" at bounding box center [205, 228] width 356 height 26
type input "a"
click at [105, 218] on input "alcione" at bounding box center [205, 228] width 356 height 26
type input "alcione santos da silva"
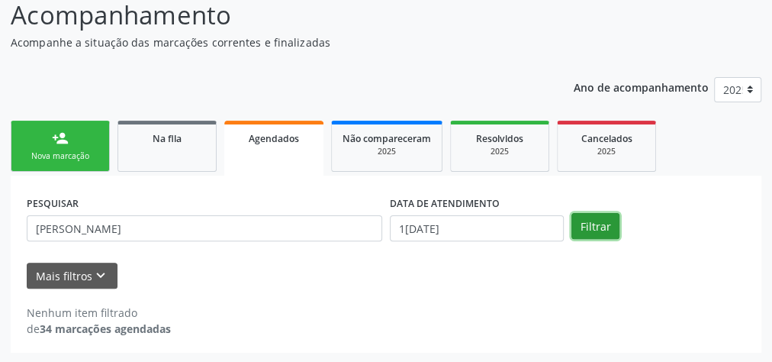
click at [615, 230] on button "Filtrar" at bounding box center [596, 226] width 48 height 26
click at [600, 228] on button "Filtrar" at bounding box center [596, 226] width 48 height 26
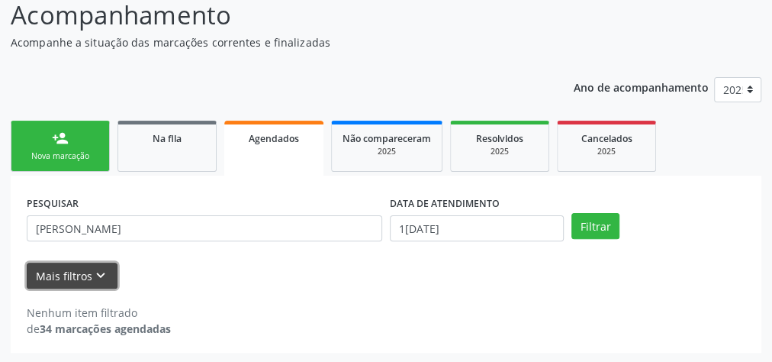
click at [92, 273] on icon "keyboard_arrow_down" at bounding box center [100, 275] width 17 height 17
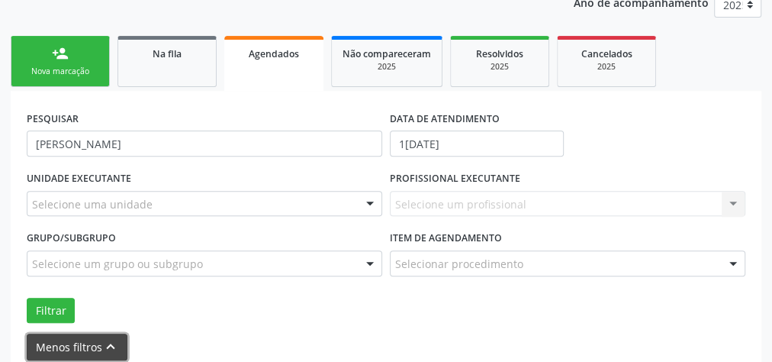
scroll to position [284, 0]
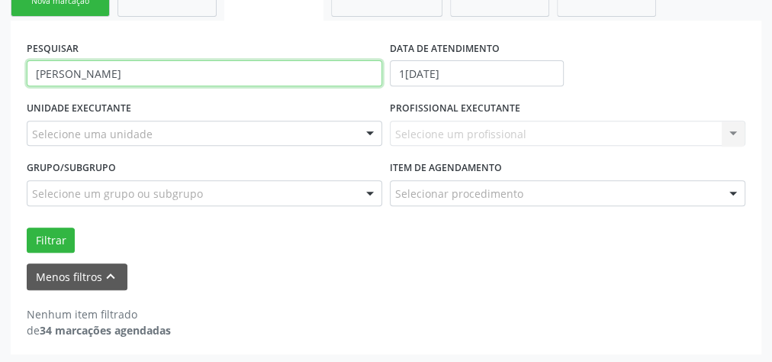
click at [185, 74] on input "alcione santos da silva" at bounding box center [205, 73] width 356 height 26
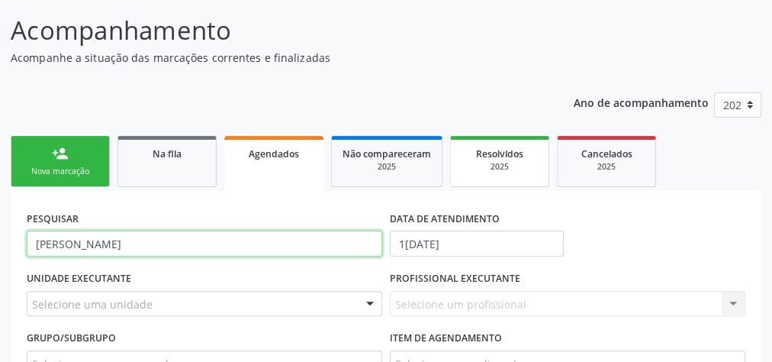
scroll to position [101, 0]
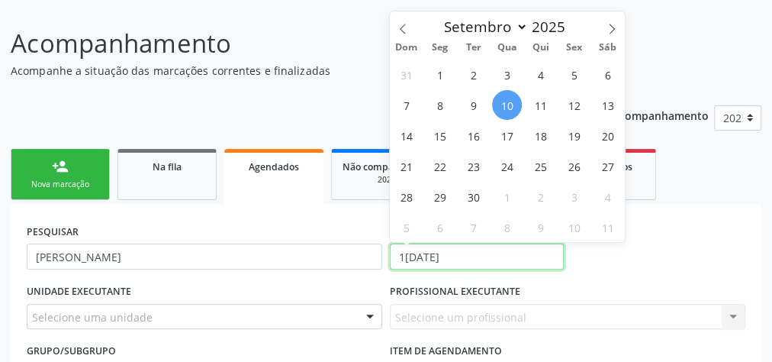
click at [430, 253] on input "10/09/2025" at bounding box center [477, 256] width 174 height 26
click at [405, 24] on icon at bounding box center [403, 29] width 11 height 11
select select "7"
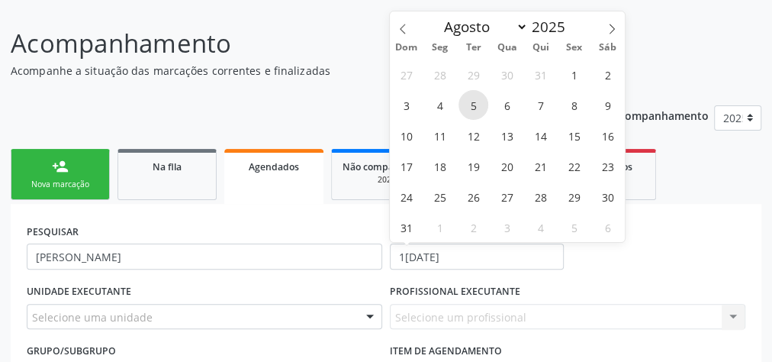
click at [482, 109] on span "5" at bounding box center [474, 105] width 30 height 30
type input "05/08/2025"
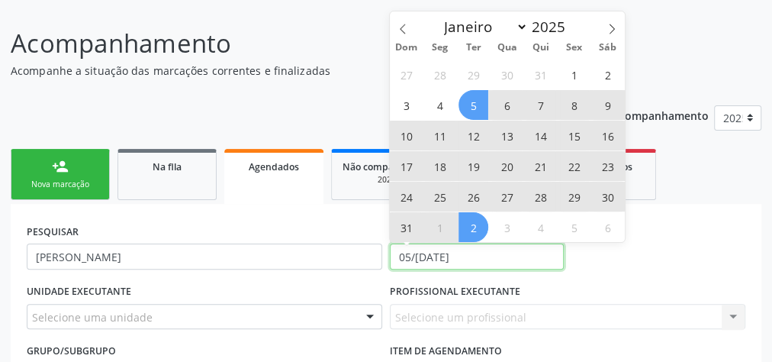
click at [435, 256] on input "05/08/2025" at bounding box center [477, 256] width 174 height 26
click at [415, 258] on input "05/08/2025" at bounding box center [477, 256] width 174 height 26
click at [405, 262] on input "05/08/2025" at bounding box center [477, 256] width 174 height 26
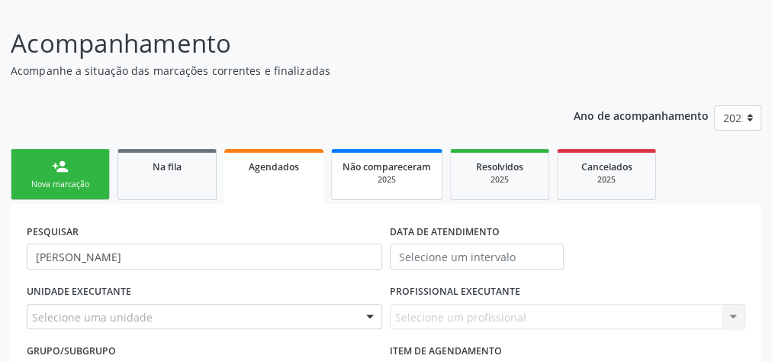
click at [363, 181] on div "2025" at bounding box center [387, 179] width 89 height 11
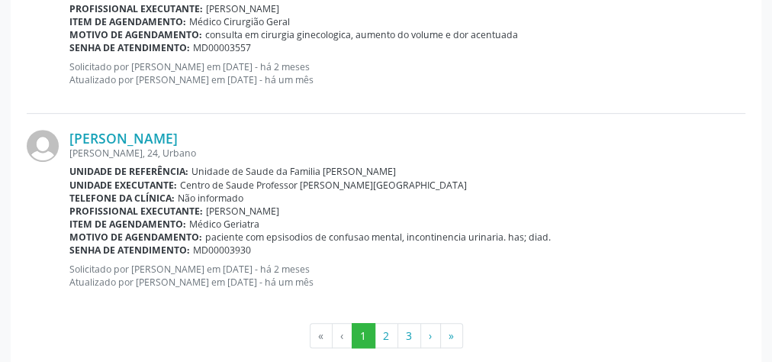
scroll to position [3197, 0]
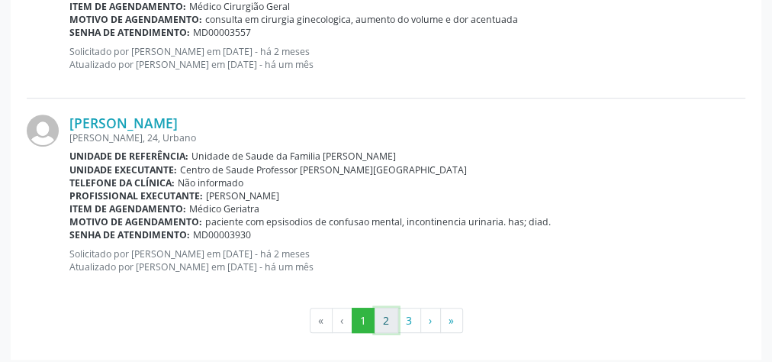
click at [393, 317] on button "2" at bounding box center [387, 321] width 24 height 26
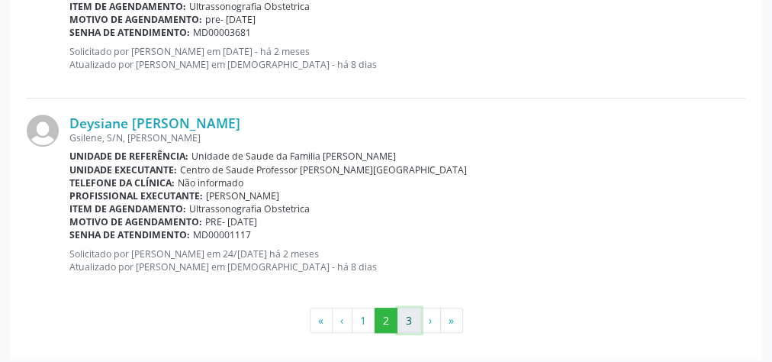
click at [413, 322] on button "3" at bounding box center [410, 321] width 24 height 26
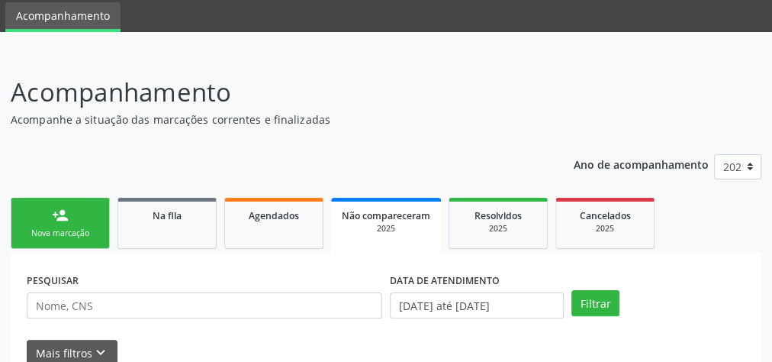
scroll to position [52, 0]
click at [400, 229] on div "2025" at bounding box center [386, 228] width 89 height 11
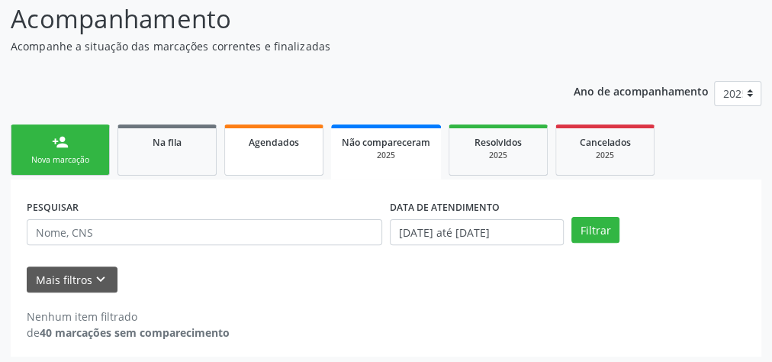
scroll to position [129, 0]
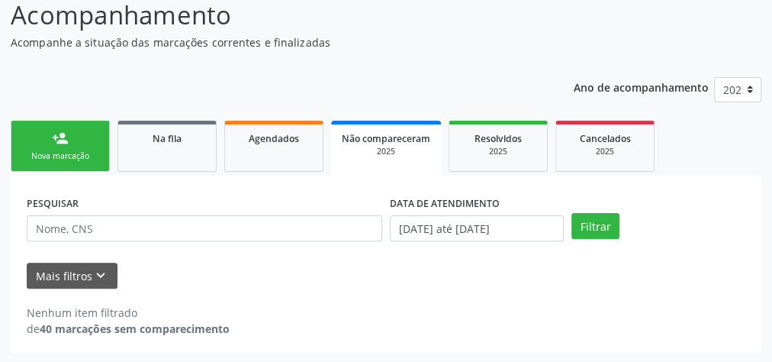
click at [418, 144] on div "Não compareceram" at bounding box center [386, 138] width 89 height 16
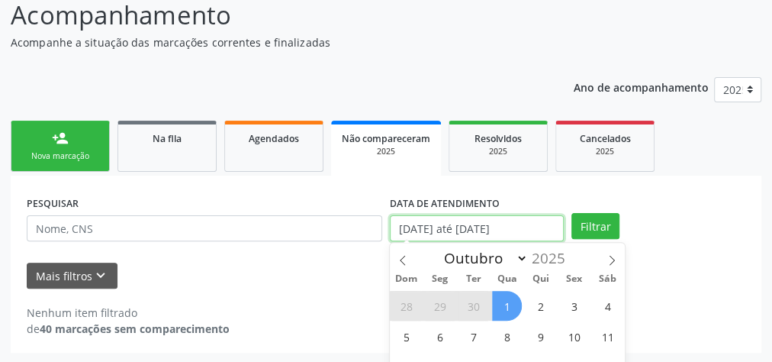
click at [398, 226] on input "[DATE] até [DATE]" at bounding box center [477, 228] width 174 height 26
click at [401, 264] on icon at bounding box center [403, 260] width 11 height 11
select select "8"
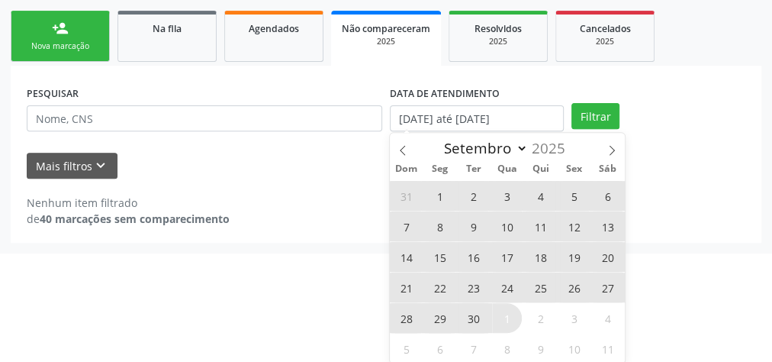
scroll to position [240, 0]
click at [472, 224] on span "9" at bounding box center [474, 226] width 30 height 30
type input "09/09/2025"
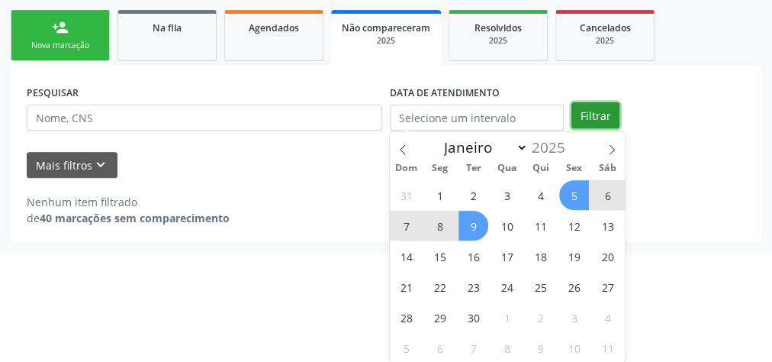
click at [598, 111] on div "Ano de acompanhamento 2025 person_add Nova marcação Na fila Agendados Não compa…" at bounding box center [386, 99] width 751 height 287
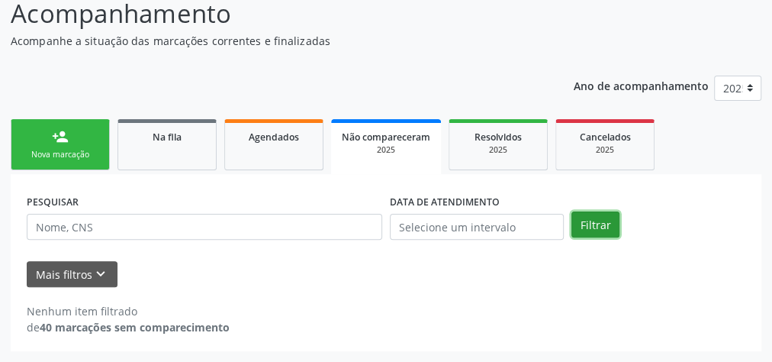
scroll to position [129, 0]
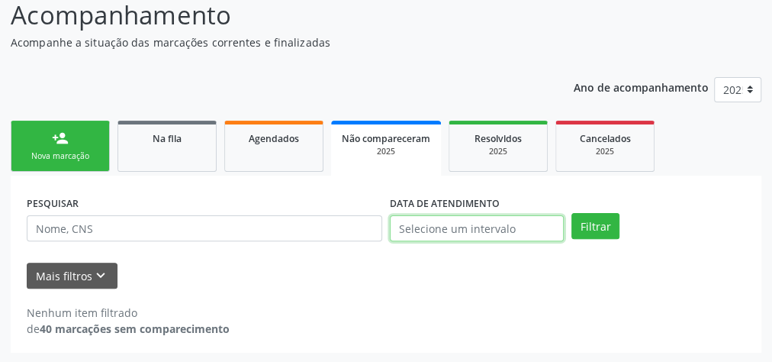
click at [447, 226] on input "text" at bounding box center [477, 228] width 174 height 26
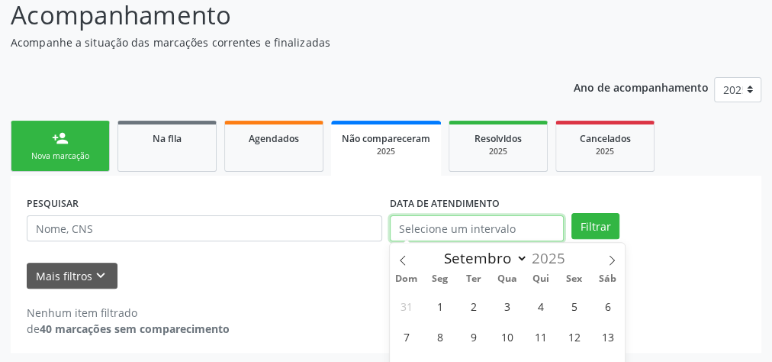
scroll to position [240, 0]
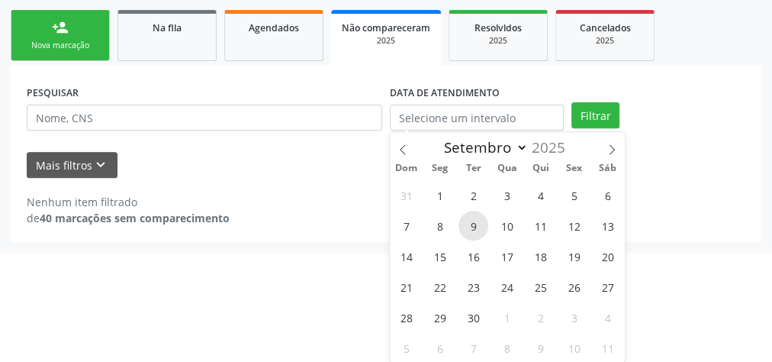
click at [473, 219] on span "9" at bounding box center [474, 226] width 30 height 30
type input "09/09/2025"
click at [473, 219] on span "9" at bounding box center [474, 226] width 30 height 30
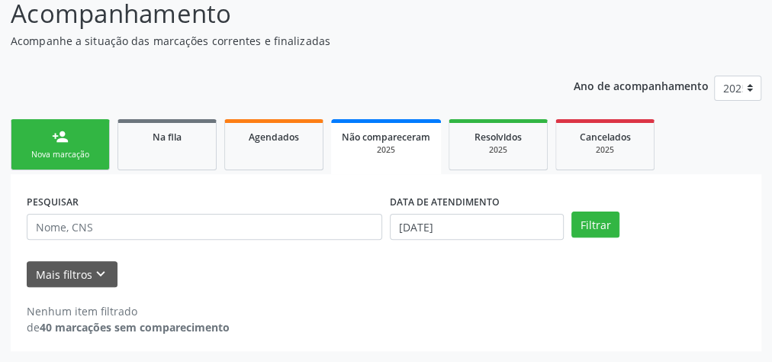
scroll to position [129, 0]
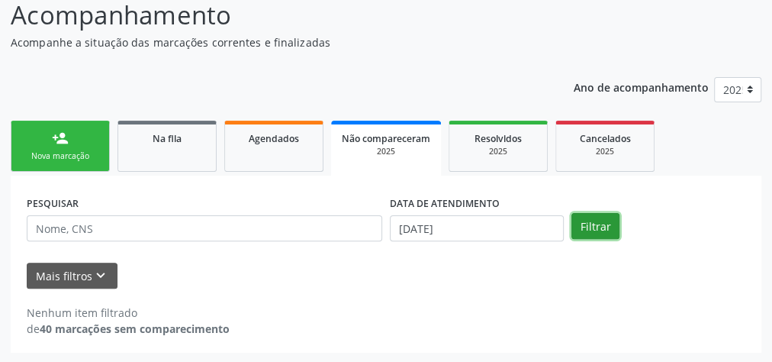
click at [615, 233] on button "Filtrar" at bounding box center [596, 226] width 48 height 26
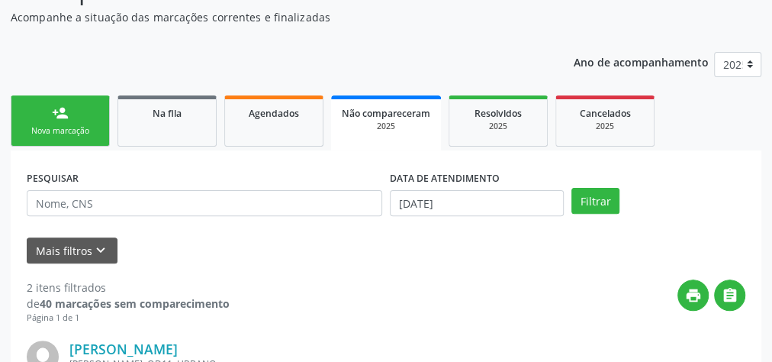
scroll to position [118, 0]
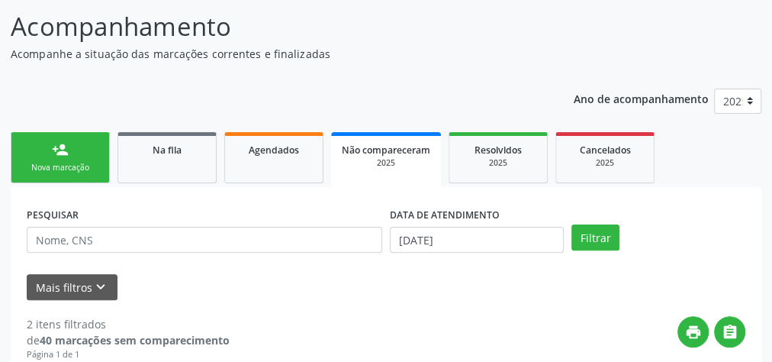
click at [380, 163] on div "2025" at bounding box center [386, 162] width 89 height 11
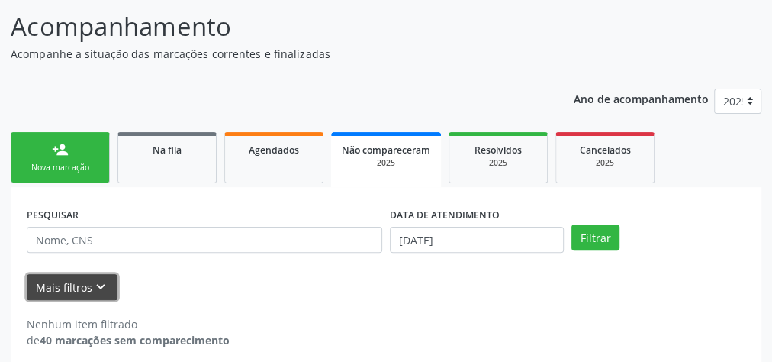
click at [85, 285] on button "Mais filtros keyboard_arrow_down" at bounding box center [72, 287] width 91 height 27
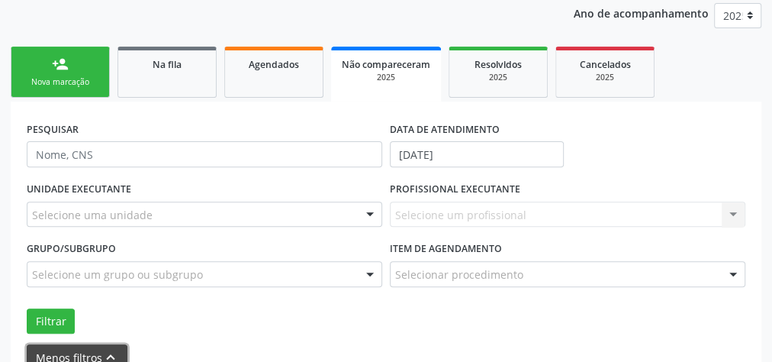
scroll to position [284, 0]
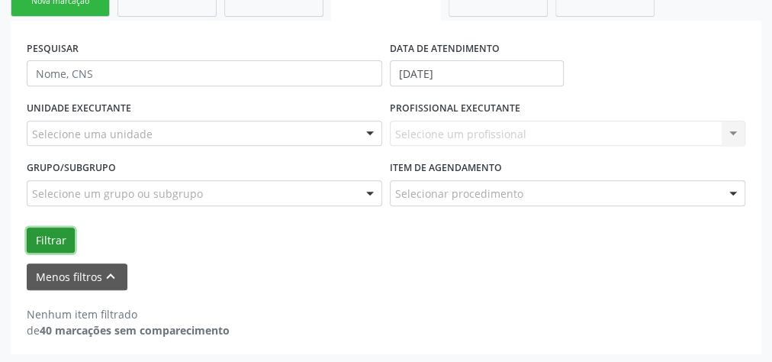
click at [47, 243] on button "Filtrar" at bounding box center [51, 240] width 48 height 26
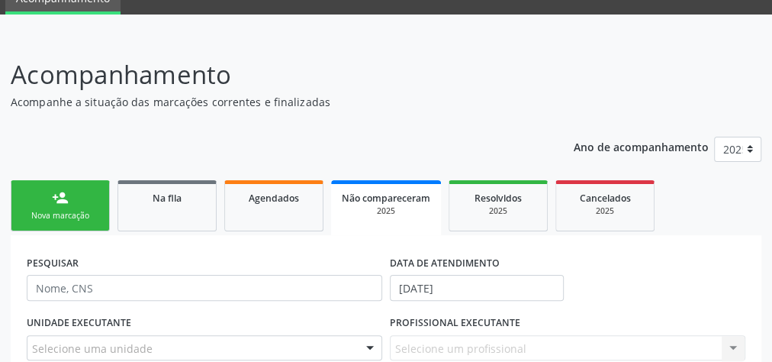
scroll to position [122, 0]
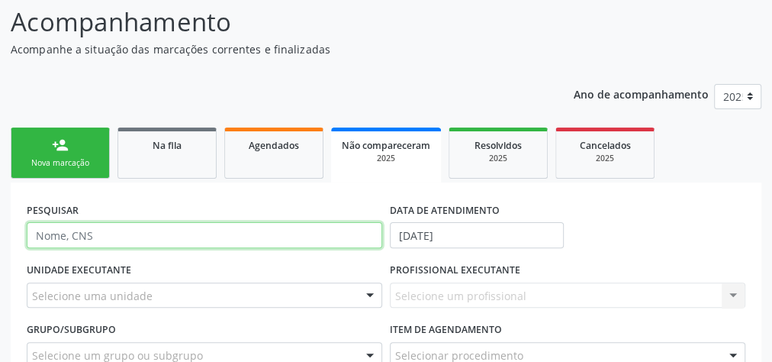
click at [198, 246] on input "text" at bounding box center [205, 235] width 356 height 26
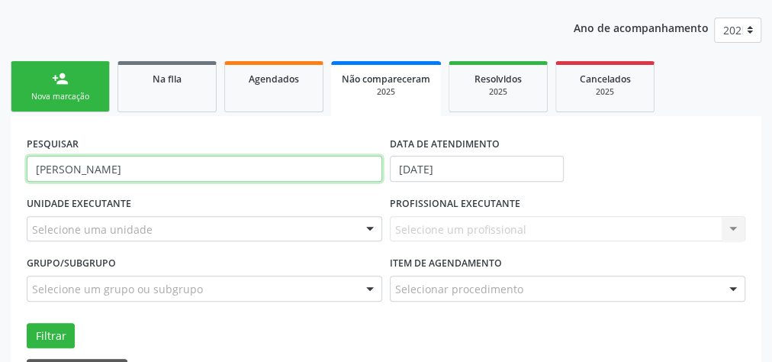
scroll to position [244, 0]
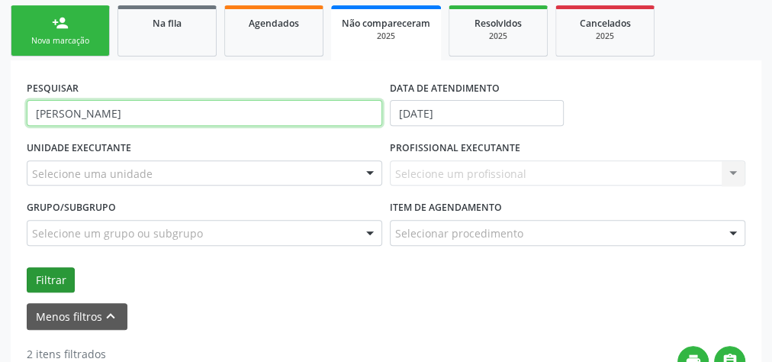
type input "alcione santos da silva"
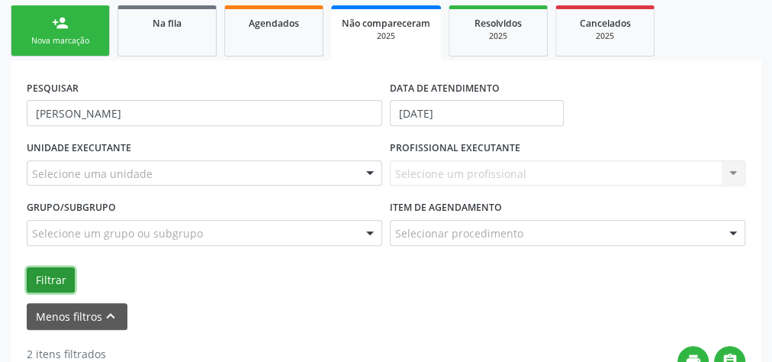
click at [52, 276] on button "Filtrar" at bounding box center [51, 280] width 48 height 26
click at [53, 276] on button "Filtrar" at bounding box center [51, 280] width 48 height 26
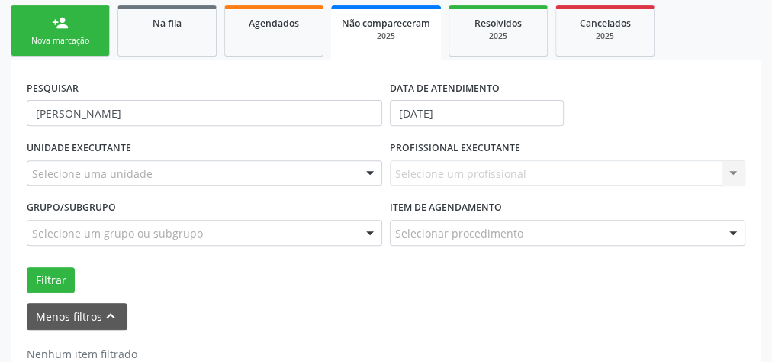
scroll to position [284, 0]
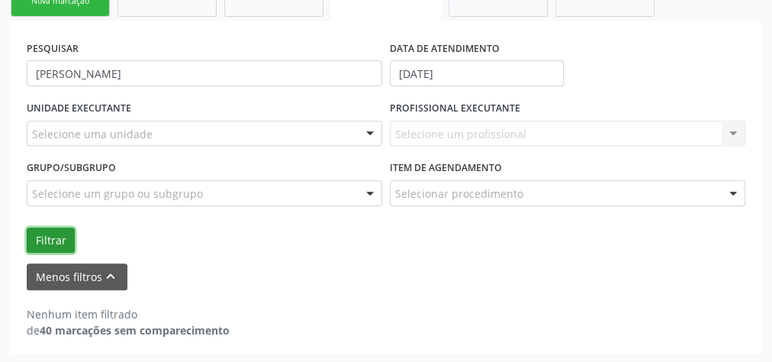
click at [45, 231] on button "Filtrar" at bounding box center [51, 240] width 48 height 26
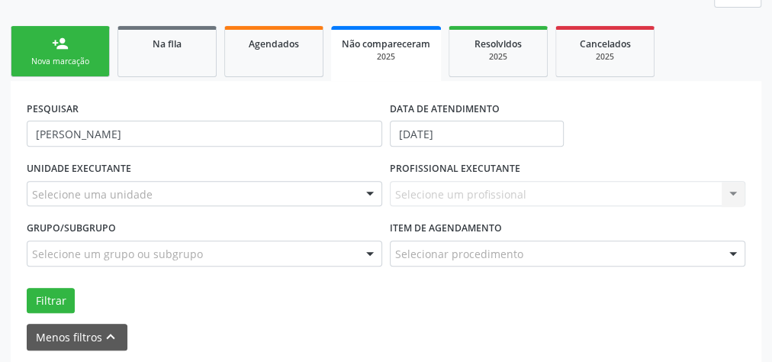
scroll to position [40, 0]
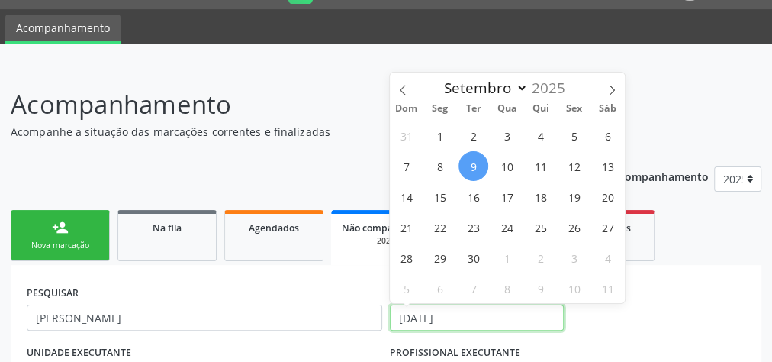
click at [414, 310] on input "09/09/2025" at bounding box center [477, 317] width 174 height 26
click at [472, 156] on span "9" at bounding box center [474, 166] width 30 height 30
type input "09/09/2025"
click at [474, 159] on span "9" at bounding box center [474, 166] width 30 height 30
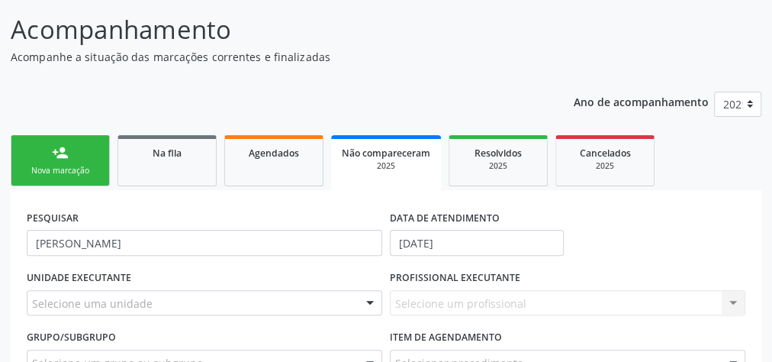
scroll to position [223, 0]
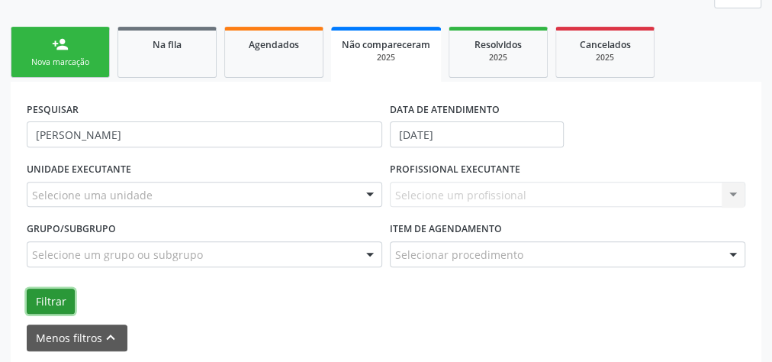
click at [46, 299] on button "Filtrar" at bounding box center [51, 301] width 48 height 26
click at [59, 299] on button "Filtrar" at bounding box center [51, 301] width 48 height 26
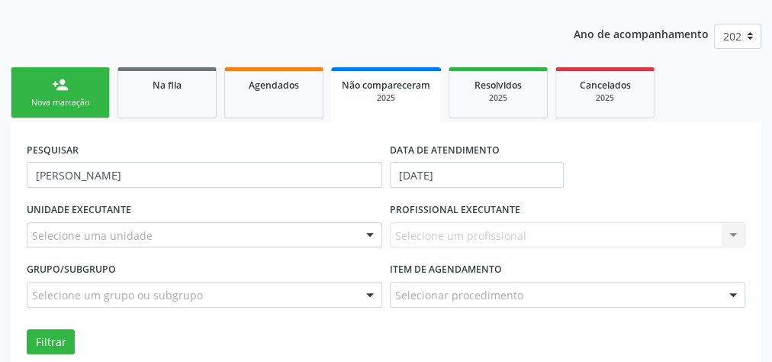
scroll to position [40, 0]
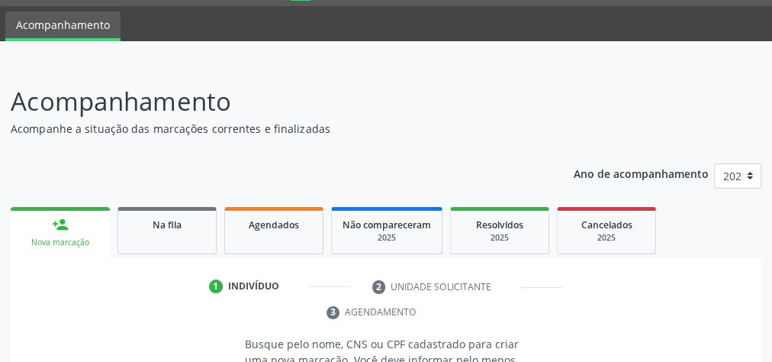
scroll to position [43, 0]
click at [378, 224] on span "Não compareceram" at bounding box center [387, 224] width 89 height 13
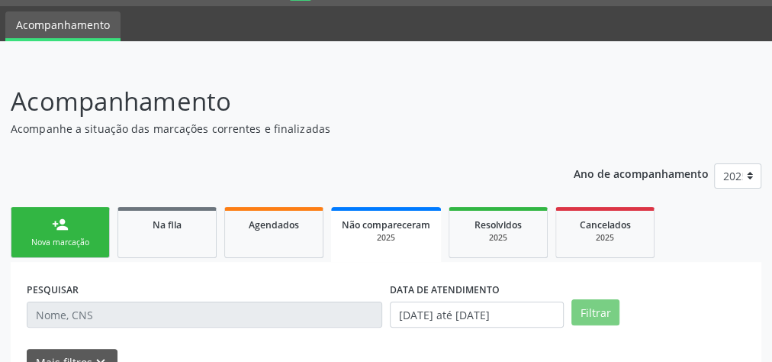
click at [390, 266] on div "person_add Nova marcação Na fila Agendados Não compareceram 2025 Resolvidos 202…" at bounding box center [386, 337] width 751 height 269
click at [390, 231] on span "Não compareceram" at bounding box center [386, 224] width 89 height 13
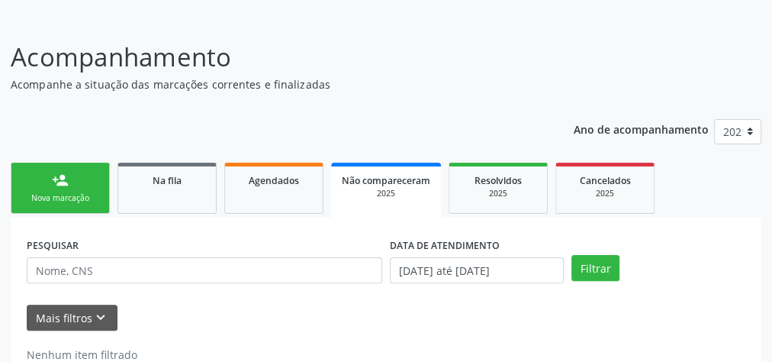
scroll to position [129, 0]
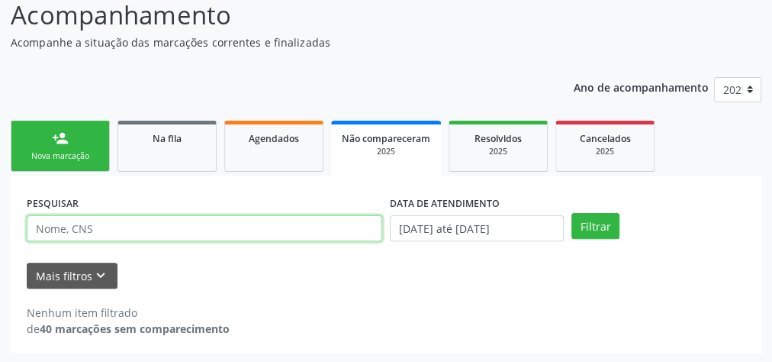
click at [197, 227] on input "text" at bounding box center [205, 228] width 356 height 26
type input "[PERSON_NAME]"
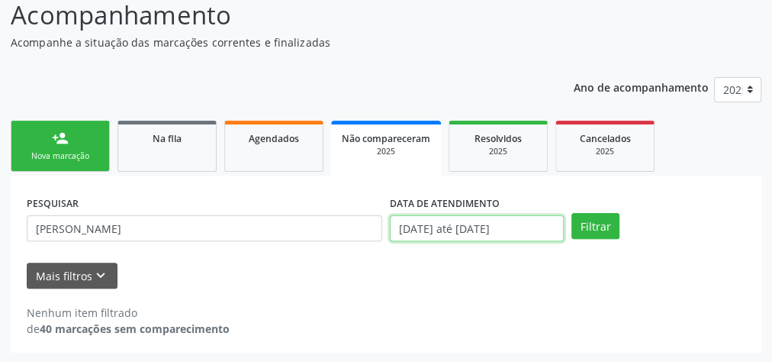
click at [409, 230] on input "[DATE] até [DATE]" at bounding box center [477, 228] width 174 height 26
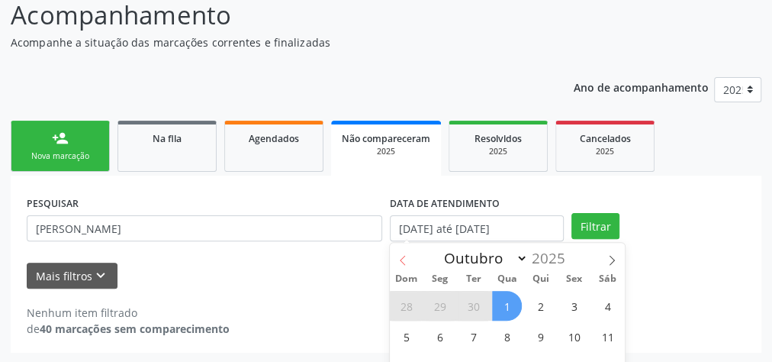
click at [400, 259] on icon at bounding box center [403, 260] width 11 height 11
select select "8"
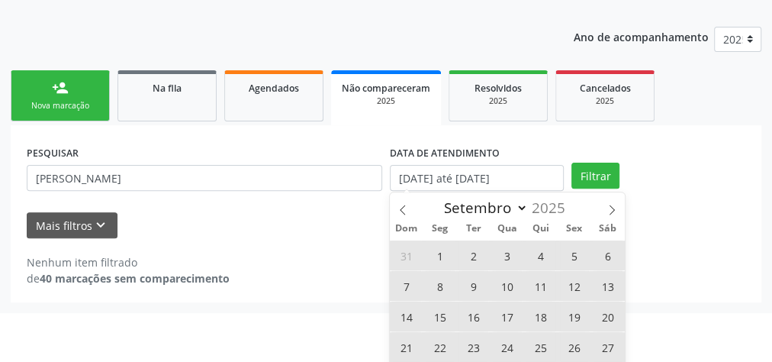
scroll to position [240, 0]
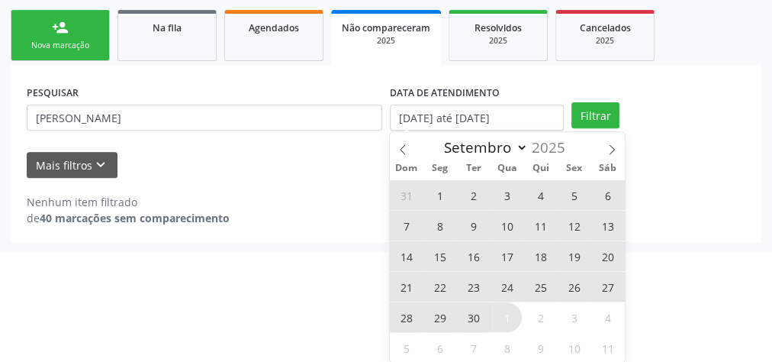
click at [472, 227] on span "9" at bounding box center [474, 226] width 30 height 30
type input "[DATE]"
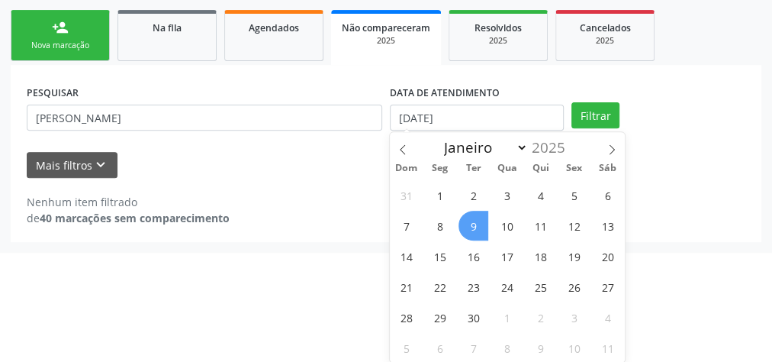
click at [472, 227] on span "9" at bounding box center [474, 226] width 30 height 30
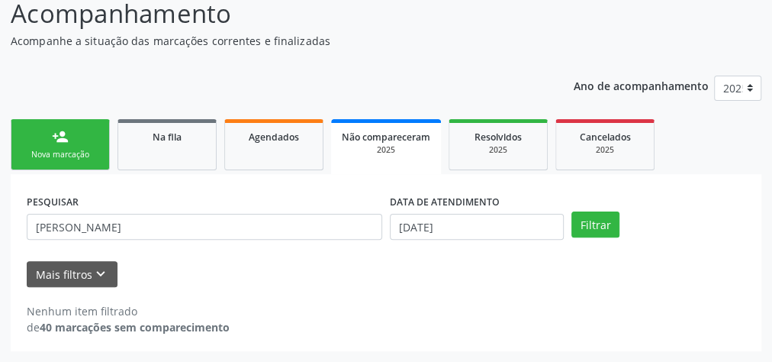
scroll to position [129, 0]
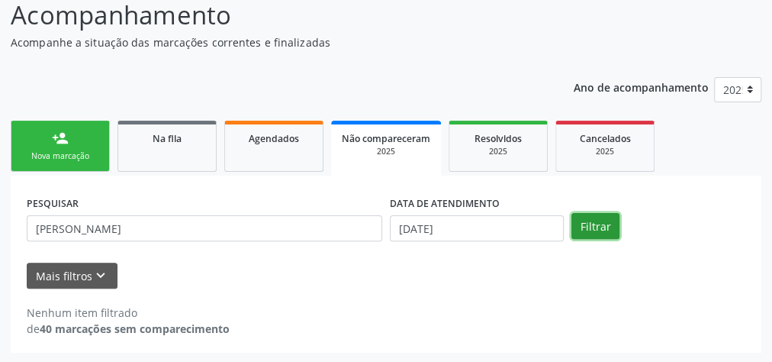
click at [579, 227] on button "Filtrar" at bounding box center [596, 226] width 48 height 26
click at [591, 221] on button "Filtrar" at bounding box center [596, 226] width 48 height 26
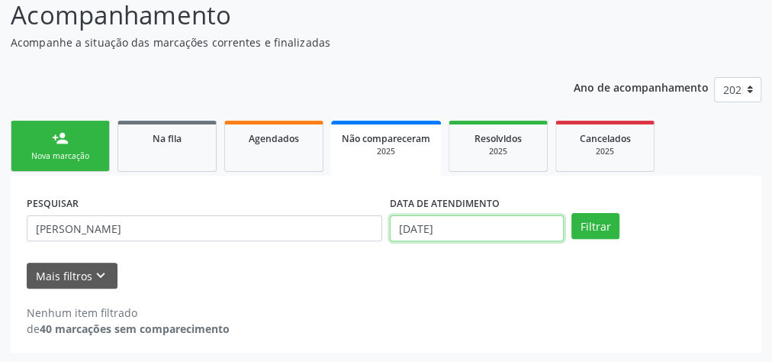
click at [403, 231] on input "[DATE]" at bounding box center [477, 228] width 174 height 26
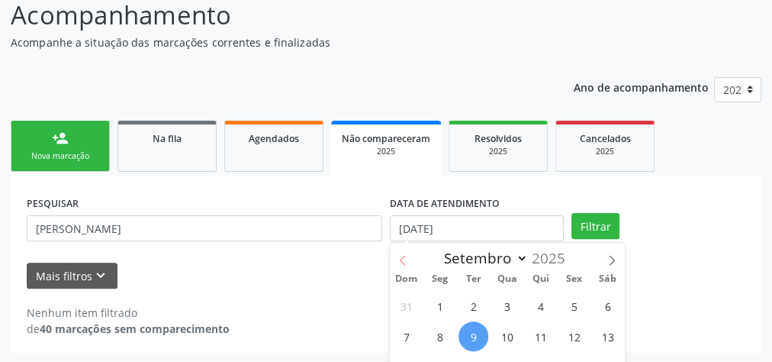
click at [407, 260] on span at bounding box center [403, 256] width 26 height 26
select select "7"
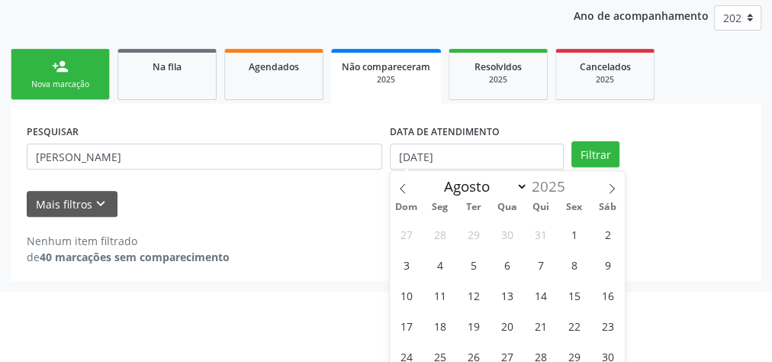
scroll to position [240, 0]
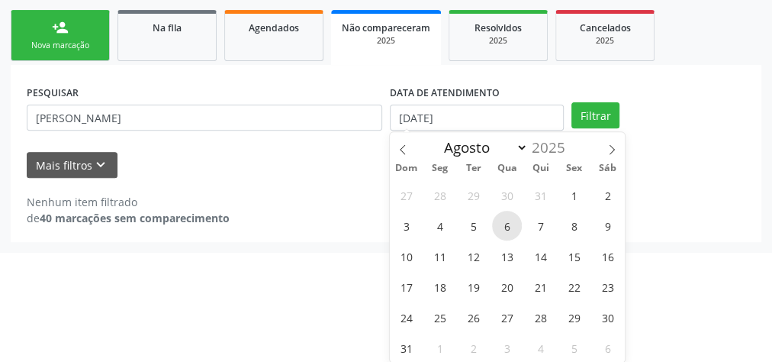
click at [503, 216] on span "6" at bounding box center [507, 226] width 30 height 30
type input "[DATE]"
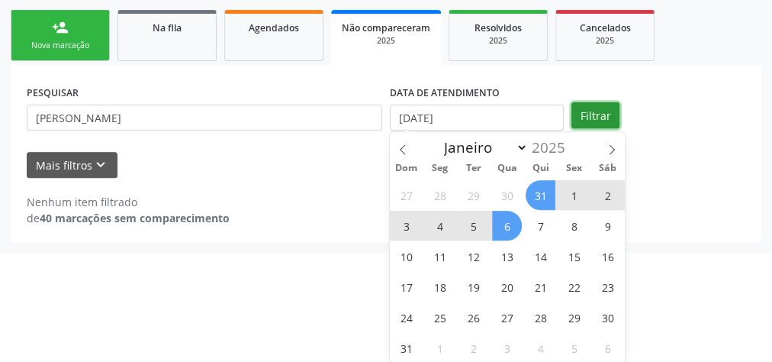
click at [585, 116] on div "person_add Nova marcação Na fila Agendados Não compareceram 2025 Resolvidos 202…" at bounding box center [386, 124] width 751 height 236
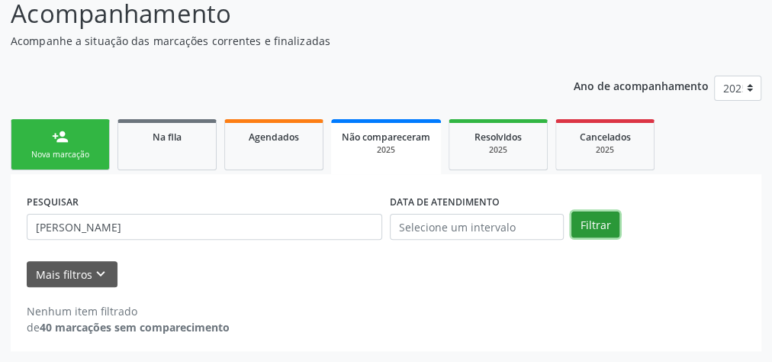
scroll to position [129, 0]
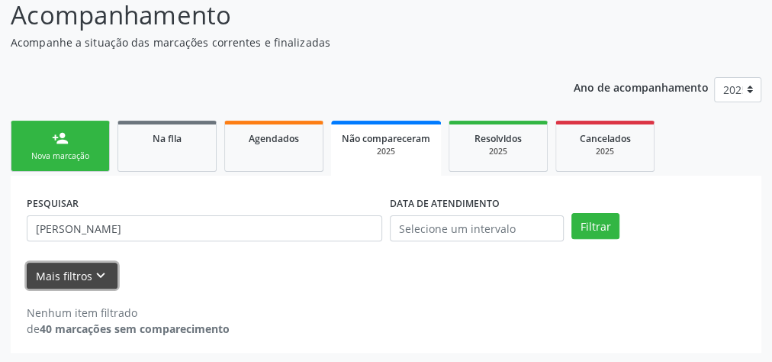
click at [105, 268] on icon "keyboard_arrow_down" at bounding box center [100, 275] width 17 height 17
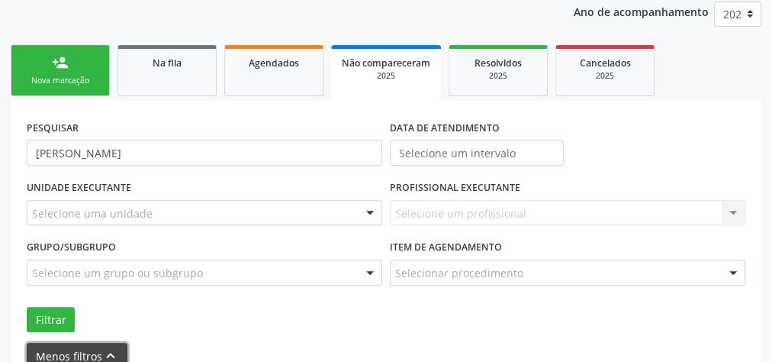
scroll to position [284, 0]
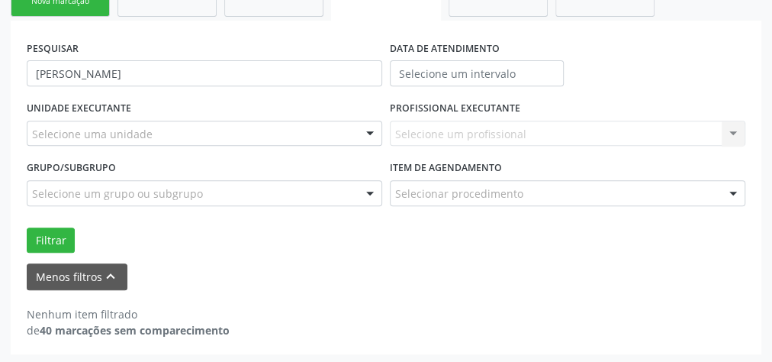
click at [22, 245] on div "PESQUISAR [PERSON_NAME] DATA DE ATENDIMENTO UNIDADE EXECUTANTE Selecione uma un…" at bounding box center [386, 187] width 751 height 333
click at [45, 245] on button "Filtrar" at bounding box center [51, 240] width 48 height 26
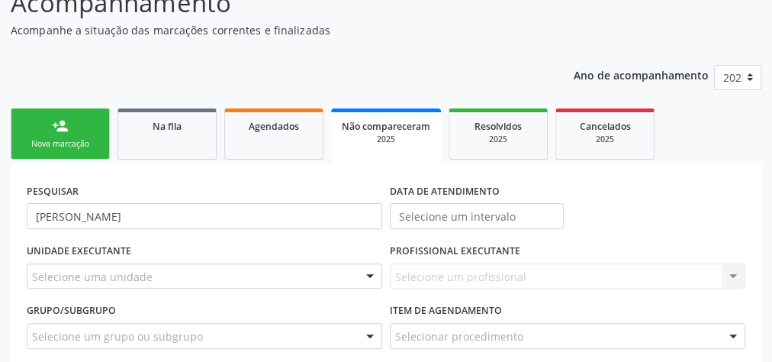
scroll to position [71, 0]
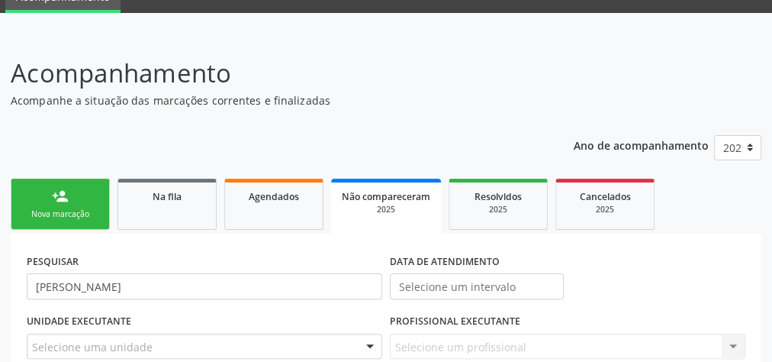
click at [63, 205] on link "person_add Nova marcação" at bounding box center [60, 204] width 99 height 51
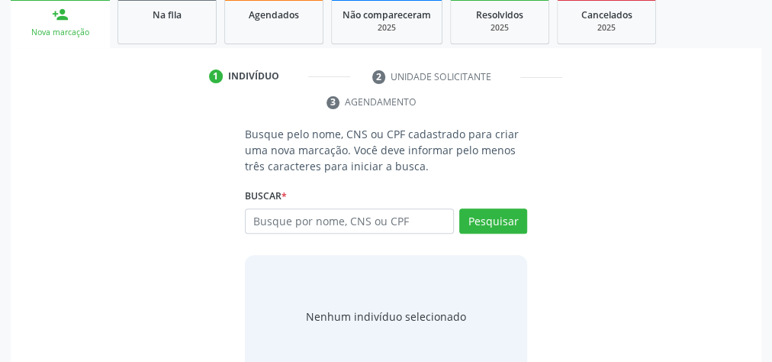
scroll to position [254, 0]
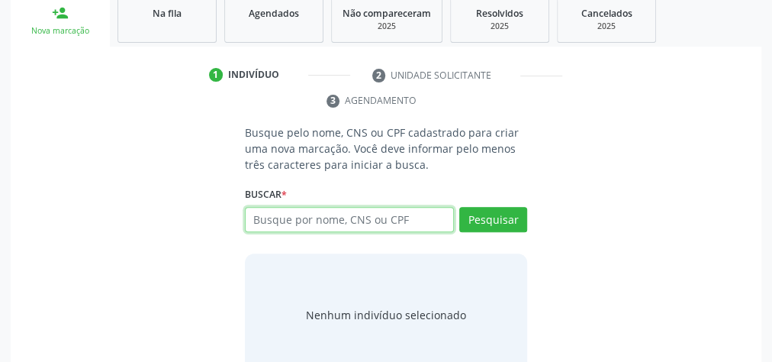
click at [381, 221] on input "text" at bounding box center [349, 220] width 209 height 26
type input "0115980480"
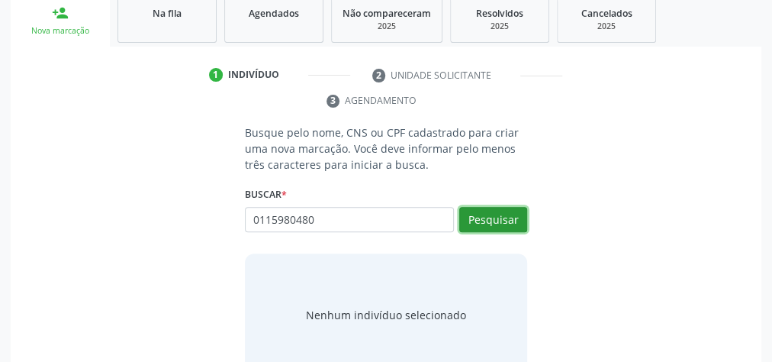
click at [487, 214] on button "Pesquisar" at bounding box center [493, 220] width 68 height 26
type input "0115980480"
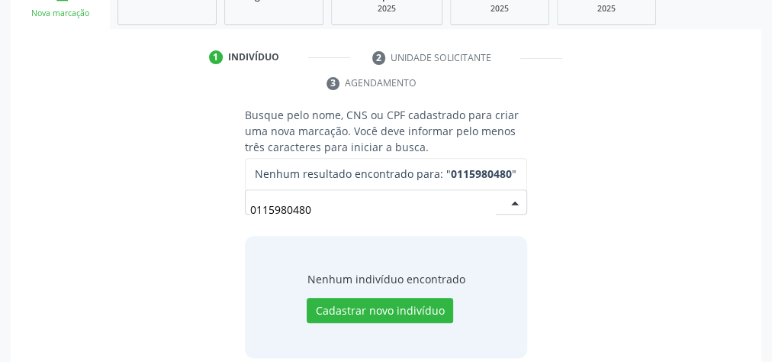
scroll to position [287, 0]
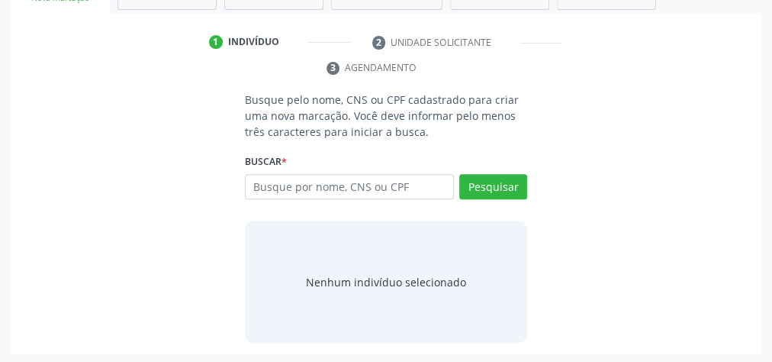
scroll to position [287, 0]
type input "01159890480"
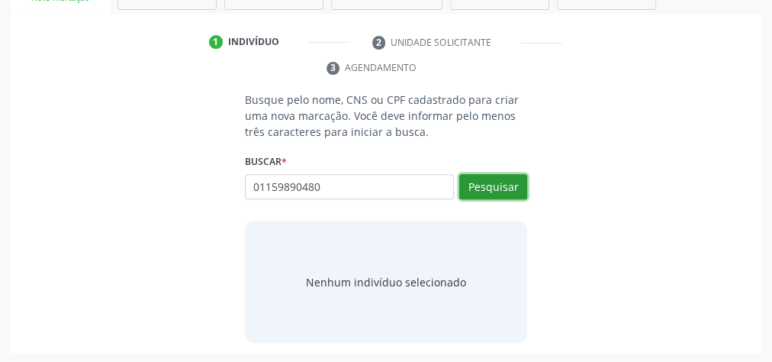
click at [480, 183] on button "Pesquisar" at bounding box center [493, 187] width 68 height 26
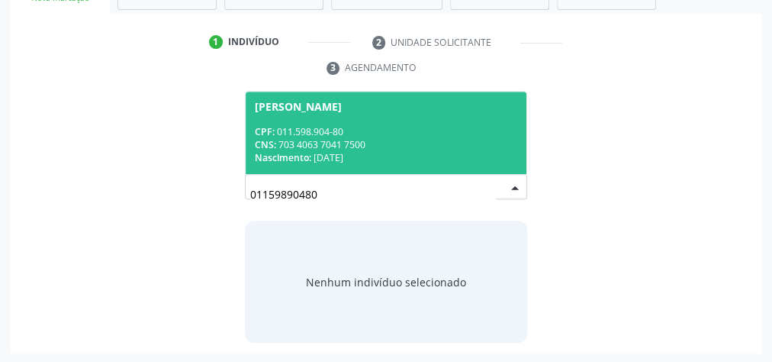
click at [395, 159] on div "Nascimento: [DATE]" at bounding box center [386, 157] width 262 height 13
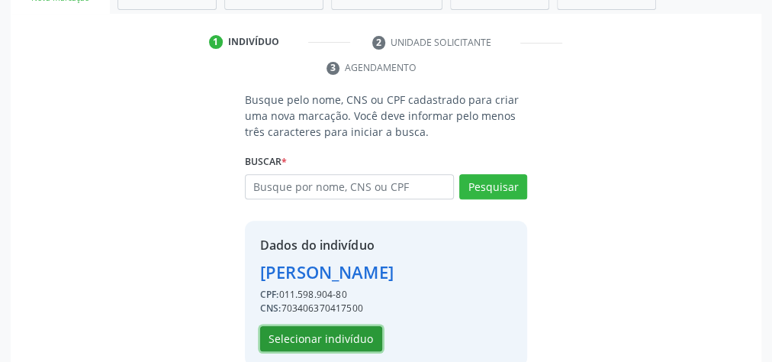
click at [364, 335] on button "Selecionar indivíduo" at bounding box center [321, 339] width 122 height 26
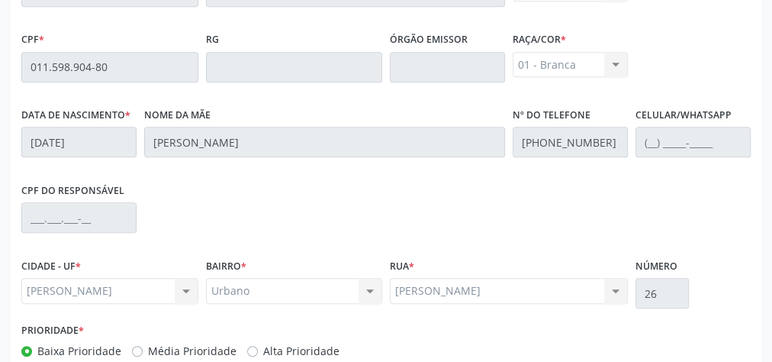
scroll to position [553, 0]
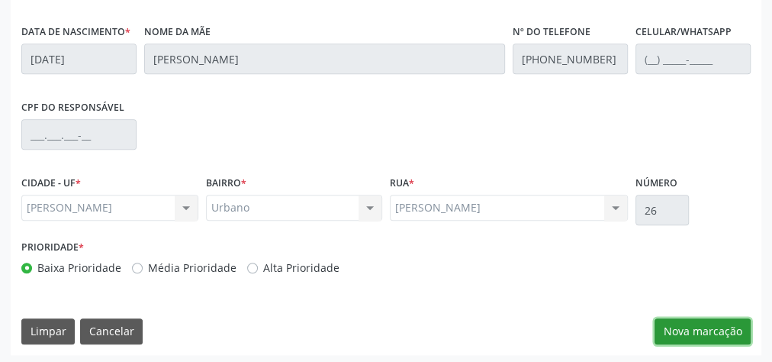
click at [702, 333] on button "Nova marcação" at bounding box center [703, 331] width 96 height 26
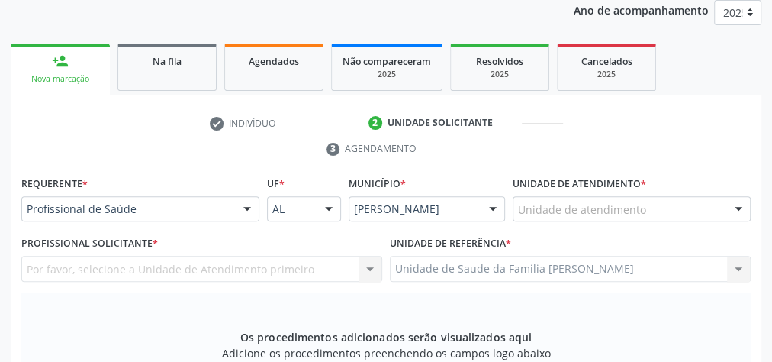
scroll to position [187, 0]
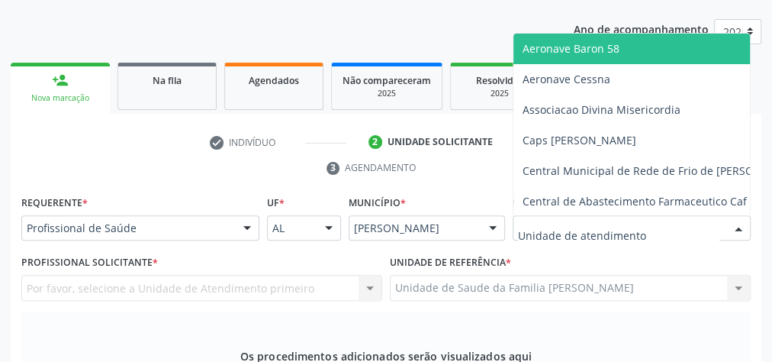
type input "h"
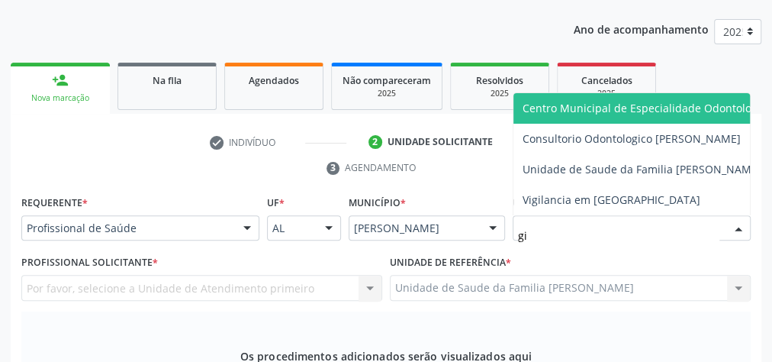
type input "gis"
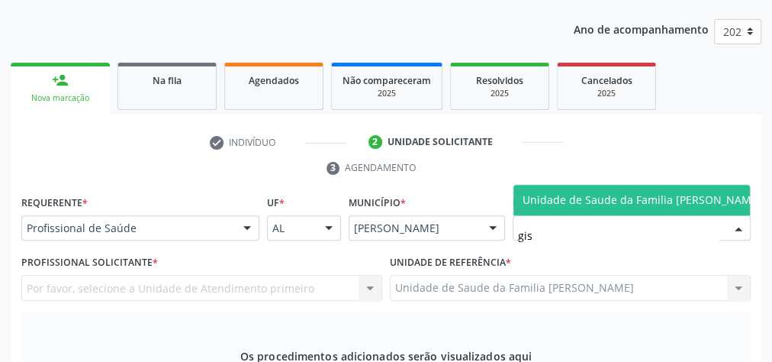
click at [653, 192] on span "Unidade de Saude da Familia [PERSON_NAME]" at bounding box center [642, 199] width 239 height 14
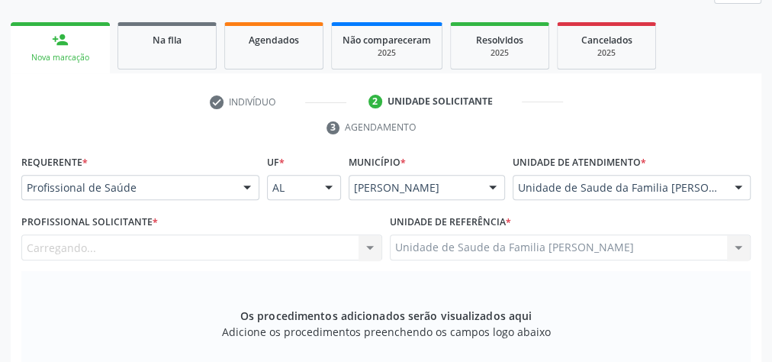
scroll to position [309, 0]
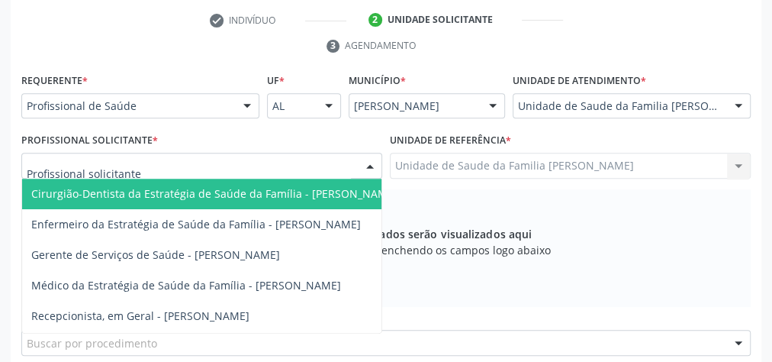
click at [375, 165] on div at bounding box center [370, 166] width 23 height 26
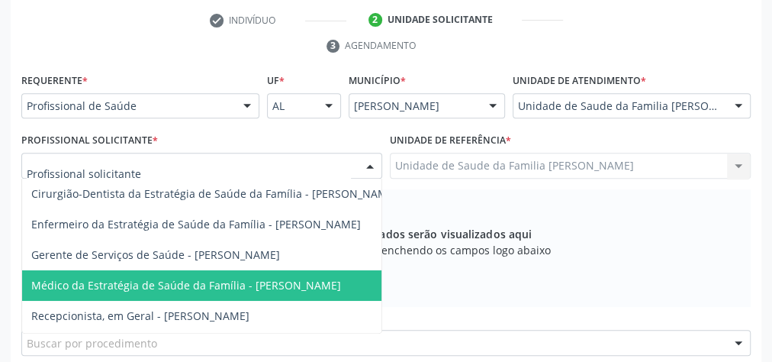
click at [297, 286] on span "Médico da Estratégia de Saúde da Família - [PERSON_NAME]" at bounding box center [186, 285] width 310 height 14
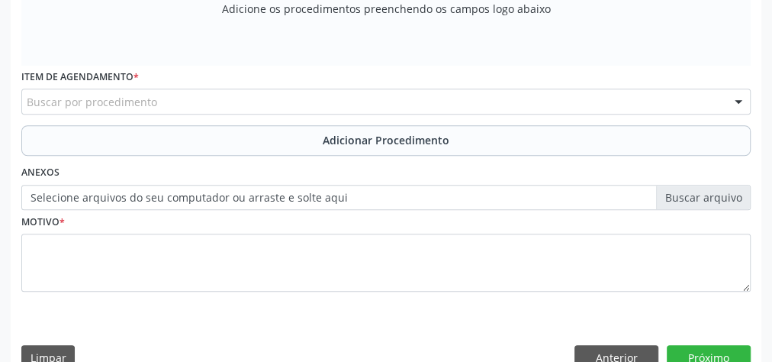
scroll to position [553, 0]
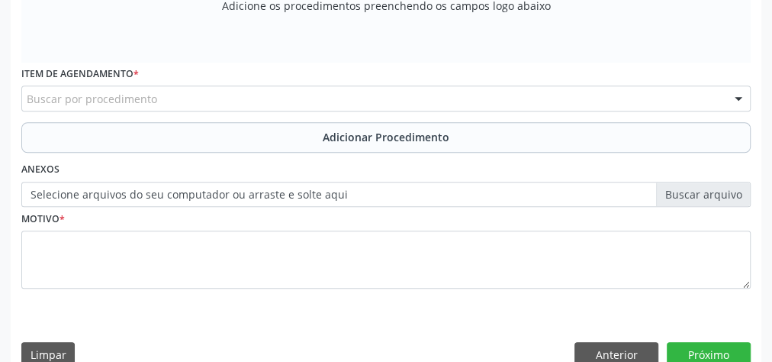
click at [378, 97] on div "Buscar por procedimento" at bounding box center [386, 98] width 730 height 26
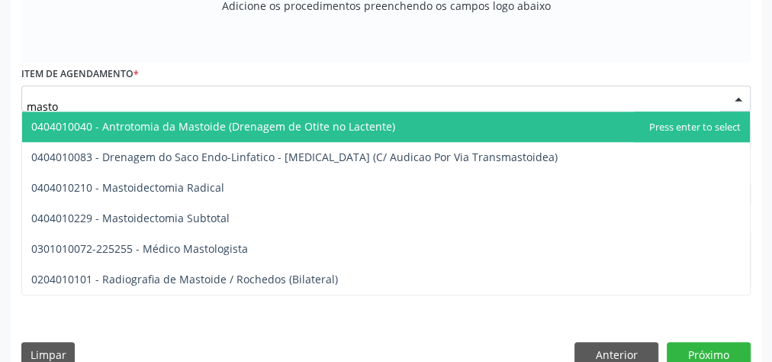
type input "mastol"
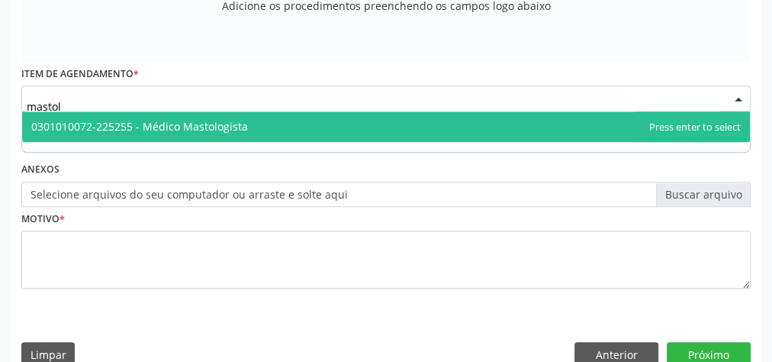
click at [288, 131] on span "0301010072-225255 - Médico Mastologista" at bounding box center [386, 126] width 728 height 31
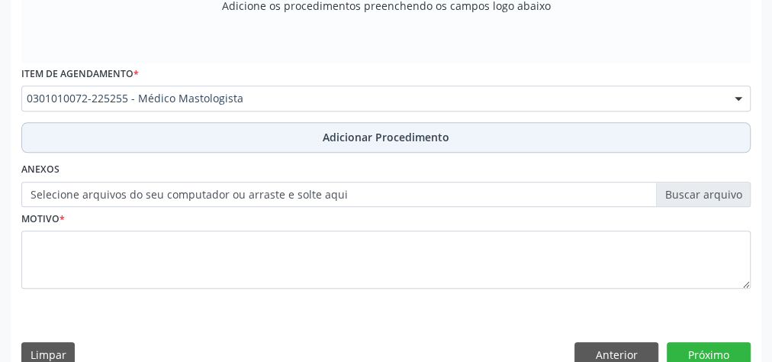
click at [393, 130] on span "Adicionar Procedimento" at bounding box center [386, 137] width 127 height 16
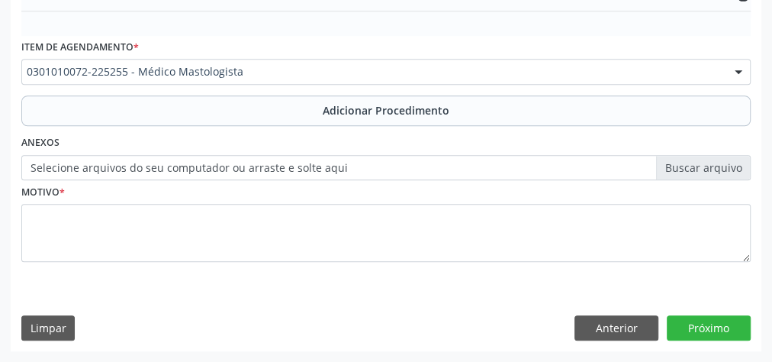
scroll to position [495, 0]
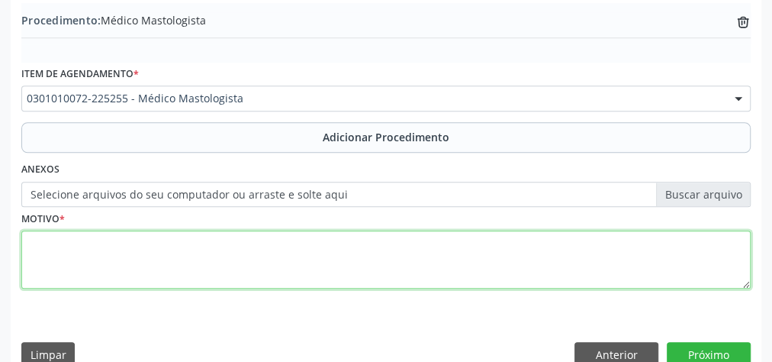
click at [346, 243] on textarea at bounding box center [386, 259] width 730 height 58
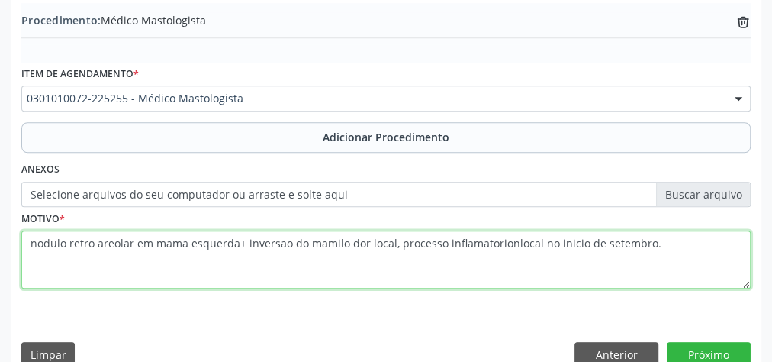
click at [512, 240] on textarea "nodulo retro areolar em mama esquerda+ inversao do mamilo dor local, processo i…" at bounding box center [386, 259] width 730 height 58
click at [510, 240] on textarea "nodulo retro areolar em mama esquerda+ inversao do mamilo dor local, processo i…" at bounding box center [386, 259] width 730 height 58
type textarea "nodulo retro areolar em mama esquerda+ inversao do mamilo dor local, processo i…"
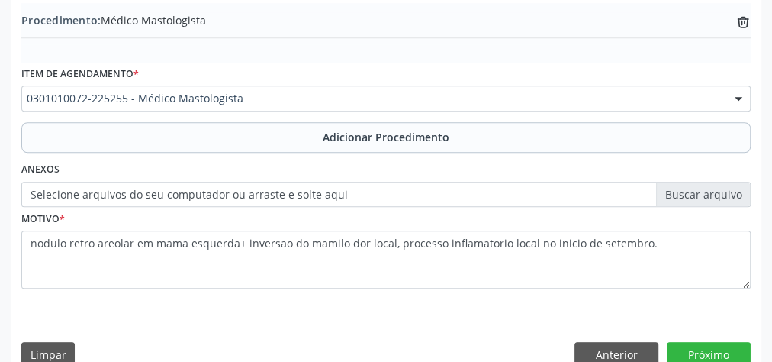
click at [713, 190] on label "Selecione arquivos do seu computador ou arraste e solte aqui" at bounding box center [386, 195] width 730 height 26
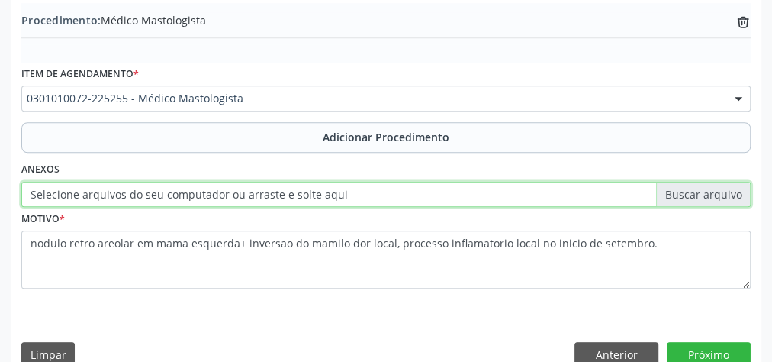
click at [713, 190] on input "Selecione arquivos do seu computador ou arraste e solte aqui" at bounding box center [386, 195] width 730 height 26
type input "C:\fakepath\mastlologista.jpeg"
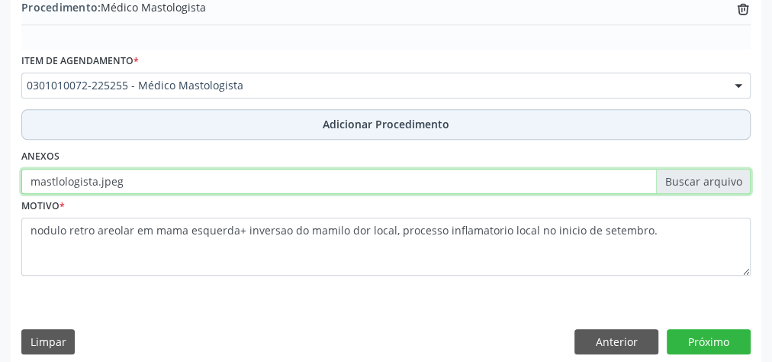
scroll to position [519, 0]
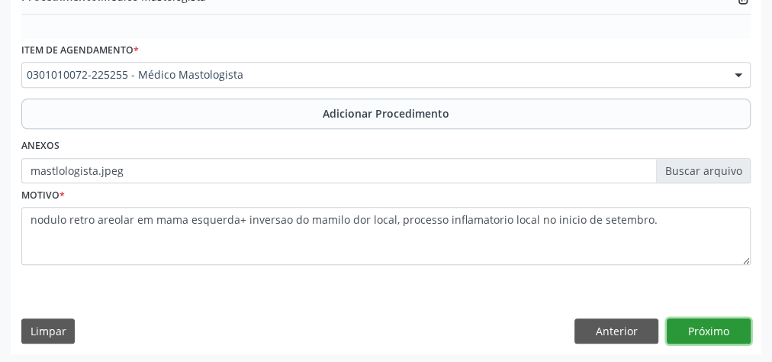
click at [710, 325] on button "Próximo" at bounding box center [709, 331] width 84 height 26
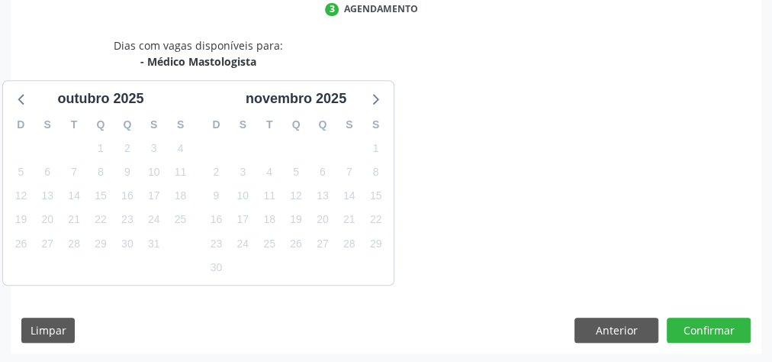
scroll to position [404, 0]
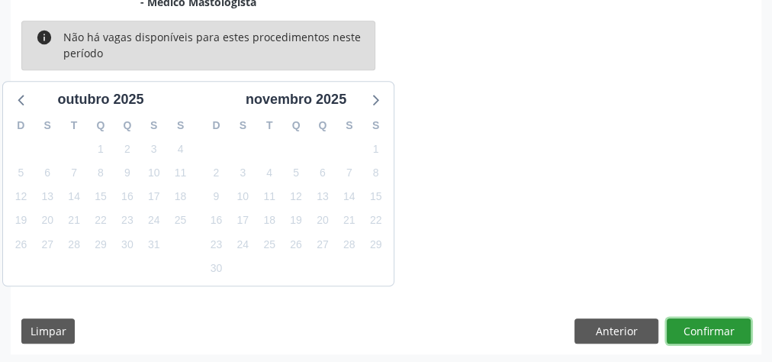
click at [710, 325] on button "Confirmar" at bounding box center [709, 331] width 84 height 26
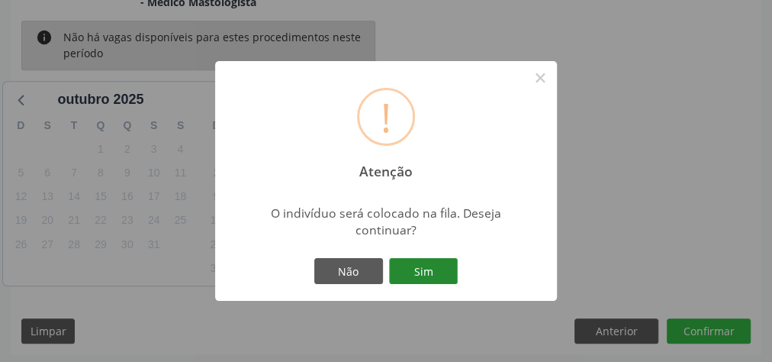
click at [430, 267] on button "Sim" at bounding box center [423, 271] width 69 height 26
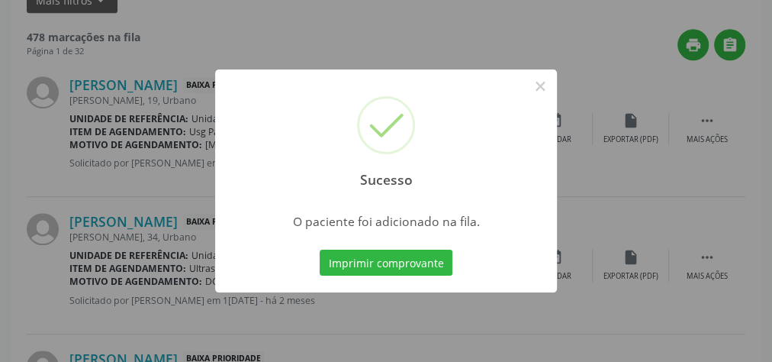
scroll to position [162, 0]
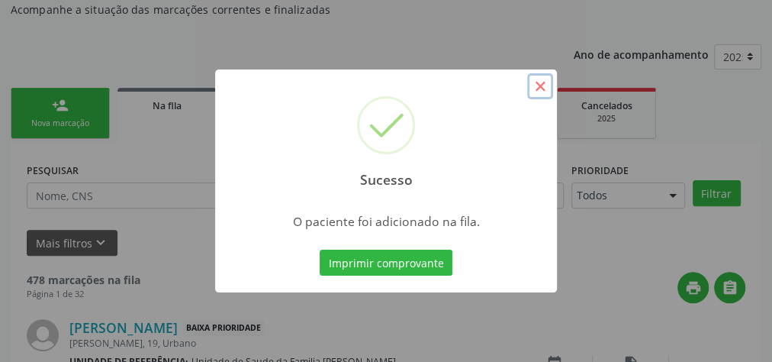
click at [541, 86] on button "×" at bounding box center [540, 86] width 26 height 26
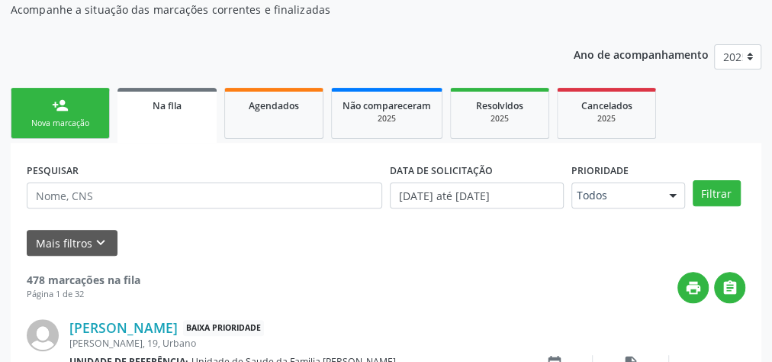
click at [99, 132] on link "person_add Nova marcação" at bounding box center [60, 113] width 99 height 51
